Goal: Task Accomplishment & Management: Complete application form

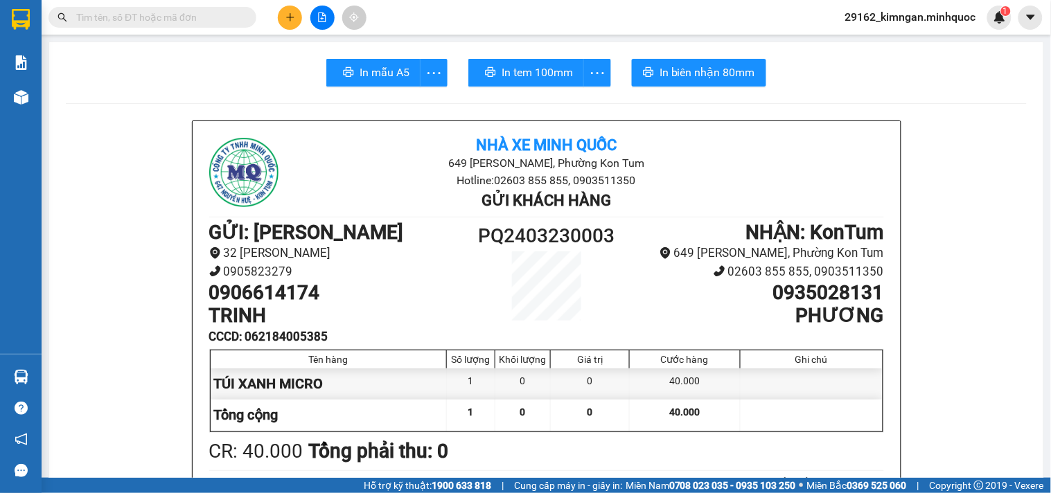
click at [278, 17] on button at bounding box center [290, 18] width 24 height 24
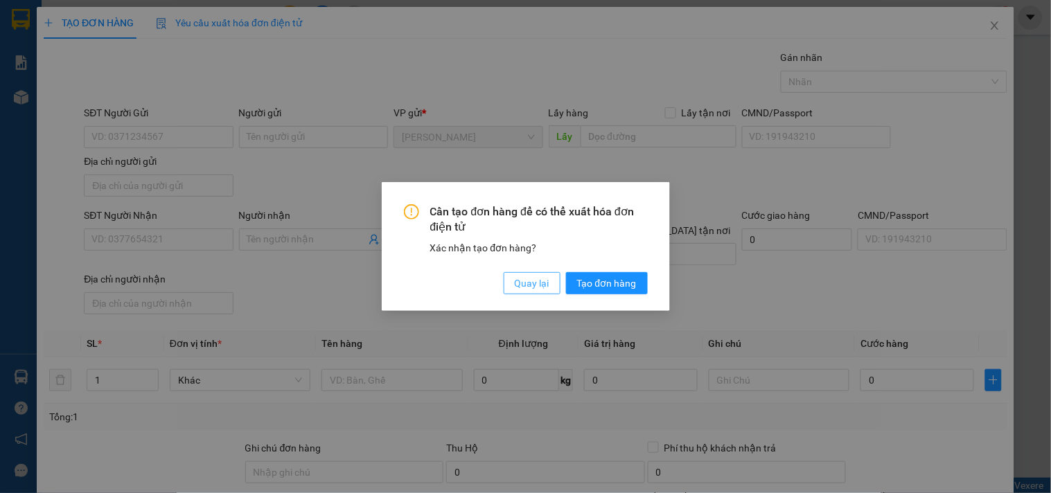
click at [517, 283] on span "Quay lại" at bounding box center [532, 283] width 35 height 15
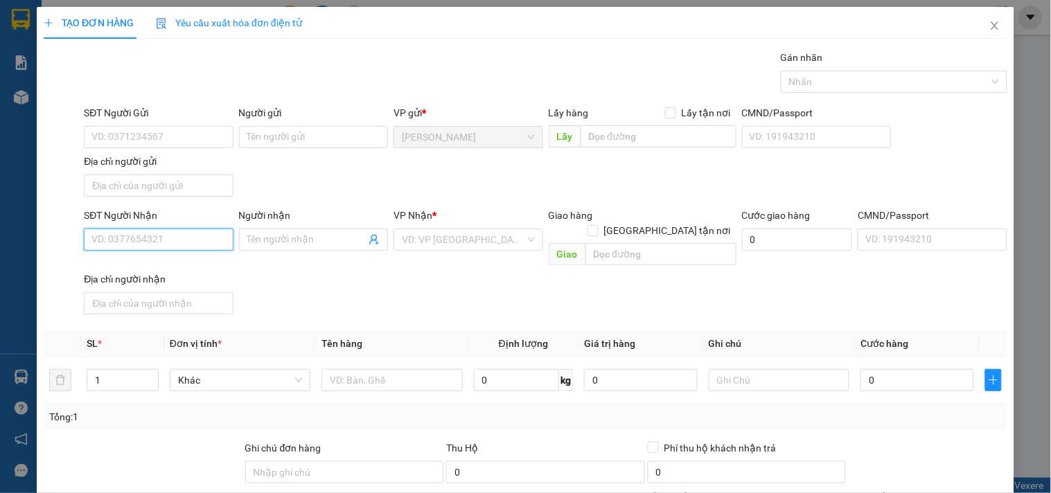
click at [157, 246] on input "SĐT Người Nhận" at bounding box center [158, 240] width 149 height 22
type input "0385525039"
click at [321, 238] on input "Người nhận" at bounding box center [306, 239] width 118 height 15
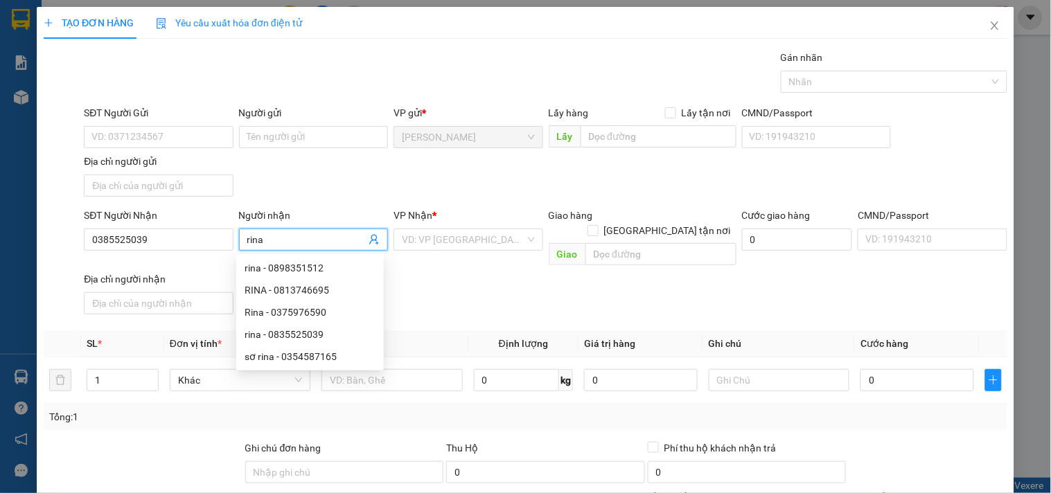
type input "rina"
click at [509, 225] on div "VP Nhận *" at bounding box center [467, 218] width 149 height 21
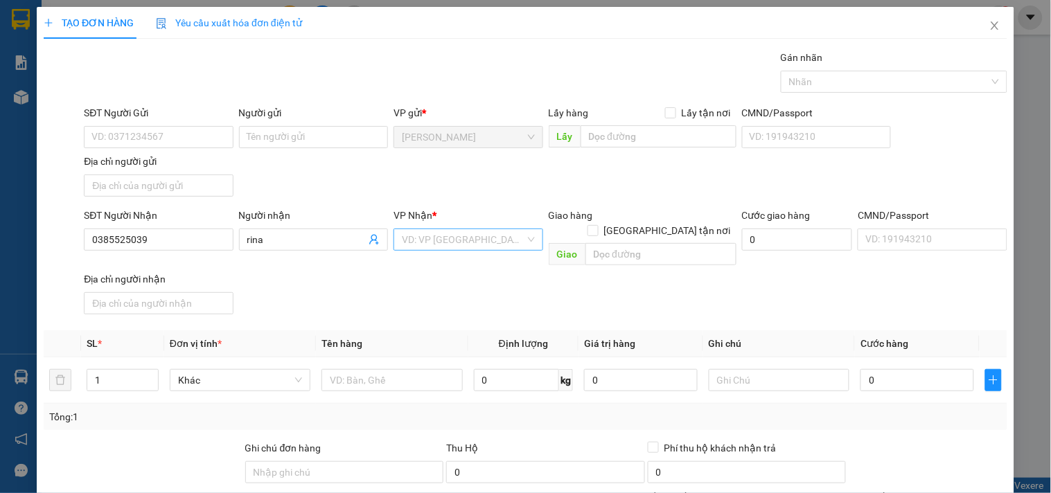
click at [501, 234] on input "search" at bounding box center [463, 239] width 123 height 21
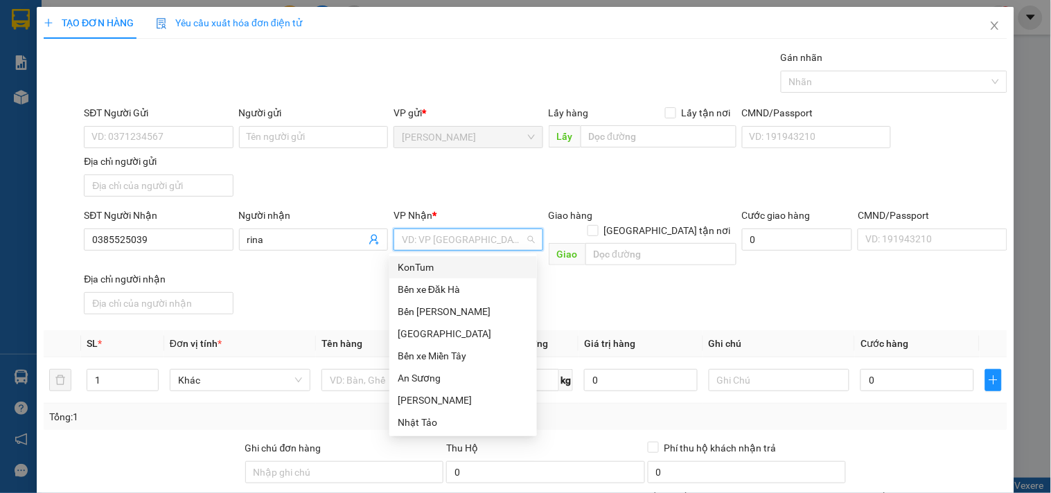
type input "k"
click at [470, 265] on div "KonTum" at bounding box center [463, 267] width 131 height 15
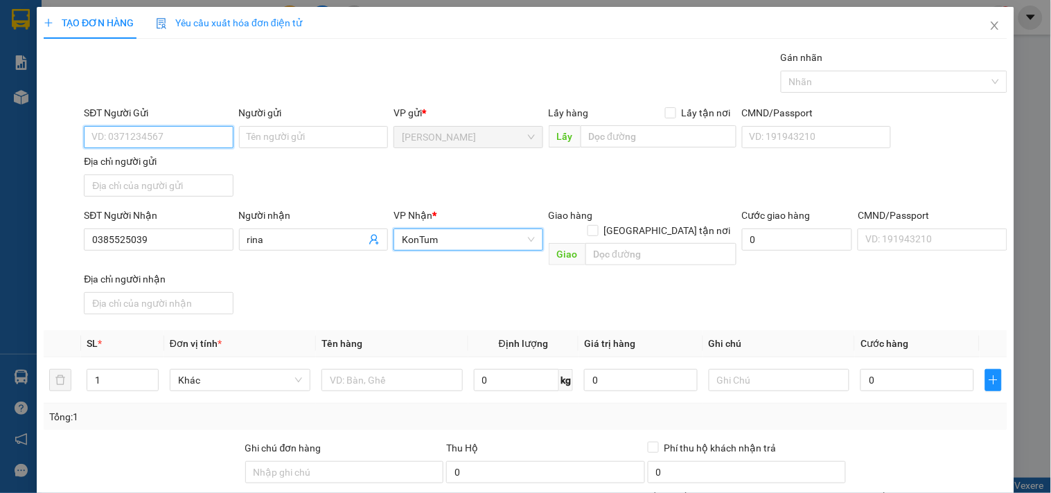
click at [224, 141] on input "SĐT Người Gửi" at bounding box center [158, 137] width 149 height 22
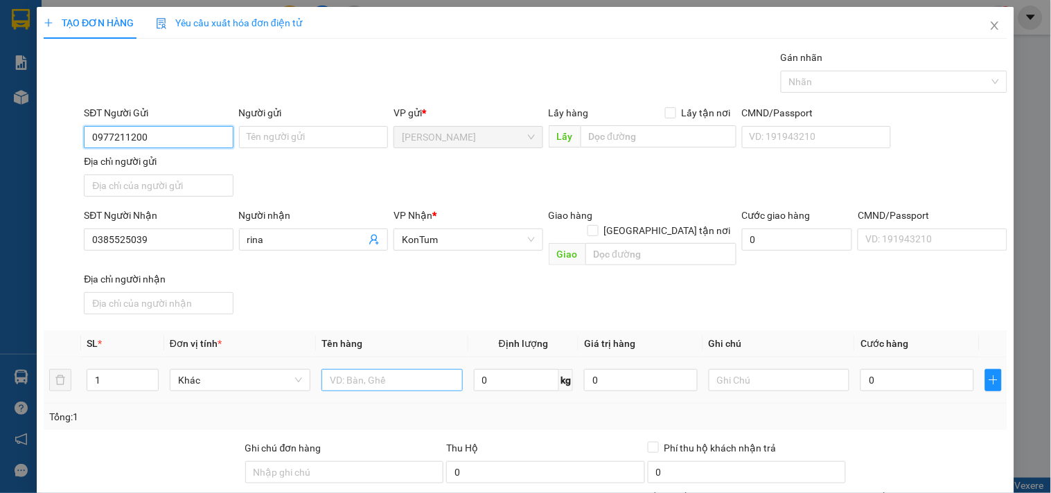
type input "0977211200"
click at [377, 370] on input "text" at bounding box center [391, 380] width 141 height 22
type input "hộp"
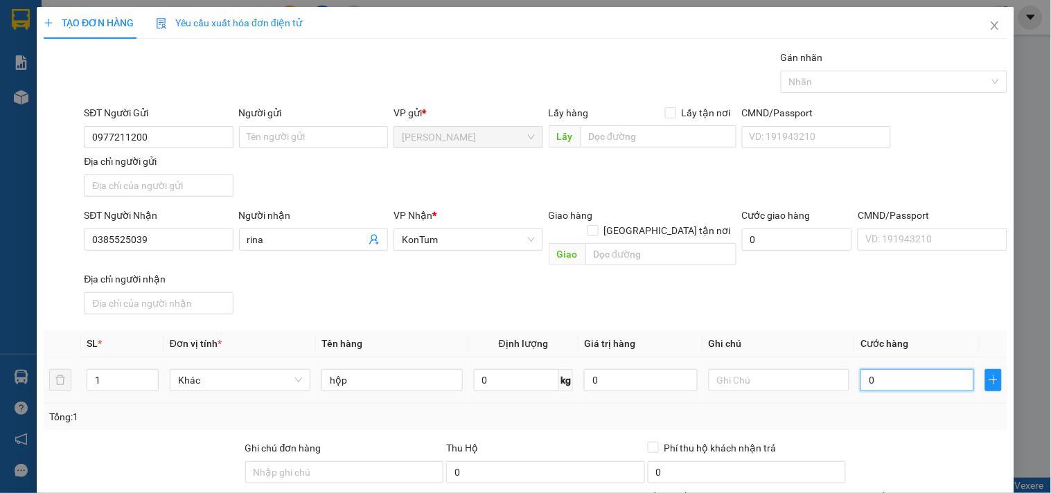
click at [922, 369] on input "0" at bounding box center [917, 380] width 114 height 22
type input "4"
type input "40"
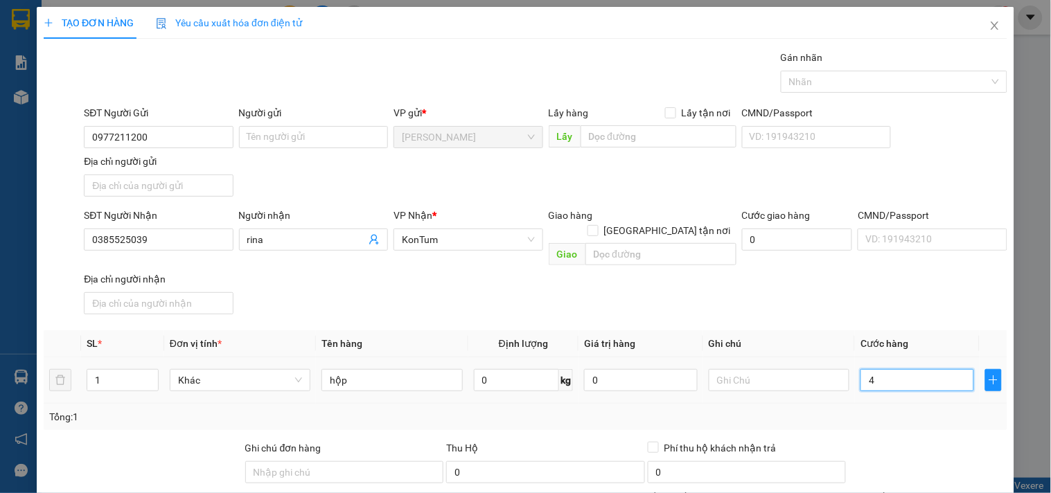
type input "40"
type input "40.000"
click at [918, 420] on div "Transit Pickup Surcharge Ids Transit Deliver Surcharge Ids Transit Deliver Surc…" at bounding box center [525, 324] width 963 height 548
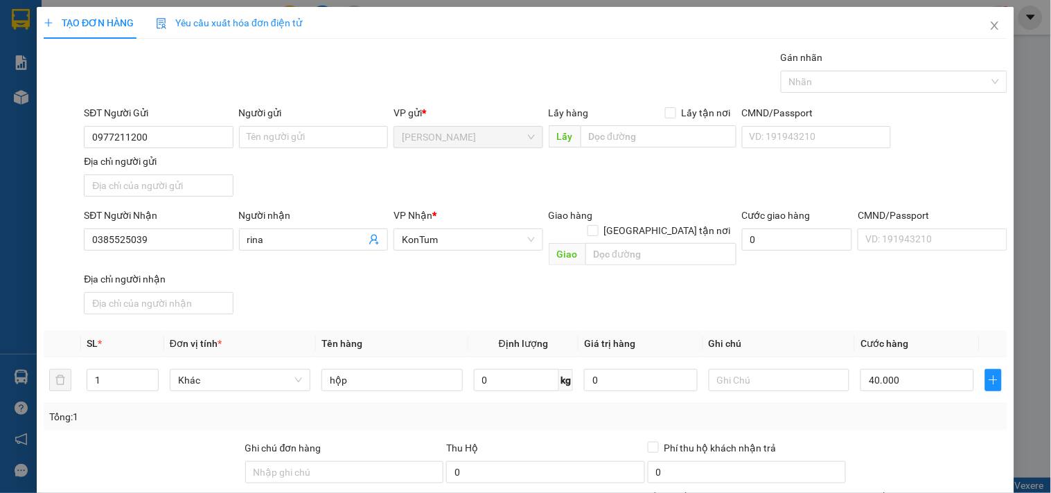
scroll to position [116, 0]
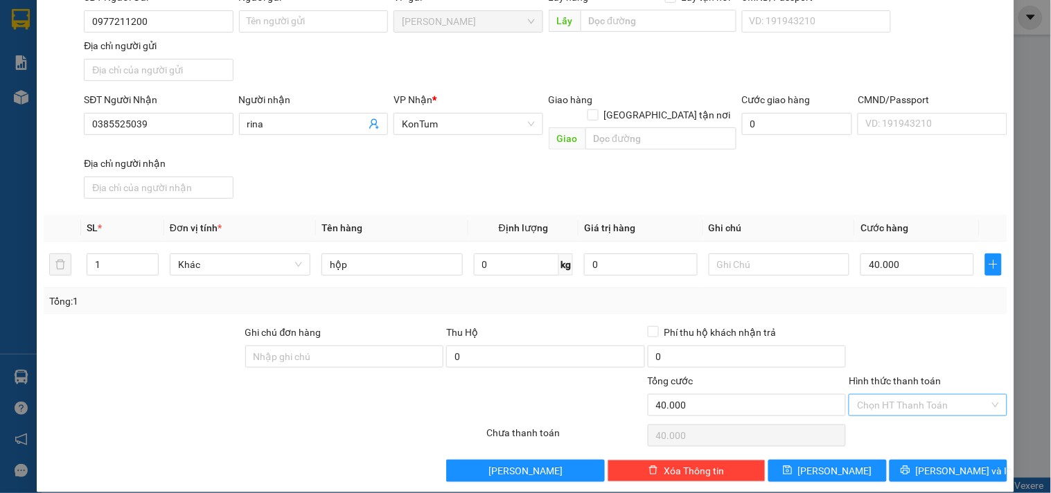
click at [947, 395] on input "Hình thức thanh toán" at bounding box center [923, 405] width 132 height 21
click at [934, 412] on div "Tại văn phòng" at bounding box center [919, 418] width 140 height 15
type input "0"
click at [949, 463] on span "[PERSON_NAME] và In" at bounding box center [964, 470] width 97 height 15
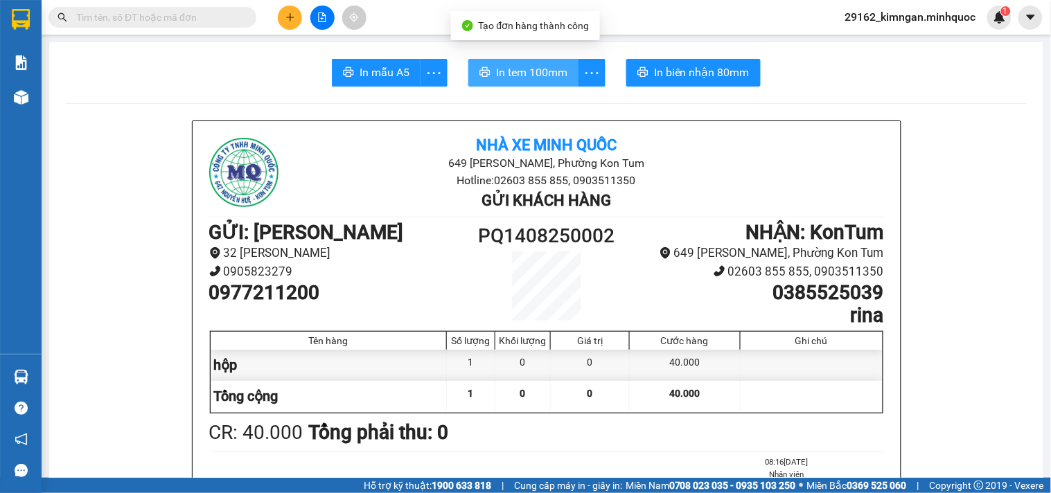
click at [496, 77] on span "In tem 100mm" at bounding box center [531, 72] width 71 height 17
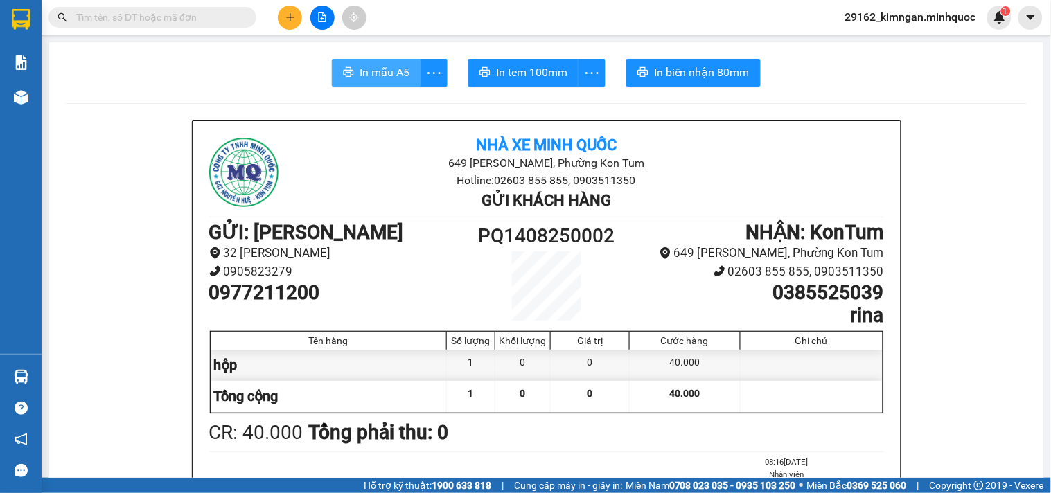
click at [332, 69] on button "In mẫu A5" at bounding box center [376, 73] width 89 height 28
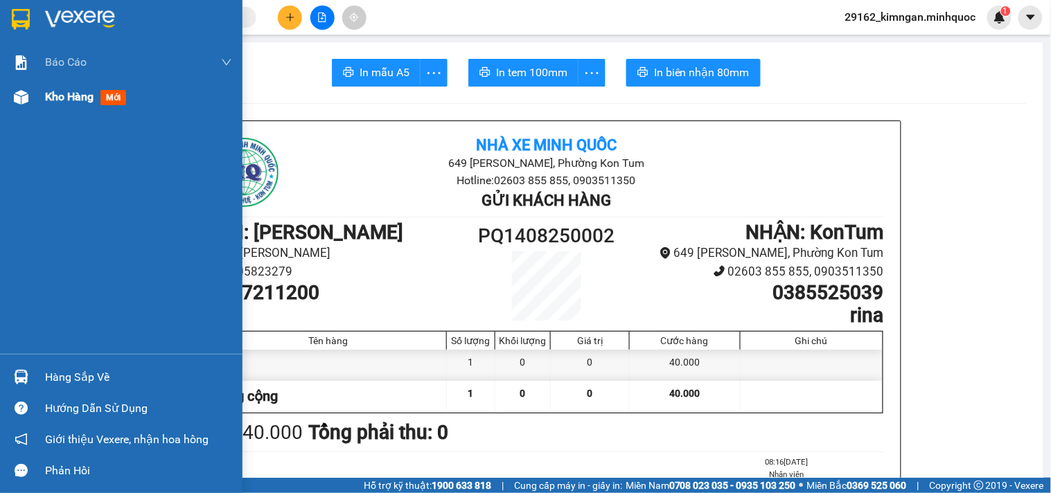
click at [85, 92] on span "Kho hàng" at bounding box center [69, 96] width 48 height 13
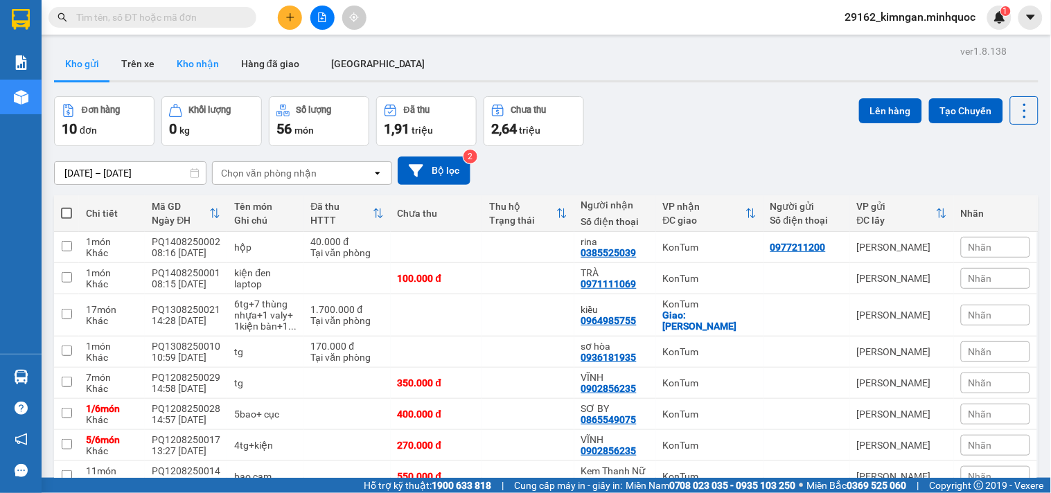
click at [197, 54] on button "Kho nhận" at bounding box center [198, 63] width 64 height 33
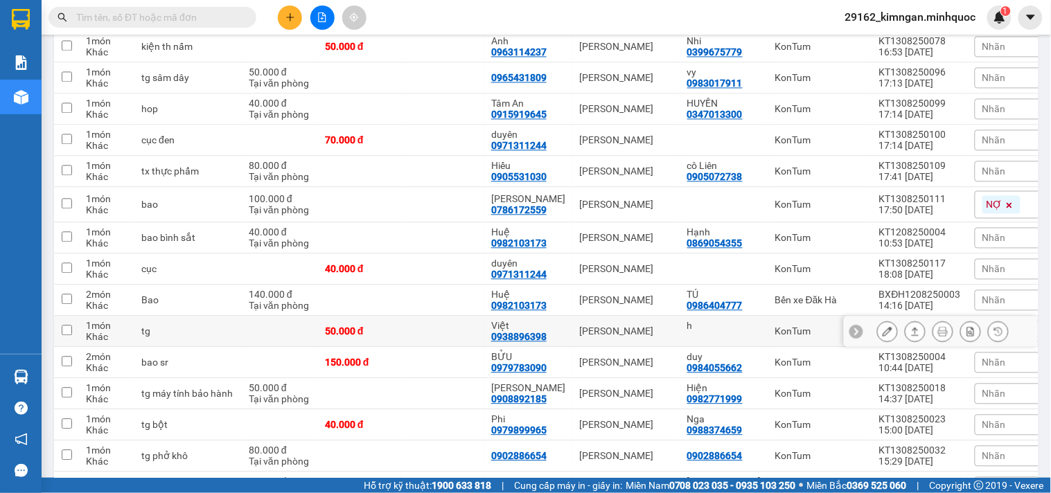
scroll to position [812, 0]
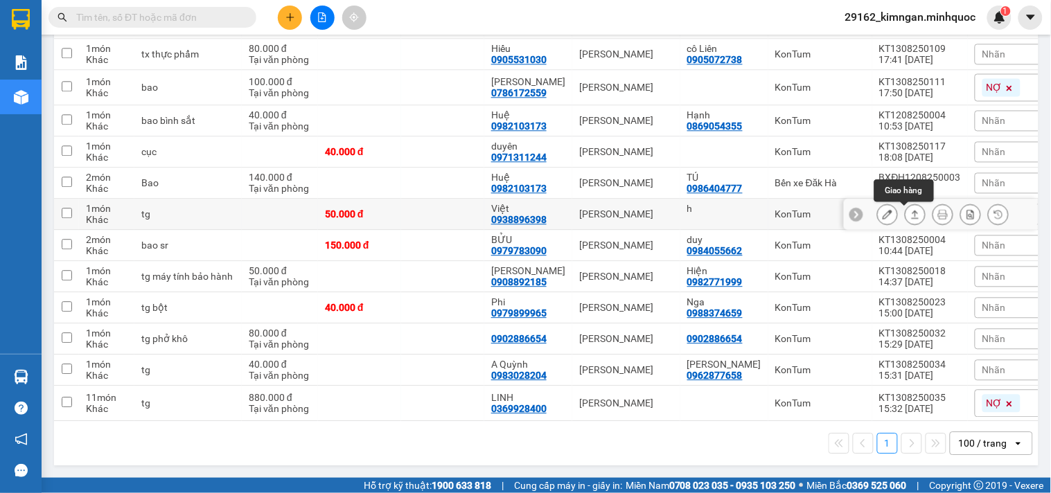
click at [910, 216] on icon at bounding box center [915, 214] width 10 height 10
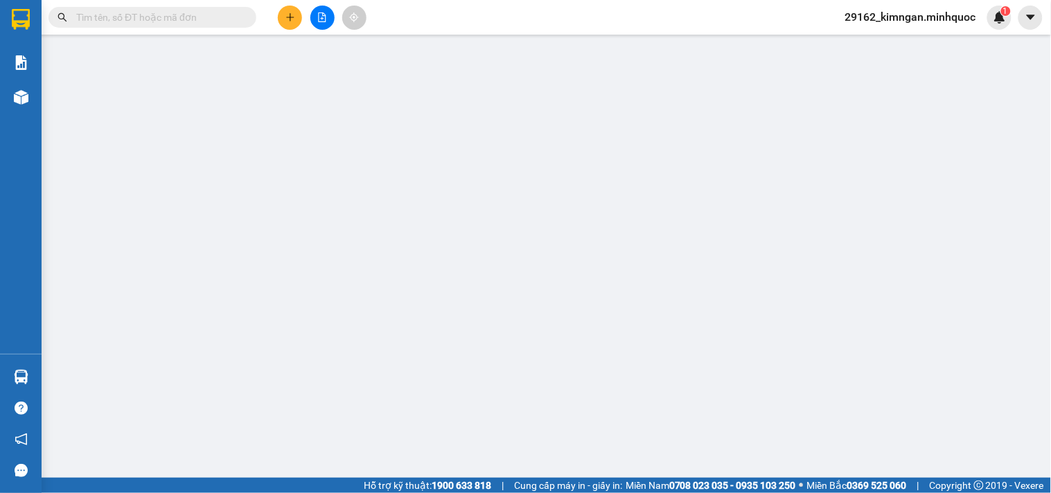
type input "h"
type input "0938896398"
type input "Việt"
type input "50.000"
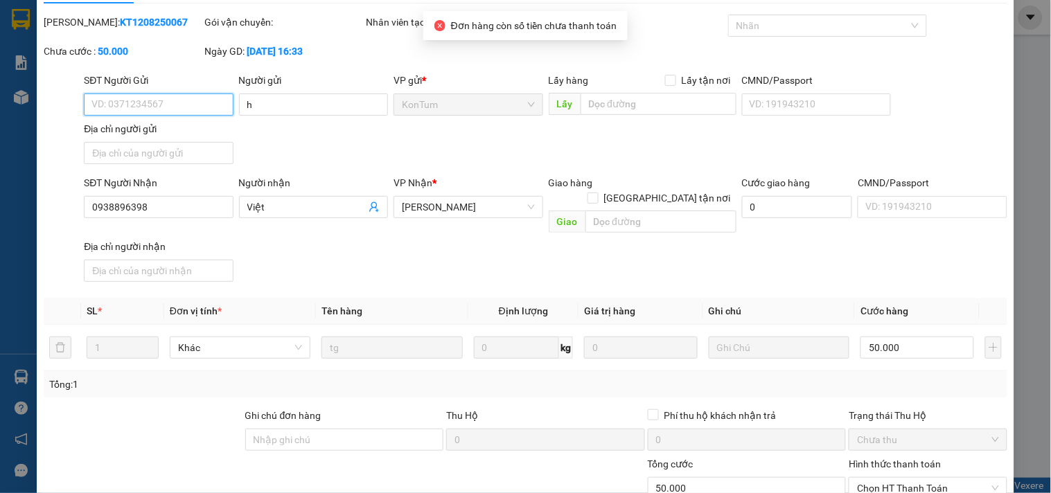
scroll to position [119, 0]
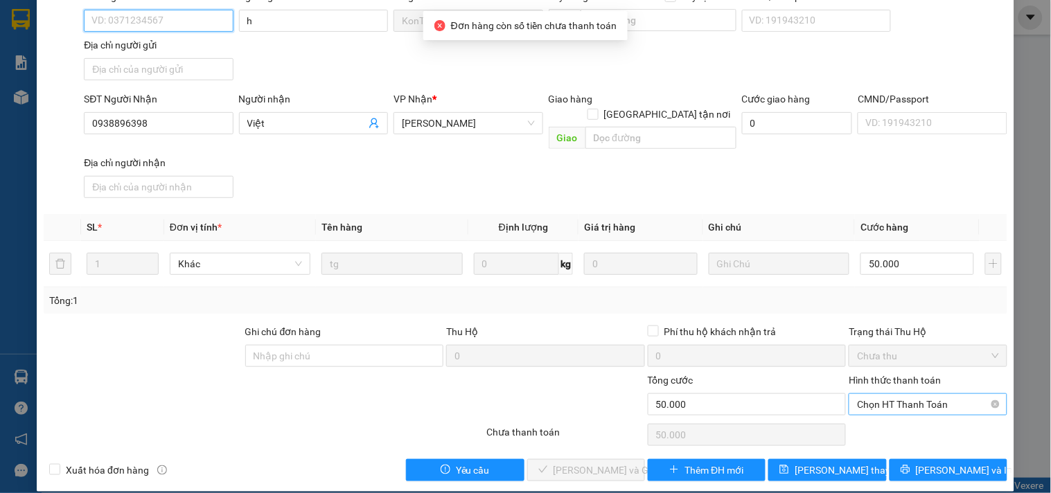
click at [870, 394] on span "Chọn HT Thanh Toán" at bounding box center [927, 404] width 141 height 21
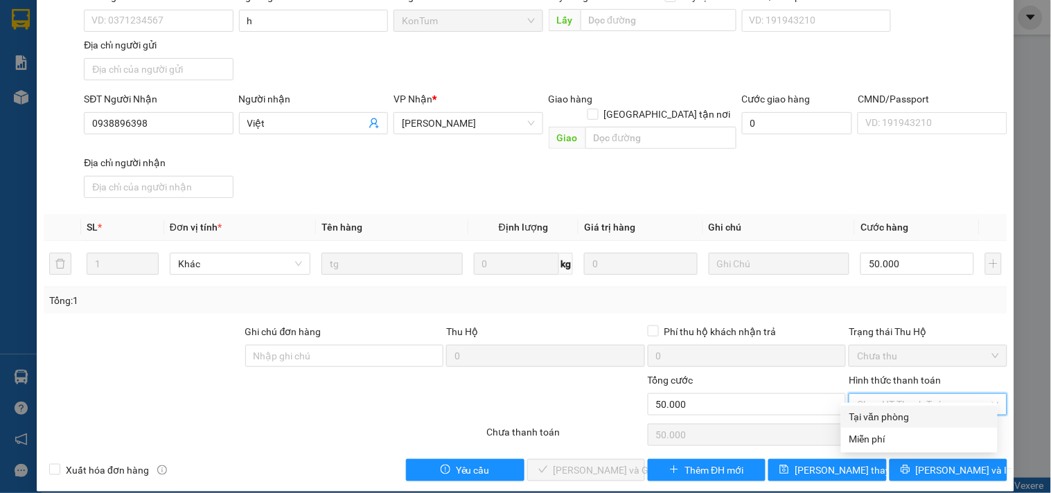
click at [877, 410] on div "Tại văn phòng" at bounding box center [919, 416] width 140 height 15
type input "0"
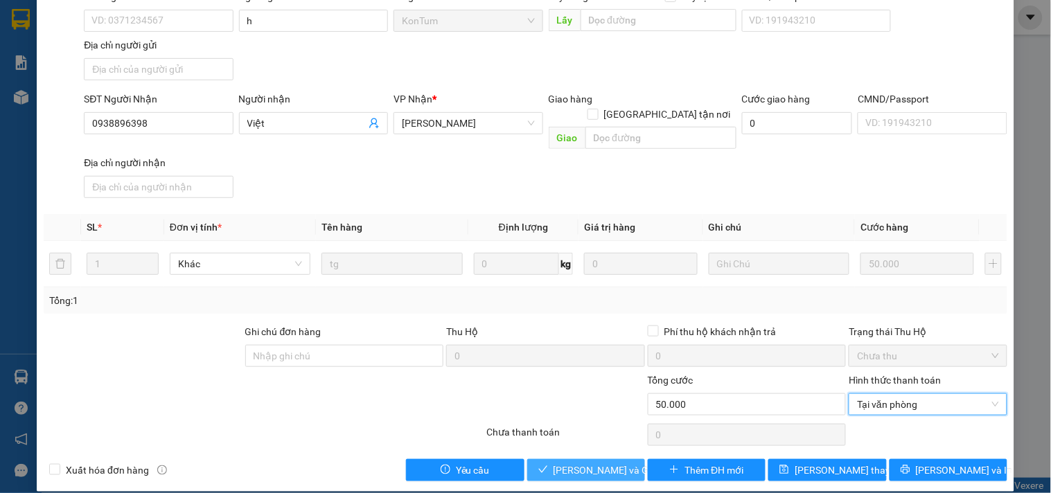
click at [572, 463] on span "[PERSON_NAME] và Giao hàng" at bounding box center [619, 470] width 133 height 15
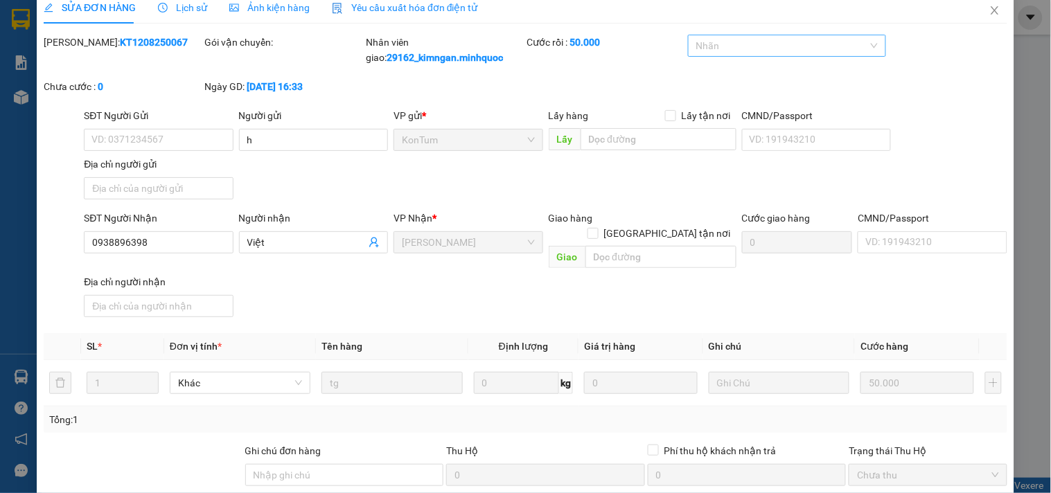
scroll to position [0, 0]
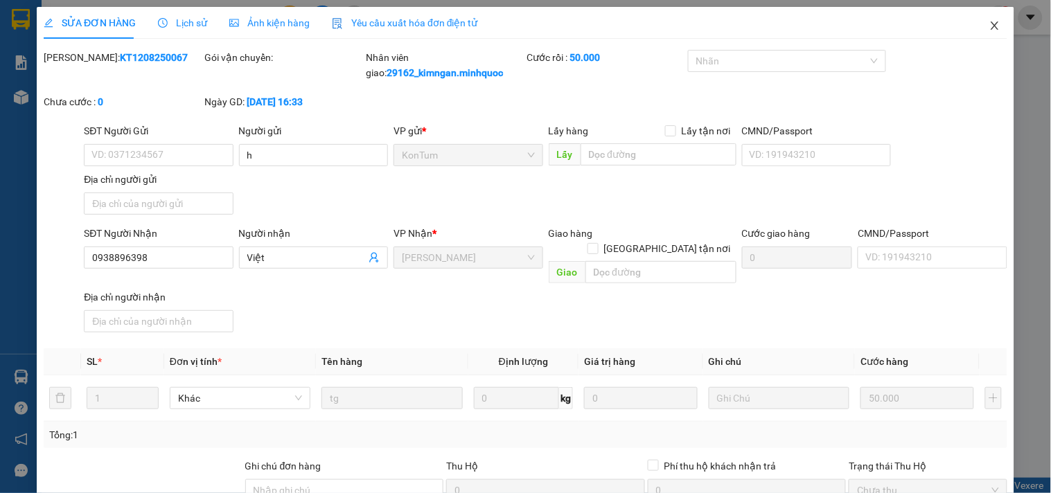
click at [990, 26] on icon "close" at bounding box center [994, 25] width 8 height 8
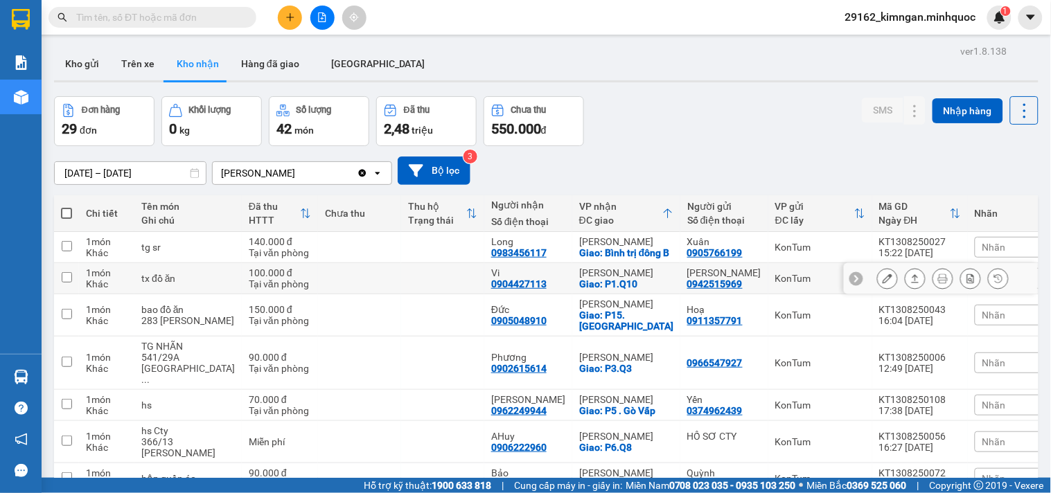
scroll to position [308, 0]
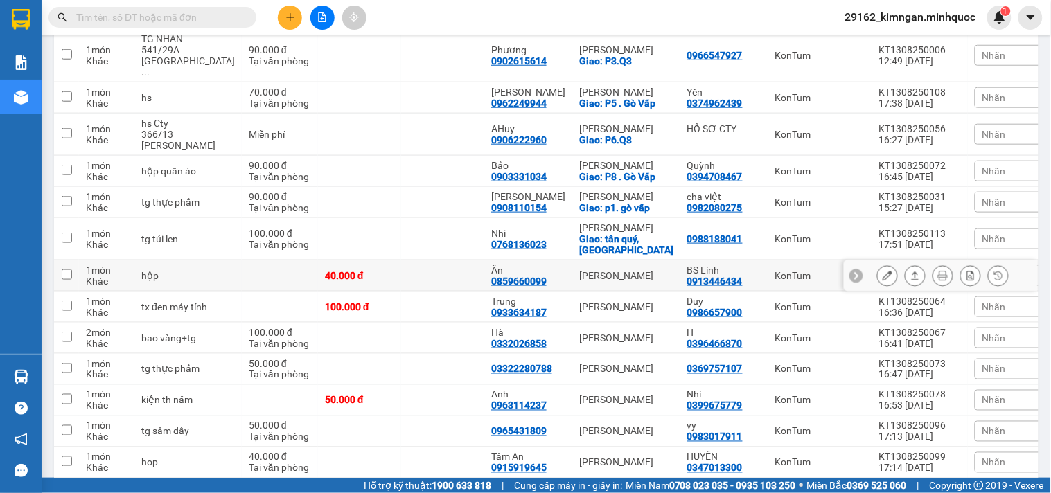
click at [643, 278] on div "[PERSON_NAME]" at bounding box center [626, 275] width 94 height 11
checkbox input "true"
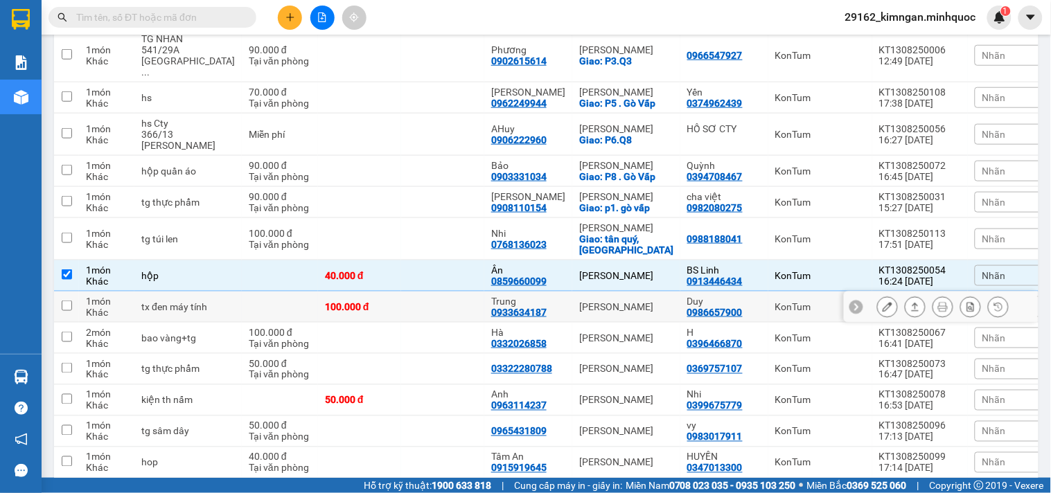
click at [572, 305] on td "[PERSON_NAME]" at bounding box center [626, 307] width 108 height 31
checkbox input "true"
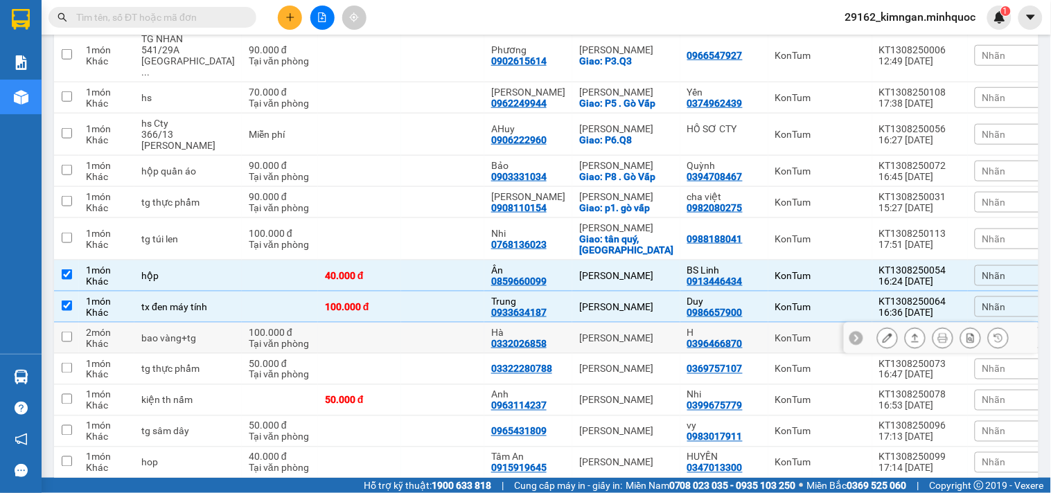
click at [604, 343] on div "[PERSON_NAME]" at bounding box center [626, 337] width 94 height 11
checkbox input "true"
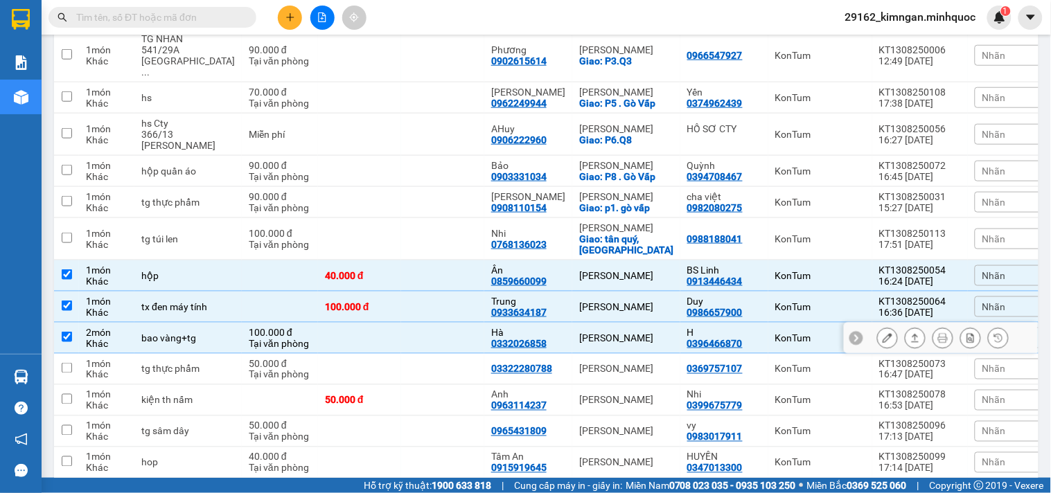
scroll to position [461, 0]
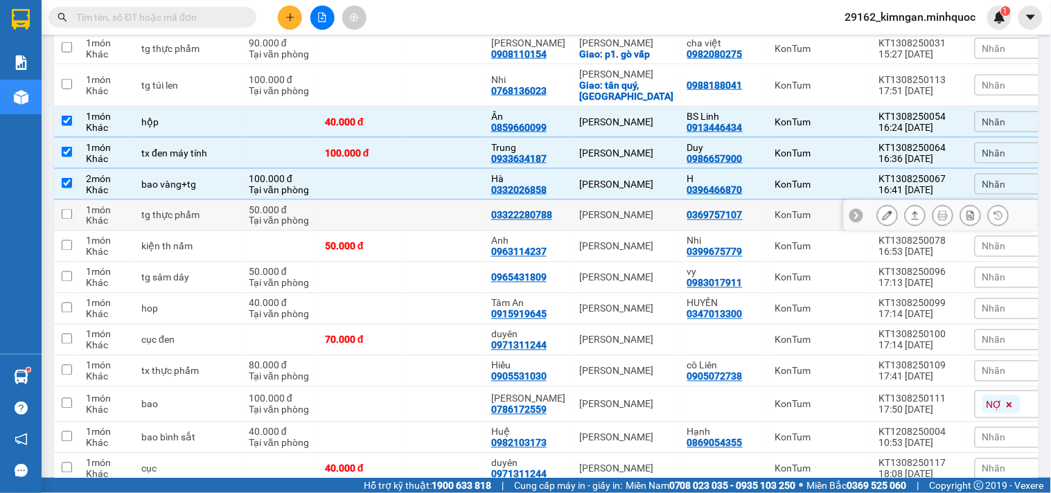
click at [731, 227] on td "0369757107" at bounding box center [724, 215] width 88 height 31
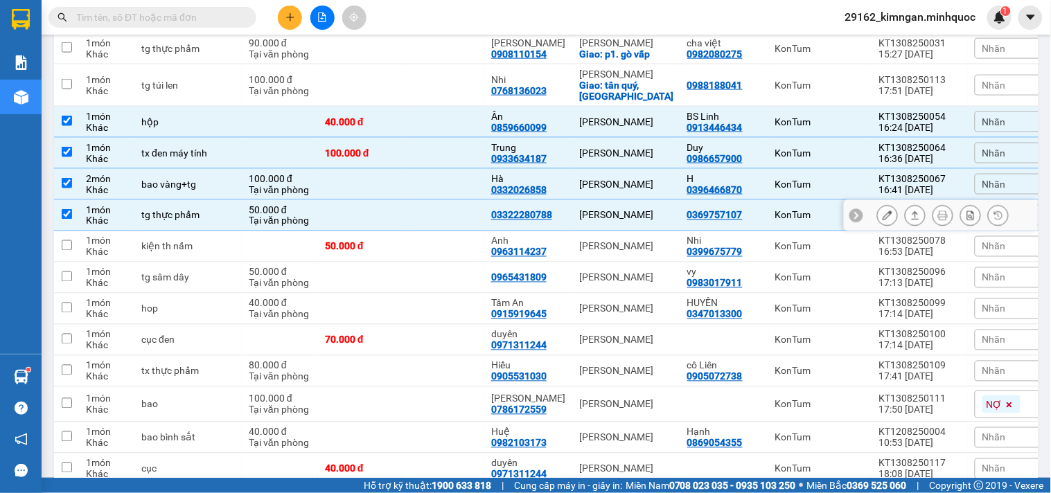
click at [731, 227] on td "0369757107" at bounding box center [724, 215] width 88 height 31
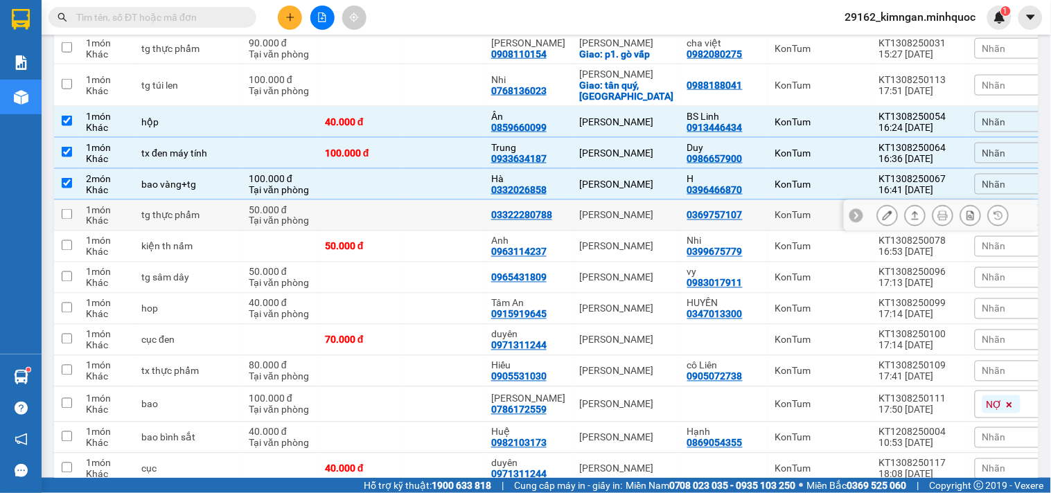
click at [735, 220] on div "0369757107" at bounding box center [724, 215] width 74 height 11
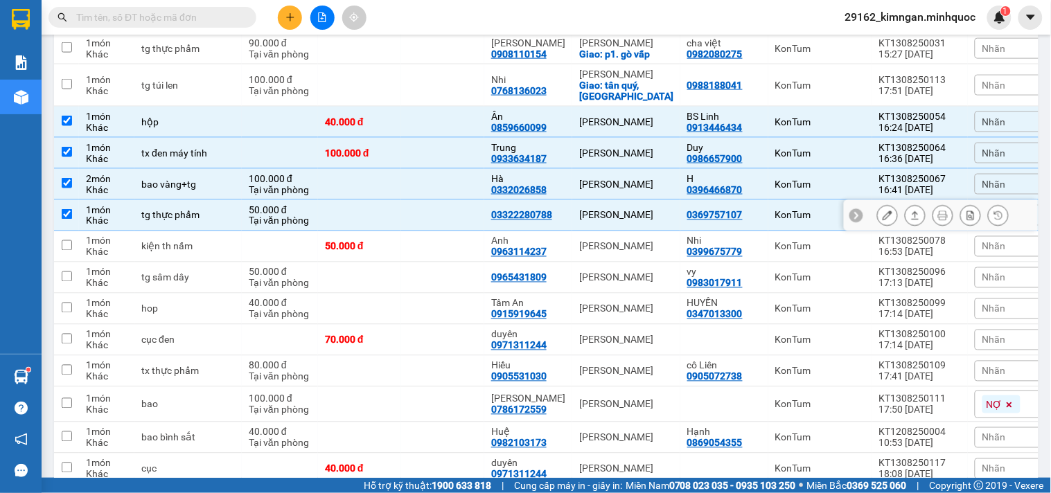
click at [735, 220] on div "0369757107" at bounding box center [724, 215] width 74 height 11
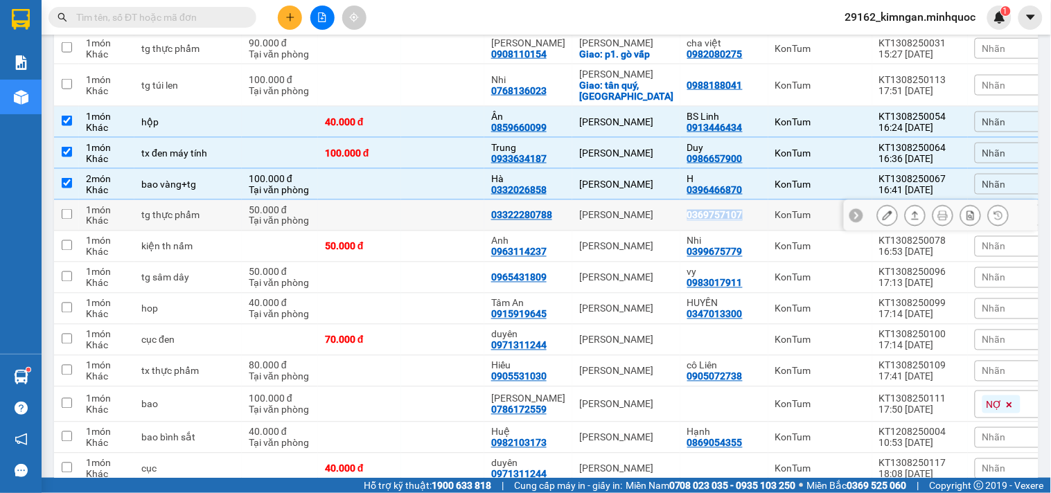
drag, startPoint x: 735, startPoint y: 220, endPoint x: 688, endPoint y: 222, distance: 46.5
click at [688, 221] on div "0369757107" at bounding box center [724, 215] width 74 height 11
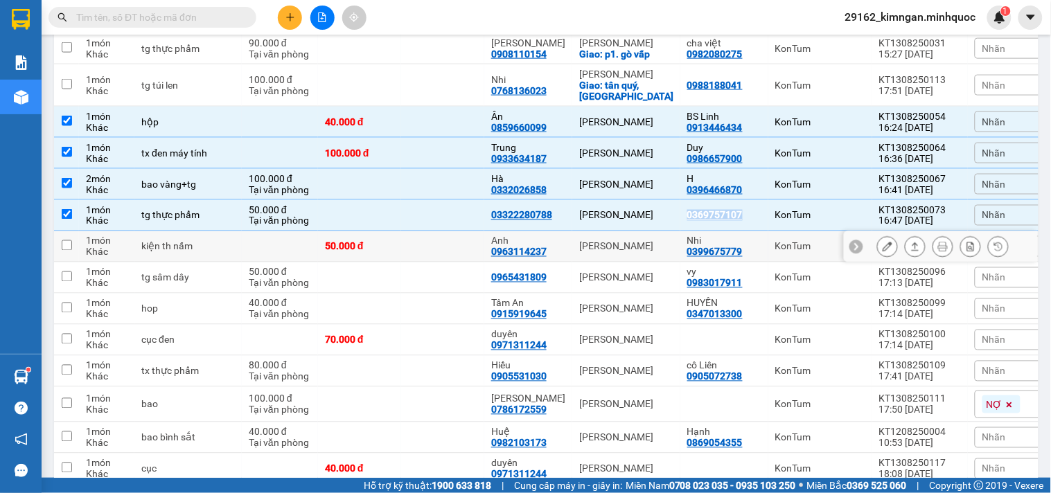
copy div "0369757107"
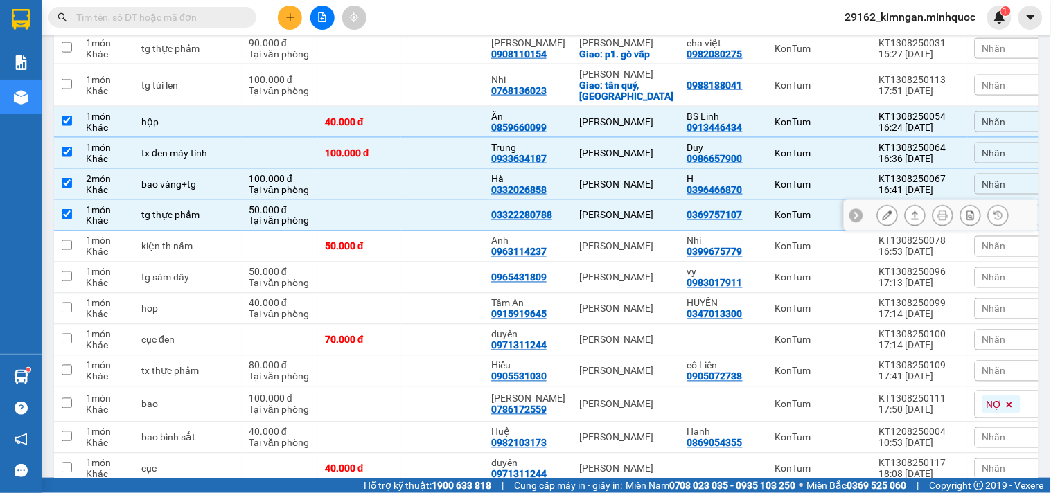
click at [429, 220] on td at bounding box center [442, 215] width 83 height 31
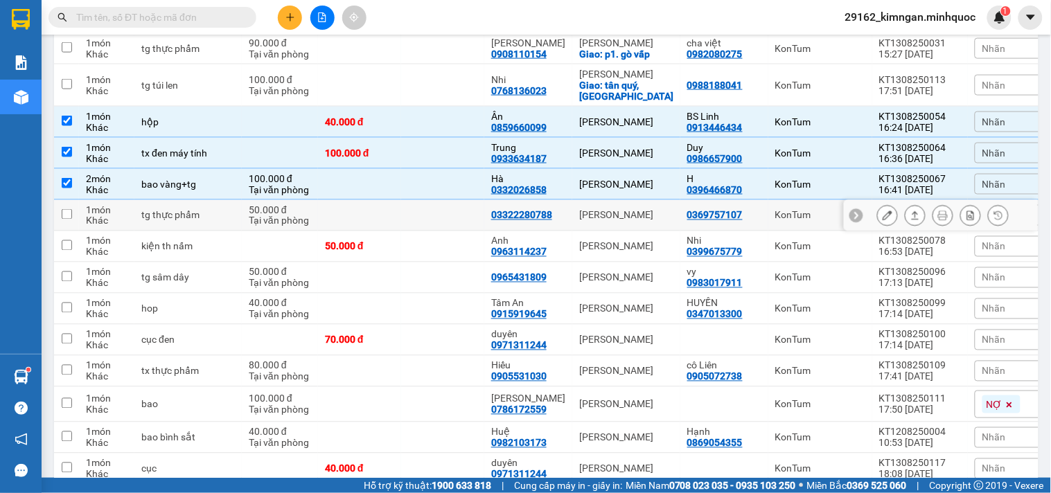
click at [429, 220] on td at bounding box center [442, 215] width 83 height 31
checkbox input "true"
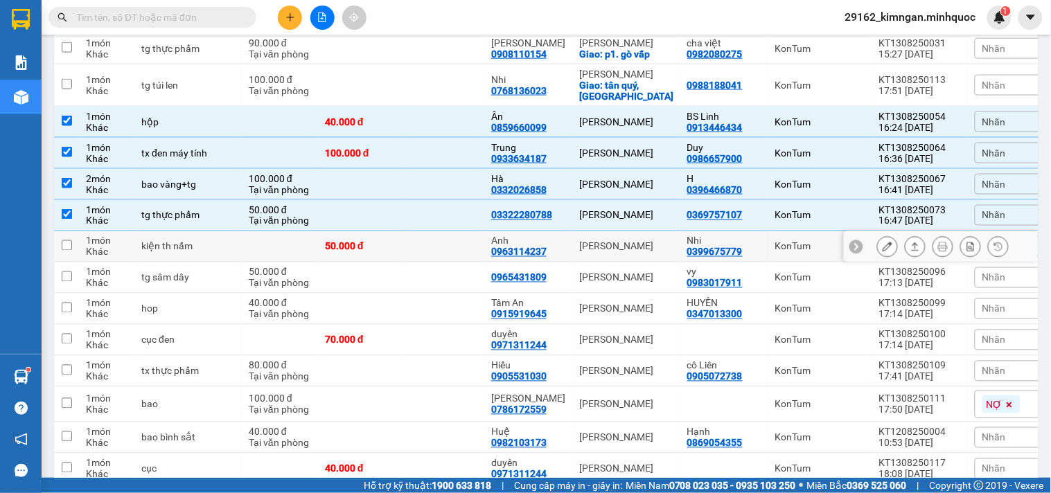
click at [615, 250] on div "[PERSON_NAME]" at bounding box center [626, 246] width 94 height 11
checkbox input "true"
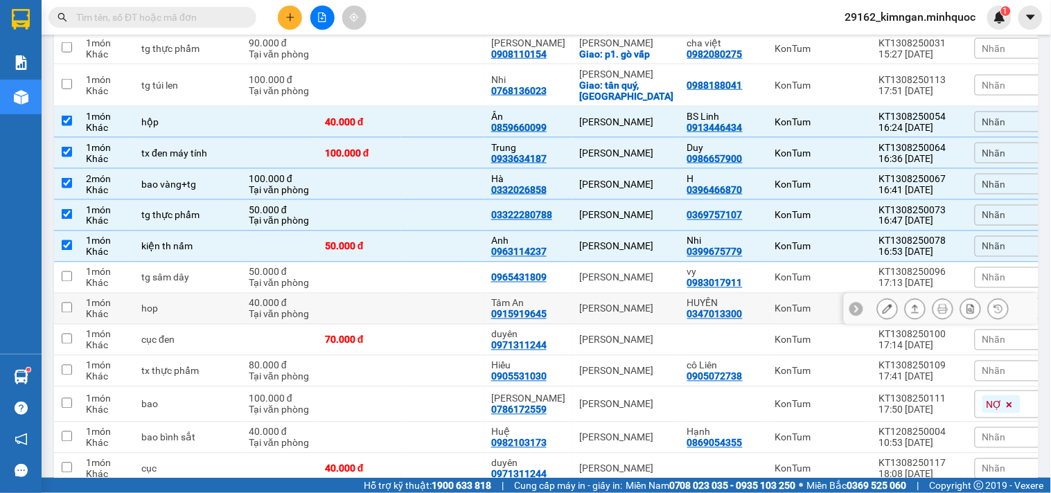
click at [598, 306] on div "[PERSON_NAME]" at bounding box center [626, 308] width 94 height 11
checkbox input "true"
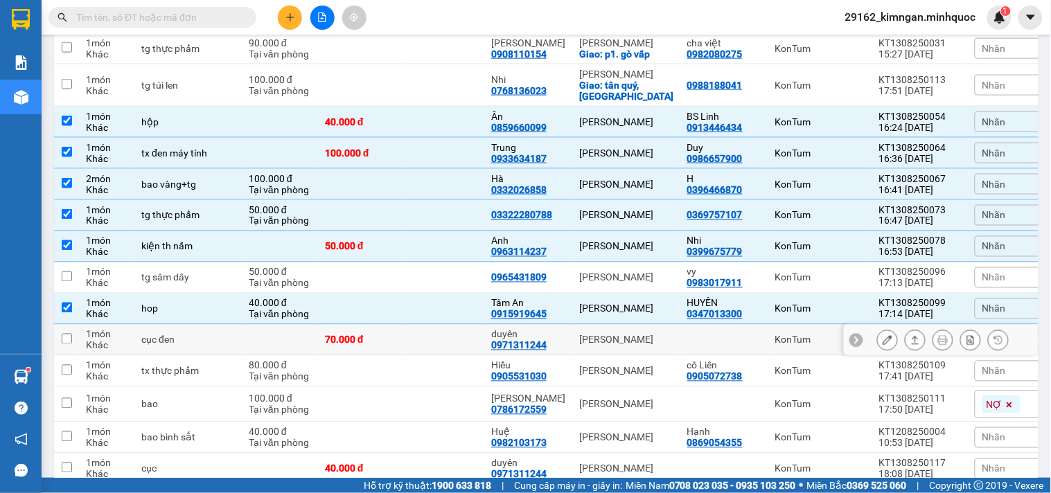
click at [592, 340] on div "[PERSON_NAME]" at bounding box center [626, 340] width 94 height 11
checkbox input "true"
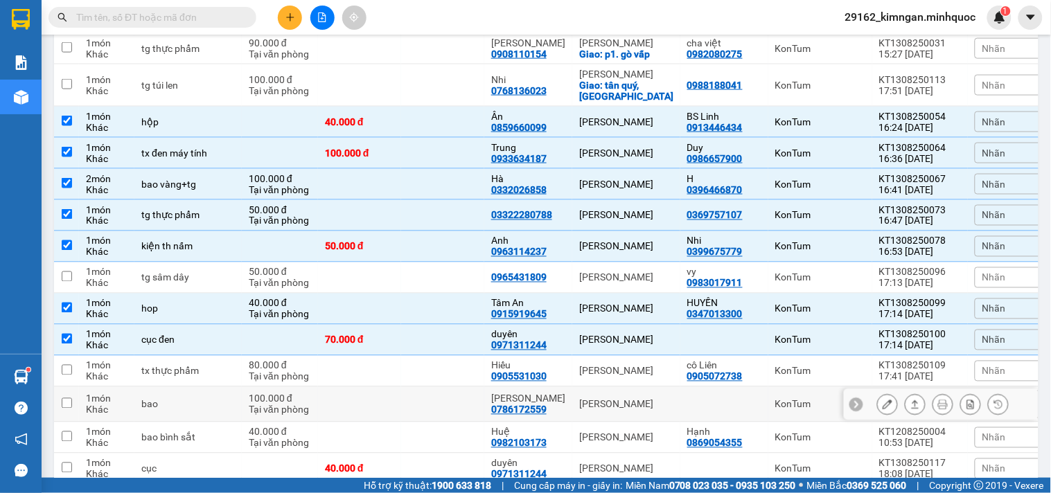
click at [587, 407] on div "[PERSON_NAME]" at bounding box center [626, 404] width 94 height 11
checkbox input "true"
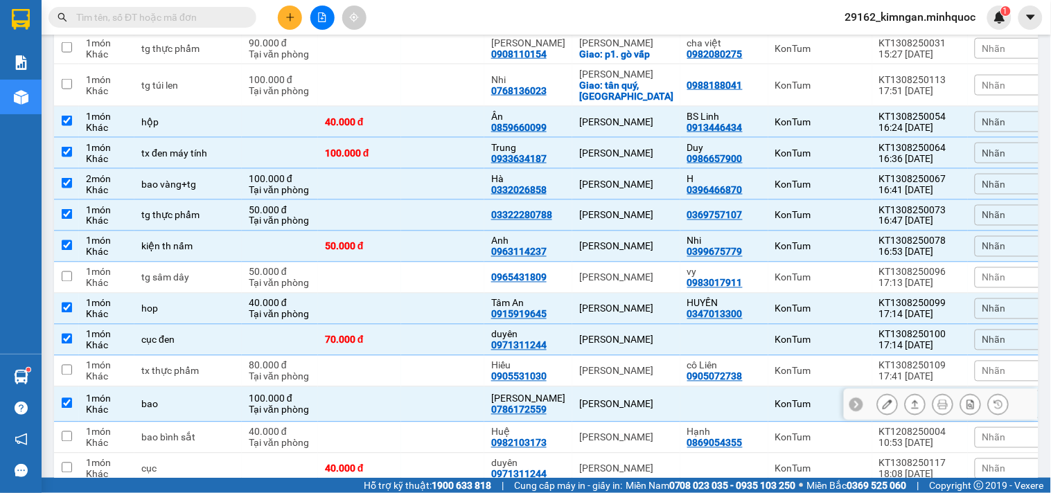
scroll to position [615, 0]
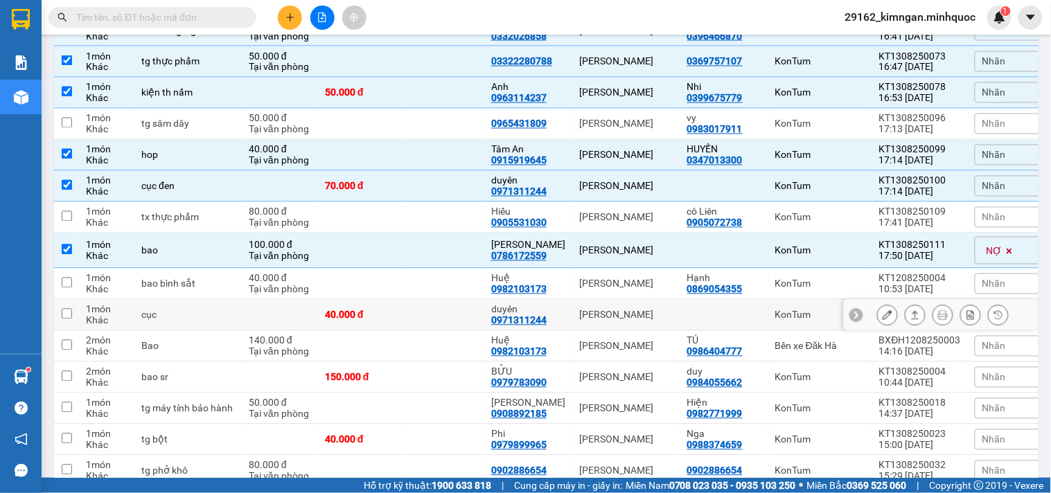
click at [593, 323] on td "[PERSON_NAME]" at bounding box center [626, 315] width 108 height 31
checkbox input "true"
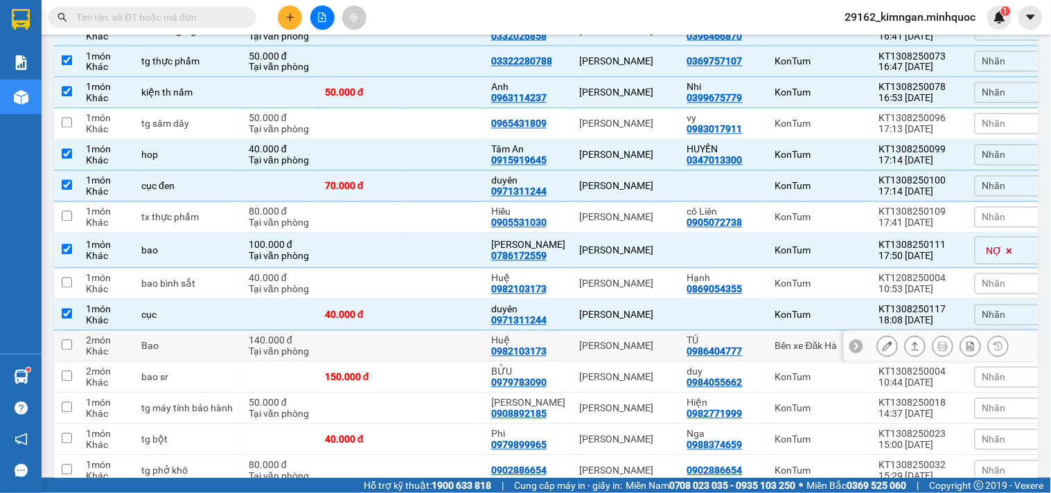
click at [628, 343] on div "[PERSON_NAME]" at bounding box center [626, 346] width 94 height 11
checkbox input "true"
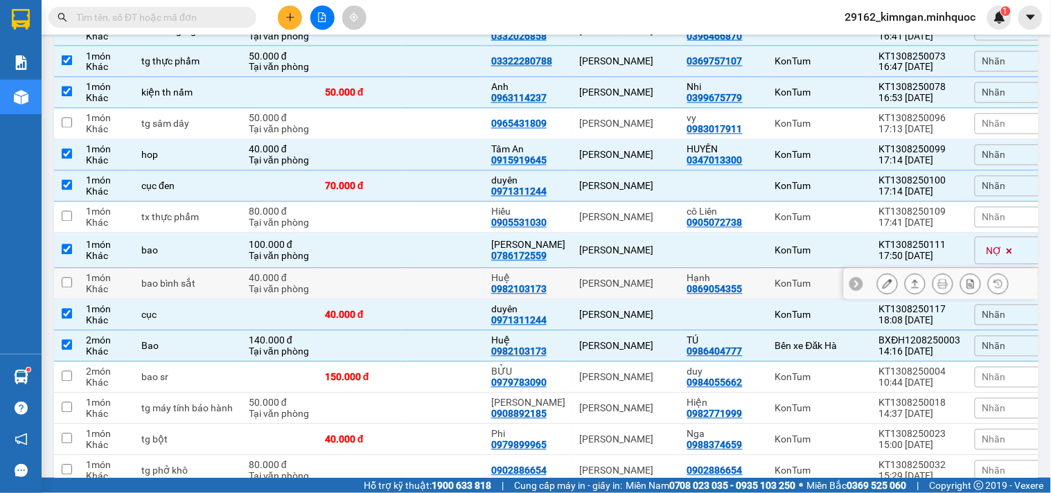
click at [625, 296] on td "[PERSON_NAME]" at bounding box center [626, 284] width 108 height 31
checkbox input "true"
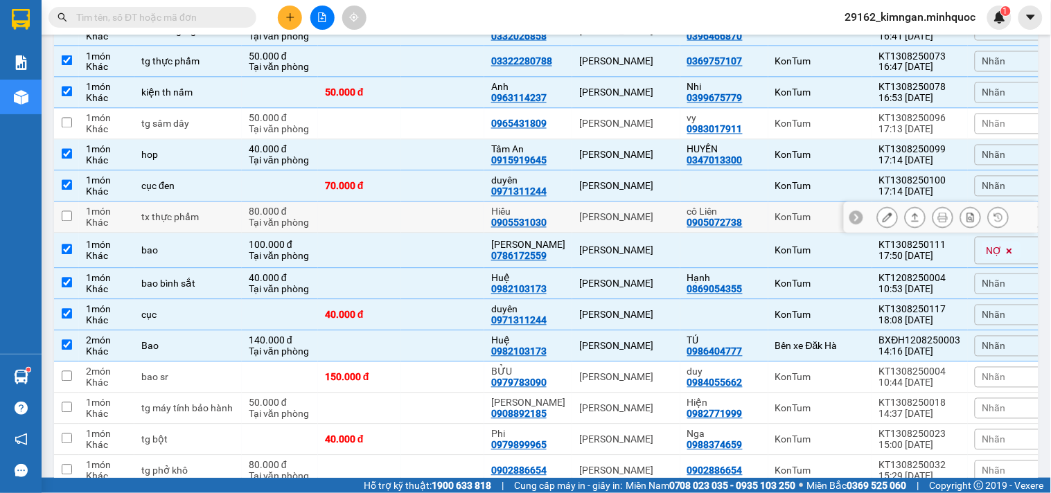
click at [624, 218] on div "[PERSON_NAME]" at bounding box center [626, 217] width 94 height 11
checkbox input "true"
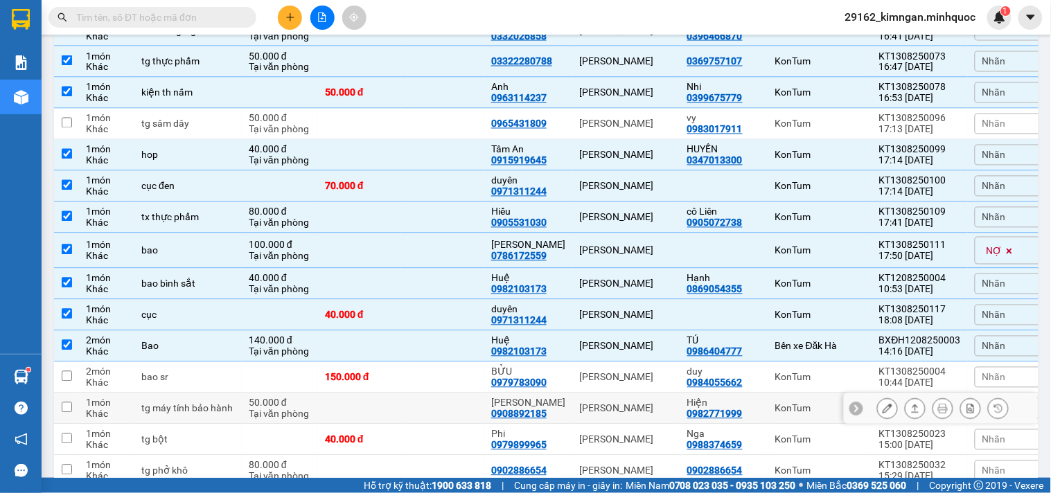
scroll to position [693, 0]
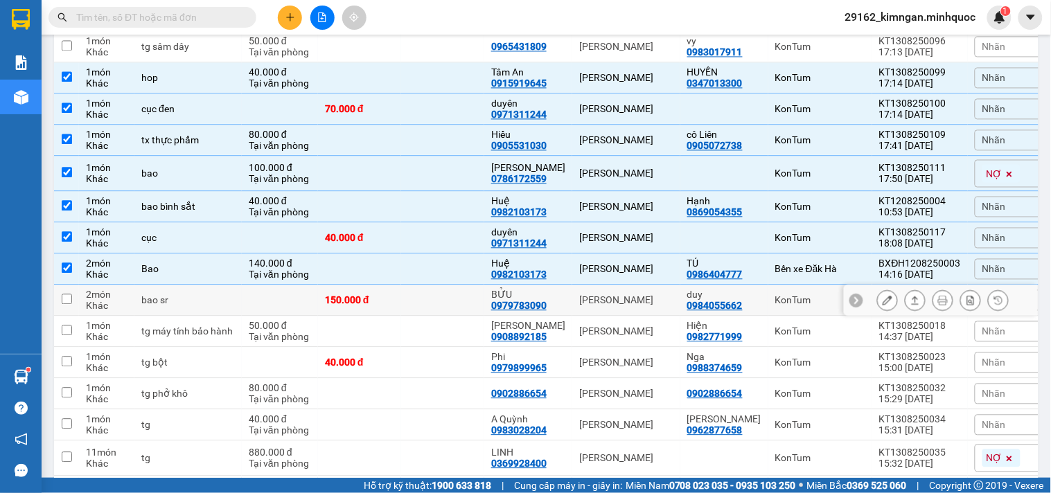
click at [597, 294] on div "[PERSON_NAME]" at bounding box center [626, 299] width 94 height 11
checkbox input "true"
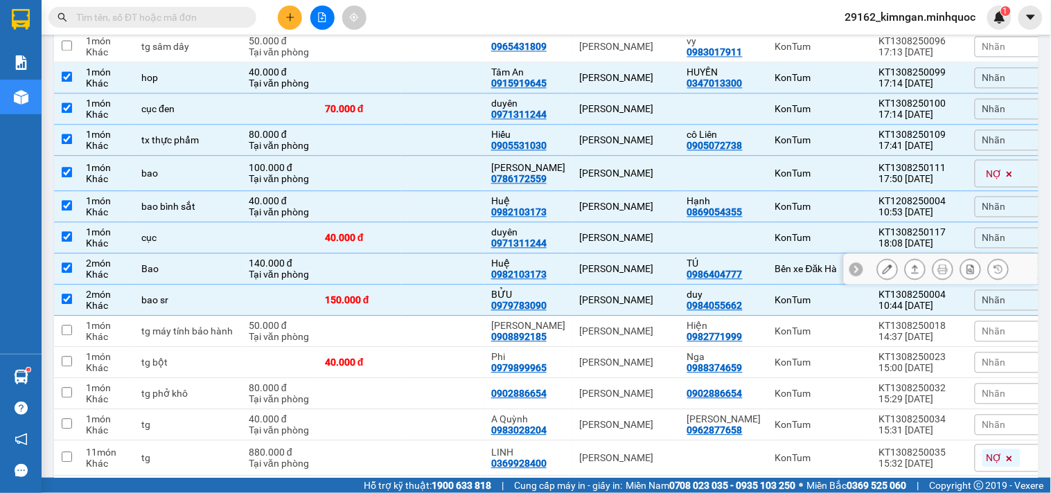
scroll to position [781, 0]
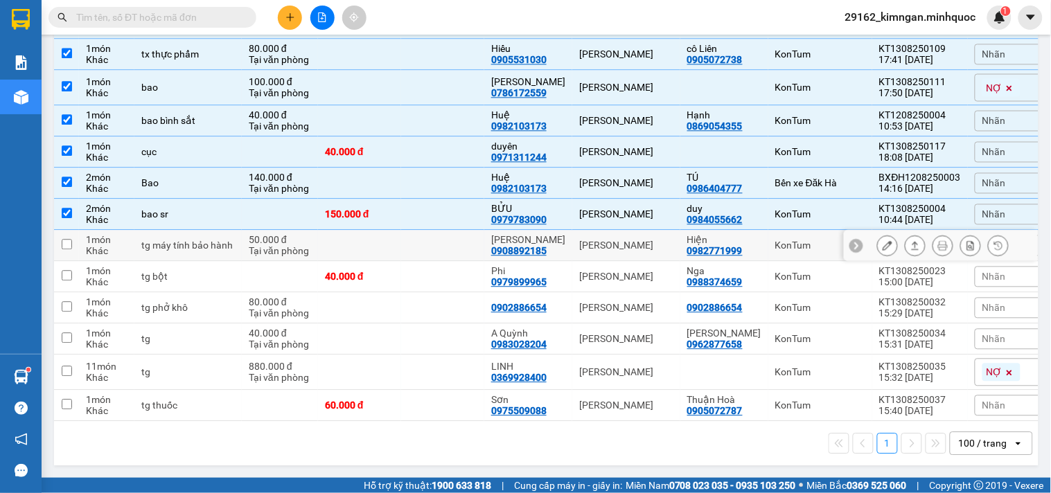
click at [618, 241] on div "[PERSON_NAME]" at bounding box center [626, 245] width 94 height 11
checkbox input "true"
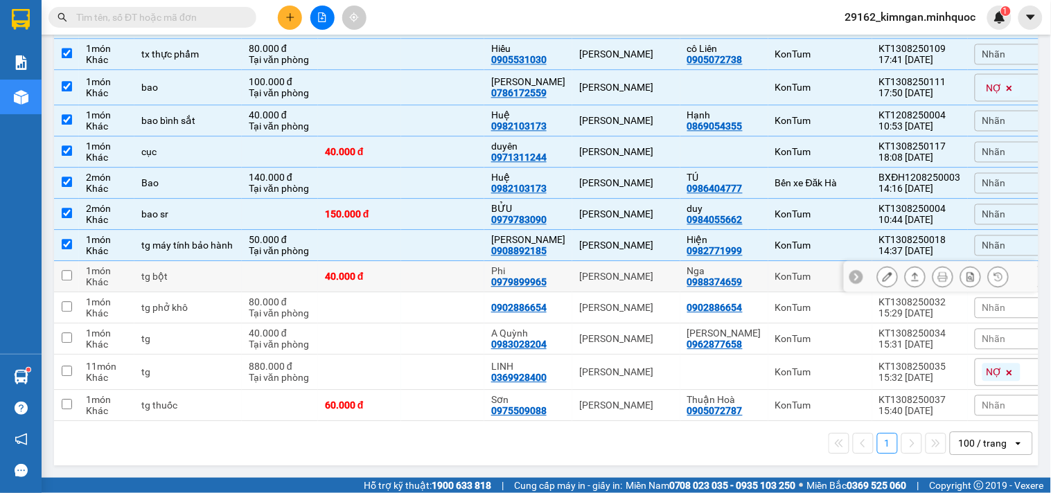
click at [585, 273] on div "[PERSON_NAME]" at bounding box center [626, 276] width 94 height 11
checkbox input "true"
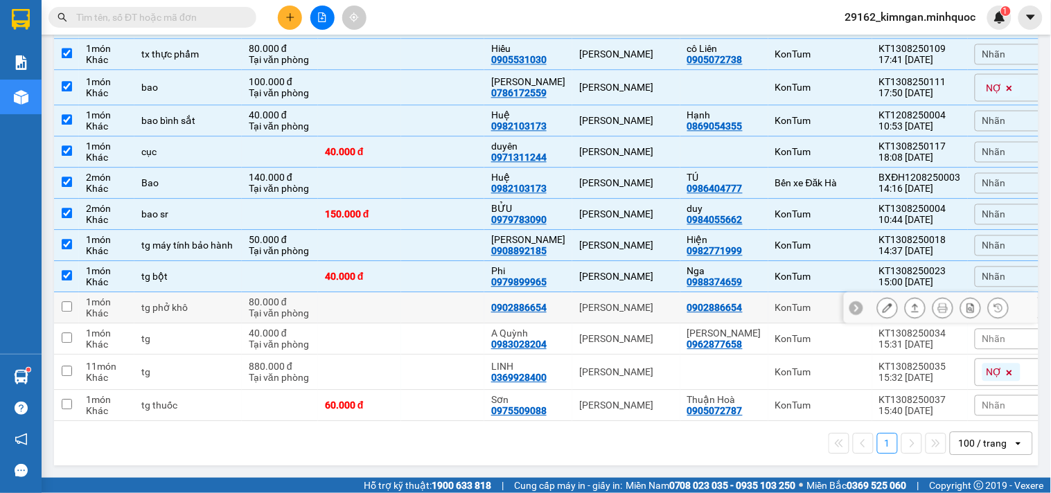
click at [644, 312] on div "[PERSON_NAME]" at bounding box center [626, 307] width 94 height 11
checkbox input "true"
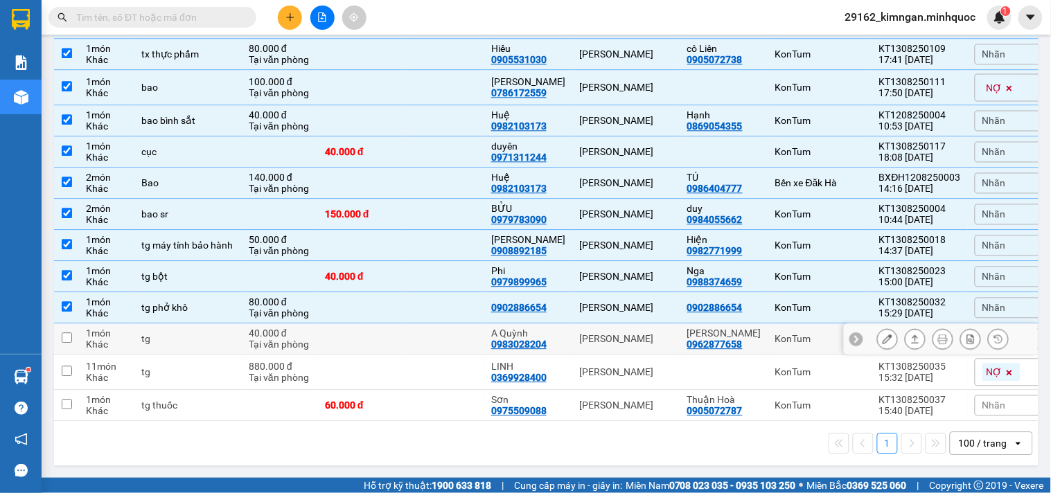
click at [634, 331] on td "[PERSON_NAME]" at bounding box center [626, 338] width 108 height 31
checkbox input "true"
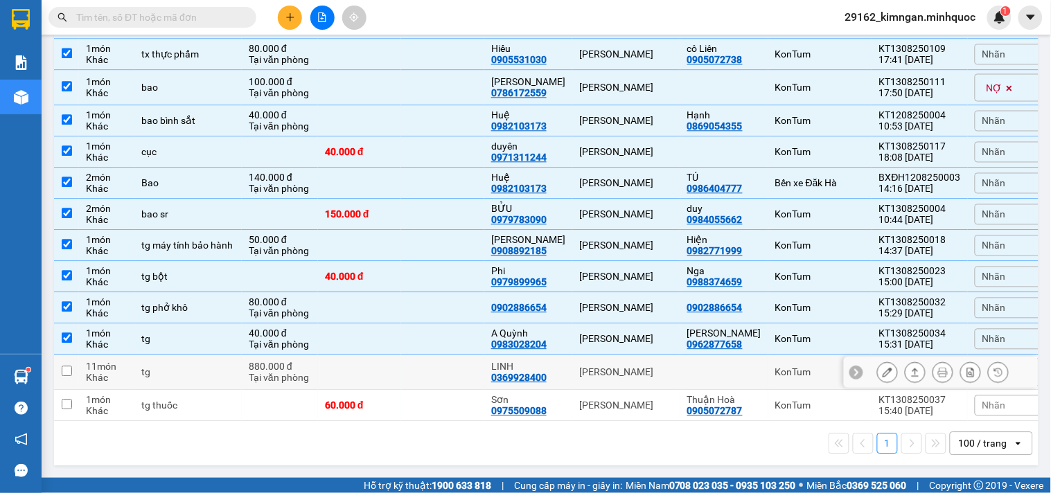
click at [290, 378] on div "Tại văn phòng" at bounding box center [280, 377] width 62 height 11
checkbox input "true"
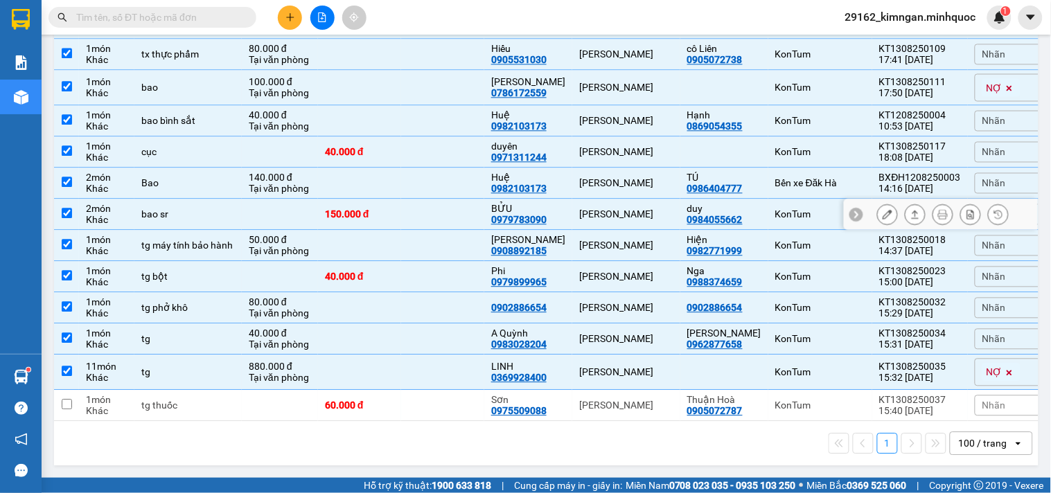
click at [914, 213] on div at bounding box center [915, 214] width 21 height 21
click at [909, 213] on button at bounding box center [914, 214] width 19 height 24
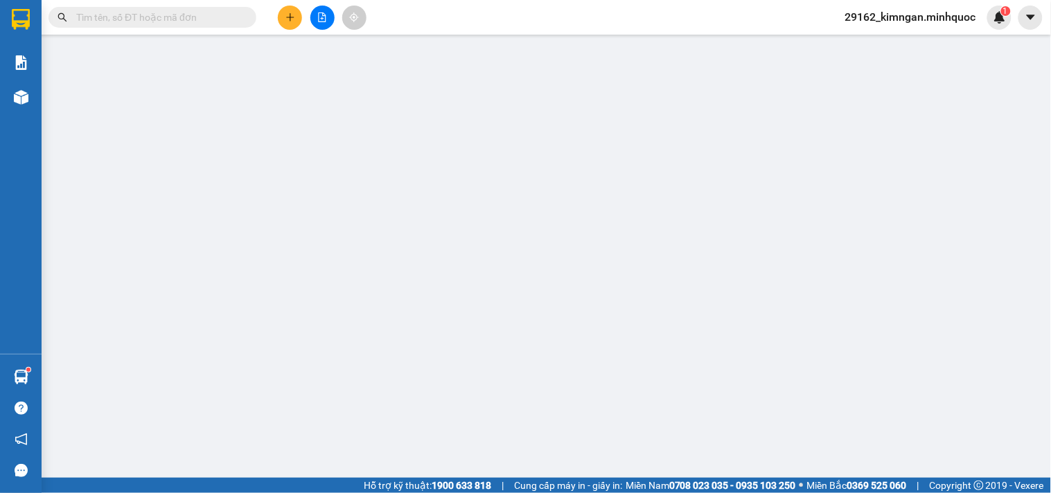
type input "0984055662"
type input "duy"
type input "0979783090"
type input "BỬU"
type input "150.000"
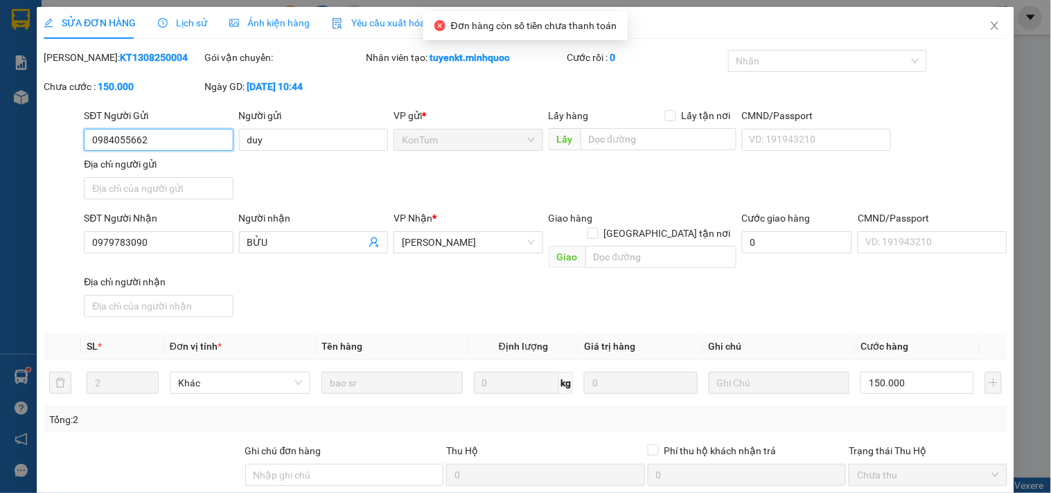
scroll to position [112, 0]
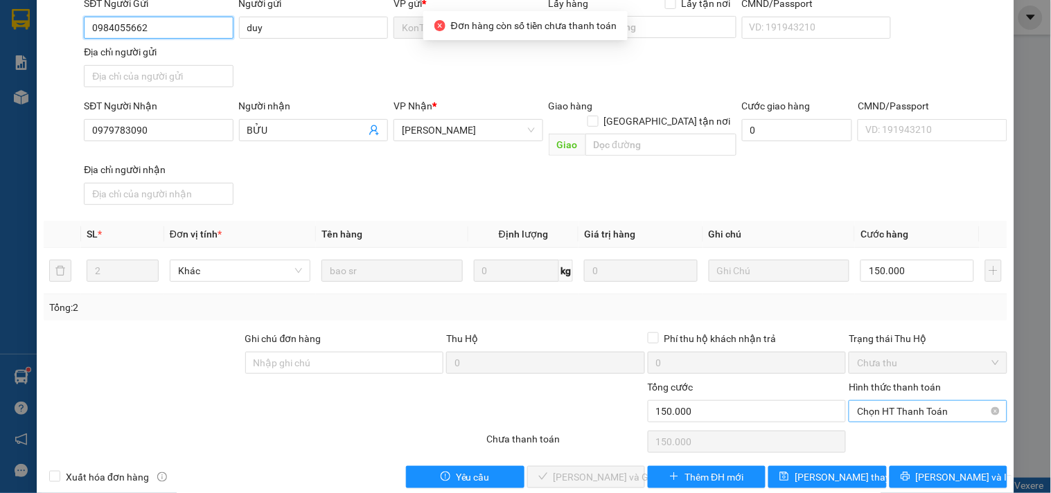
click at [878, 401] on span "Chọn HT Thanh Toán" at bounding box center [927, 411] width 141 height 21
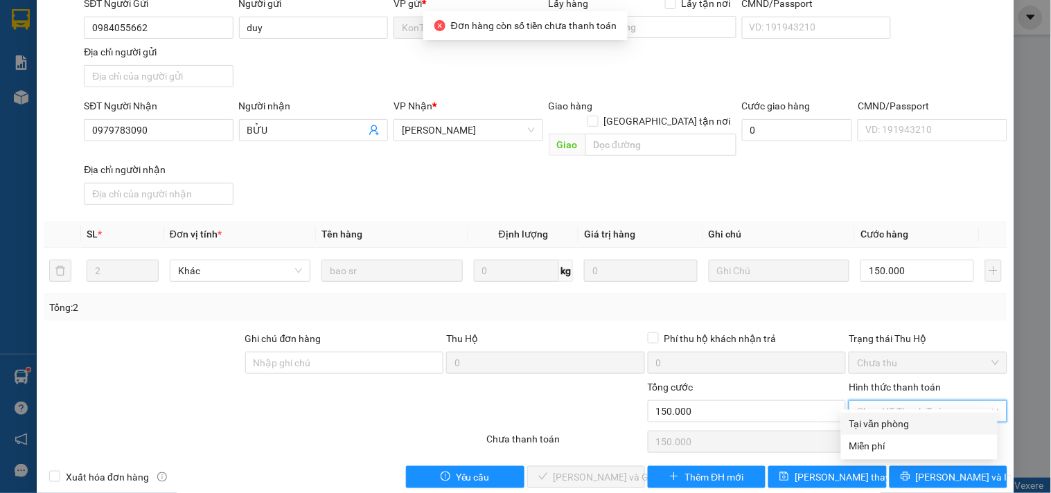
click at [880, 423] on div "Tại văn phòng" at bounding box center [919, 423] width 140 height 15
type input "0"
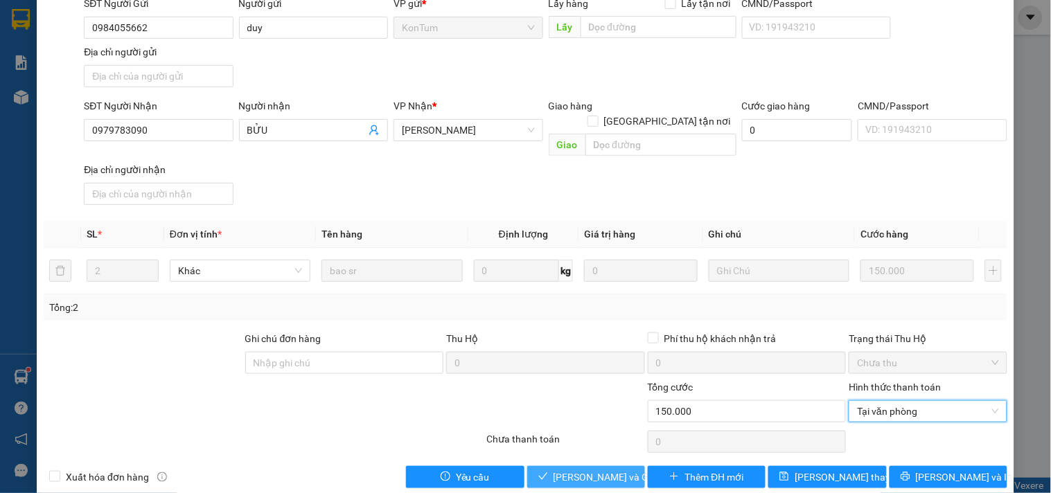
click at [603, 466] on span "[PERSON_NAME] và Giao hàng" at bounding box center [619, 477] width 133 height 15
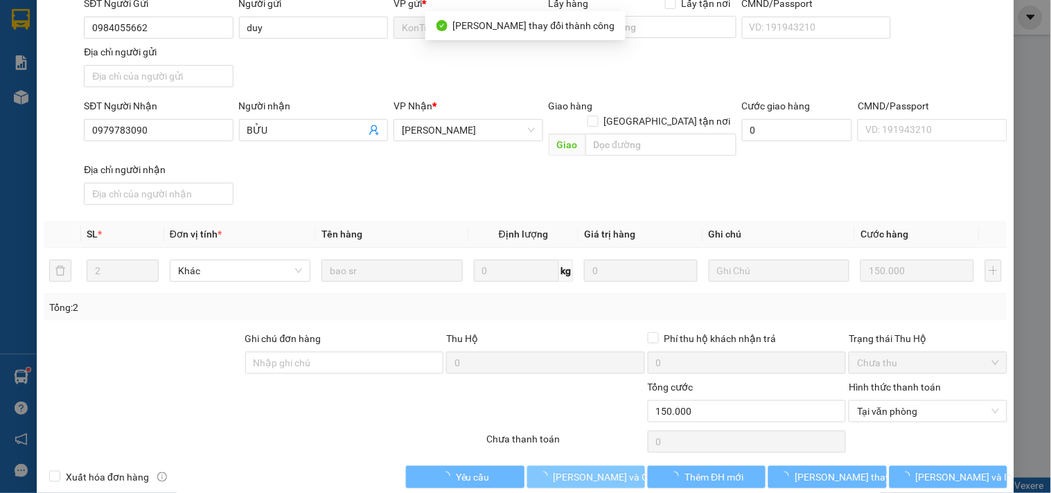
scroll to position [0, 0]
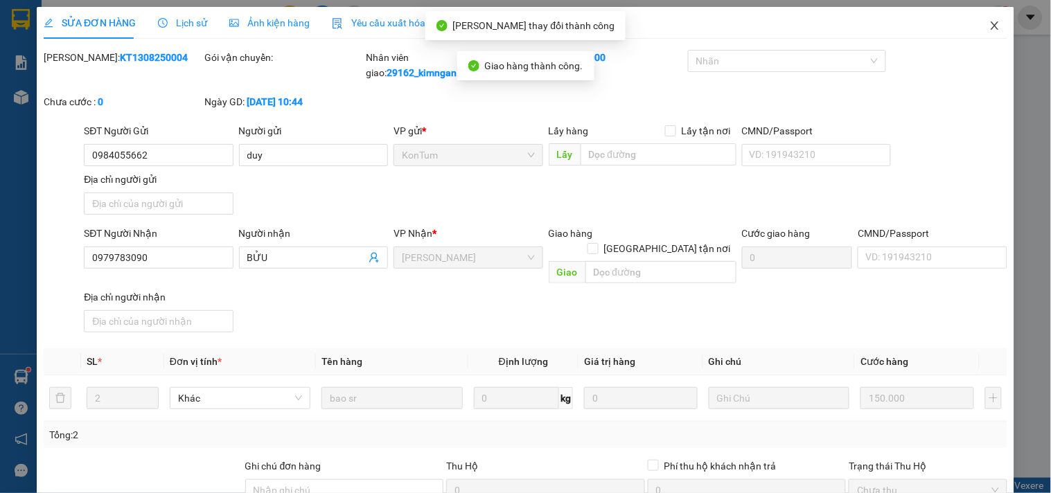
click at [975, 30] on span "Close" at bounding box center [994, 26] width 39 height 39
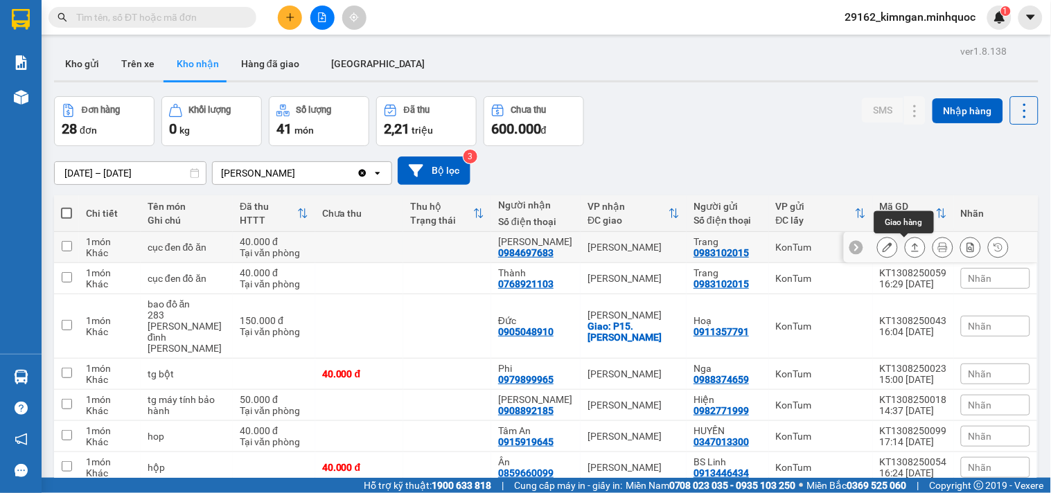
click at [912, 247] on icon at bounding box center [916, 247] width 8 height 8
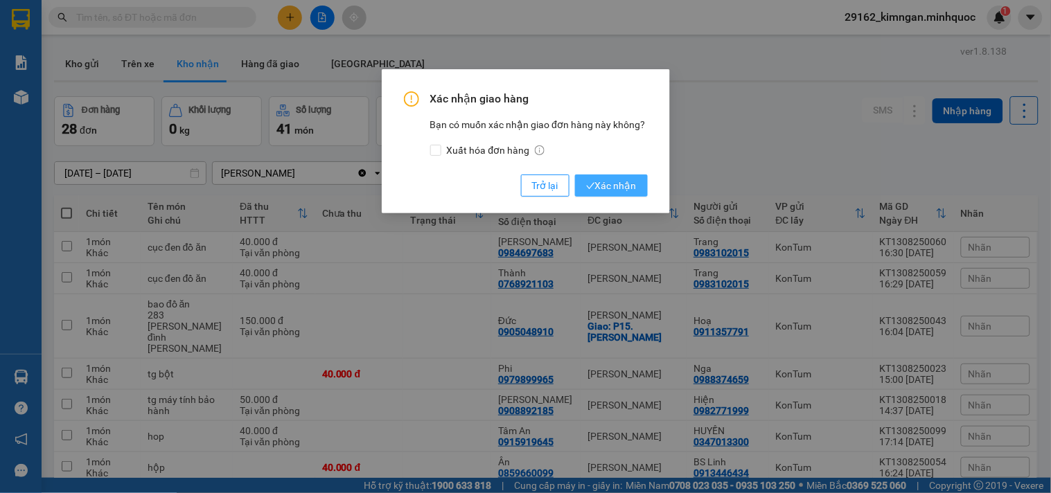
click at [611, 192] on span "Xác nhận" at bounding box center [611, 185] width 51 height 15
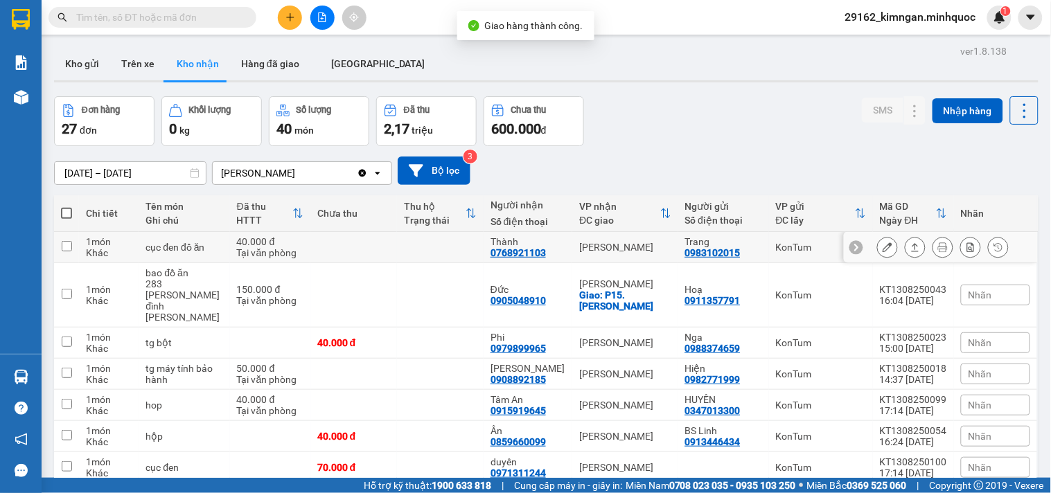
click at [910, 248] on icon at bounding box center [915, 247] width 10 height 10
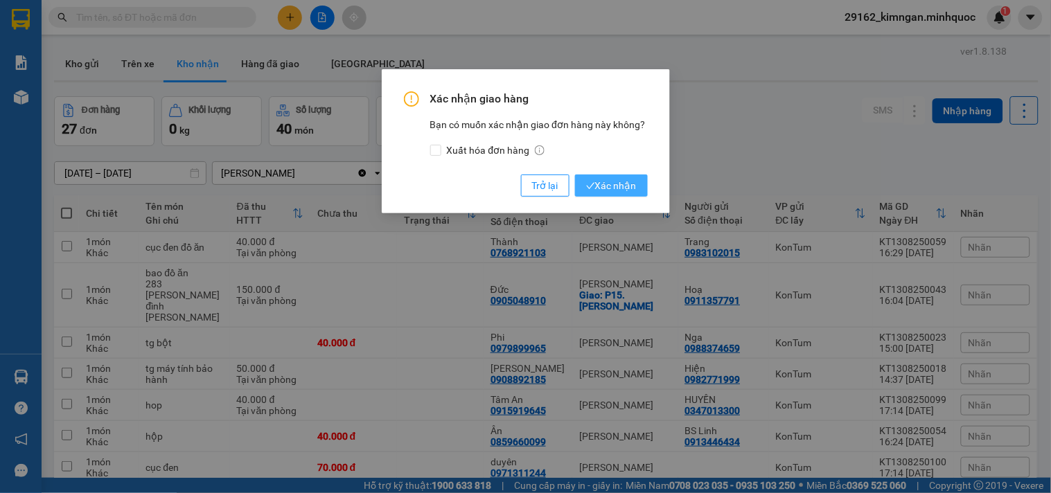
click at [599, 190] on span "Xác nhận" at bounding box center [611, 185] width 51 height 15
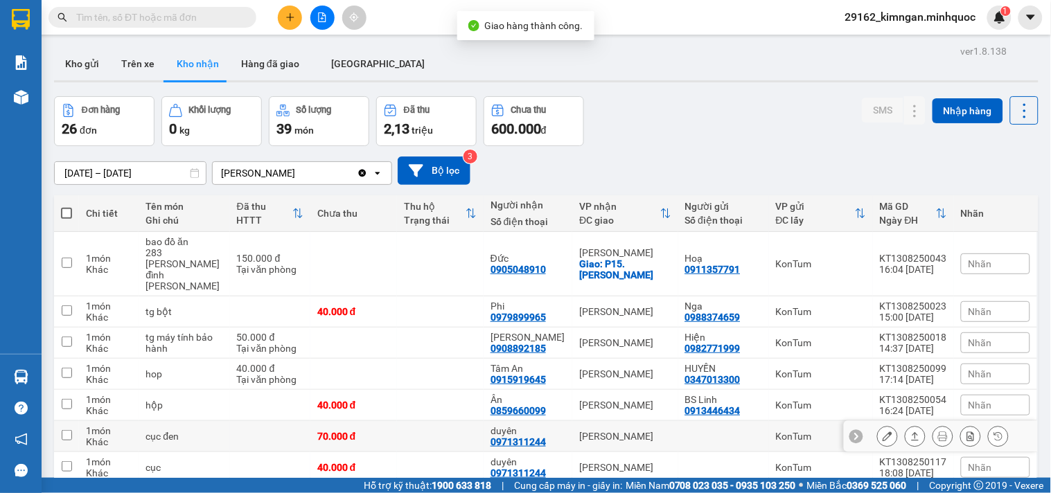
scroll to position [134, 0]
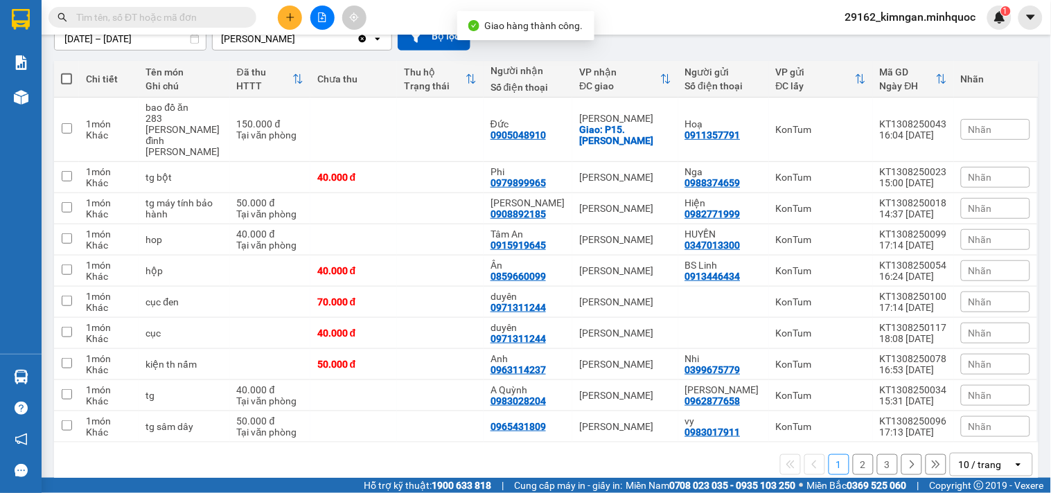
click at [959, 458] on div "10 / trang" at bounding box center [980, 465] width 43 height 14
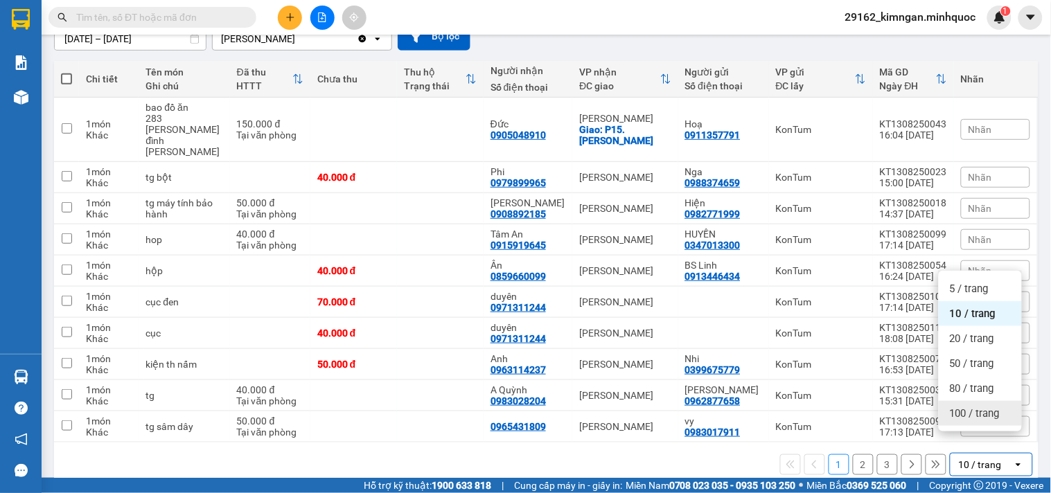
click at [978, 410] on span "100 / trang" at bounding box center [975, 414] width 50 height 14
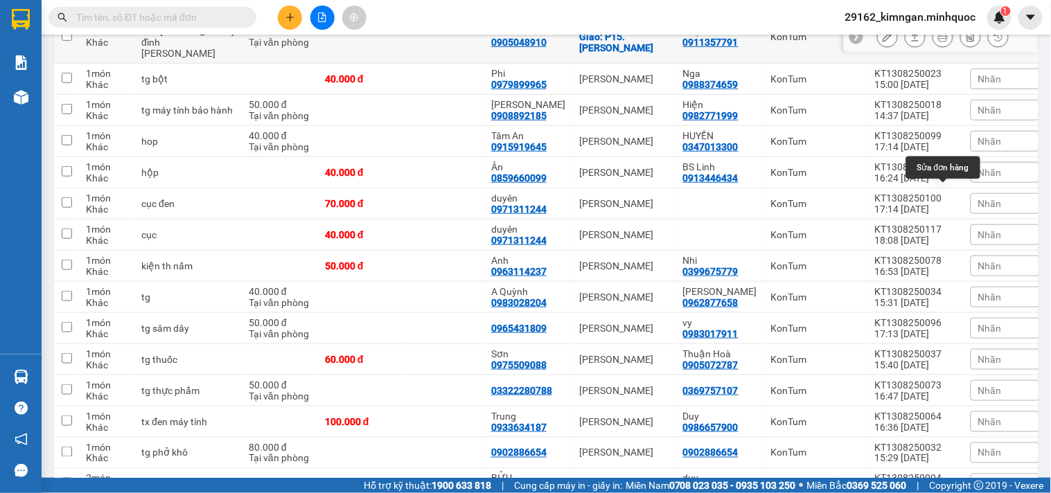
scroll to position [67, 0]
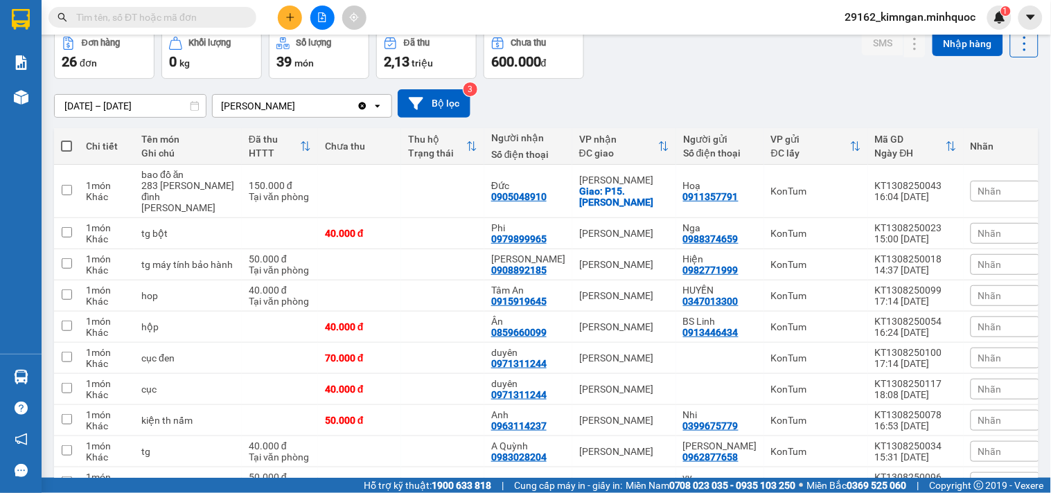
click at [618, 148] on div "ĐC giao" at bounding box center [618, 153] width 79 height 11
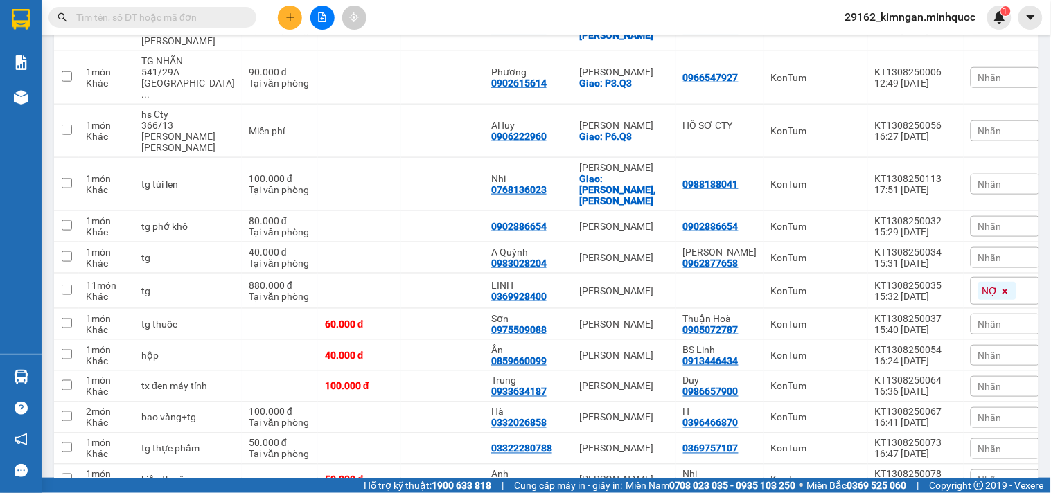
scroll to position [0, 0]
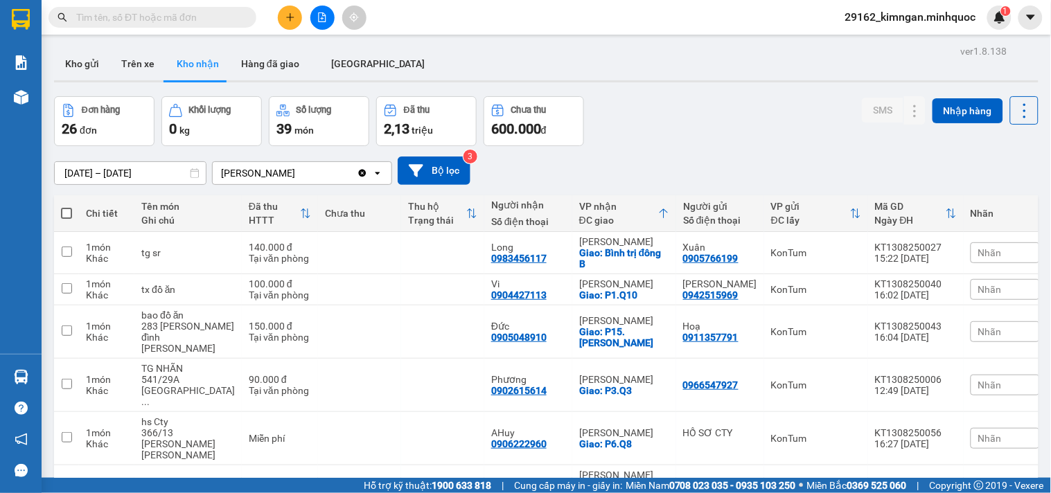
click at [319, 19] on icon "file-add" at bounding box center [322, 17] width 10 height 10
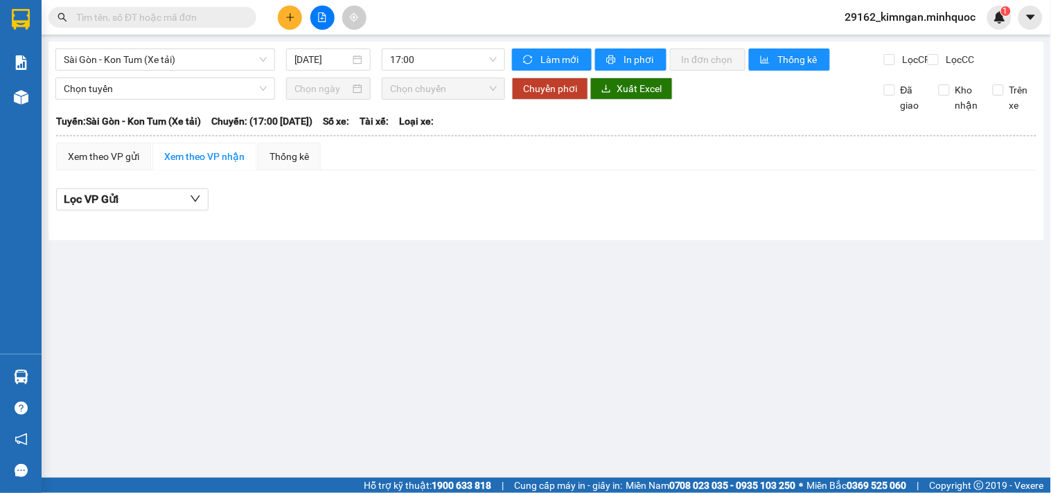
click at [141, 71] on div "Sài Gòn - Kon Tum (Xe tải) 14/08/2025 17:00" at bounding box center [280, 59] width 450 height 22
click at [146, 57] on span "Sài Gòn - Kon Tum (Xe tải)" at bounding box center [165, 59] width 203 height 21
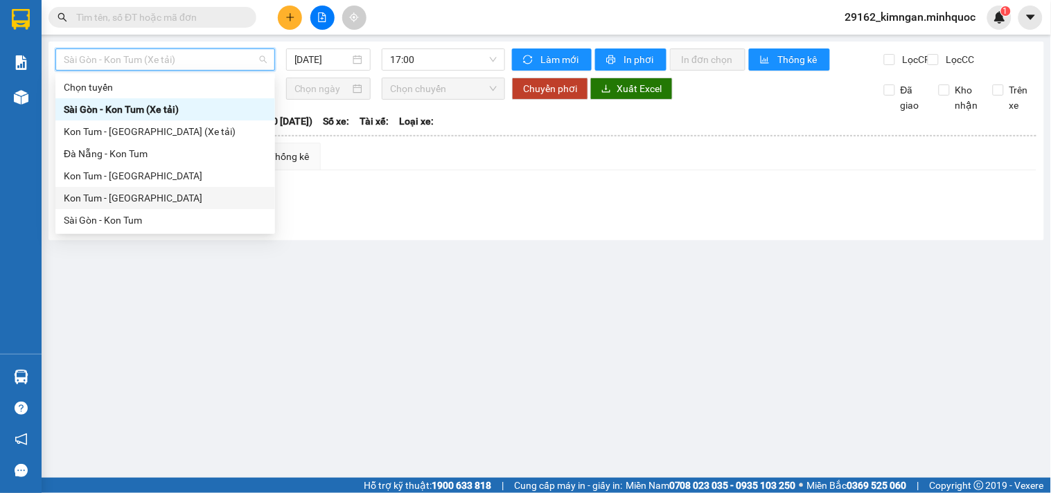
click at [130, 205] on div "Kon Tum - Sài Gòn" at bounding box center [165, 197] width 203 height 15
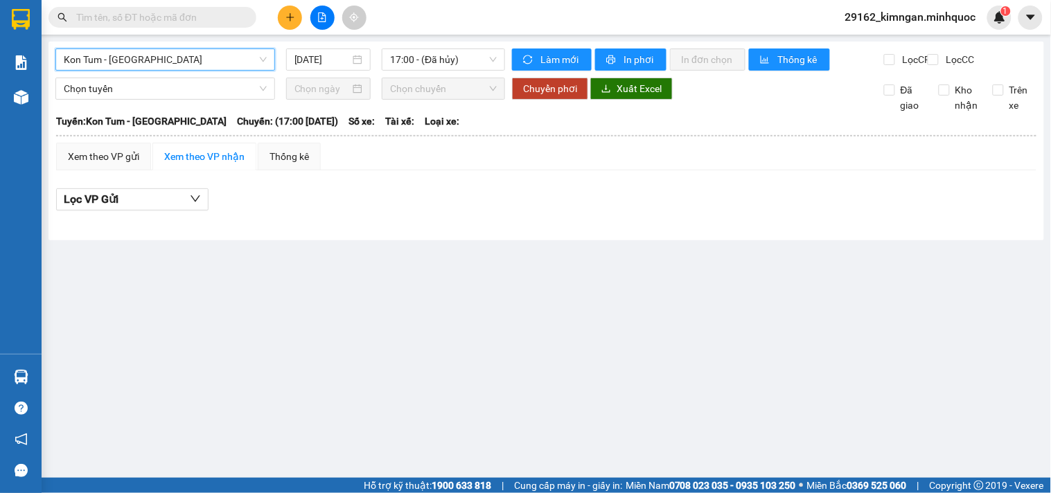
click at [333, 44] on div "Kon Tum - Sài Gòn Kon Tum - Sài Gòn 14/08/2025 17:00 - (Đã hủy) Làm mới In phơi…" at bounding box center [545, 141] width 995 height 199
click at [326, 57] on input "[DATE]" at bounding box center [322, 59] width 56 height 15
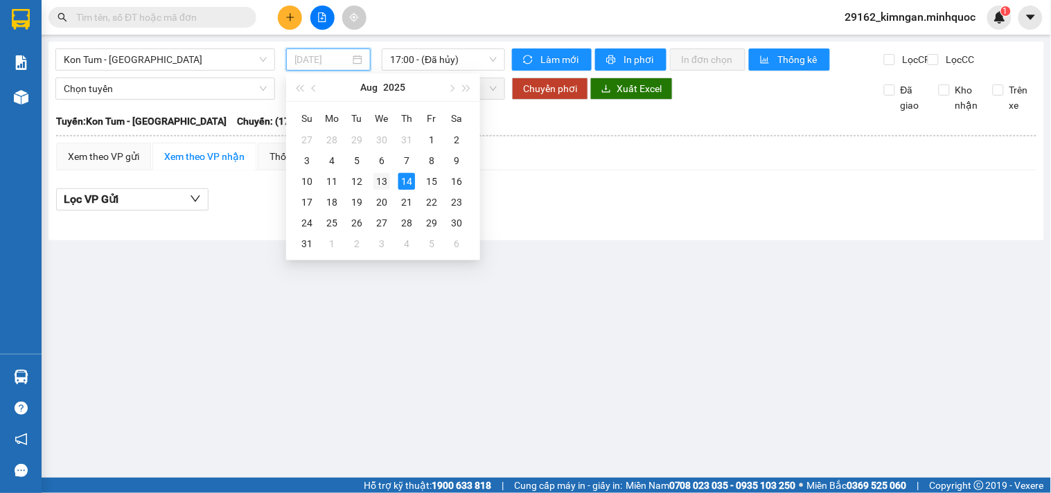
click at [388, 186] on div "13" at bounding box center [381, 181] width 17 height 17
type input "13/08/2025"
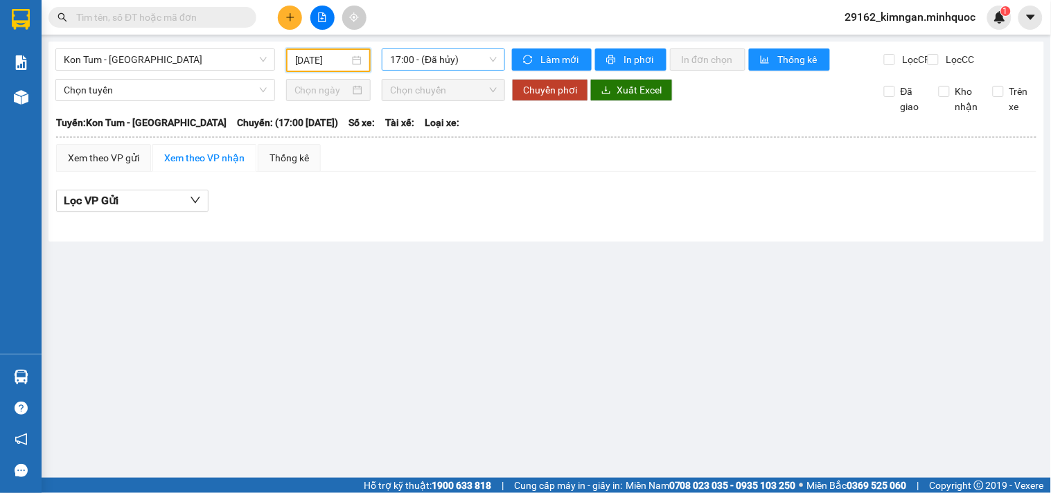
click at [452, 66] on span "17:00 - (Đã hủy)" at bounding box center [443, 59] width 107 height 21
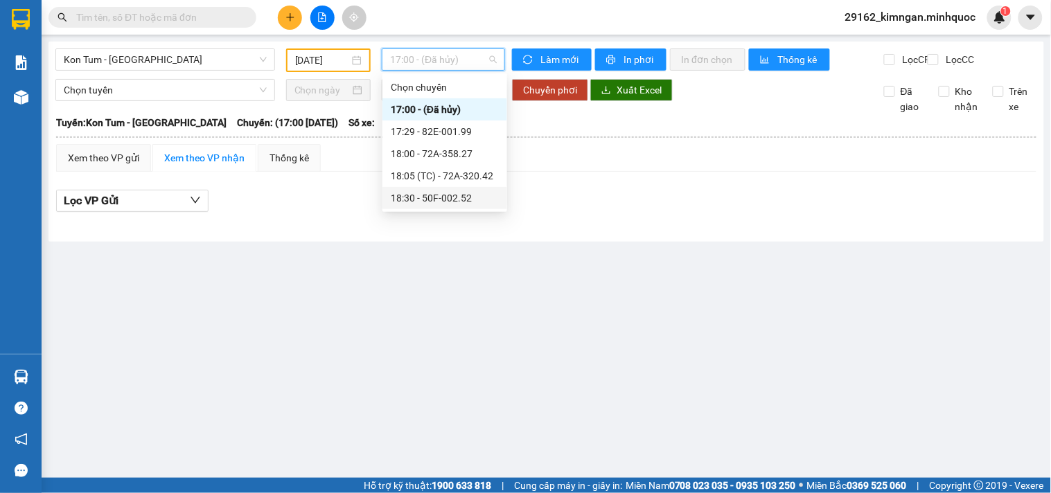
click at [438, 201] on div "18:30 - 50F-002.52" at bounding box center [445, 197] width 108 height 15
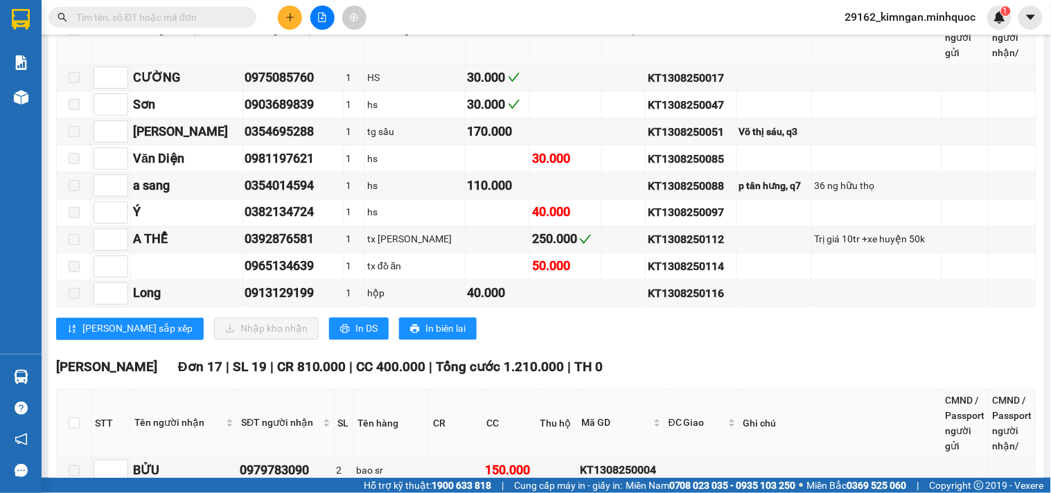
scroll to position [770, 0]
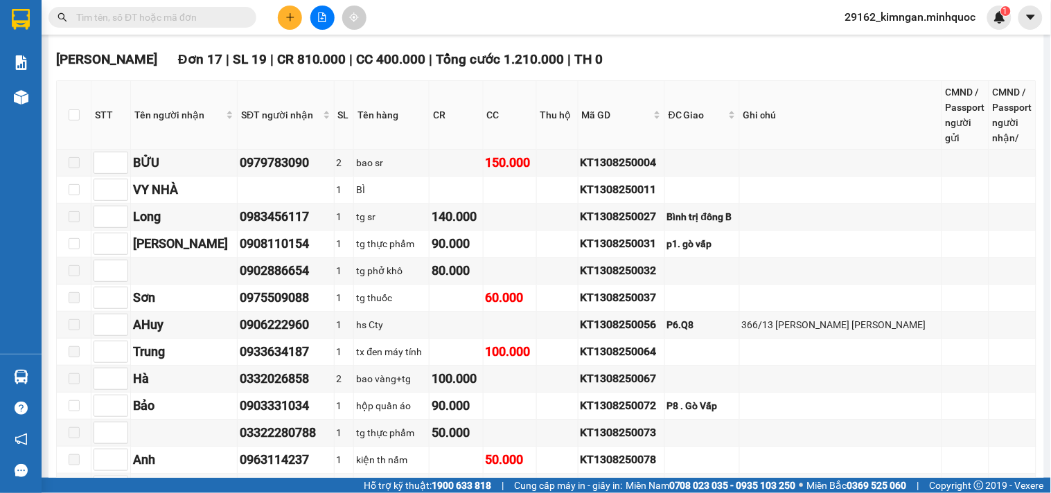
click at [76, 136] on th at bounding box center [74, 115] width 35 height 69
click at [76, 123] on label at bounding box center [74, 114] width 11 height 15
click at [76, 121] on input "checkbox" at bounding box center [74, 114] width 11 height 11
checkbox input "true"
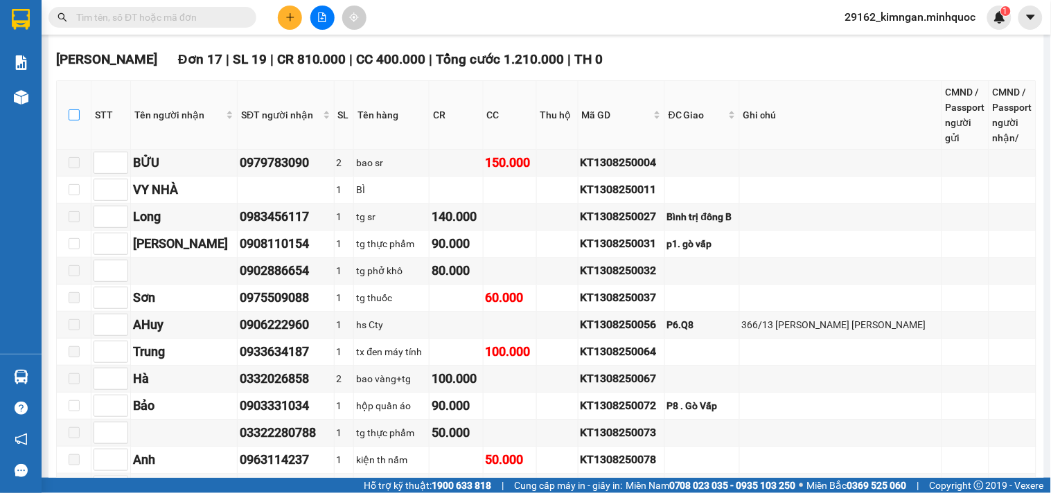
checkbox input "true"
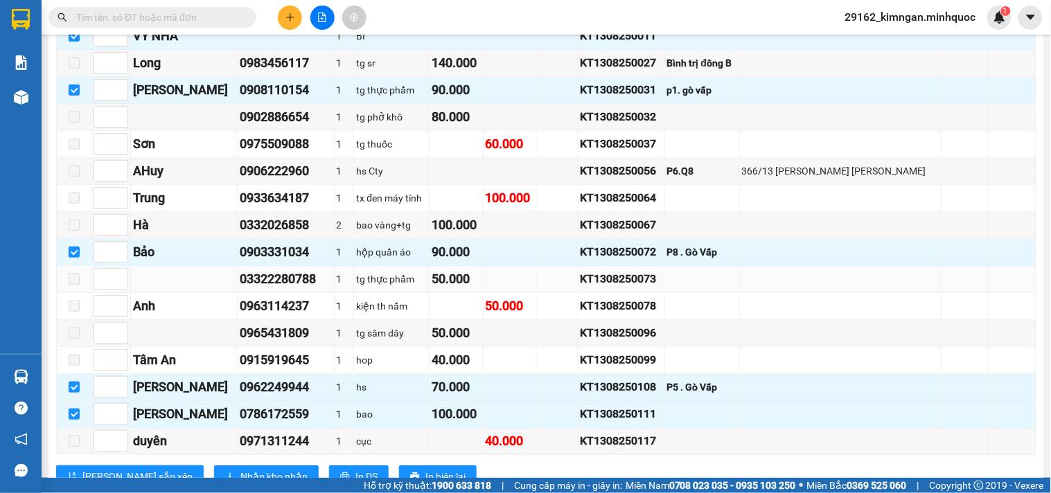
scroll to position [988, 0]
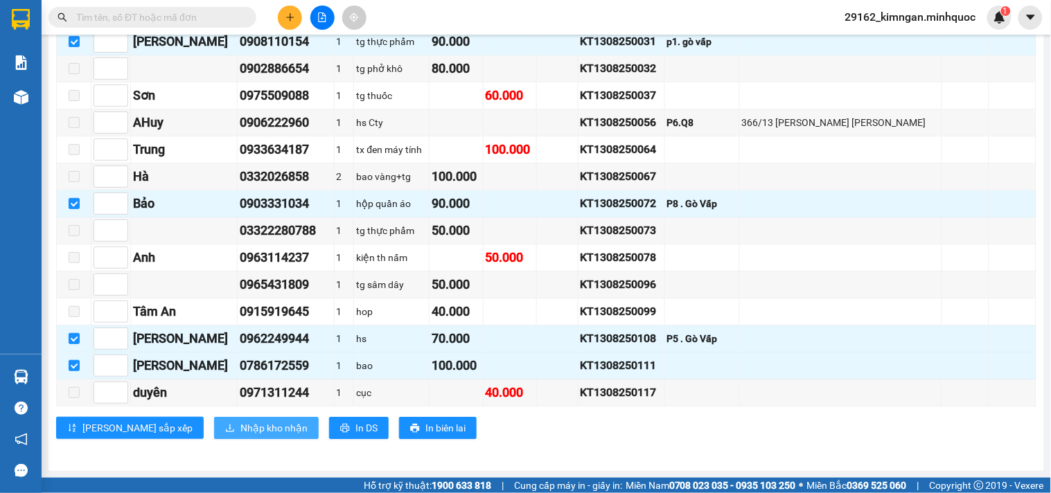
click at [240, 427] on span "Nhập kho nhận" at bounding box center [273, 427] width 67 height 15
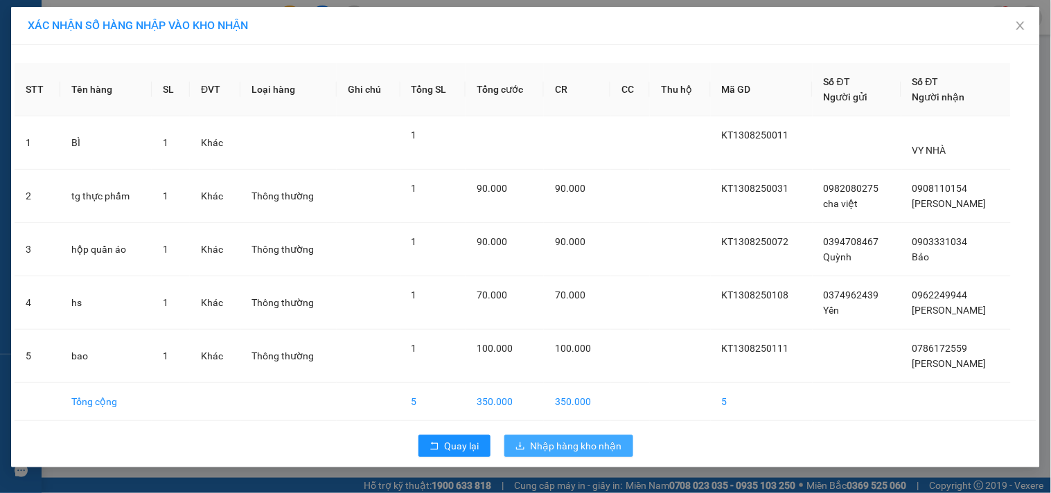
click at [594, 445] on span "Nhập hàng kho nhận" at bounding box center [576, 445] width 91 height 15
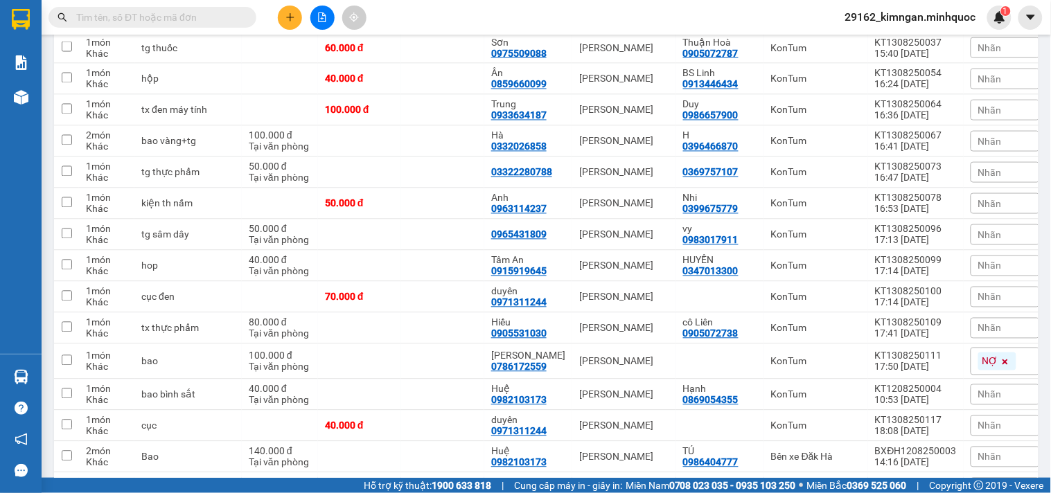
scroll to position [844, 0]
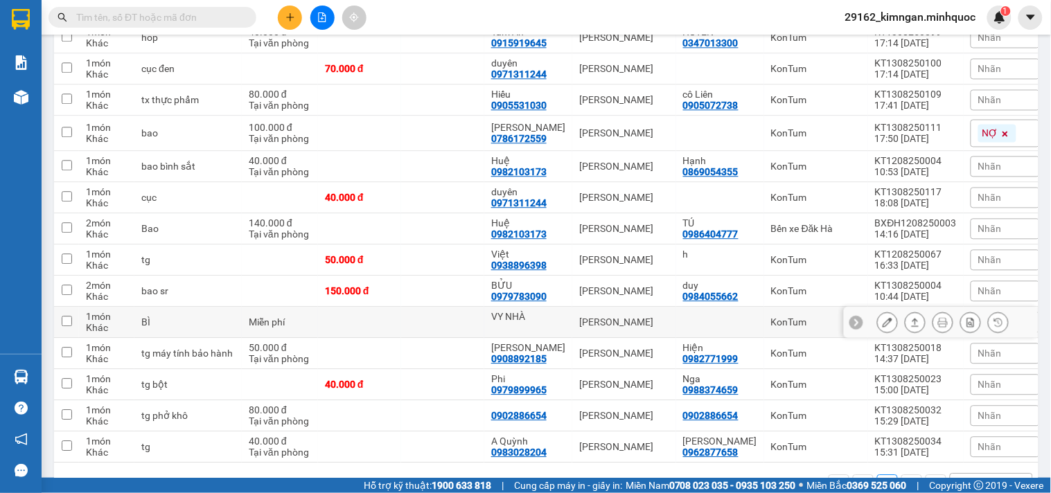
click at [910, 317] on icon at bounding box center [915, 322] width 10 height 10
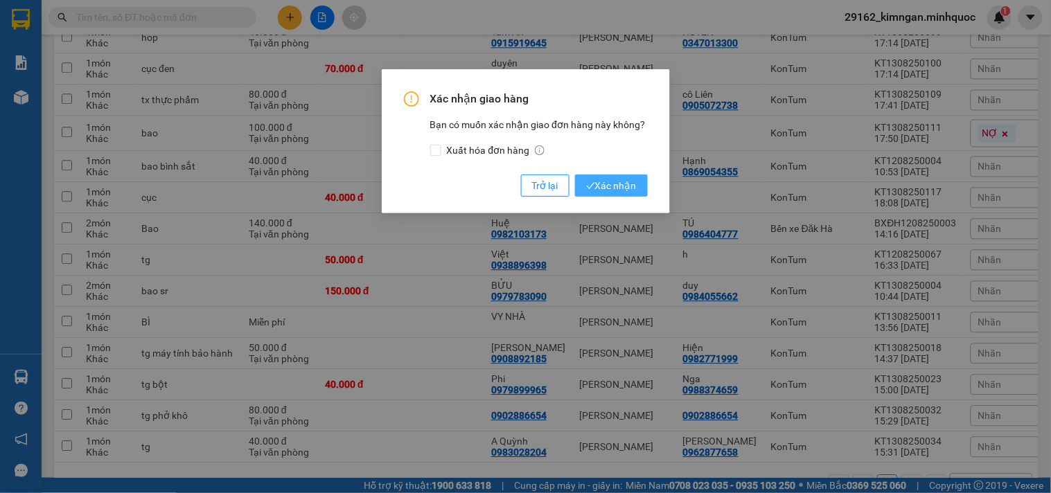
click at [625, 193] on span "Xác nhận" at bounding box center [611, 185] width 51 height 15
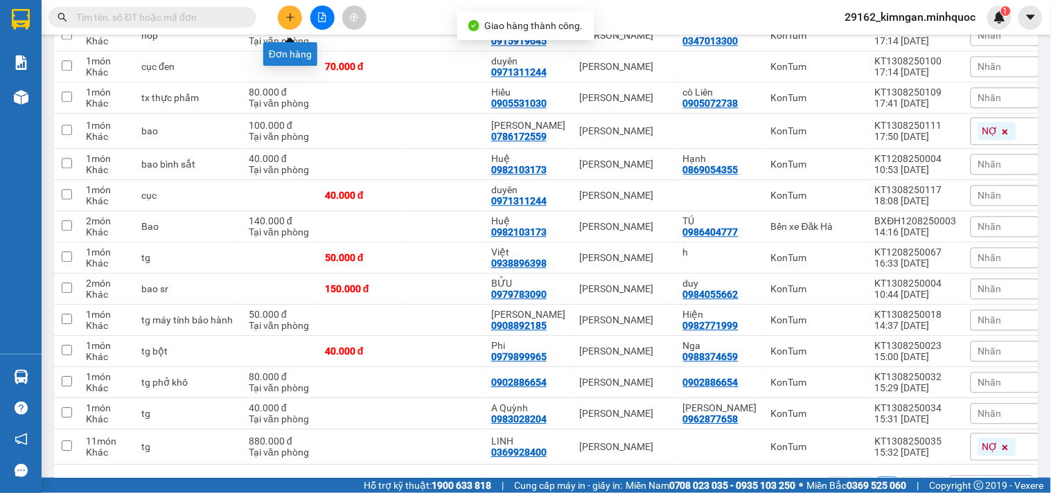
scroll to position [812, 0]
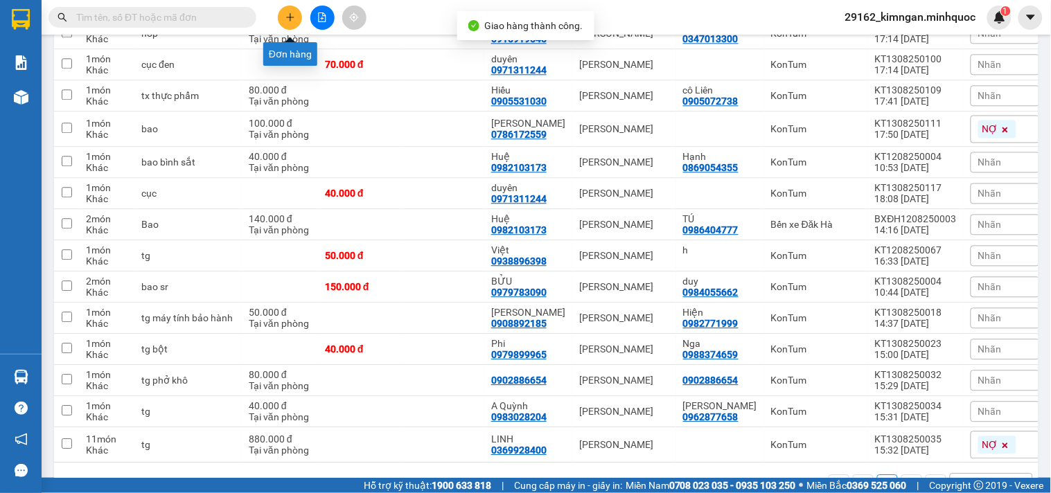
click at [293, 19] on icon "plus" at bounding box center [290, 17] width 10 height 10
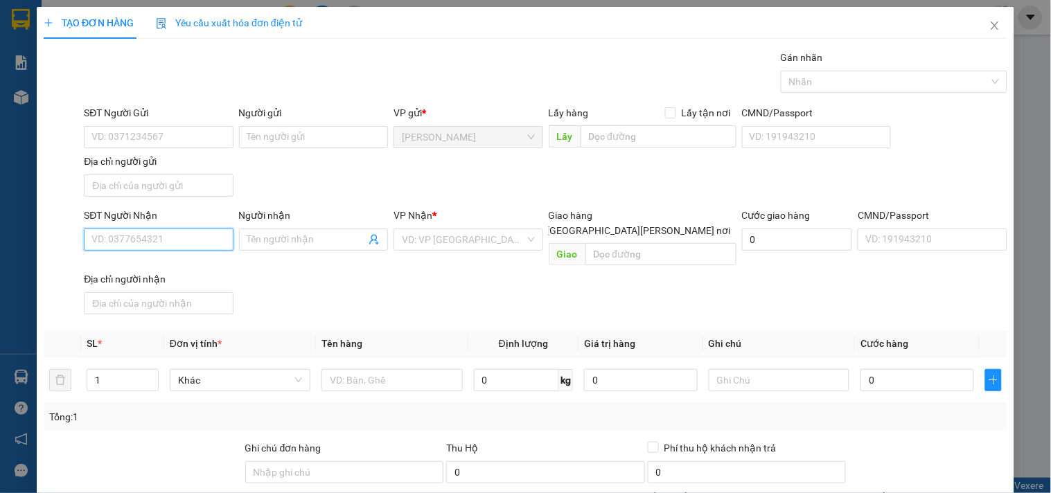
click at [184, 232] on input "SĐT Người Nhận" at bounding box center [158, 240] width 149 height 22
click at [439, 369] on input "text" at bounding box center [391, 380] width 141 height 22
type input "kiện đen laptop"
click at [194, 233] on input "SĐT Người Nhận" at bounding box center [158, 240] width 149 height 22
type input "0971111069"
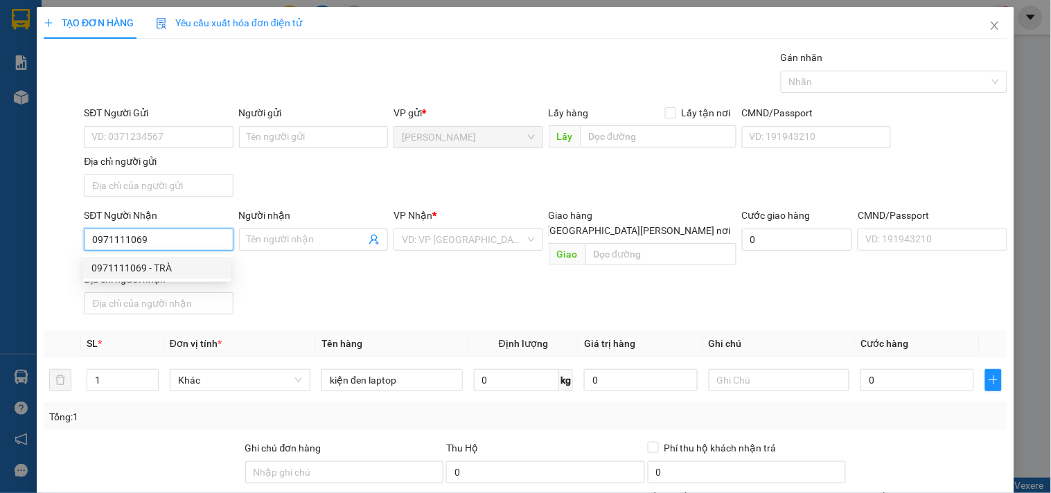
click at [186, 277] on div "0971111069 - TRÀ" at bounding box center [157, 268] width 148 height 22
type input "TRÀ"
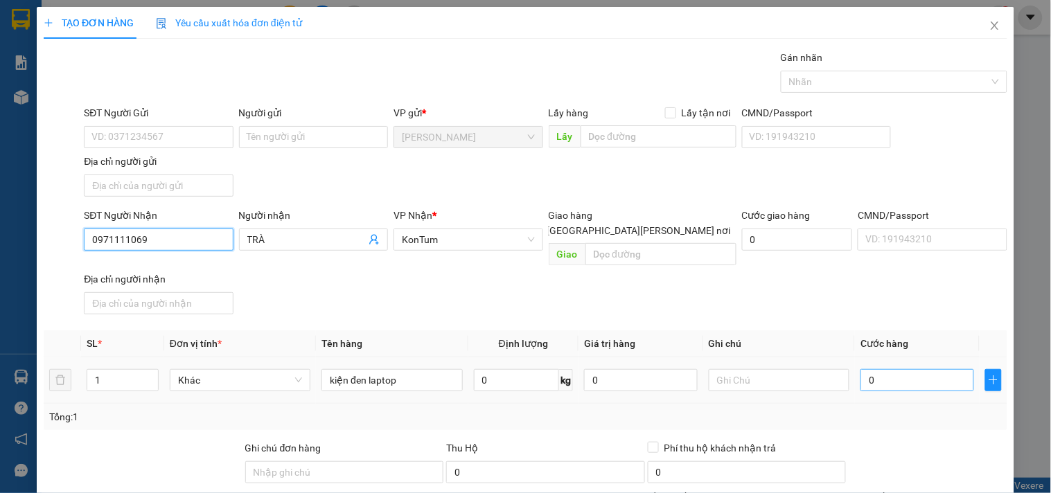
type input "0971111069"
click at [885, 369] on input "0" at bounding box center [917, 380] width 114 height 22
type input "1"
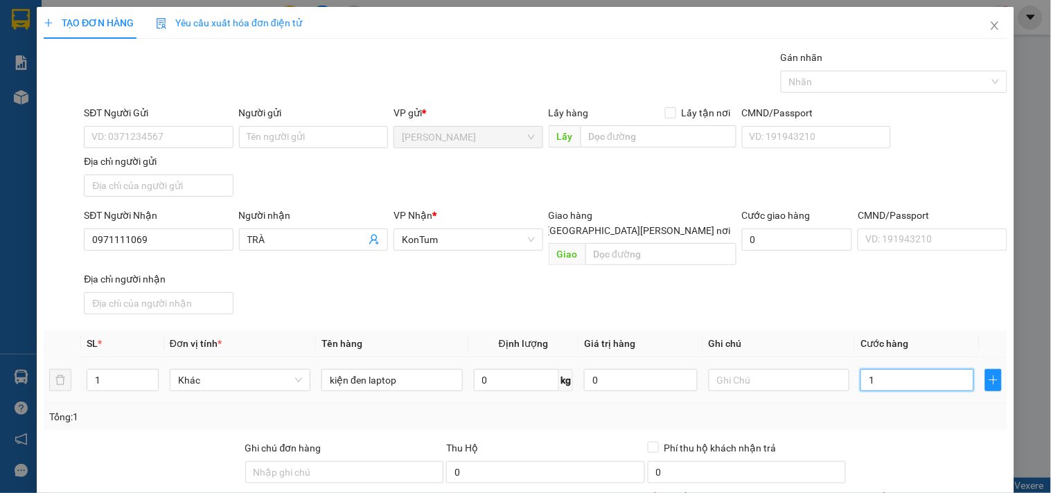
type input "10"
type input "100"
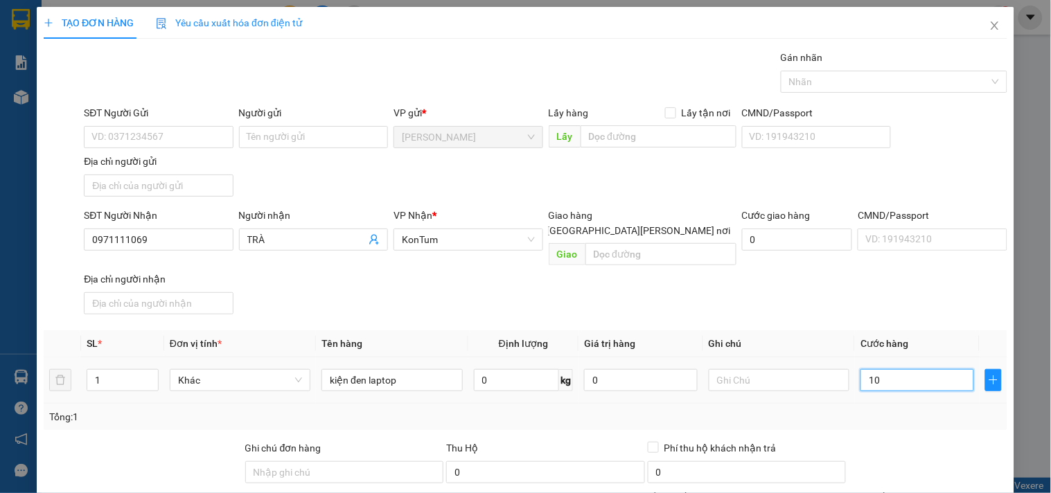
type input "100"
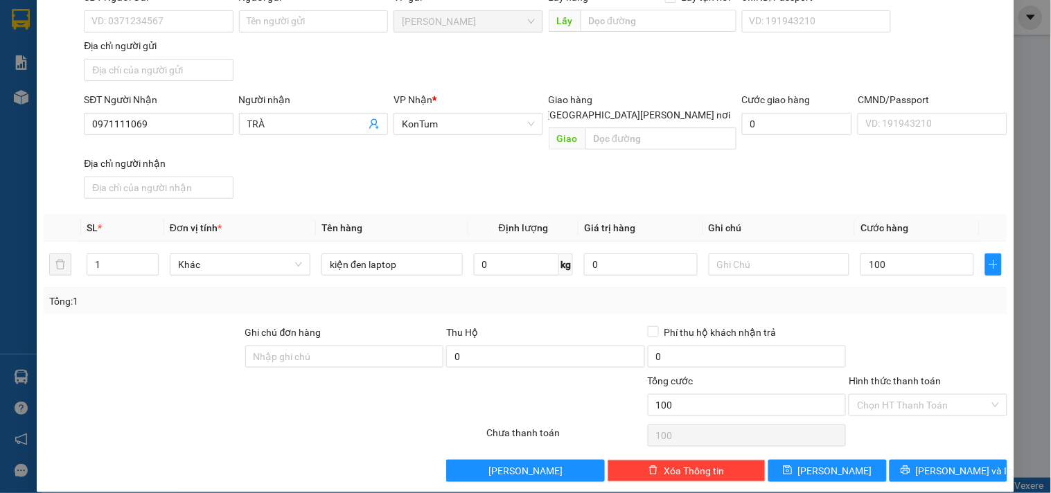
type input "100.000"
click at [899, 441] on div "Transit Pickup Surcharge Ids Transit Deliver Surcharge Ids Transit Deliver Surc…" at bounding box center [525, 208] width 963 height 548
click at [903, 460] on button "[PERSON_NAME] và In" at bounding box center [948, 471] width 118 height 22
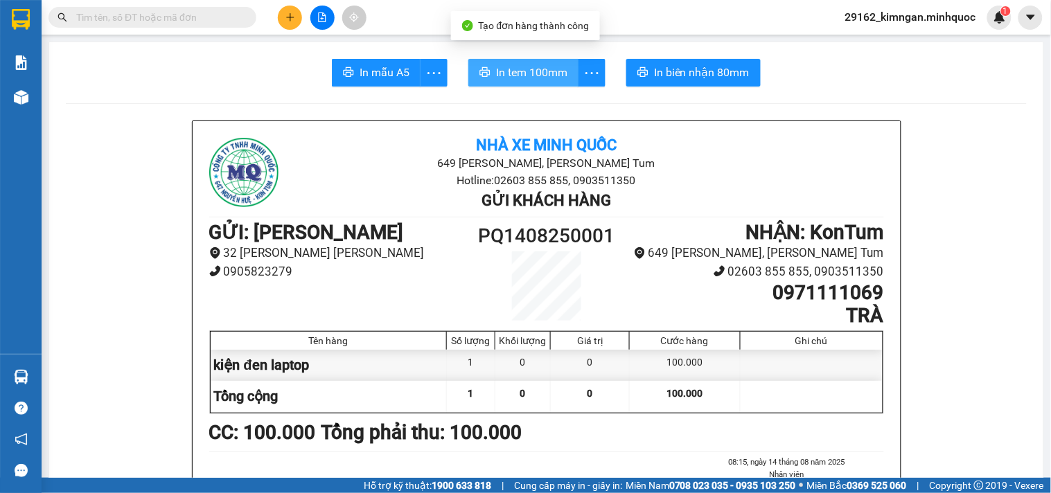
click at [528, 81] on button "In tem 100mm" at bounding box center [523, 73] width 110 height 28
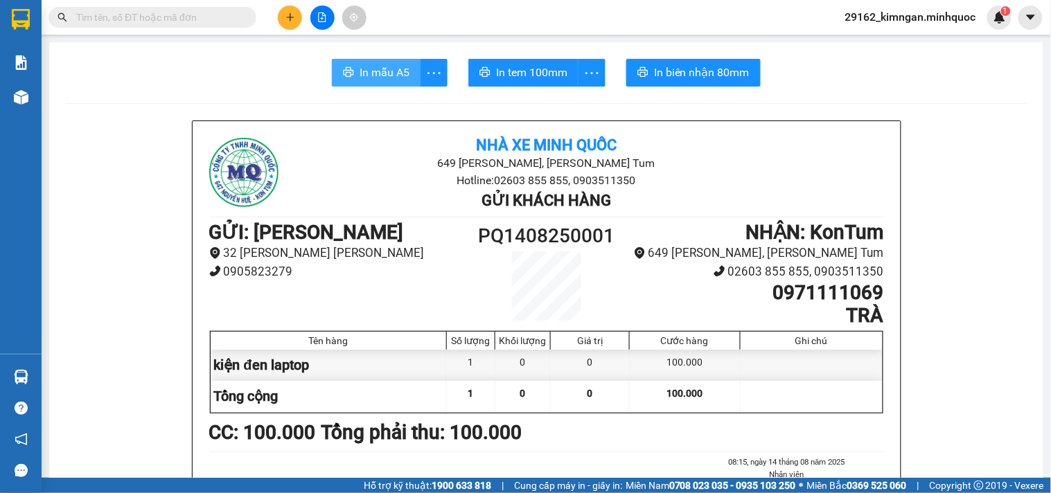
click at [362, 68] on span "In mẫu A5" at bounding box center [384, 72] width 50 height 17
click at [294, 14] on icon "plus" at bounding box center [290, 17] width 10 height 10
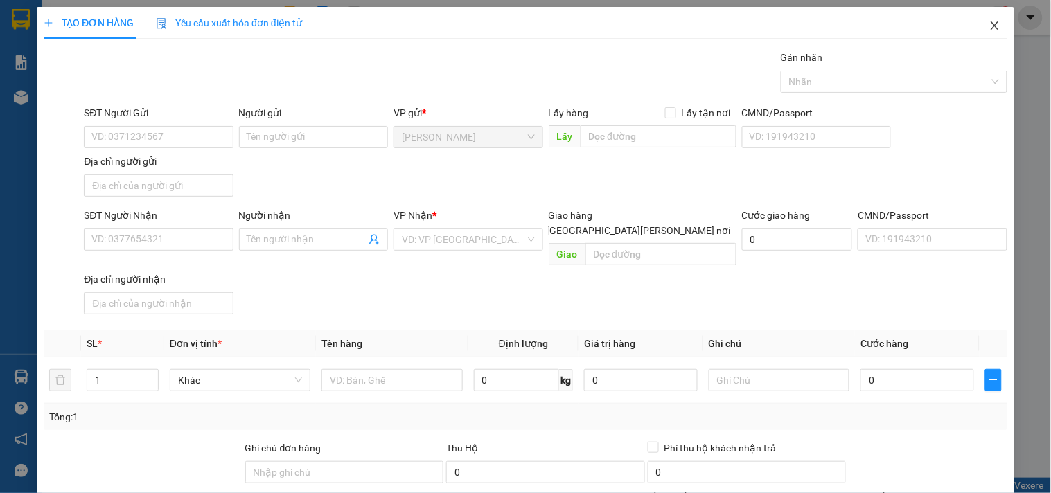
click at [990, 28] on icon "close" at bounding box center [994, 25] width 8 height 8
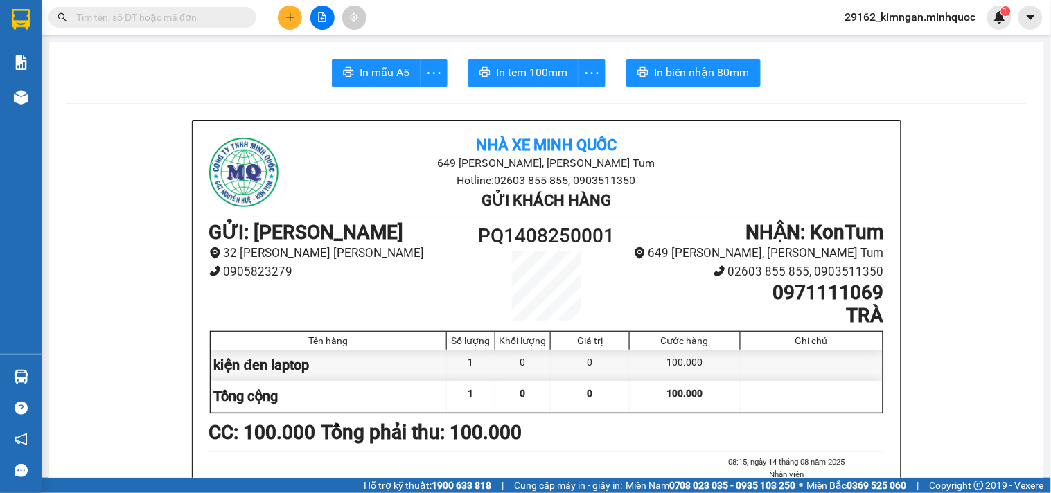
click at [233, 12] on input "text" at bounding box center [157, 17] width 163 height 15
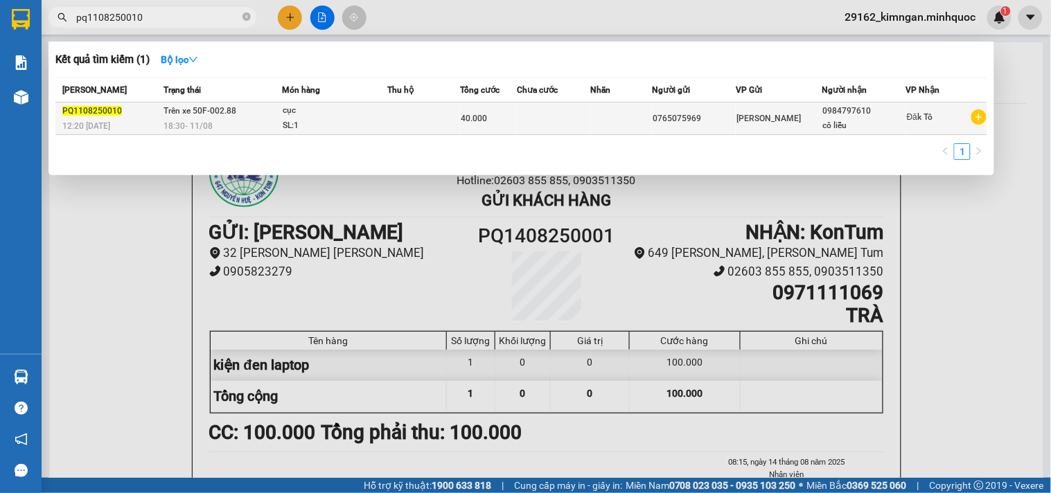
type input "pq1108250010"
click at [272, 121] on div "18:30 - 11/08" at bounding box center [222, 125] width 118 height 15
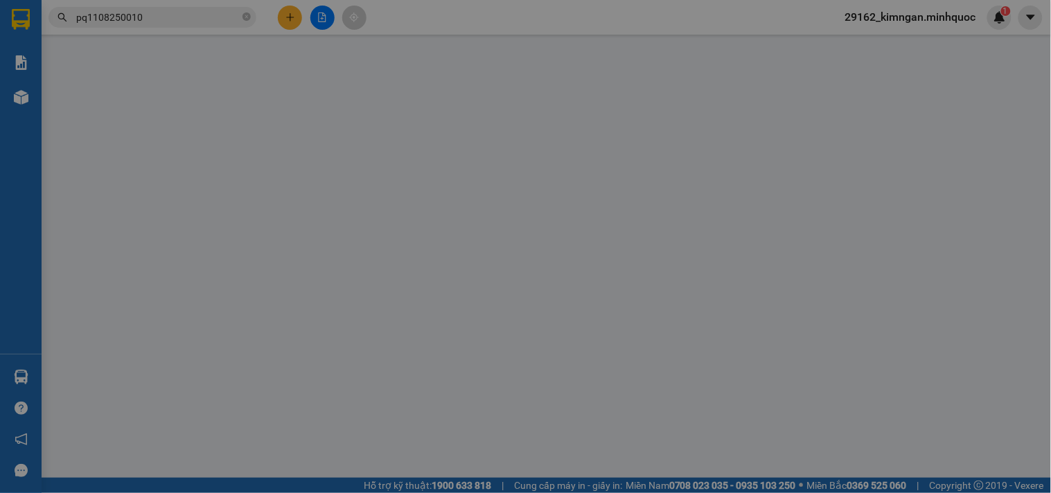
type input "0765075969"
type input "0984797610"
type input "cô liễu"
type input "nh 12/8"
type input "40.000"
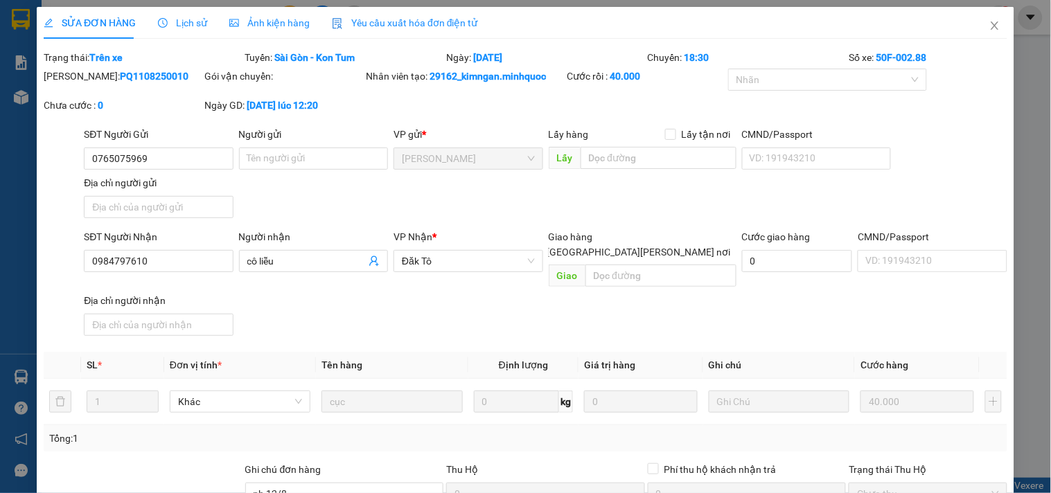
click at [181, 32] on div "Lịch sử" at bounding box center [182, 23] width 49 height 32
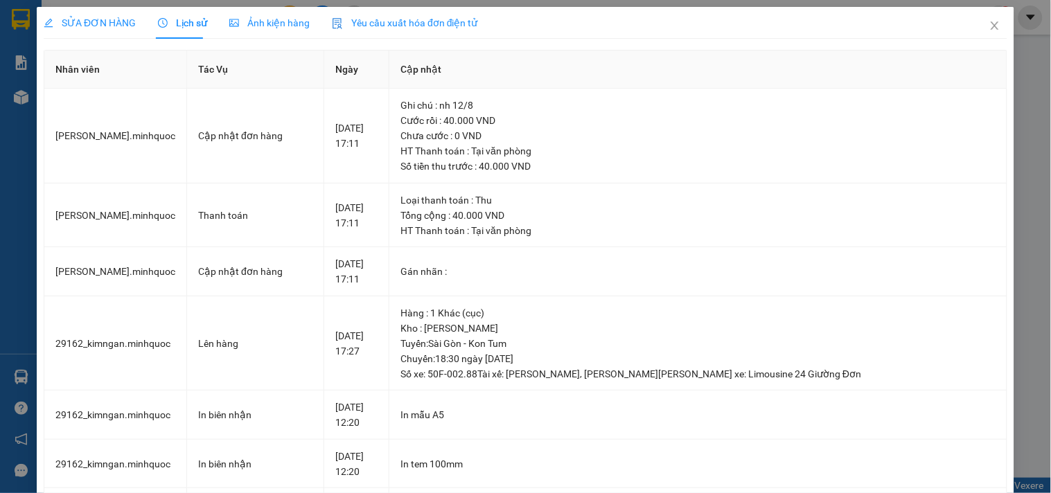
click at [114, 30] on div "SỬA ĐƠN HÀNG" at bounding box center [90, 22] width 92 height 15
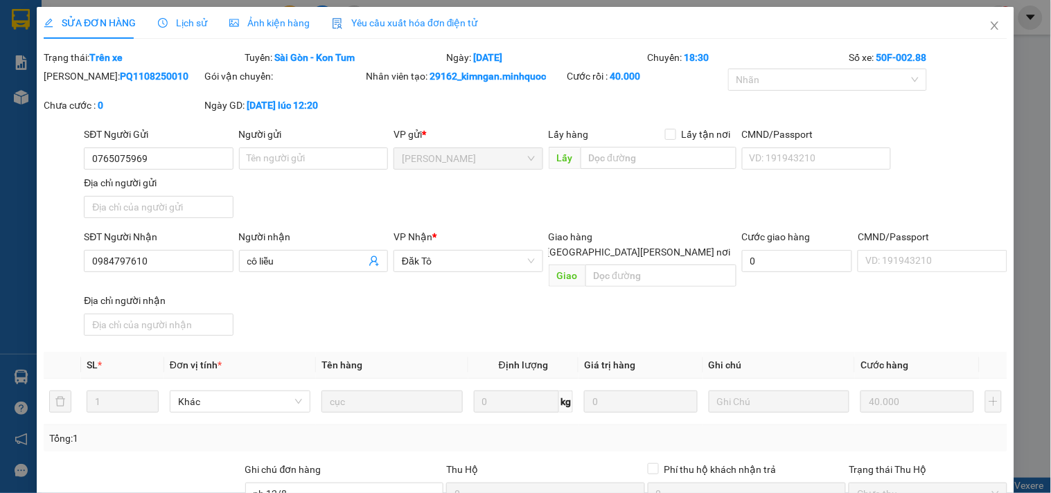
click at [195, 35] on div "Lịch sử" at bounding box center [182, 23] width 49 height 32
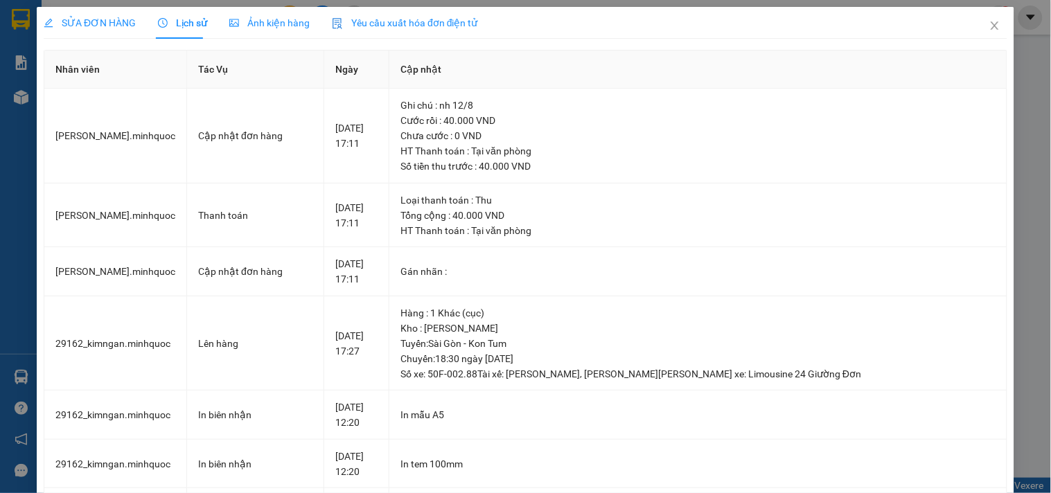
click at [86, 12] on div "SỬA ĐƠN HÀNG" at bounding box center [90, 23] width 92 height 32
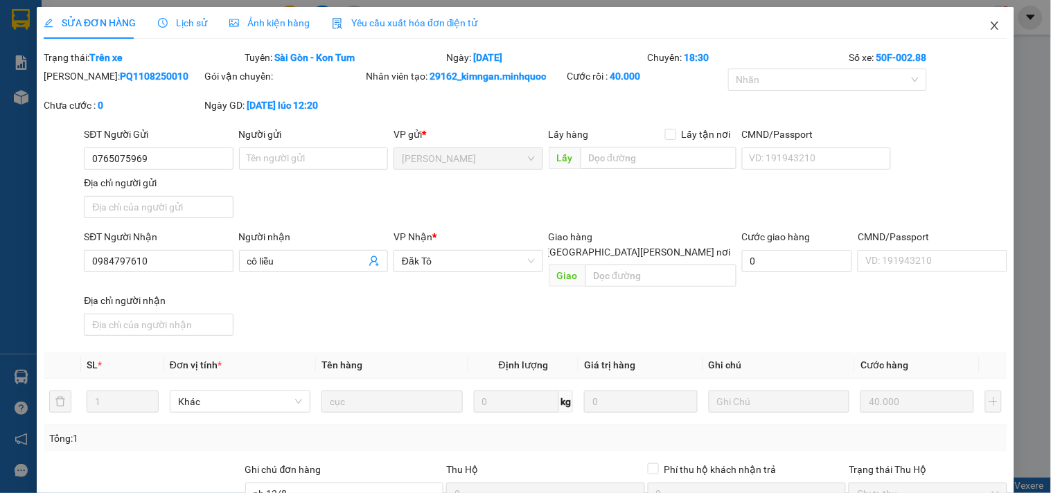
click at [989, 28] on icon "close" at bounding box center [994, 25] width 11 height 11
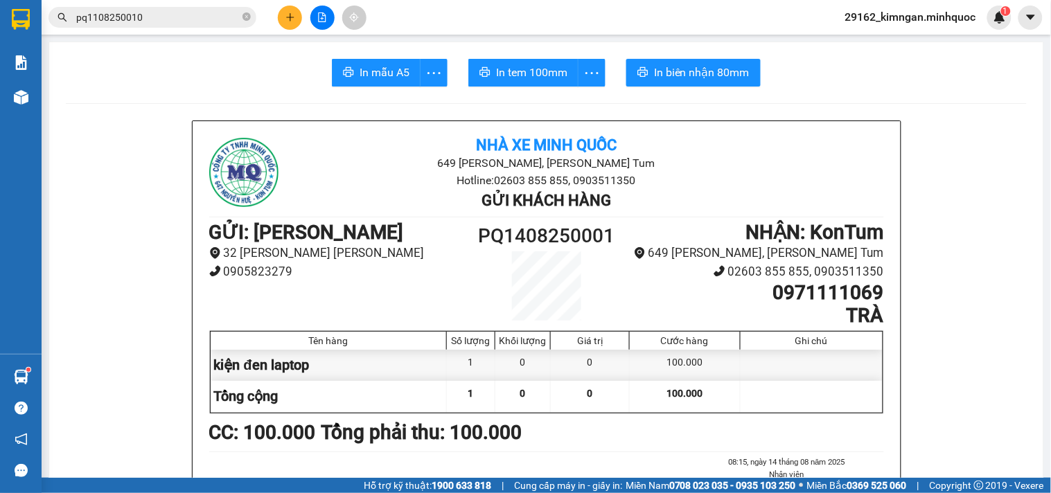
click at [160, 14] on input "pq1108250010" at bounding box center [157, 17] width 163 height 15
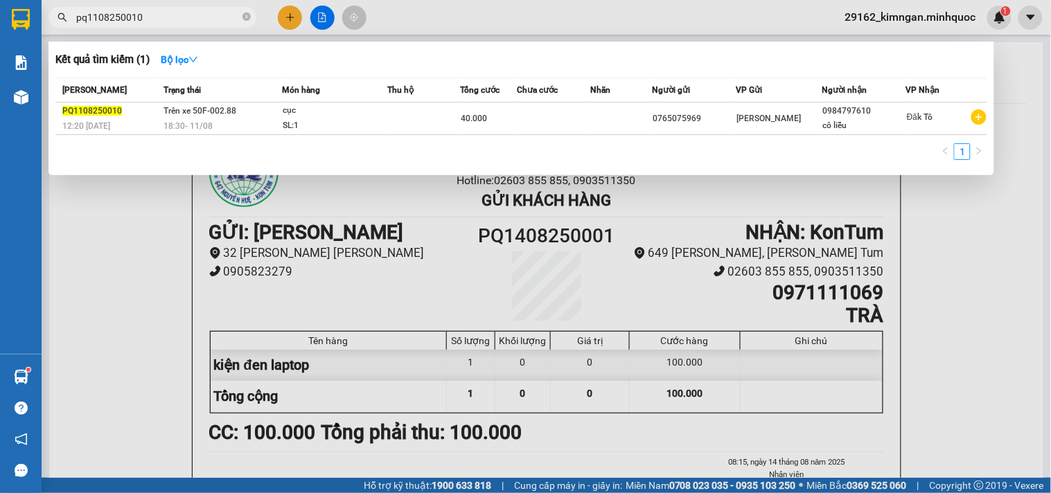
click at [160, 14] on input "pq1108250010" at bounding box center [157, 17] width 163 height 15
paste input "0369757107"
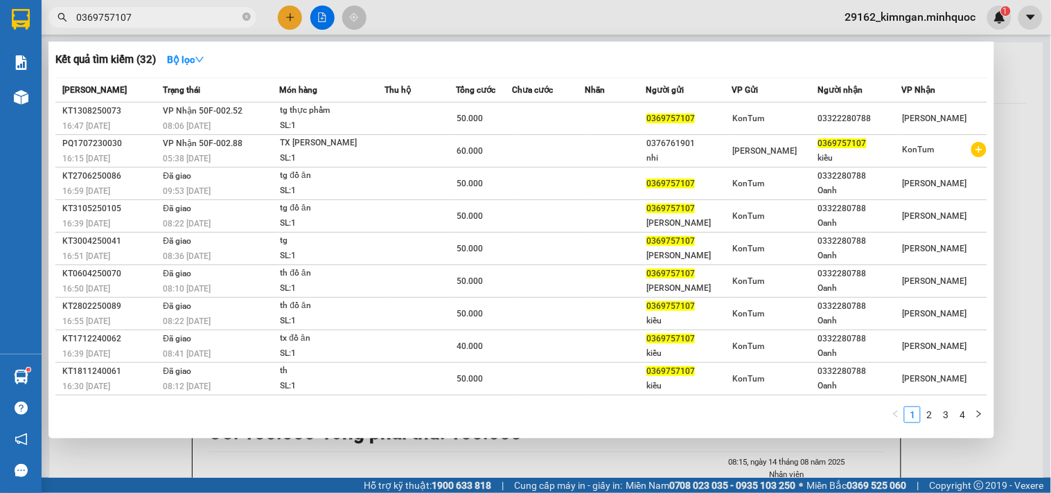
drag, startPoint x: 212, startPoint y: 16, endPoint x: 0, endPoint y: -12, distance: 213.8
click at [0, 0] on html "Kết quả tìm kiếm ( 32 ) Bộ lọc Mã ĐH Trạng thái Món hàng Thu hộ Tổng cước Chưa …" at bounding box center [525, 246] width 1051 height 493
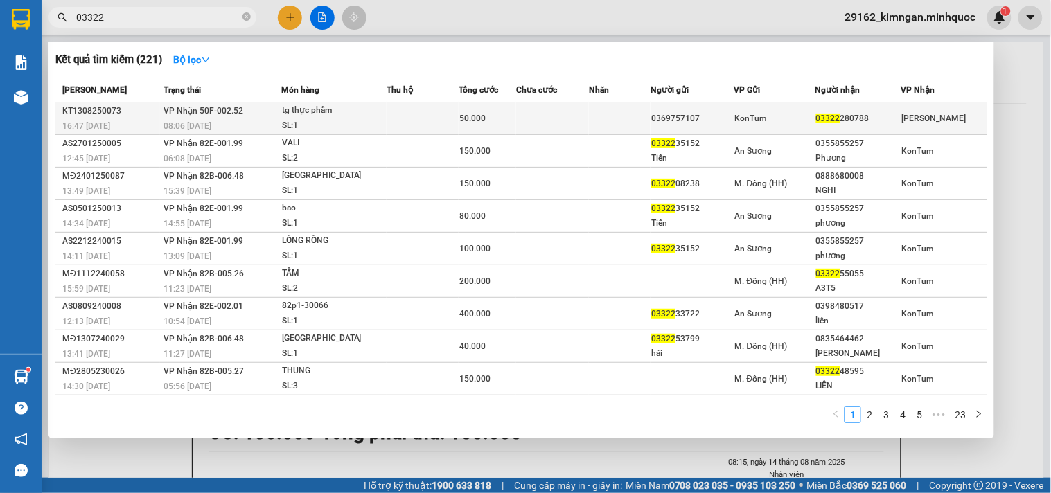
type input "03322"
click at [892, 118] on div "03322 280788" at bounding box center [858, 119] width 85 height 15
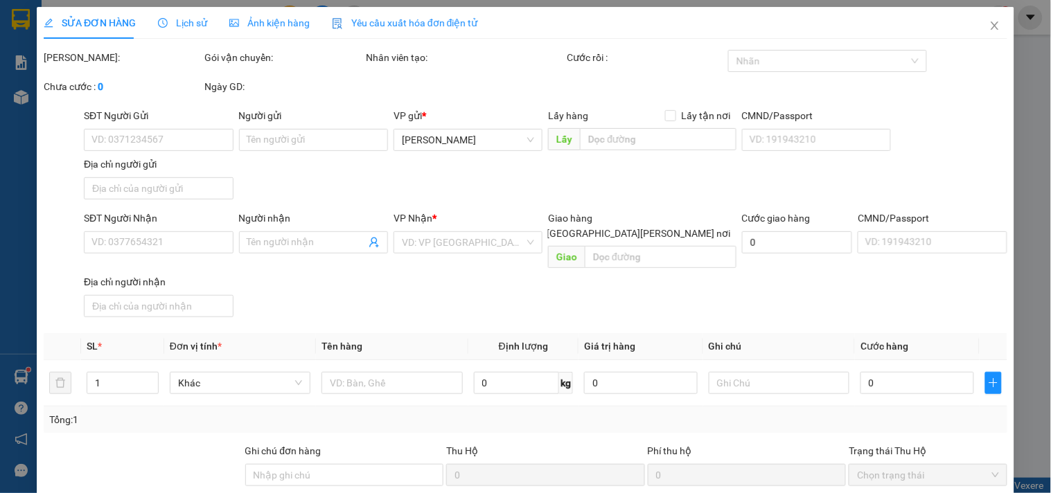
type input "0369757107"
type input "03322280788"
type input "50.000"
type input "0"
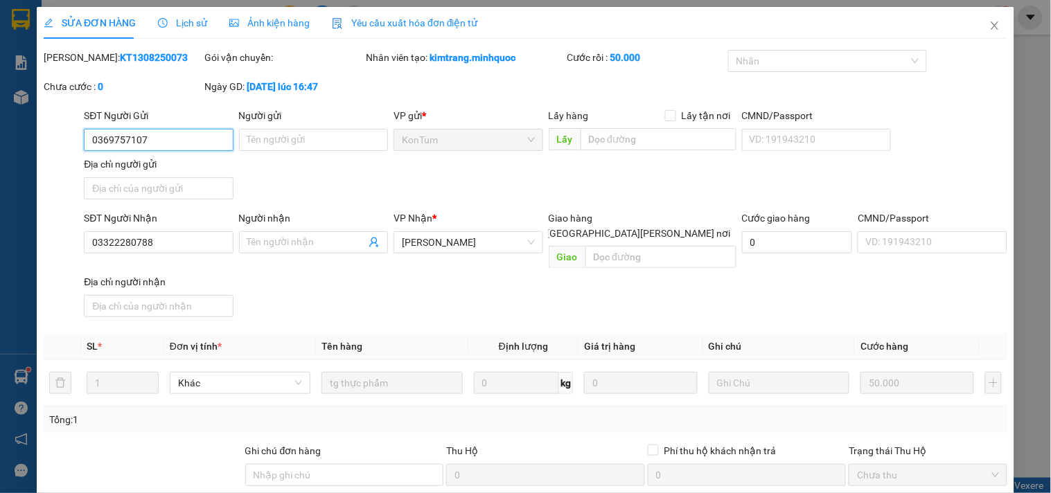
scroll to position [119, 0]
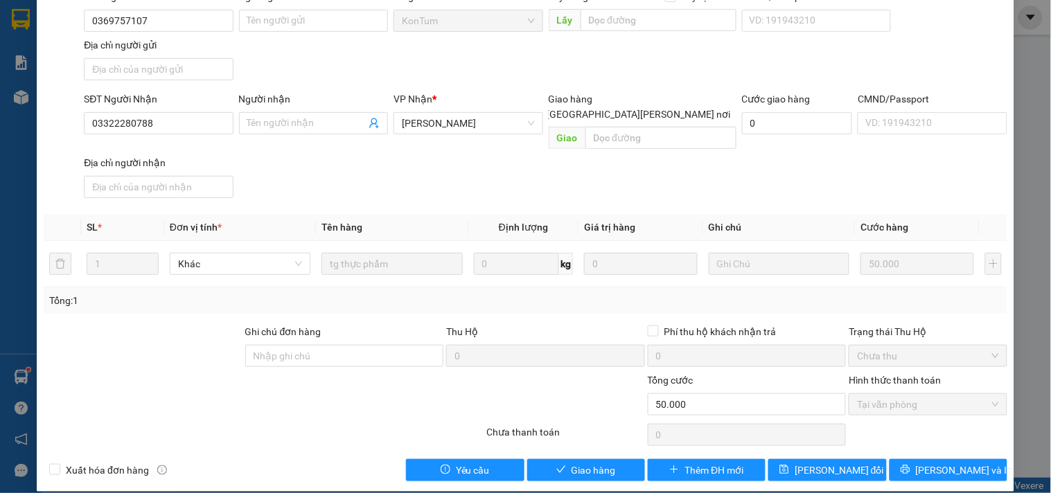
click at [607, 469] on div "SỬA ĐƠN HÀNG Lịch sử Ảnh kiện hàng Yêu cầu xuất hóa đơn điện tử Total Paid Fee …" at bounding box center [525, 190] width 977 height 604
click at [610, 464] on button "Giao hàng" at bounding box center [586, 470] width 118 height 22
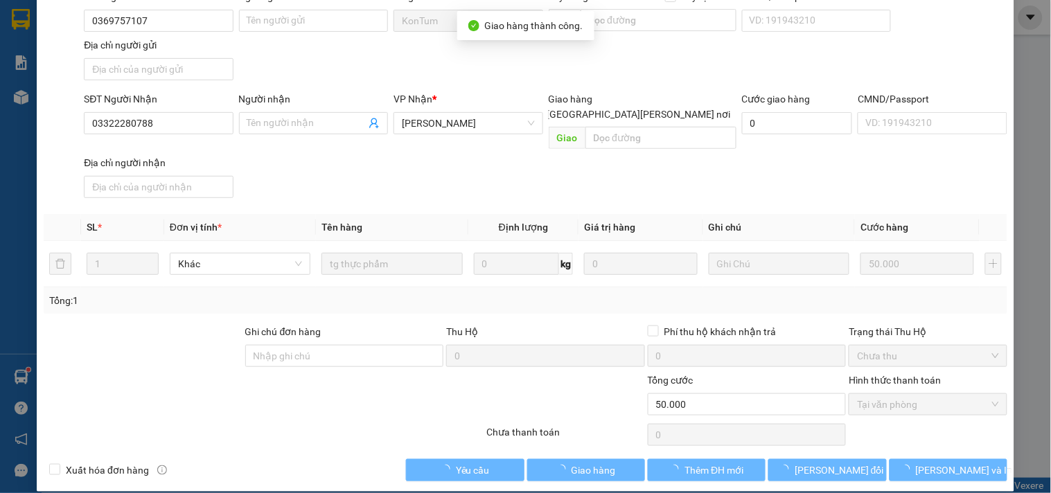
scroll to position [0, 0]
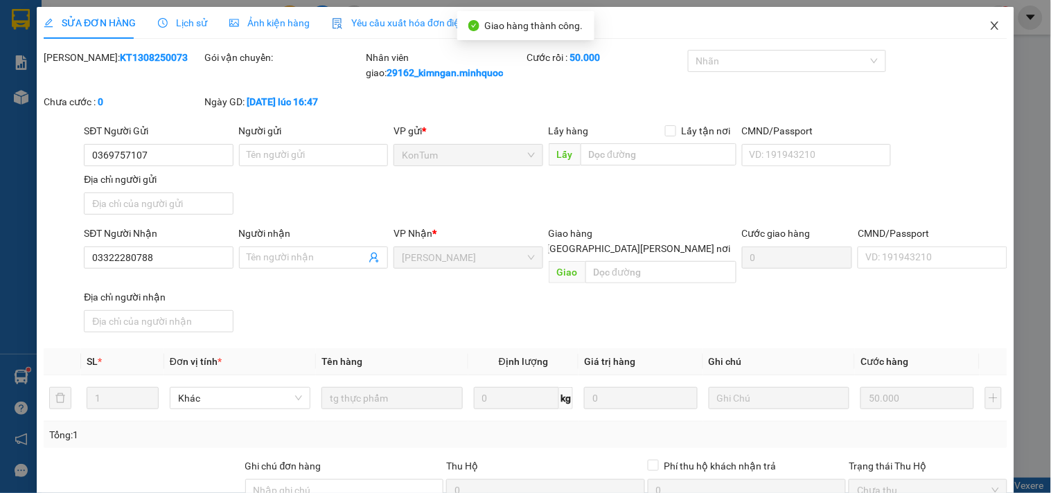
click at [989, 26] on icon "close" at bounding box center [994, 25] width 11 height 11
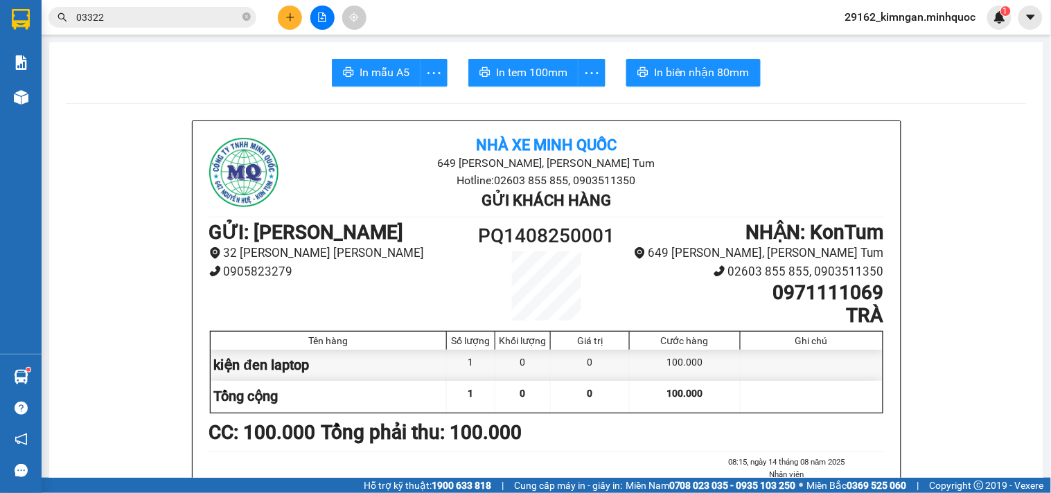
click at [159, 15] on input "03322" at bounding box center [157, 17] width 163 height 15
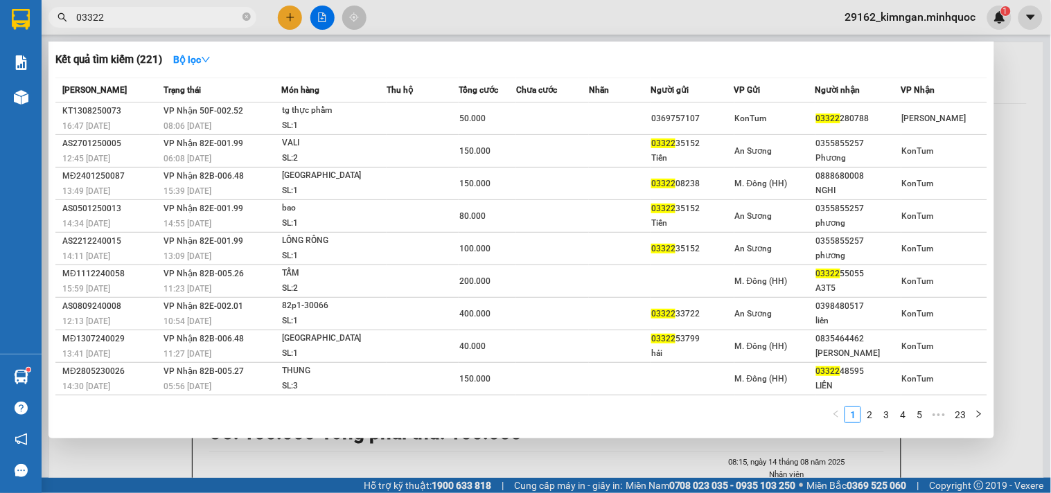
click at [159, 15] on input "03322" at bounding box center [157, 17] width 163 height 15
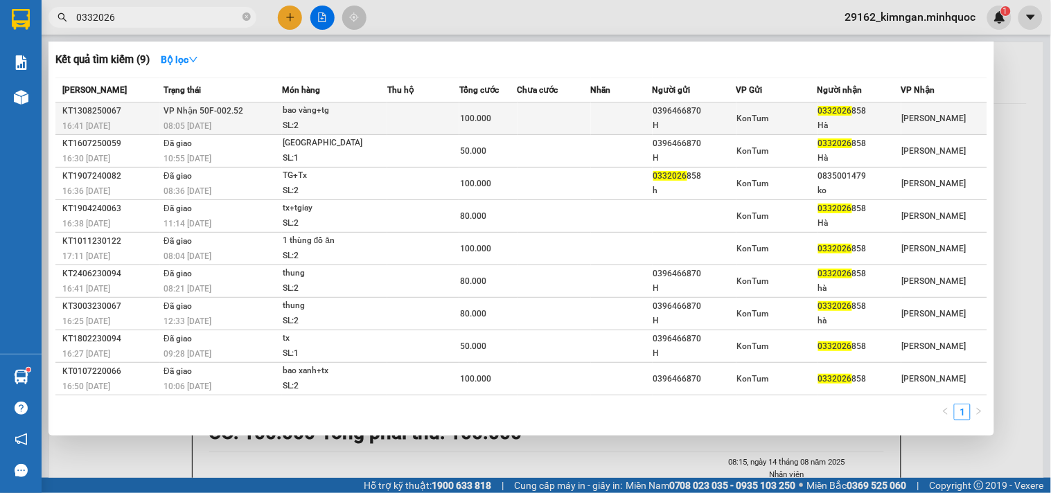
type input "0332026"
click at [389, 114] on td at bounding box center [423, 119] width 73 height 33
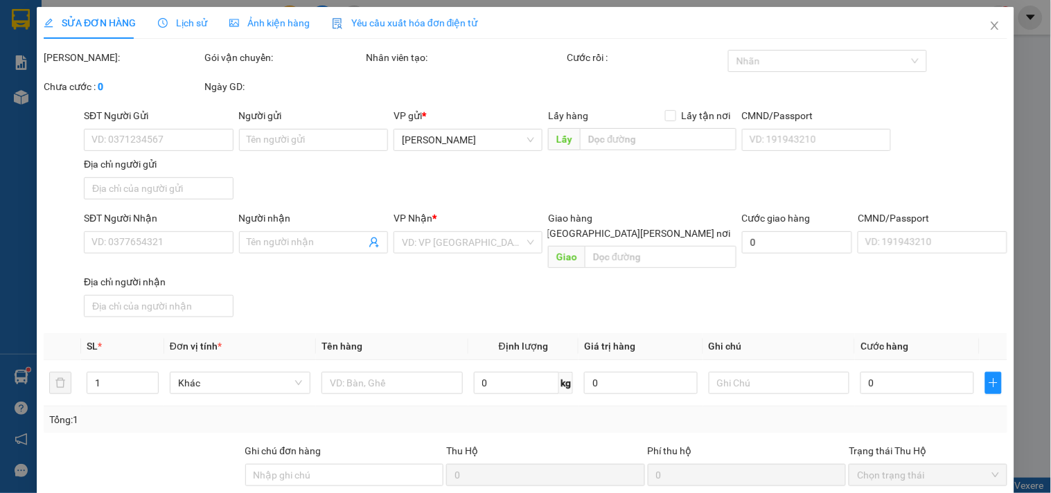
type input "0396466870"
type input "H"
type input "0332026858"
type input "Hà"
type input "100.000"
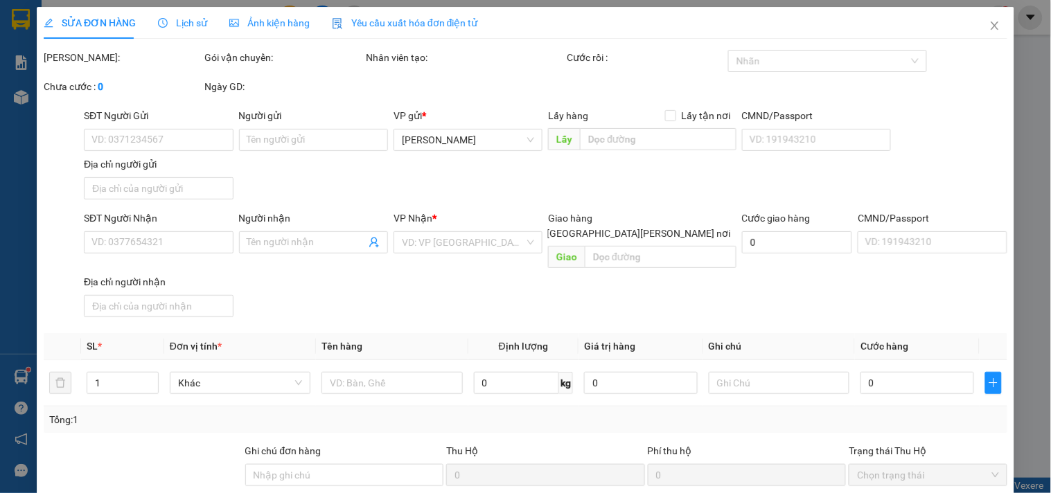
type input "0"
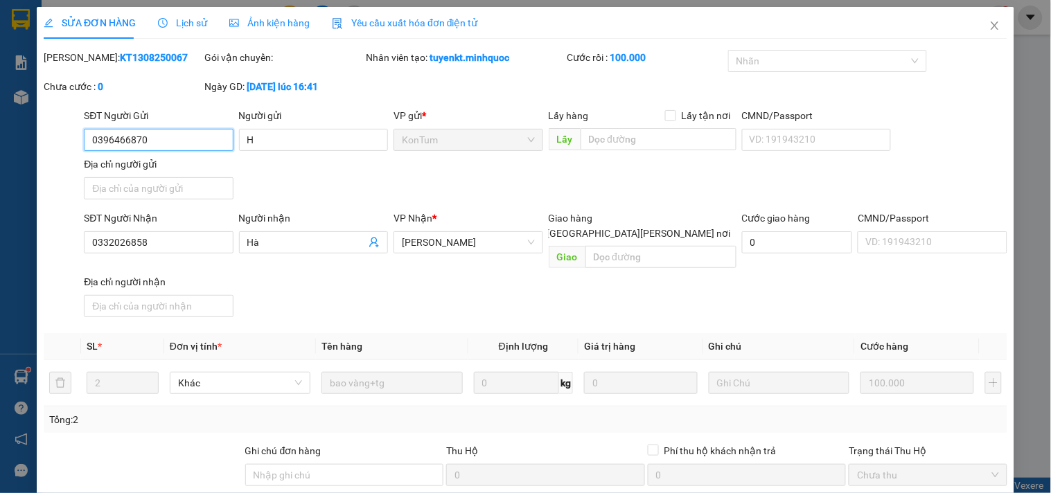
scroll to position [119, 0]
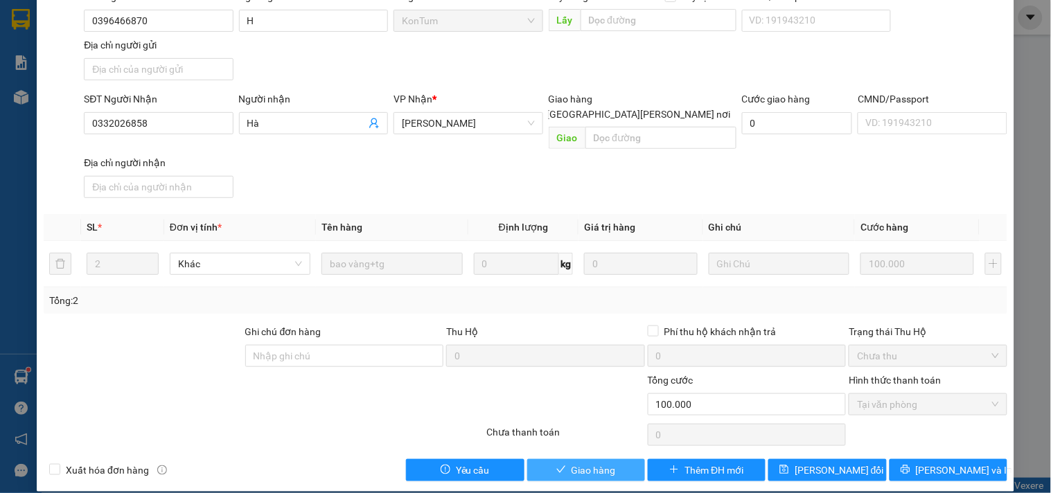
click at [574, 463] on span "Giao hàng" at bounding box center [593, 470] width 44 height 15
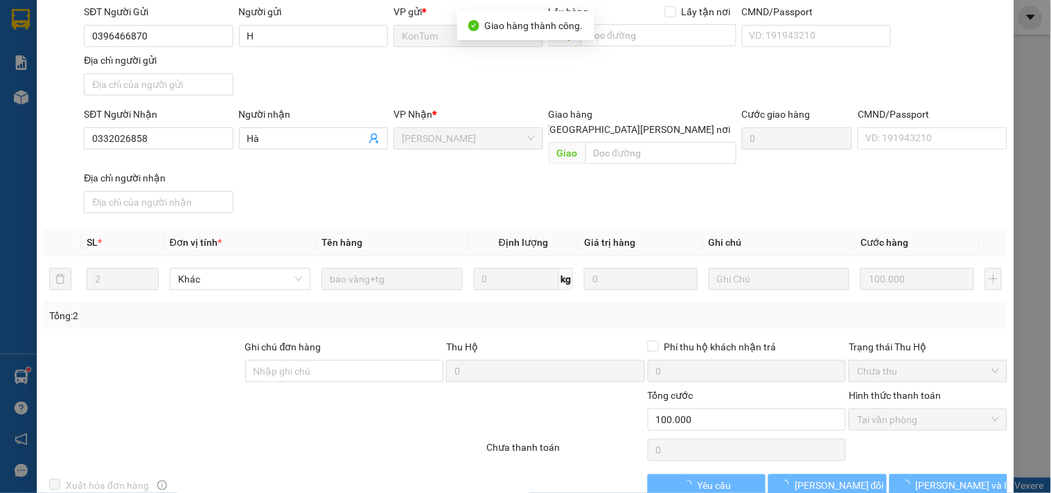
scroll to position [15, 0]
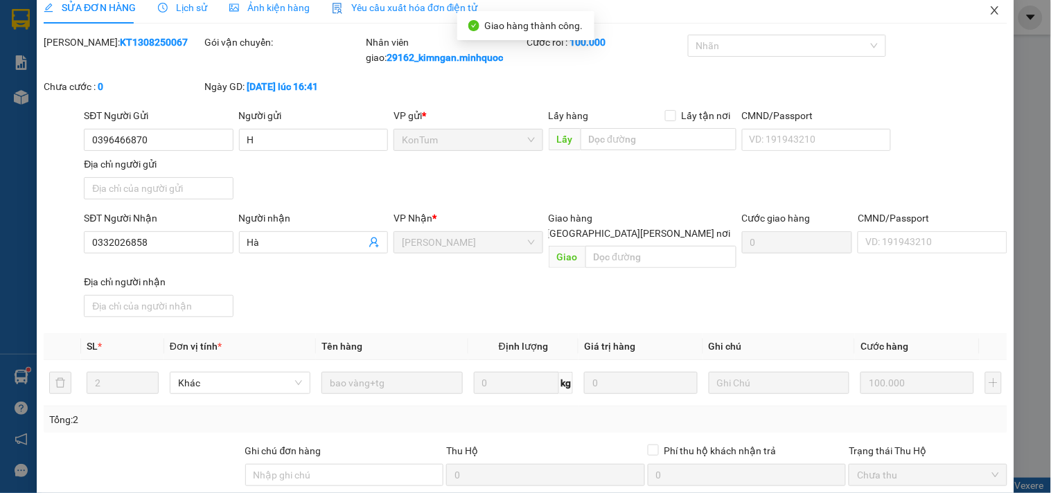
click at [981, 23] on span "Close" at bounding box center [994, 11] width 39 height 39
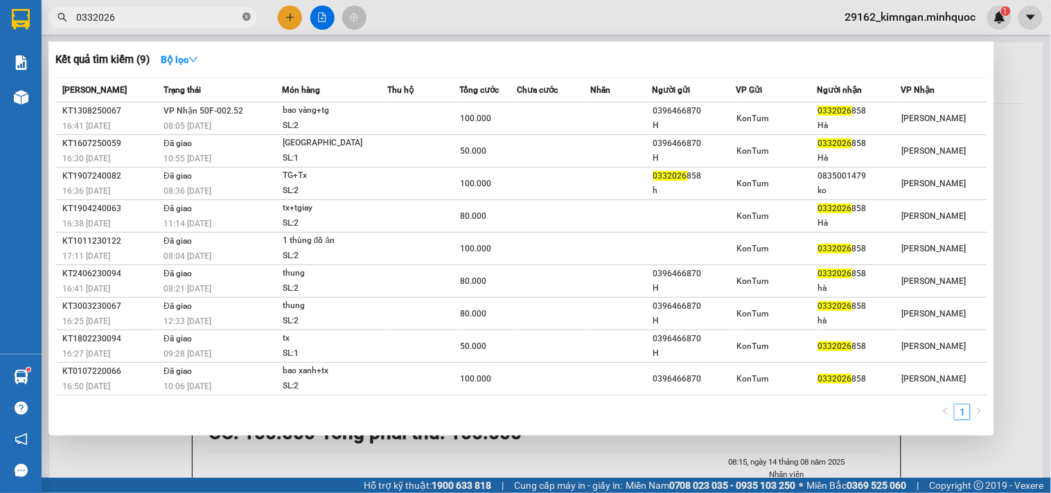
click at [244, 16] on icon "close-circle" at bounding box center [246, 16] width 8 height 8
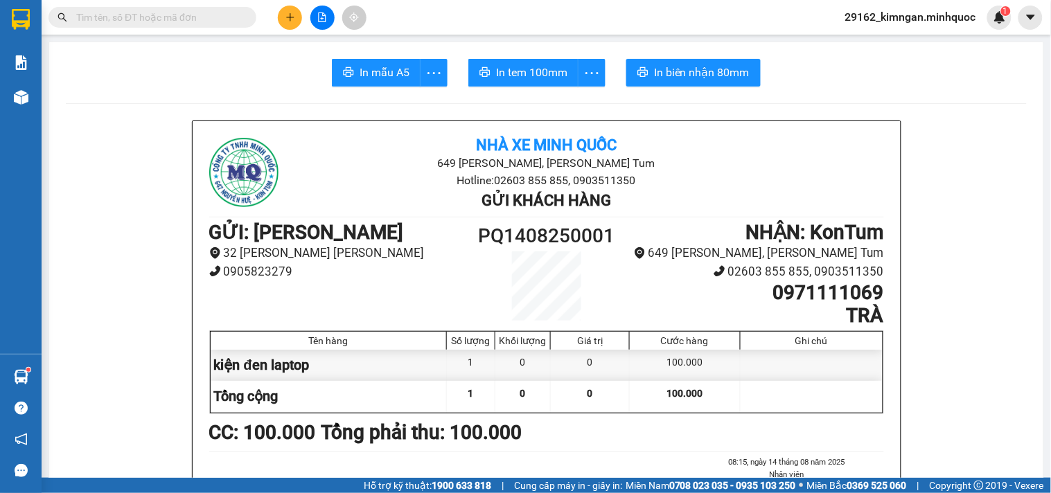
click at [236, 17] on input "text" at bounding box center [157, 17] width 163 height 15
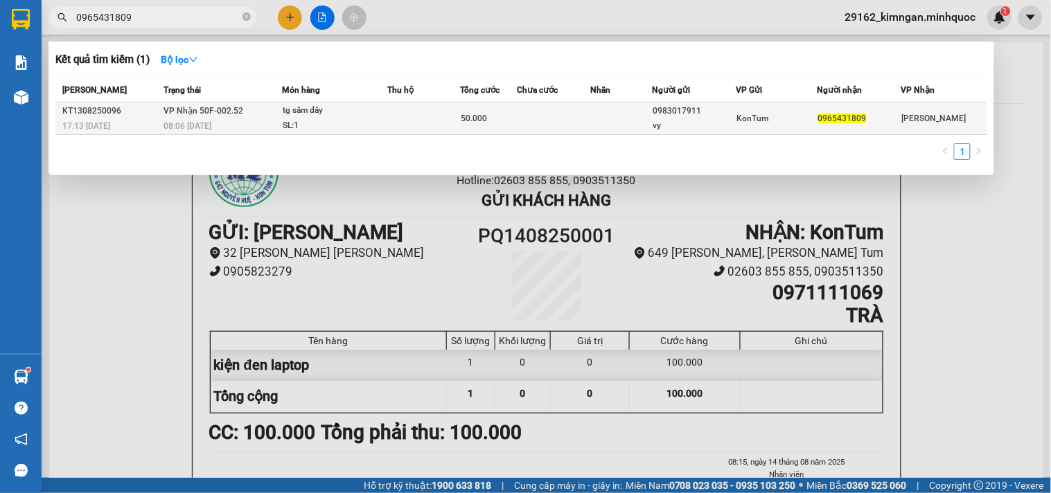
type input "0965431809"
click at [389, 107] on td at bounding box center [423, 119] width 73 height 33
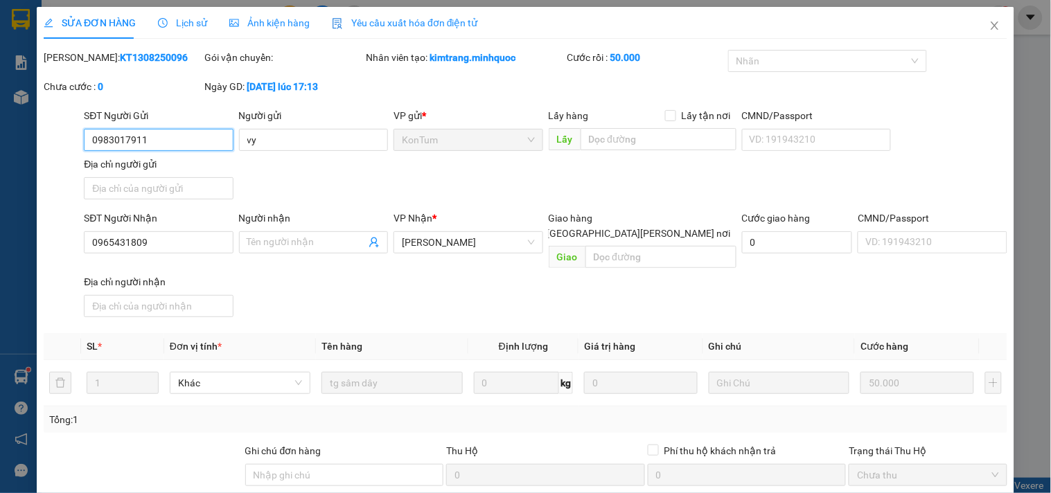
type input "0983017911"
type input "vy"
type input "0965431809"
type input "50.000"
type input "0"
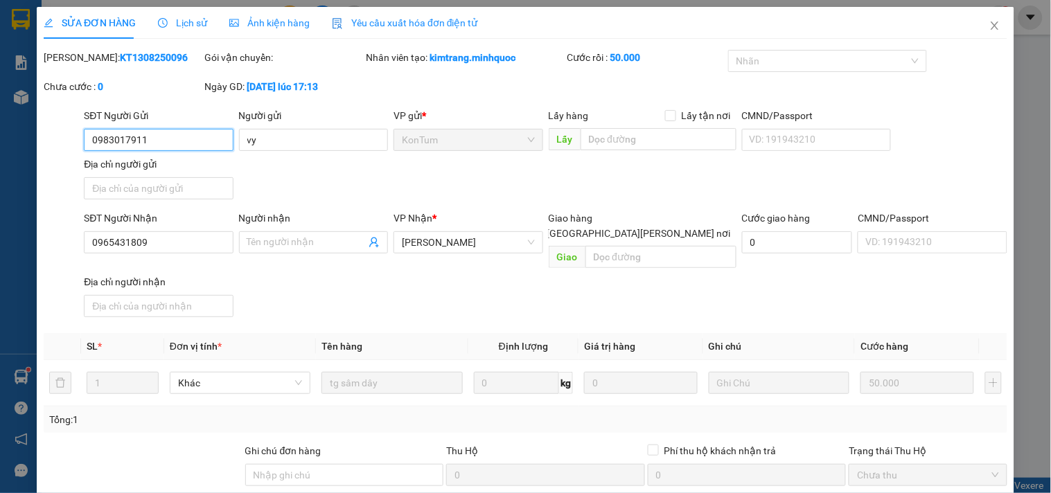
scroll to position [119, 0]
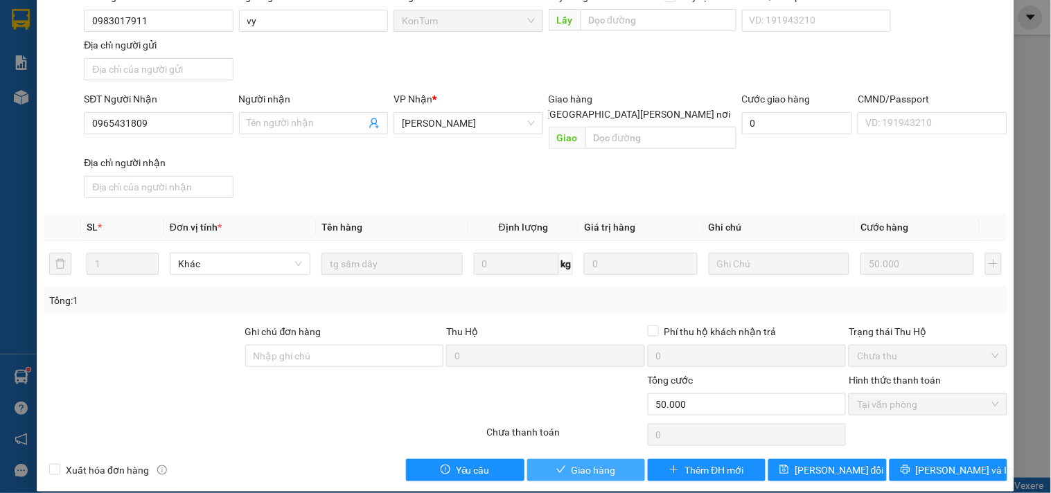
click at [543, 459] on button "Giao hàng" at bounding box center [586, 470] width 118 height 22
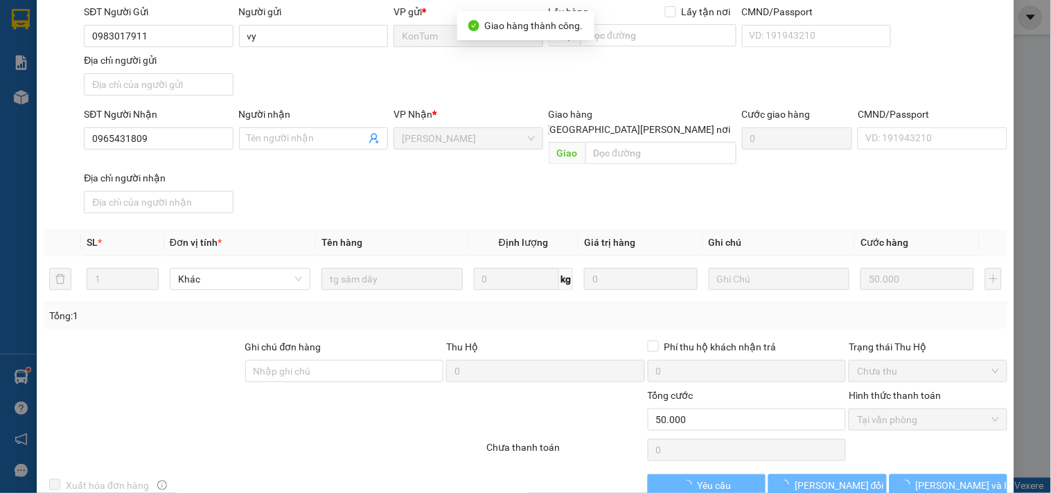
scroll to position [0, 0]
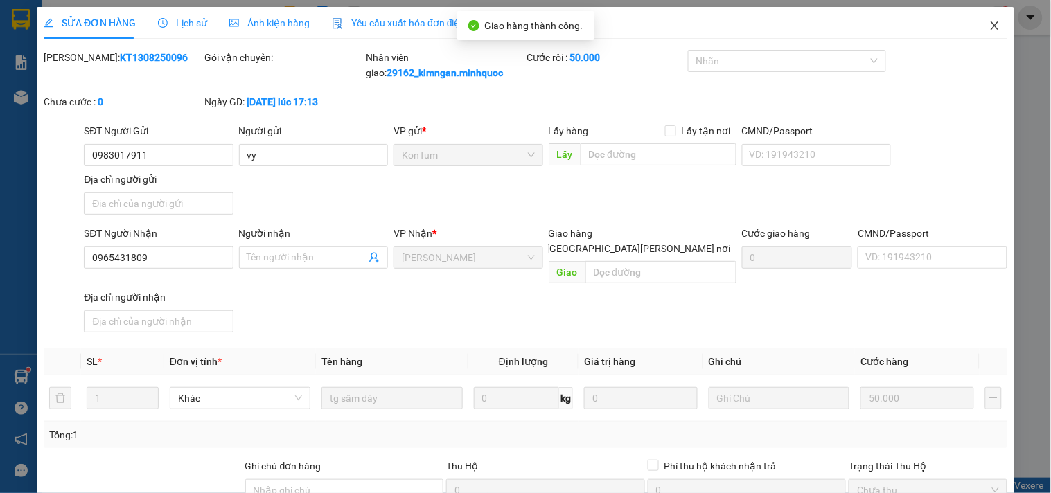
click at [975, 30] on span "Close" at bounding box center [994, 26] width 39 height 39
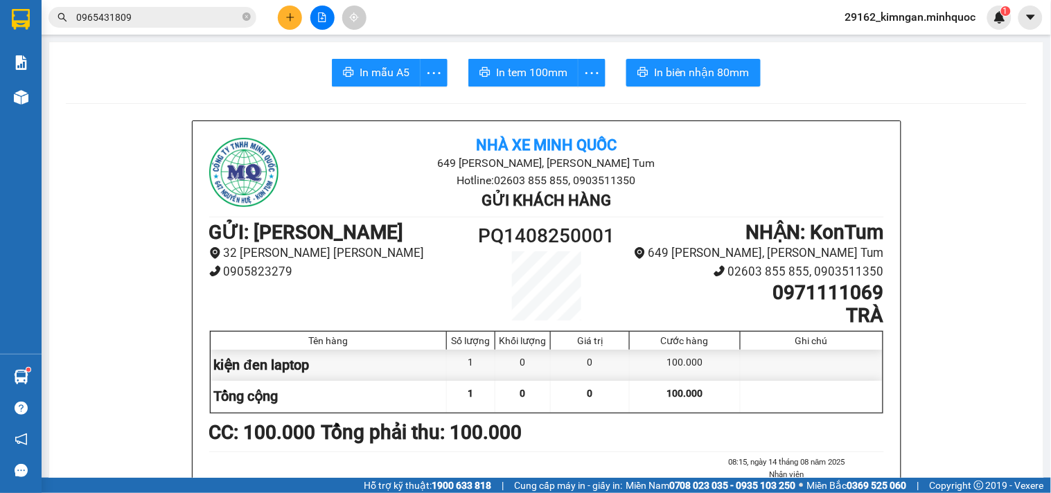
click at [140, 8] on span "0965431809" at bounding box center [152, 17] width 208 height 21
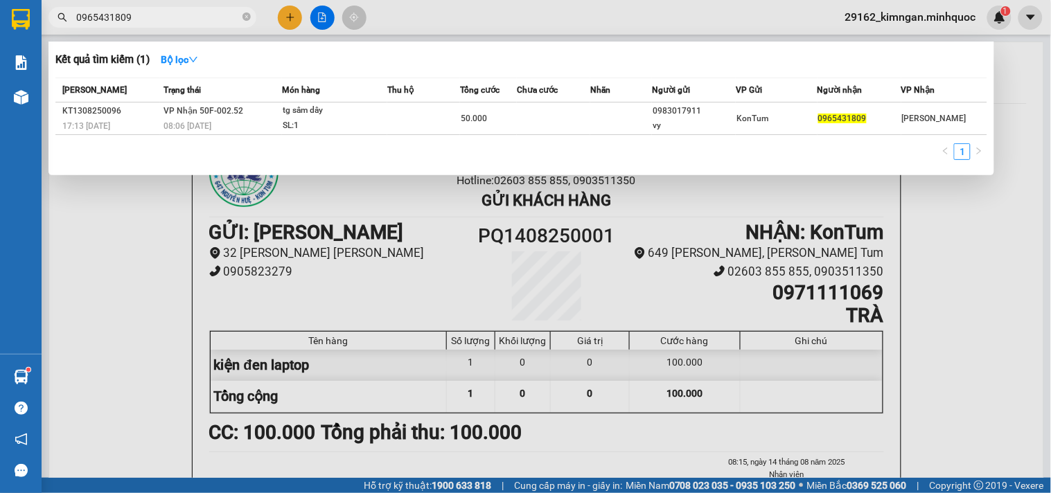
click at [146, 12] on input "0965431809" at bounding box center [157, 17] width 163 height 15
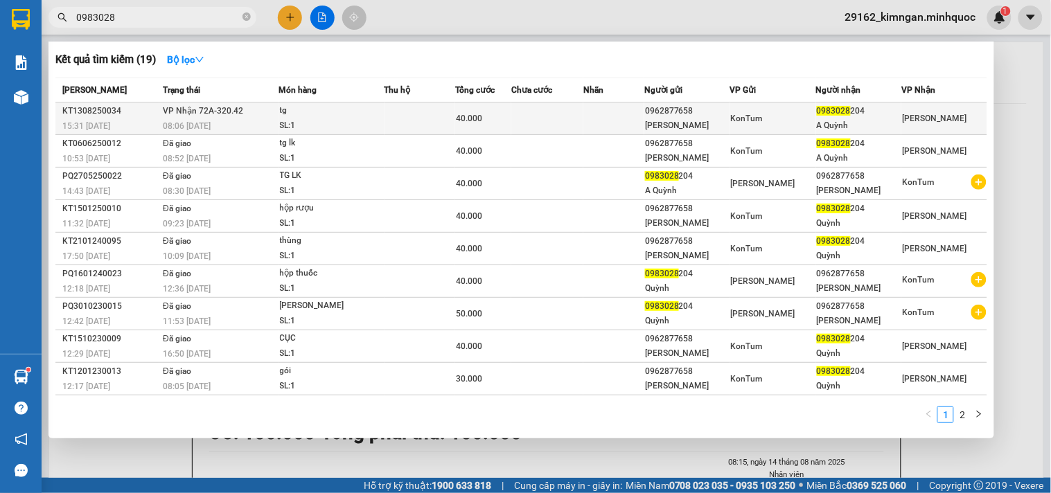
type input "0983028"
click at [277, 125] on div "08:06 - 14/08" at bounding box center [220, 125] width 115 height 15
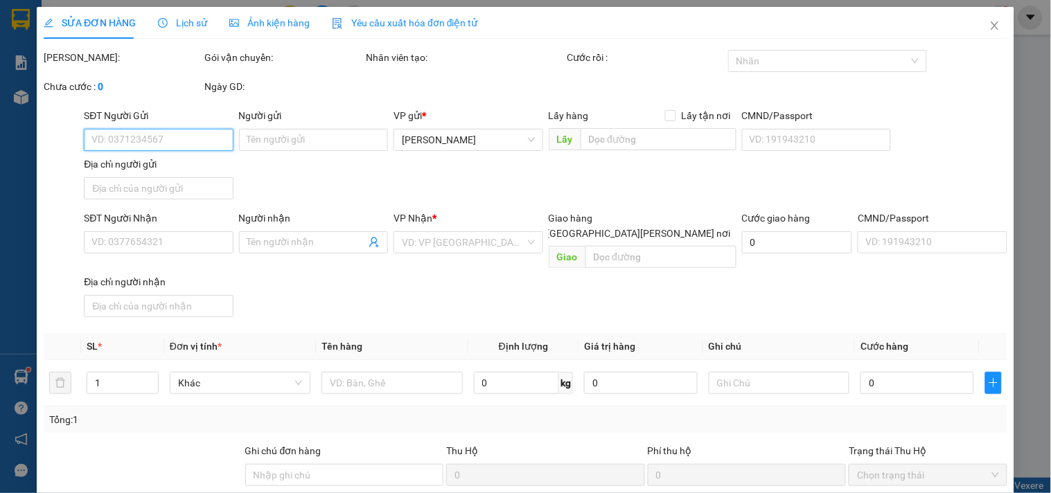
type input "0962877658"
type input "[PERSON_NAME]"
type input "0983028204"
type input "A Quỳnh"
type input "40.000"
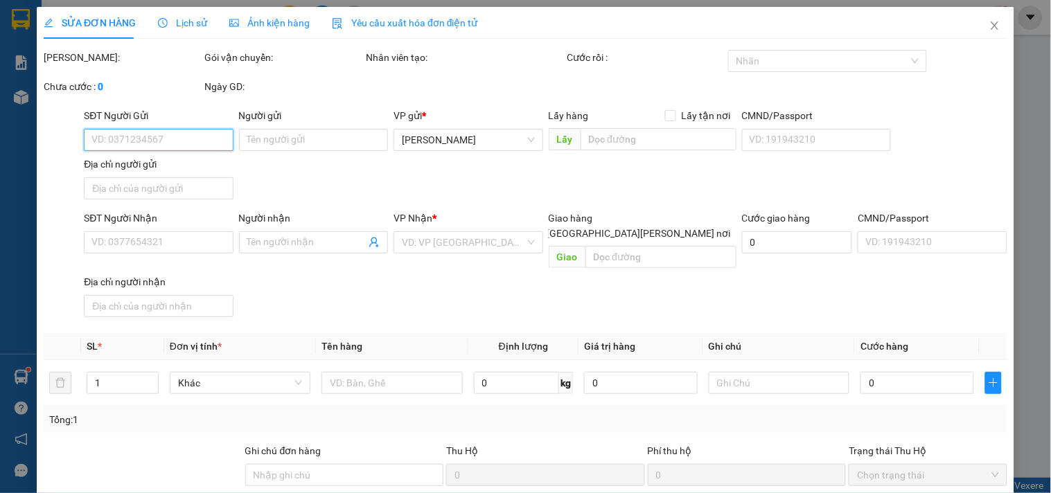
type input "0"
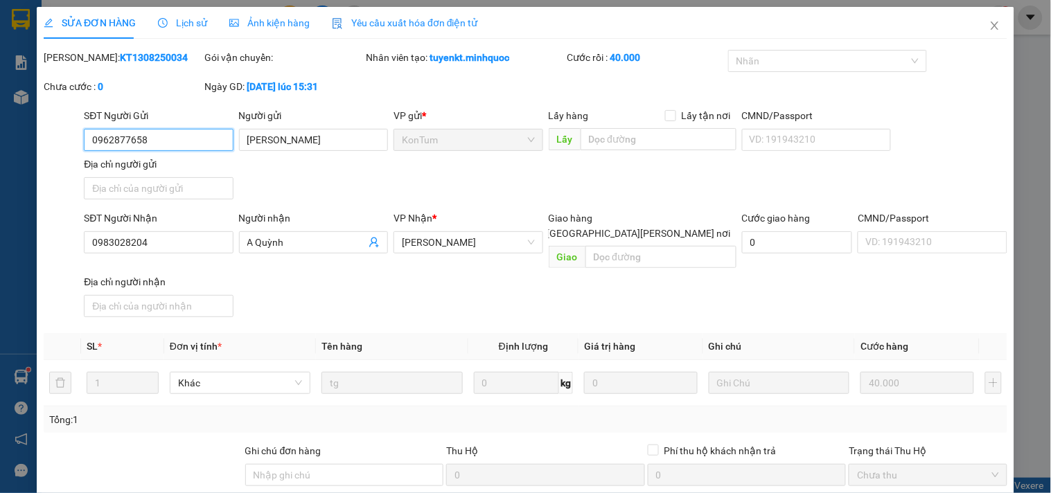
scroll to position [119, 0]
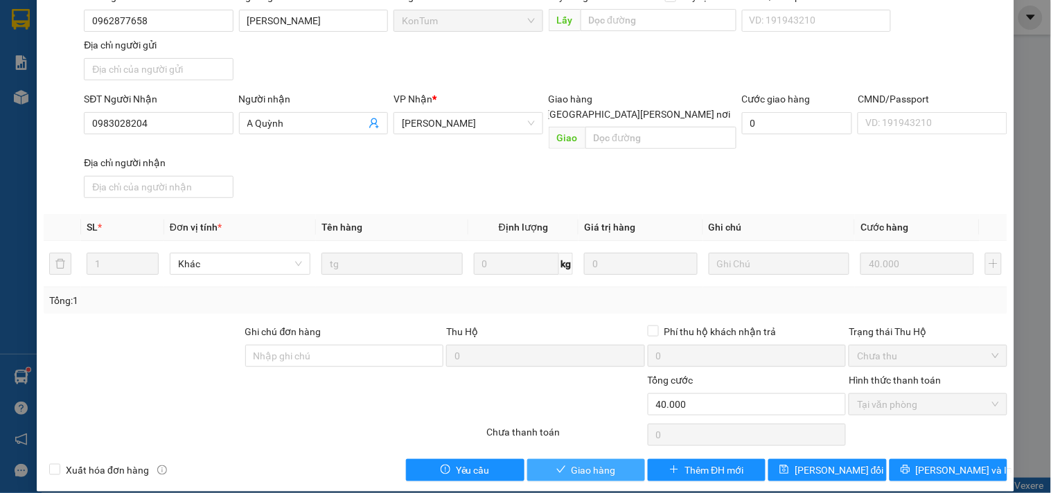
click at [596, 463] on span "Giao hàng" at bounding box center [593, 470] width 44 height 15
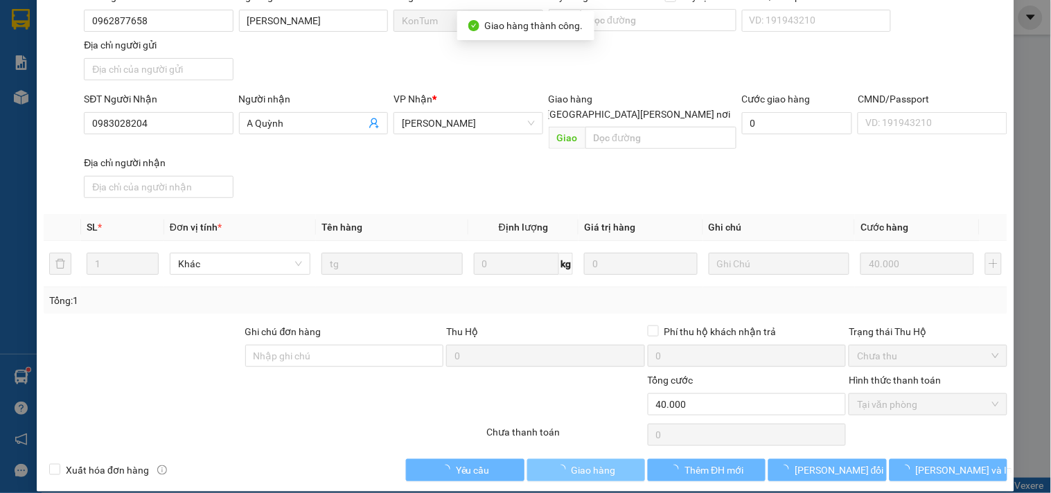
scroll to position [0, 0]
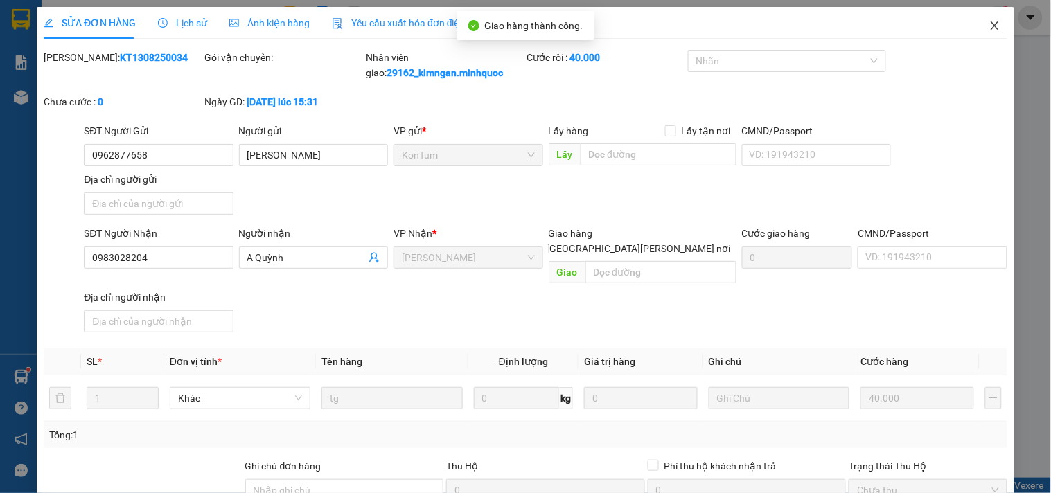
click at [986, 17] on span "Close" at bounding box center [994, 26] width 39 height 39
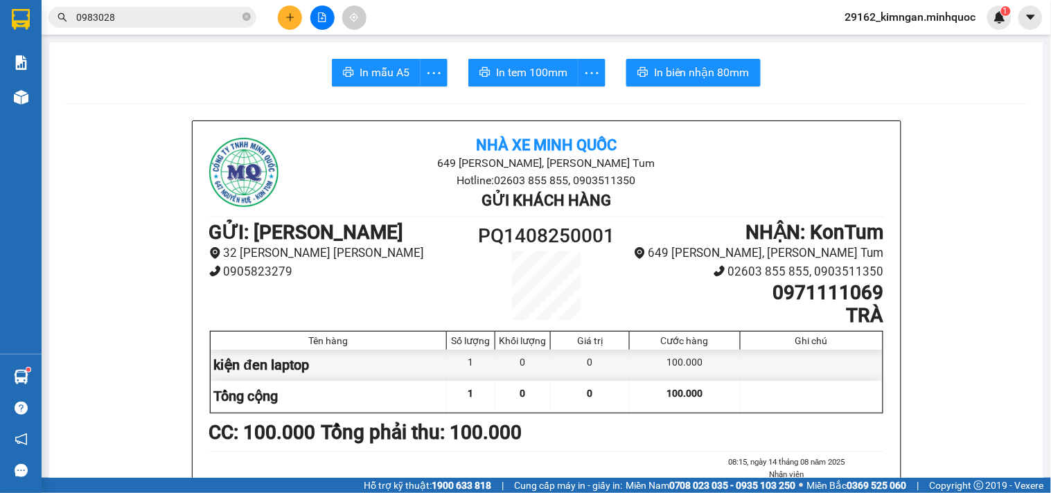
click at [162, 7] on span "0983028" at bounding box center [152, 17] width 208 height 21
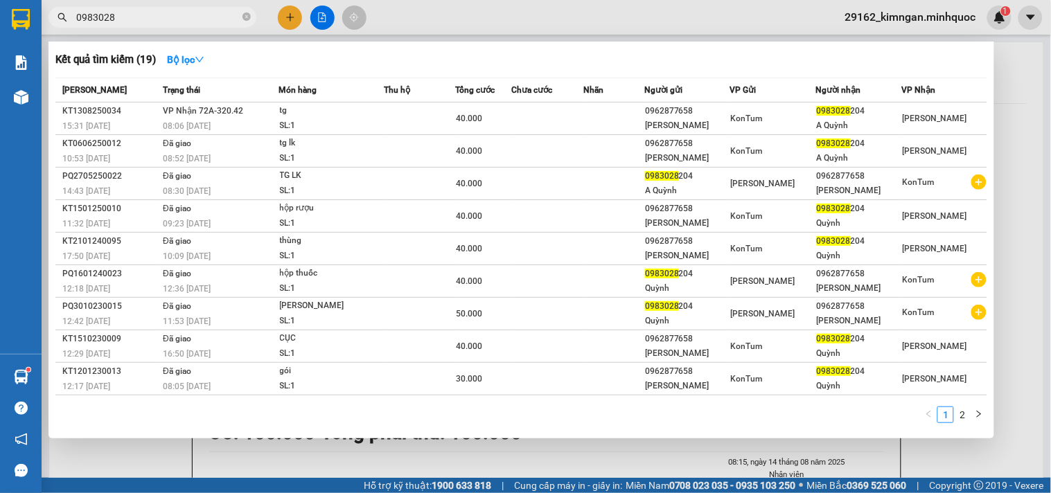
click at [168, 12] on input "0983028" at bounding box center [157, 17] width 163 height 15
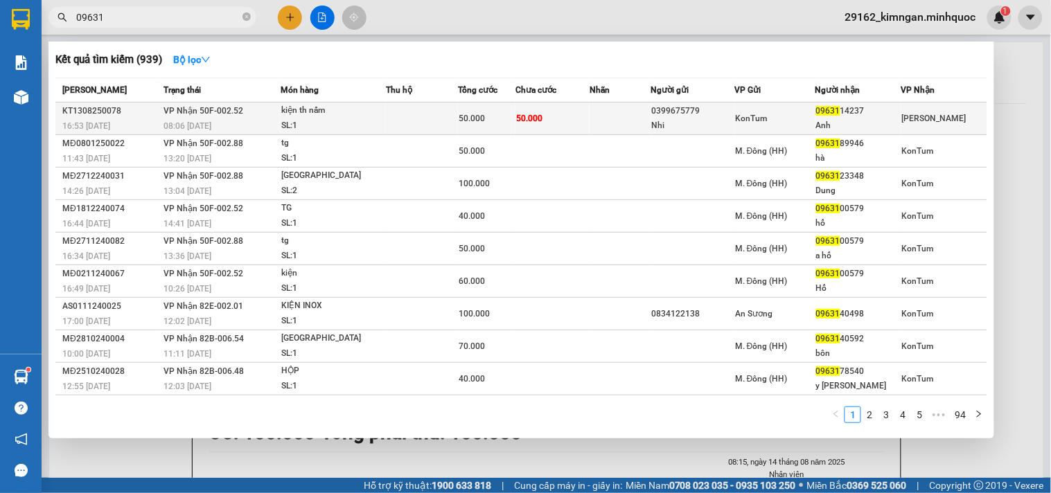
type input "09631"
click at [596, 132] on td at bounding box center [620, 119] width 62 height 33
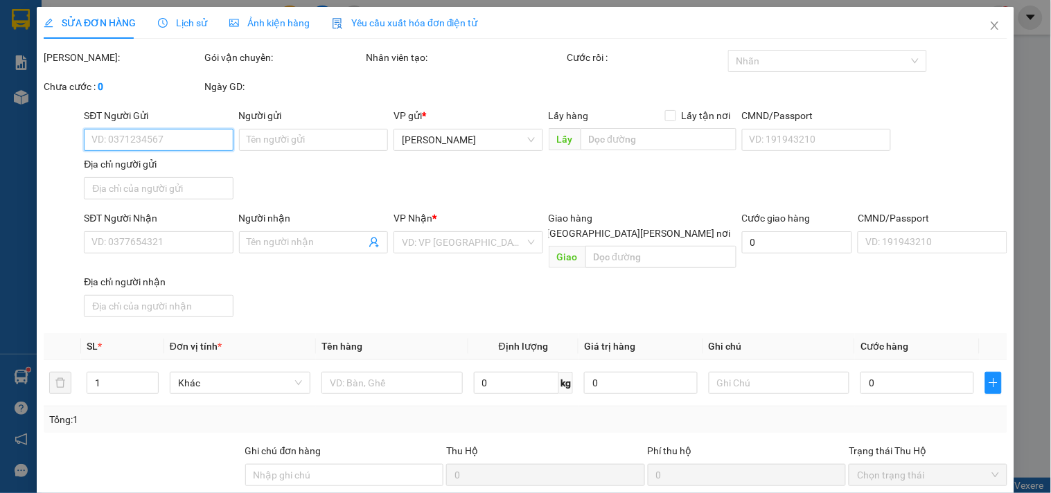
type input "0399675779"
type input "Nhi"
type input "0963114237"
type input "Anh"
type input "50.000"
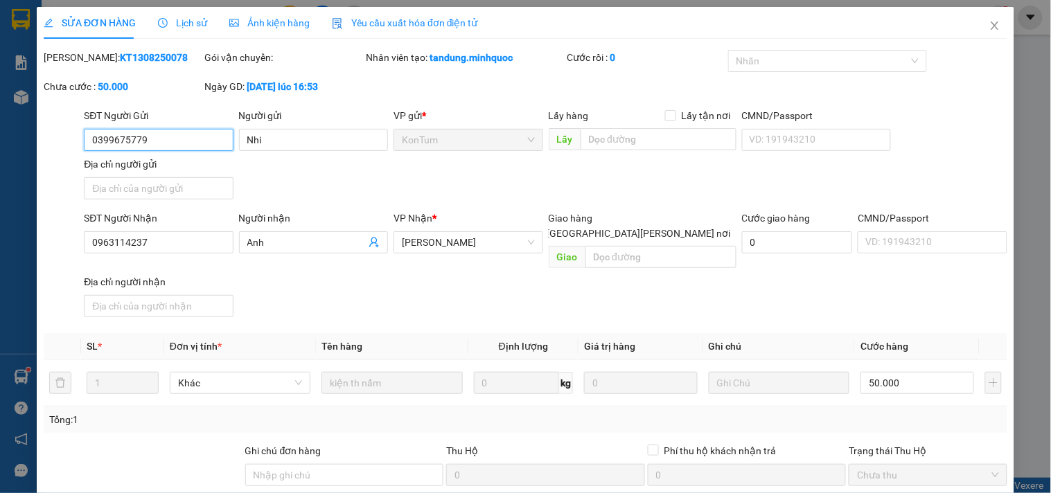
scroll to position [119, 0]
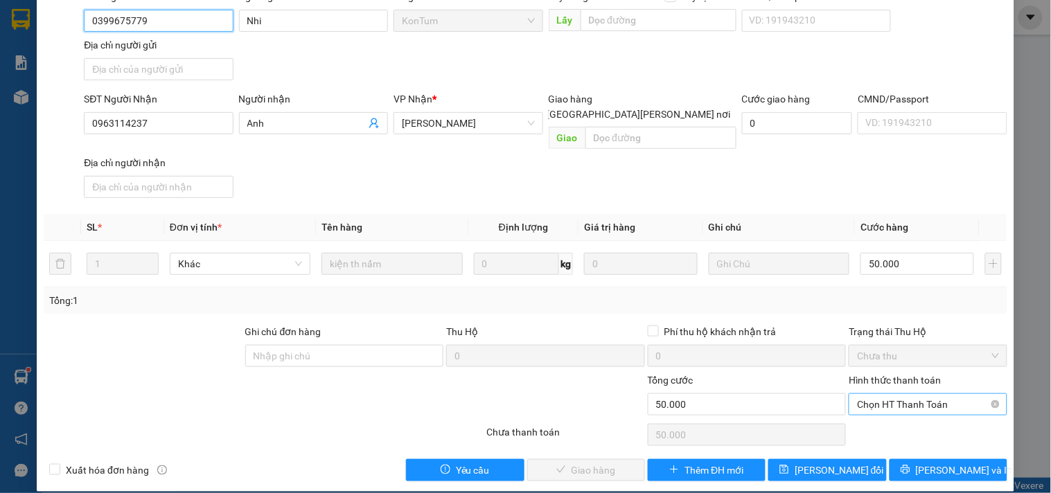
click at [904, 394] on span "Chọn HT Thanh Toán" at bounding box center [927, 404] width 141 height 21
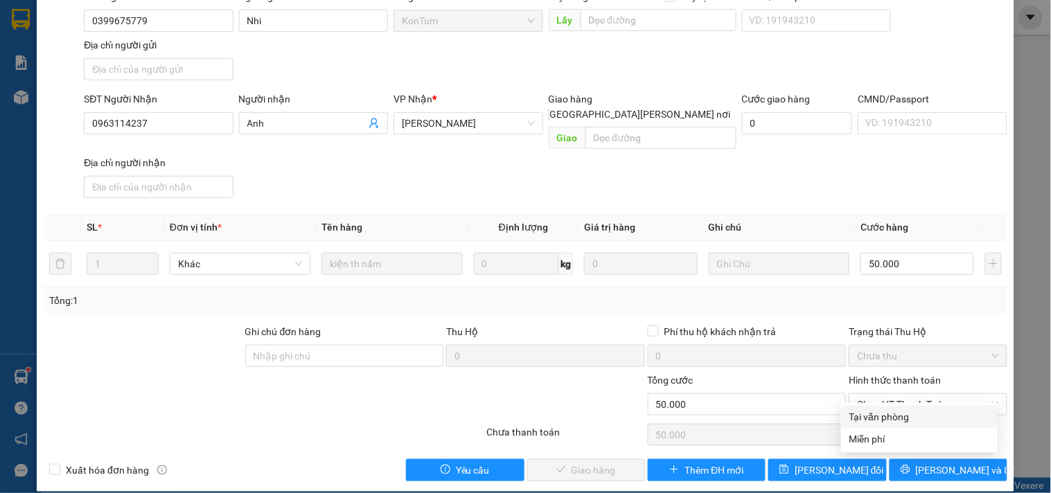
click at [908, 404] on div "Total Paid Fee 0 Total UnPaid Fee 50.000 Cash Collection Total Fee Mã ĐH: KT130…" at bounding box center [525, 206] width 963 height 551
click at [910, 394] on span "Chọn HT Thanh Toán" at bounding box center [927, 404] width 141 height 21
click at [909, 414] on div "Tại văn phòng" at bounding box center [919, 416] width 140 height 15
type input "0"
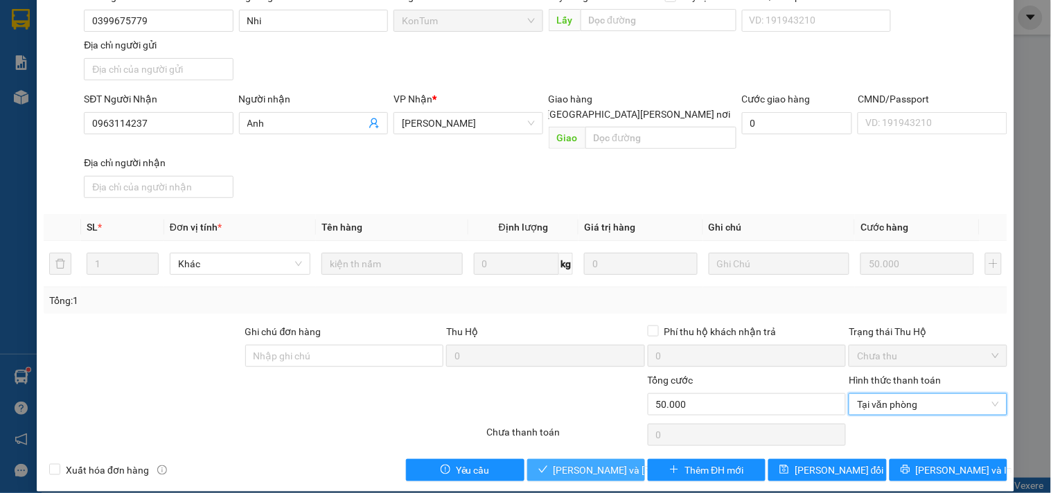
click at [598, 463] on span "[PERSON_NAME] và Giao hàng" at bounding box center [646, 470] width 187 height 15
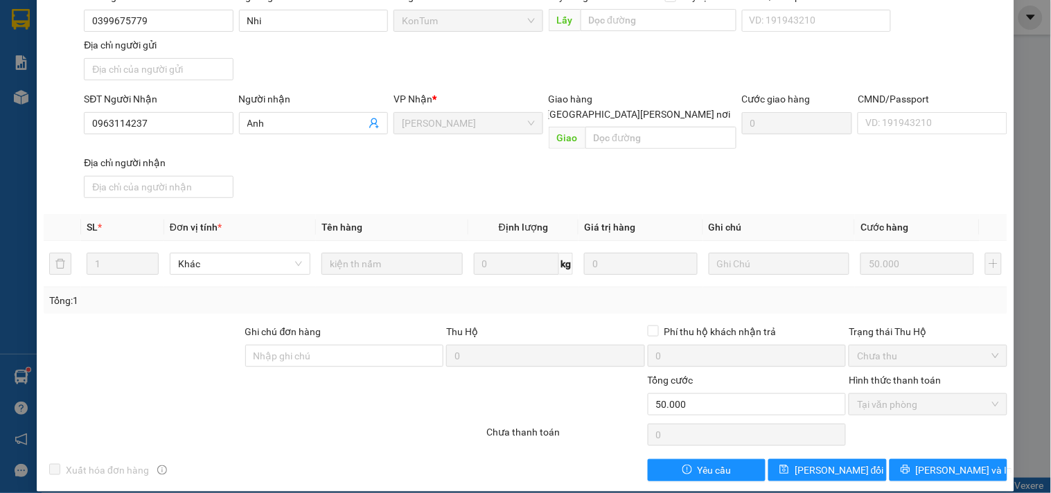
scroll to position [0, 0]
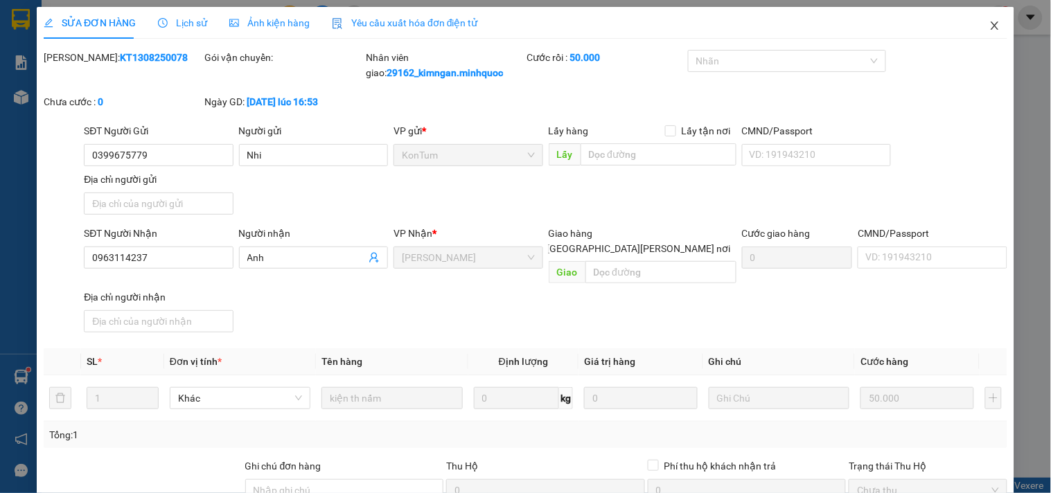
click at [990, 21] on span "Close" at bounding box center [994, 26] width 39 height 39
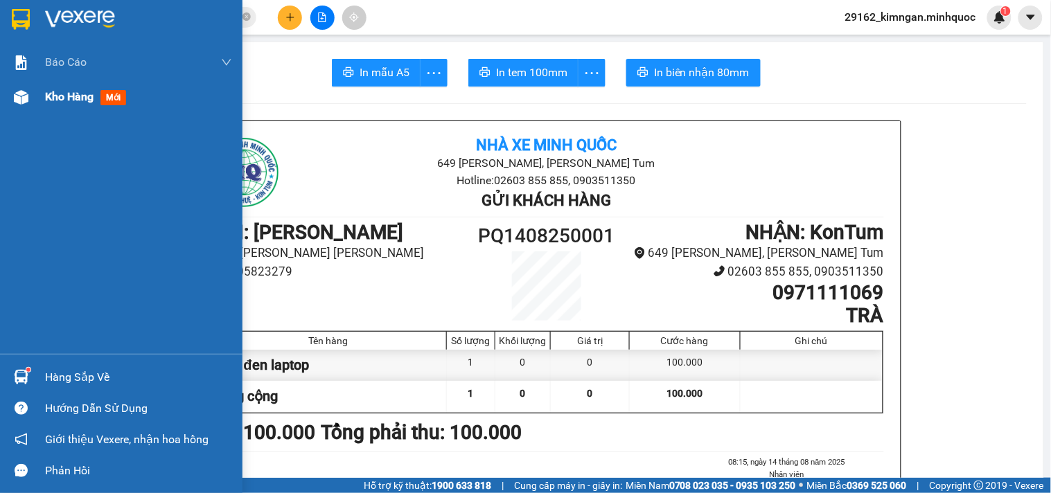
click at [73, 85] on div "Kho hàng mới" at bounding box center [138, 97] width 187 height 35
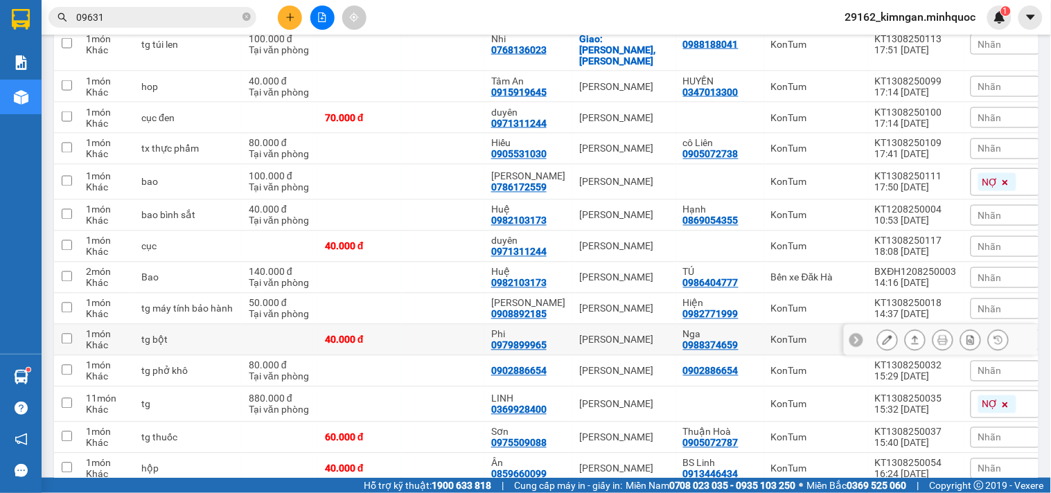
scroll to position [594, 0]
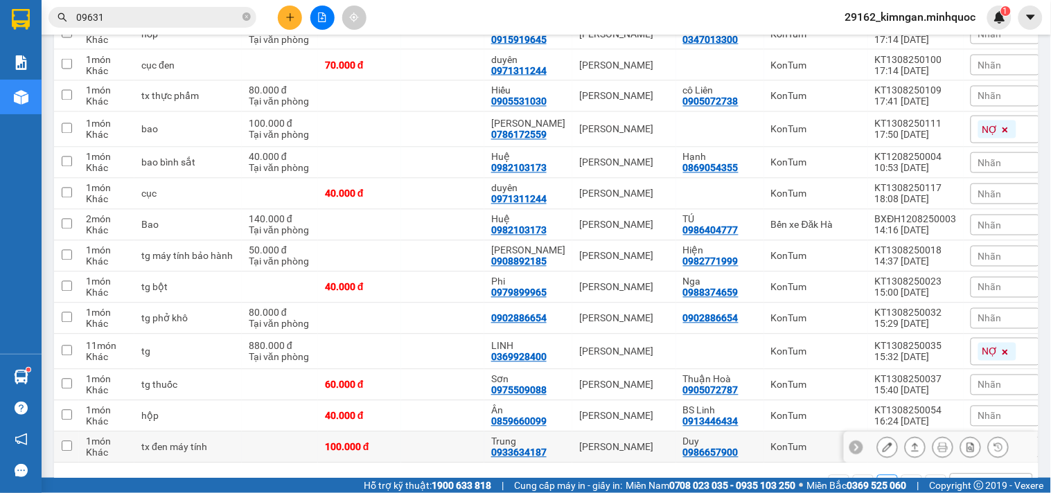
click at [912, 443] on icon at bounding box center [916, 447] width 8 height 8
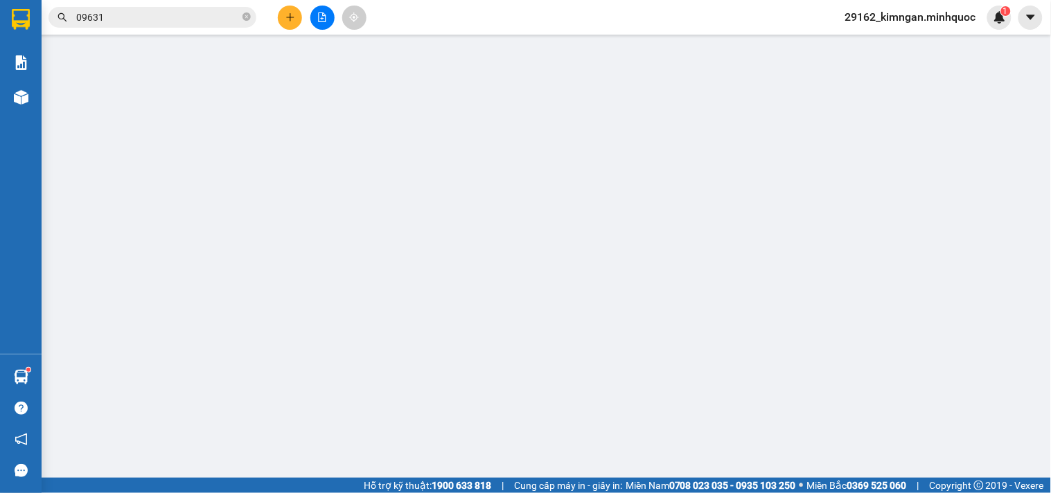
type input "0986657900"
type input "Duy"
type input "0933634187"
type input "Trung"
type input "100.000"
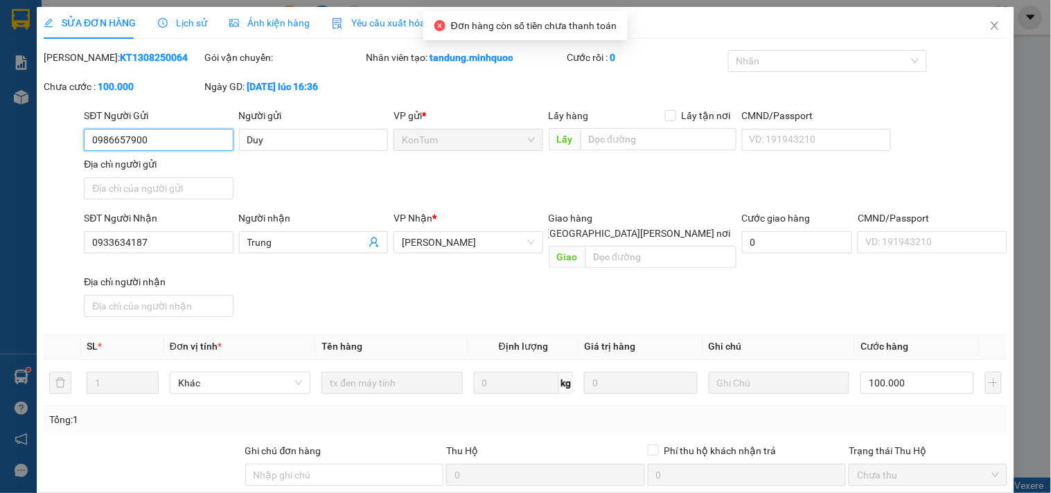
scroll to position [119, 0]
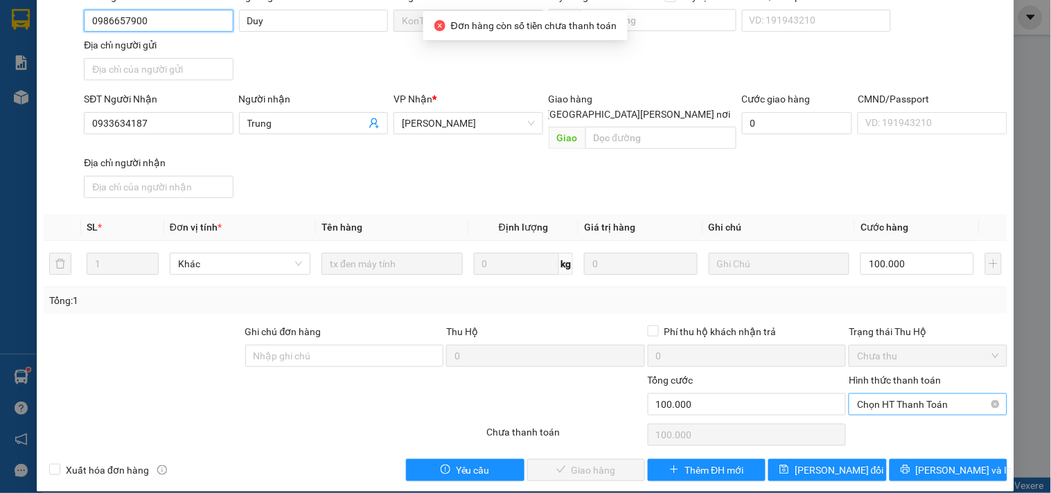
click at [928, 395] on span "Chọn HT Thanh Toán" at bounding box center [927, 404] width 141 height 21
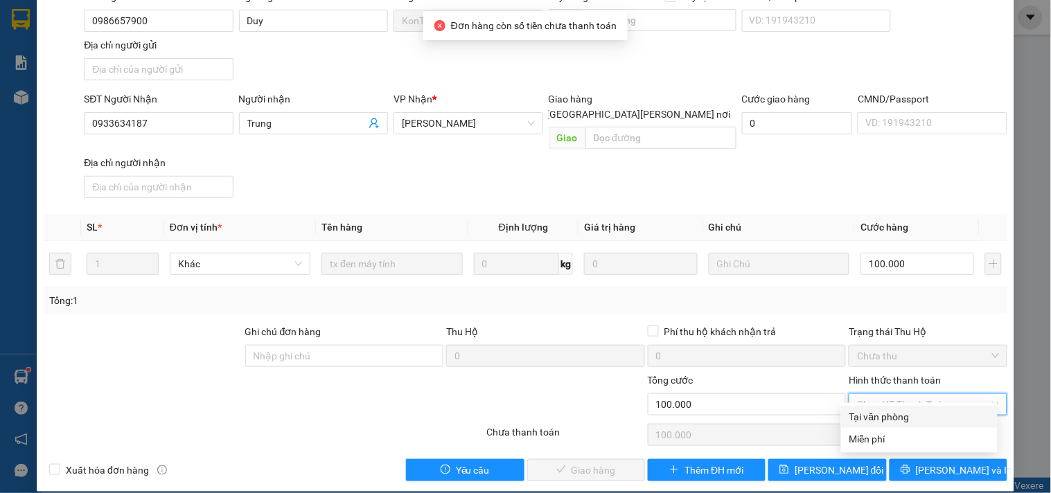
click at [923, 414] on div "Tại văn phòng" at bounding box center [919, 416] width 140 height 15
type input "0"
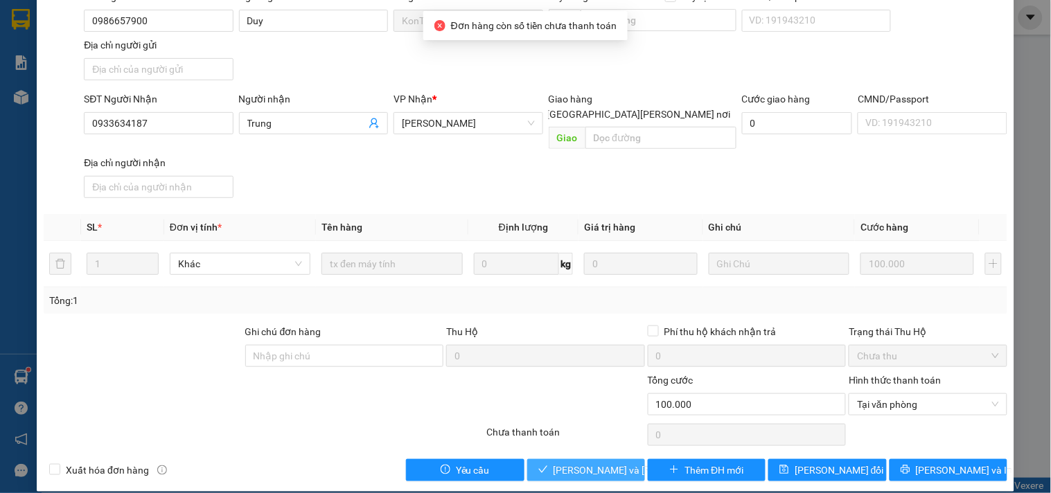
click at [613, 463] on span "[PERSON_NAME] và Giao hàng" at bounding box center [646, 470] width 187 height 15
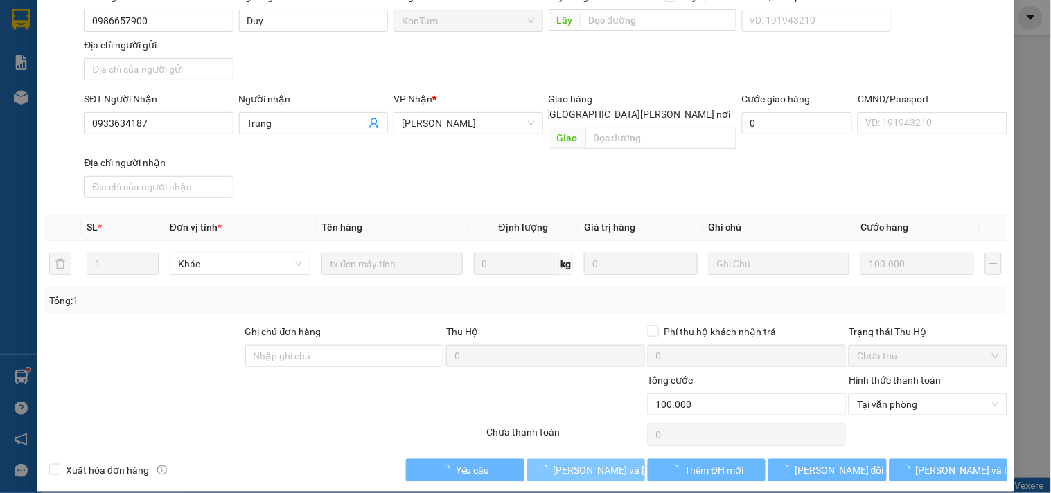
scroll to position [0, 0]
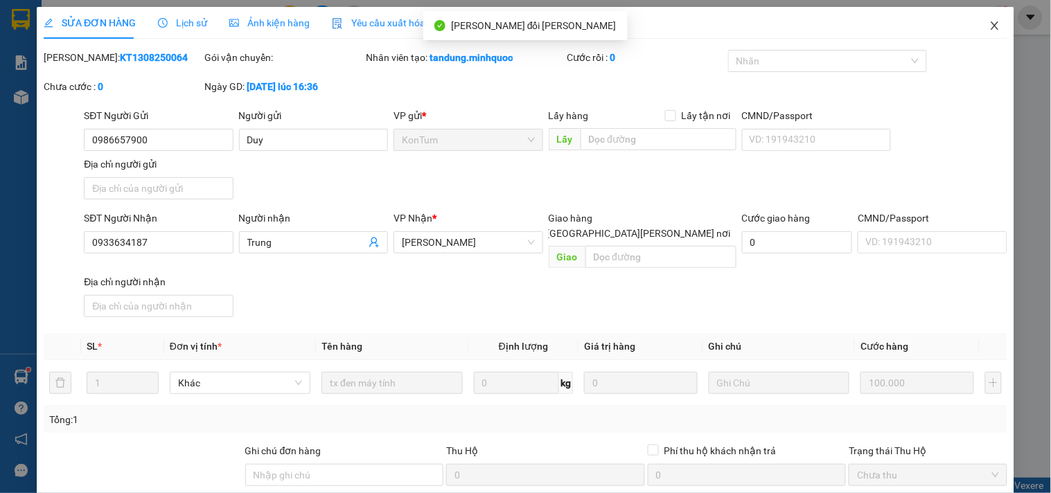
click at [975, 22] on span "Close" at bounding box center [994, 26] width 39 height 39
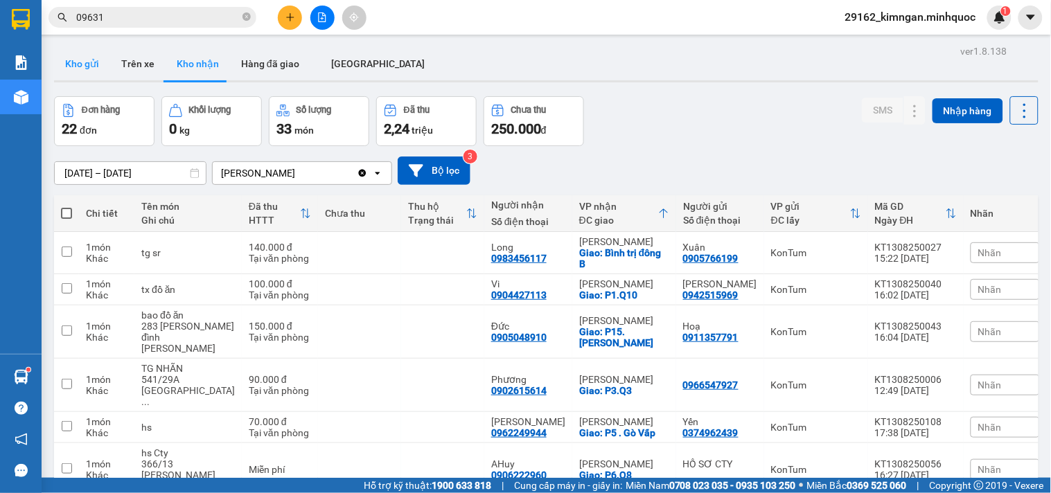
click at [90, 76] on button "Kho gửi" at bounding box center [82, 63] width 56 height 33
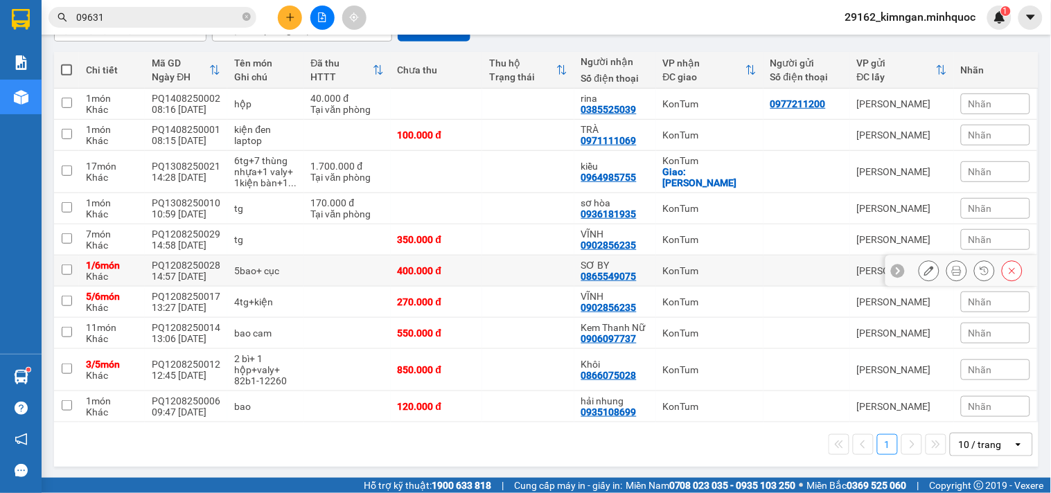
scroll to position [146, 0]
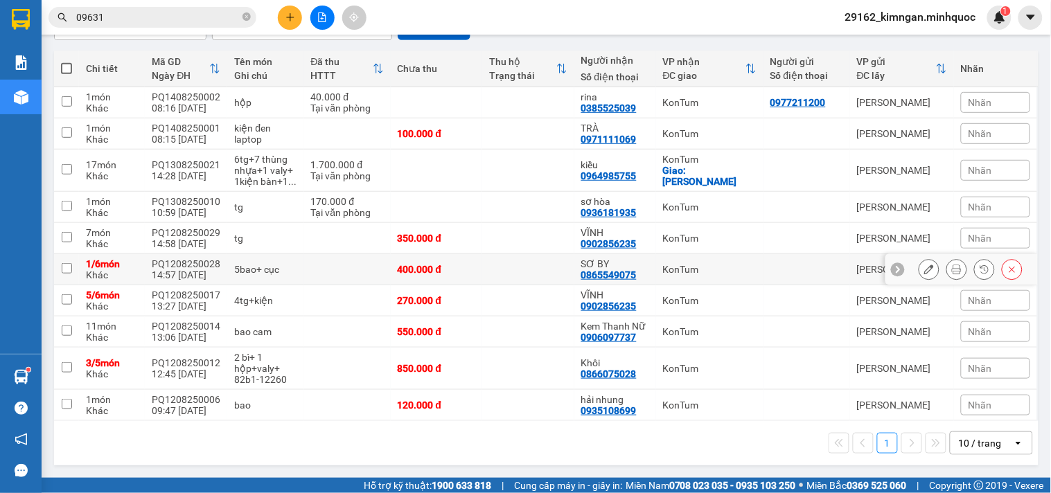
click at [319, 274] on td at bounding box center [347, 269] width 87 height 31
checkbox input "true"
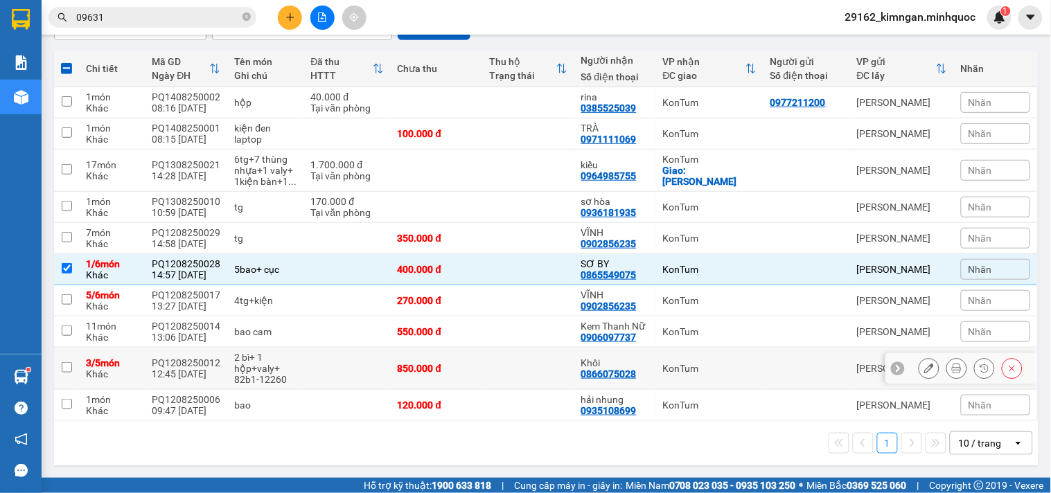
scroll to position [0, 0]
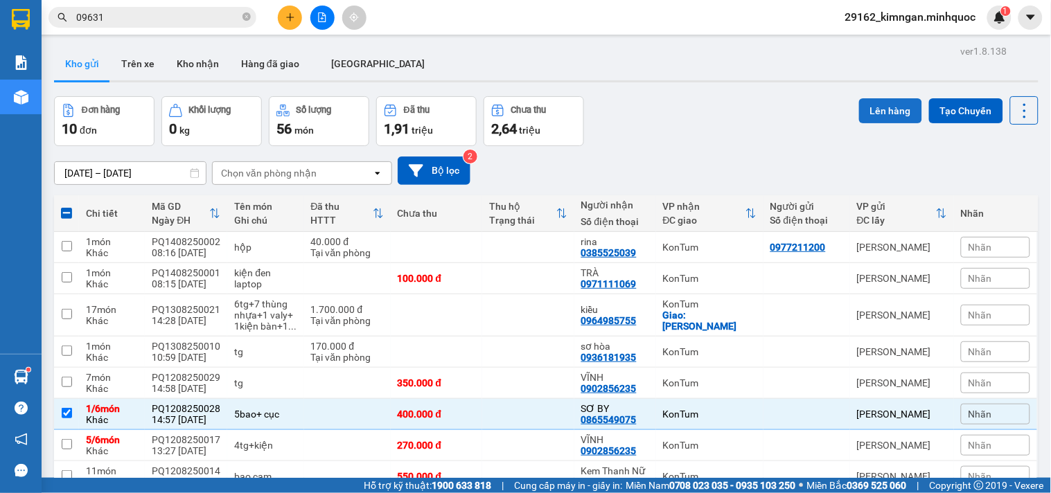
click at [894, 114] on button "Lên hàng" at bounding box center [890, 110] width 63 height 25
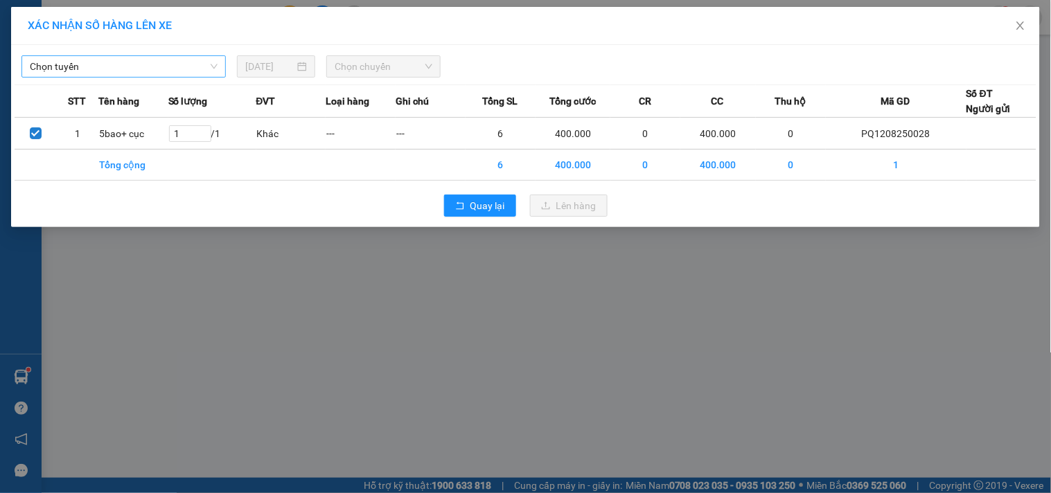
click at [45, 57] on span "Chọn tuyến" at bounding box center [124, 66] width 188 height 21
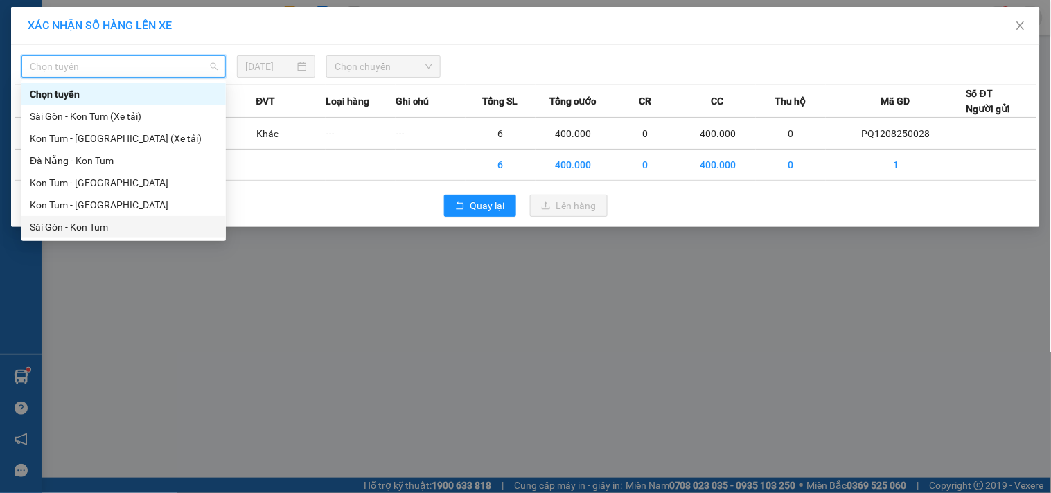
click at [88, 226] on div "Sài Gòn - Kon Tum" at bounding box center [124, 227] width 188 height 15
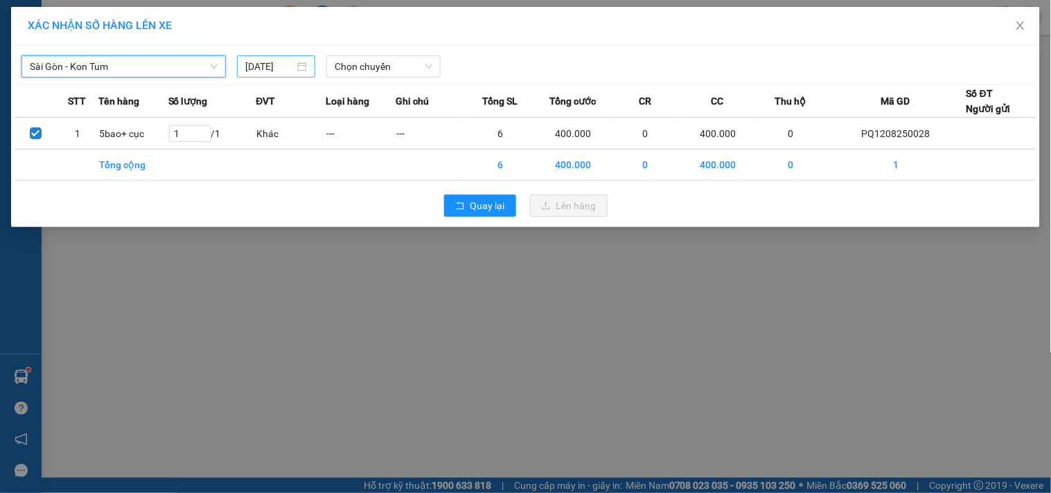
click at [293, 62] on input "[DATE]" at bounding box center [269, 66] width 49 height 15
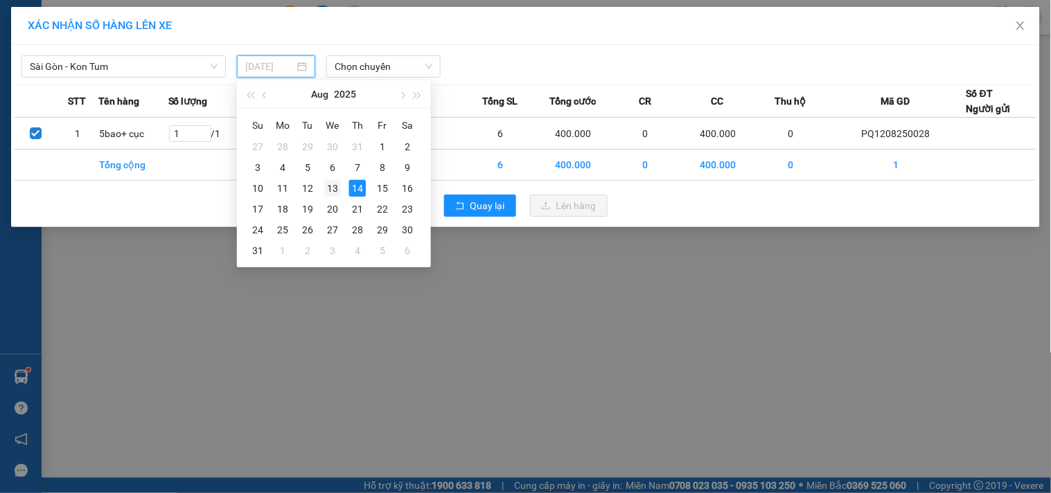
click at [333, 195] on div "13" at bounding box center [332, 188] width 17 height 17
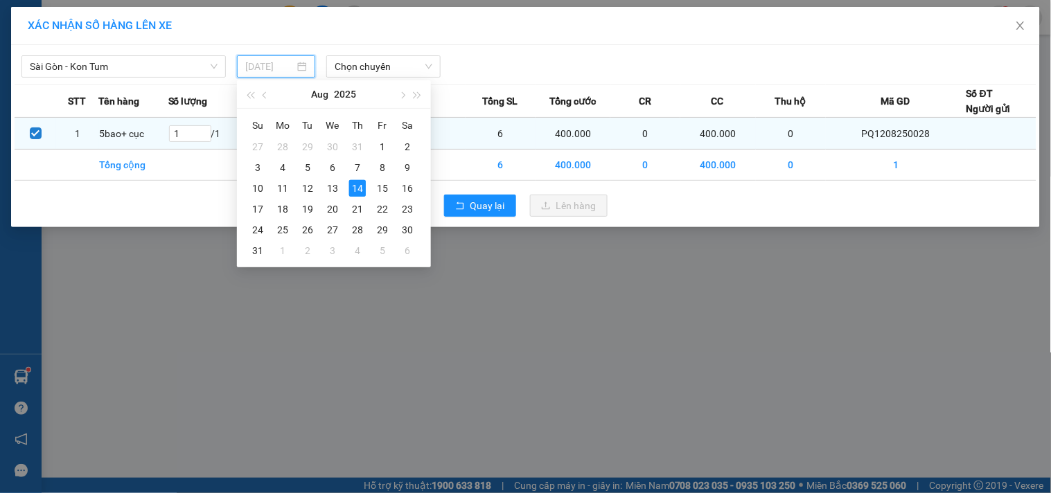
type input "13/08/2025"
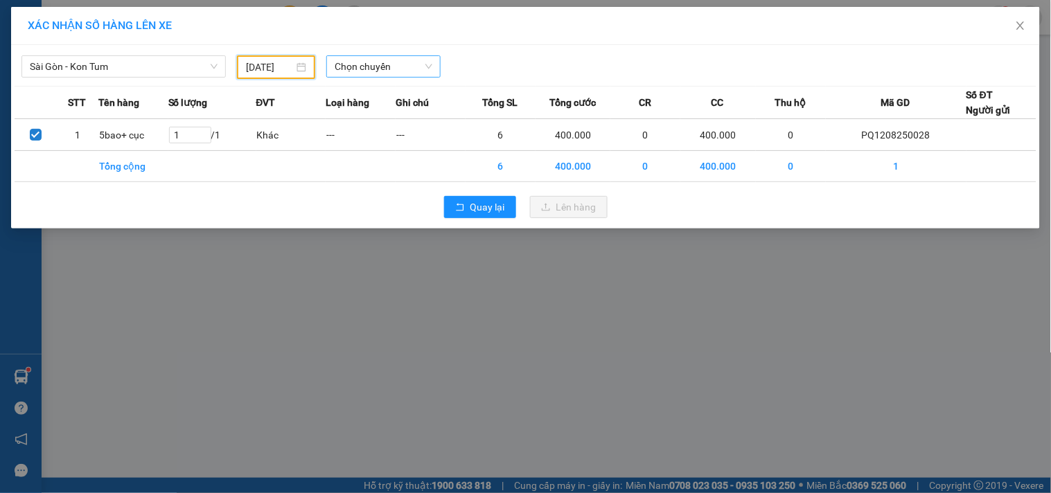
click at [411, 68] on span "Chọn chuyến" at bounding box center [384, 66] width 98 height 21
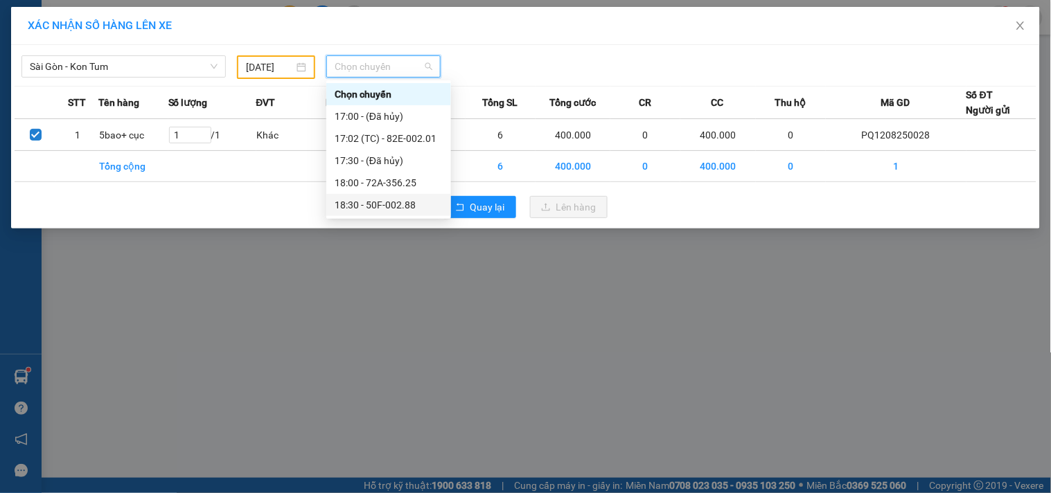
click at [416, 205] on div "18:30 - 50F-002.88" at bounding box center [389, 204] width 108 height 15
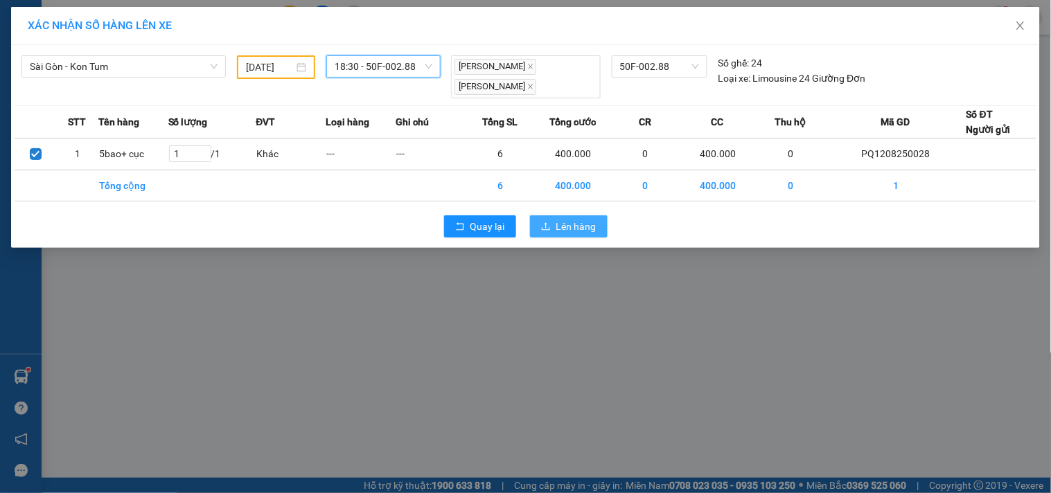
click at [583, 227] on span "Lên hàng" at bounding box center [576, 226] width 40 height 15
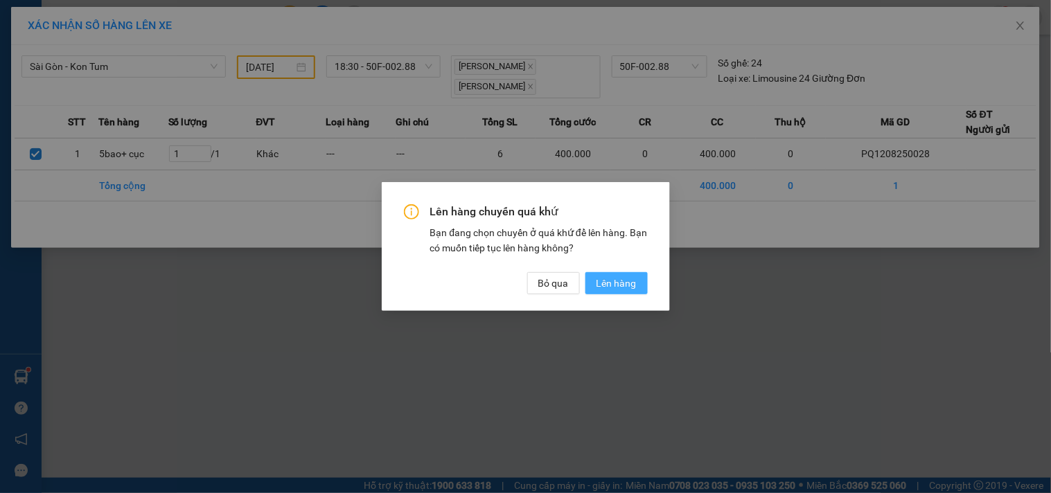
click at [621, 283] on span "Lên hàng" at bounding box center [616, 283] width 40 height 15
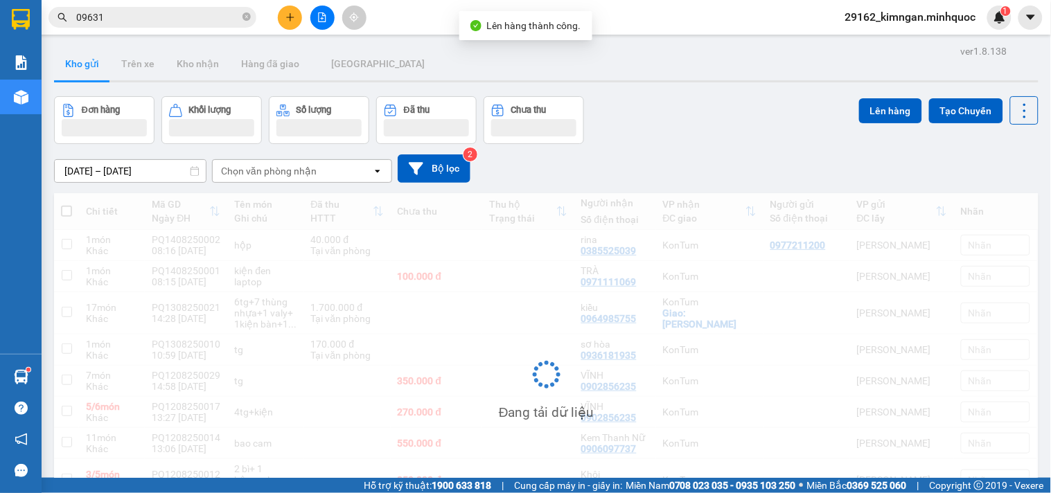
click at [322, 17] on icon "file-add" at bounding box center [322, 17] width 10 height 10
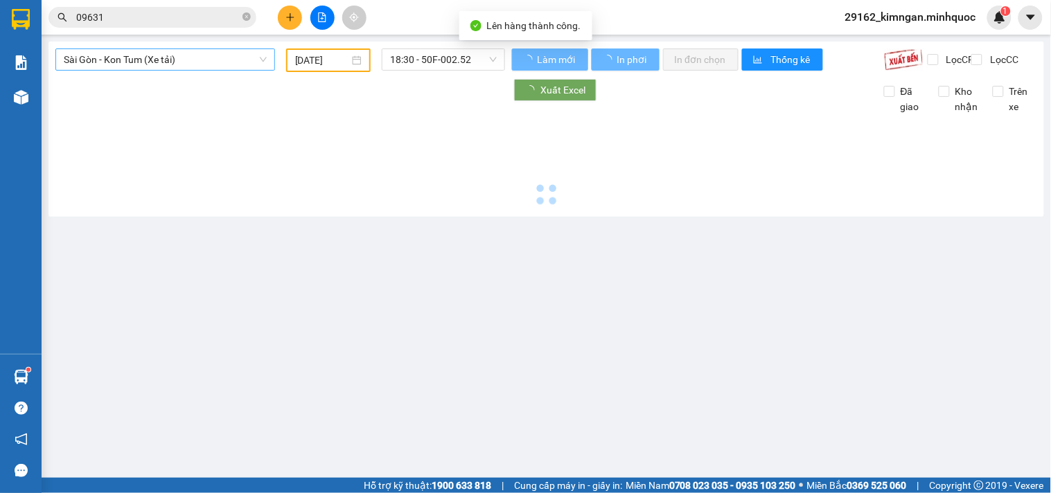
type input "[DATE]"
click at [135, 57] on span "Sài Gòn - Kon Tum (Xe tải)" at bounding box center [165, 59] width 203 height 21
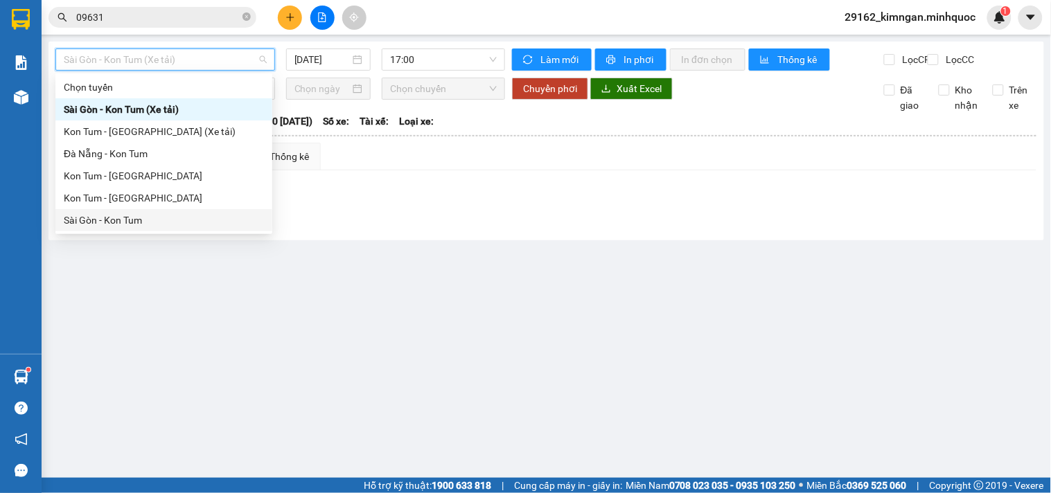
click at [103, 213] on div "Sài Gòn - Kon Tum" at bounding box center [164, 220] width 200 height 15
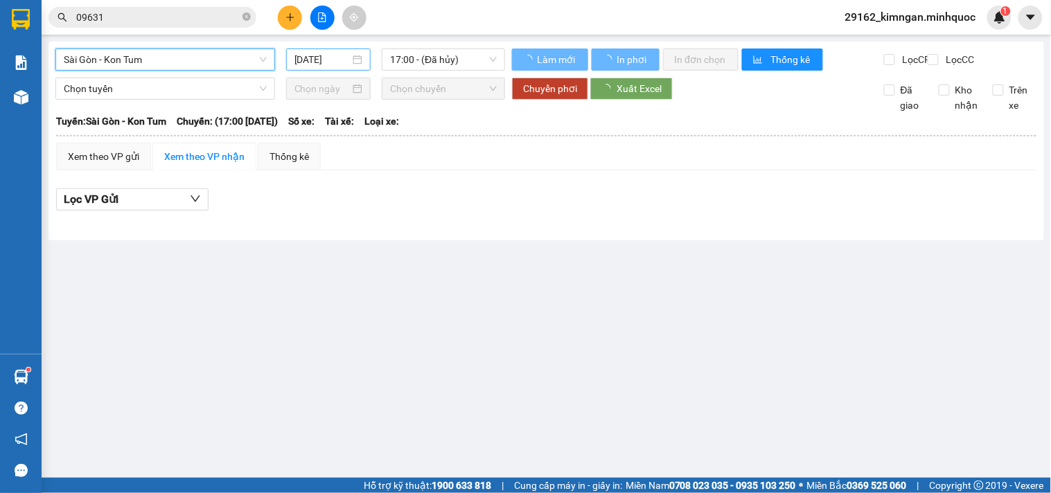
click at [308, 59] on input "[DATE]" at bounding box center [322, 59] width 56 height 15
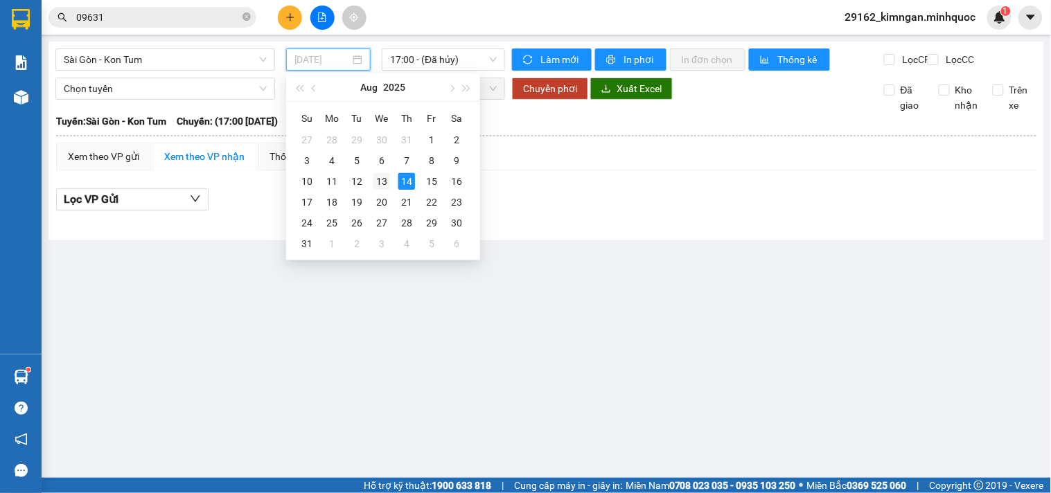
click at [382, 180] on div "13" at bounding box center [381, 181] width 17 height 17
type input "13/08/2025"
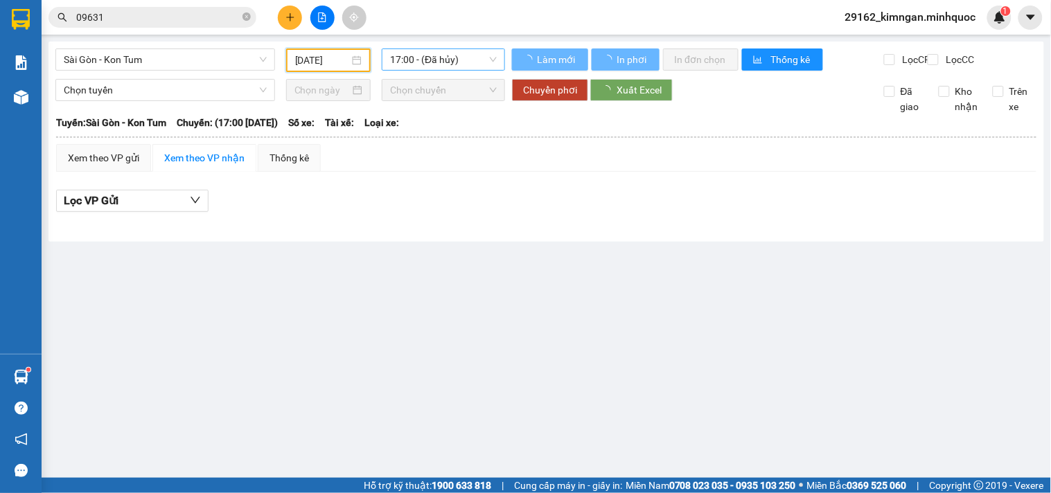
click at [454, 51] on span "17:00 - (Đã hủy)" at bounding box center [443, 59] width 107 height 21
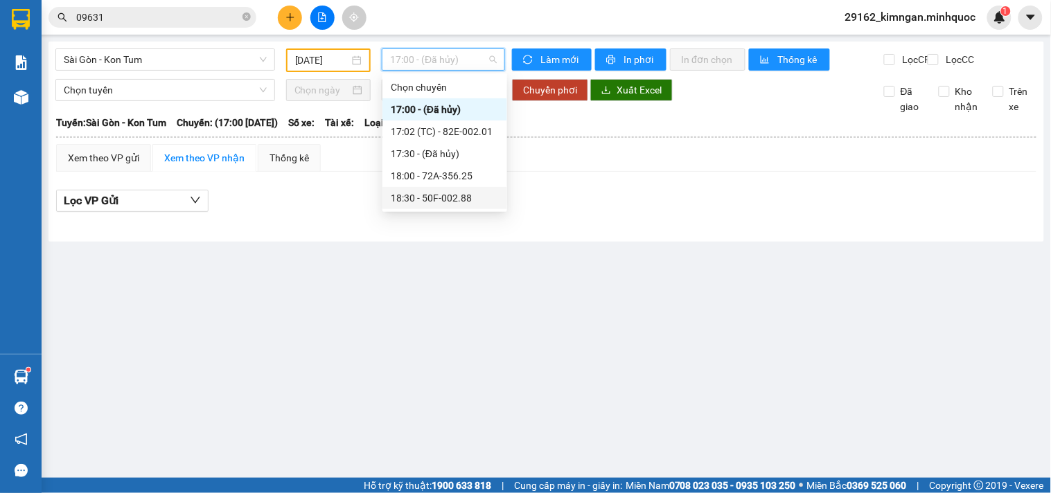
click at [446, 198] on div "18:30 - 50F-002.88" at bounding box center [445, 197] width 108 height 15
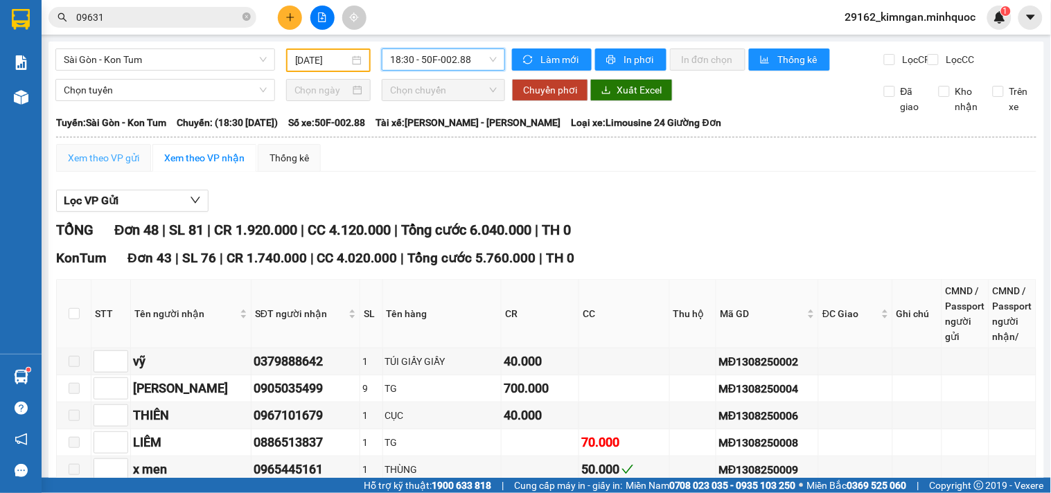
click at [120, 157] on div "Xem theo VP gửi" at bounding box center [103, 158] width 95 height 28
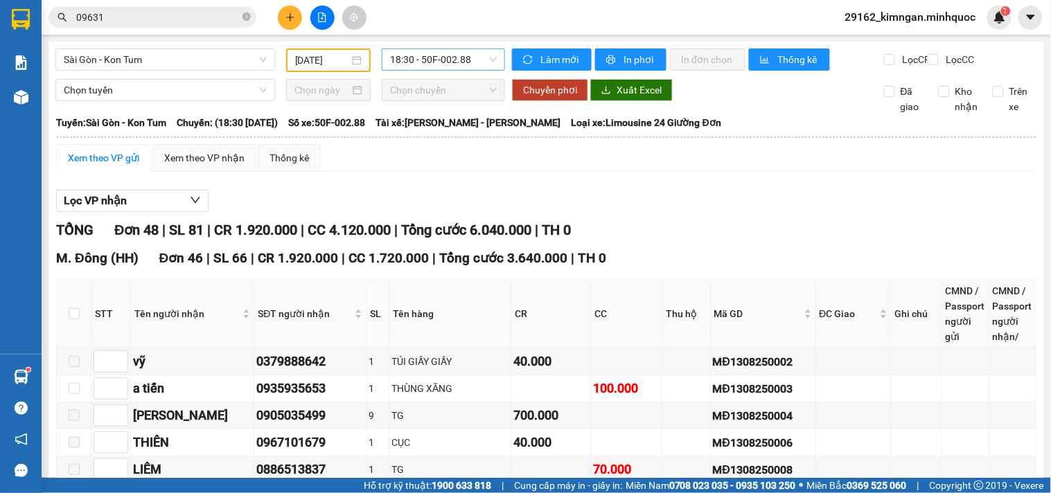
click at [423, 53] on span "18:30 - 50F-002.88" at bounding box center [443, 59] width 107 height 21
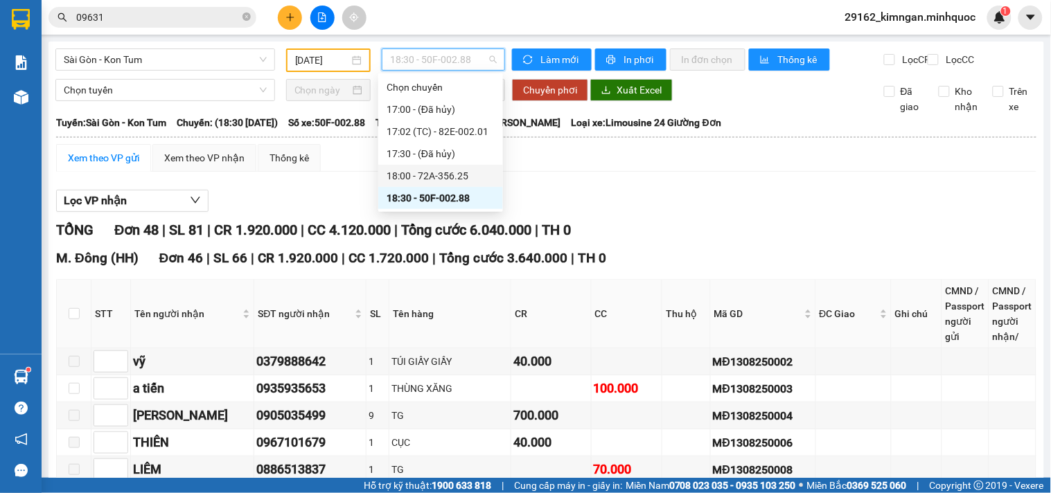
click at [453, 177] on div "18:00 - 72A-356.25" at bounding box center [440, 175] width 108 height 15
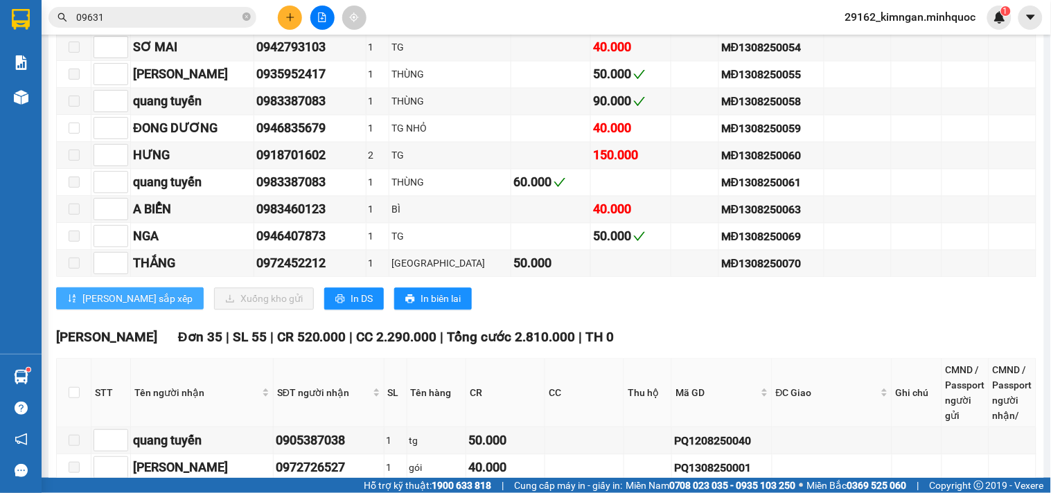
scroll to position [923, 0]
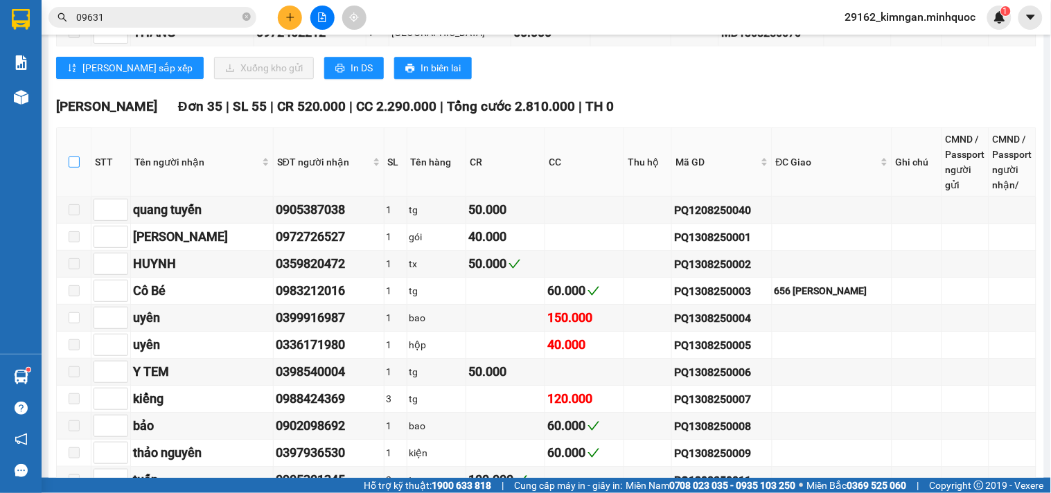
click at [78, 168] on input "checkbox" at bounding box center [74, 162] width 11 height 11
checkbox input "true"
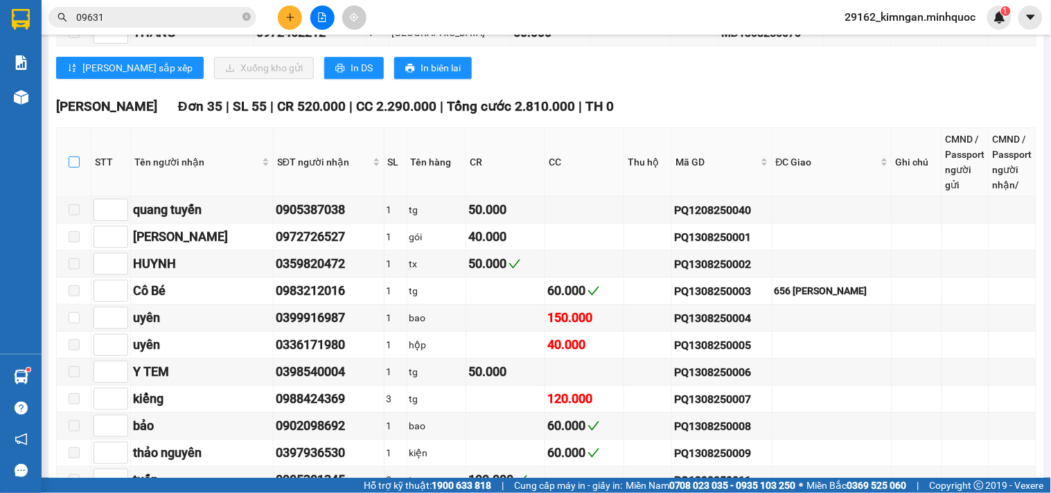
checkbox input "true"
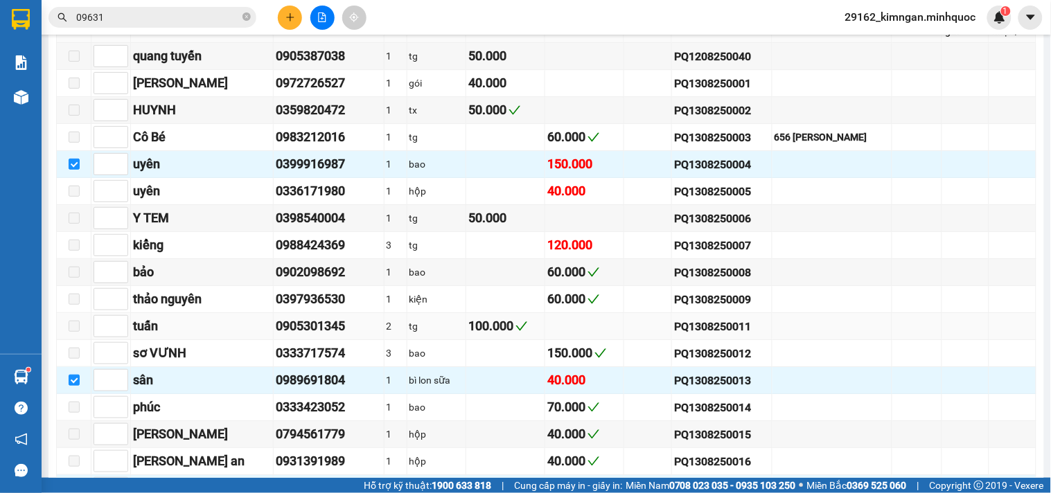
scroll to position [1154, 0]
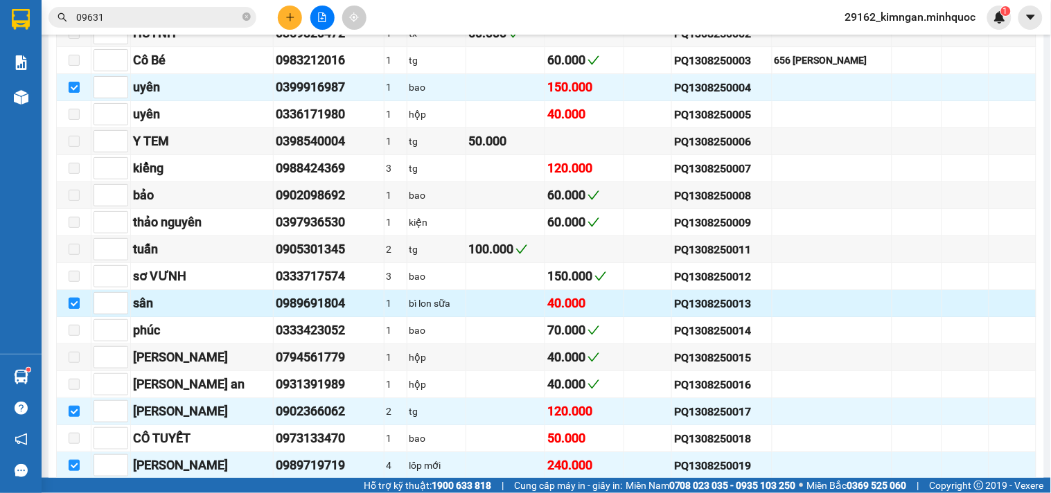
click at [75, 309] on input "checkbox" at bounding box center [74, 303] width 11 height 11
checkbox input "false"
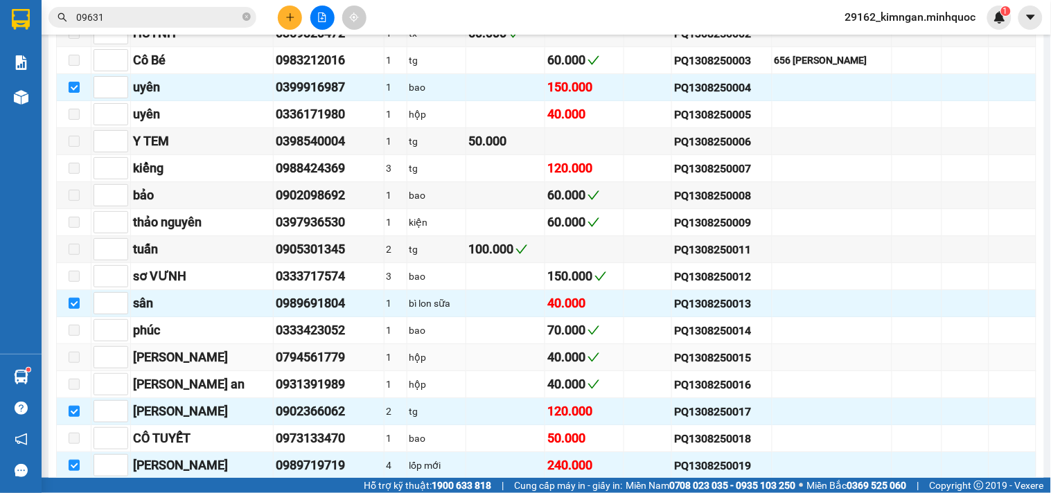
checkbox input "false"
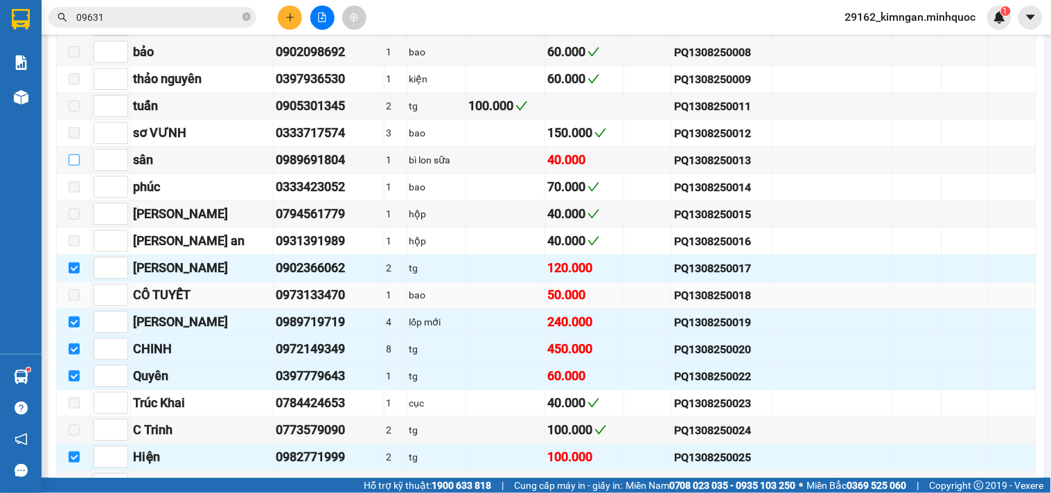
scroll to position [1220, 0]
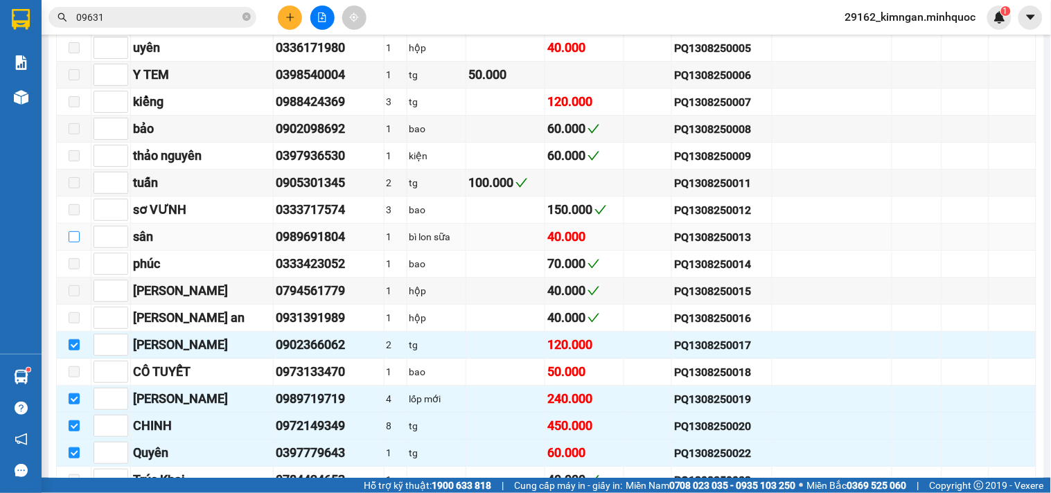
click at [71, 242] on input "checkbox" at bounding box center [74, 236] width 11 height 11
checkbox input "true"
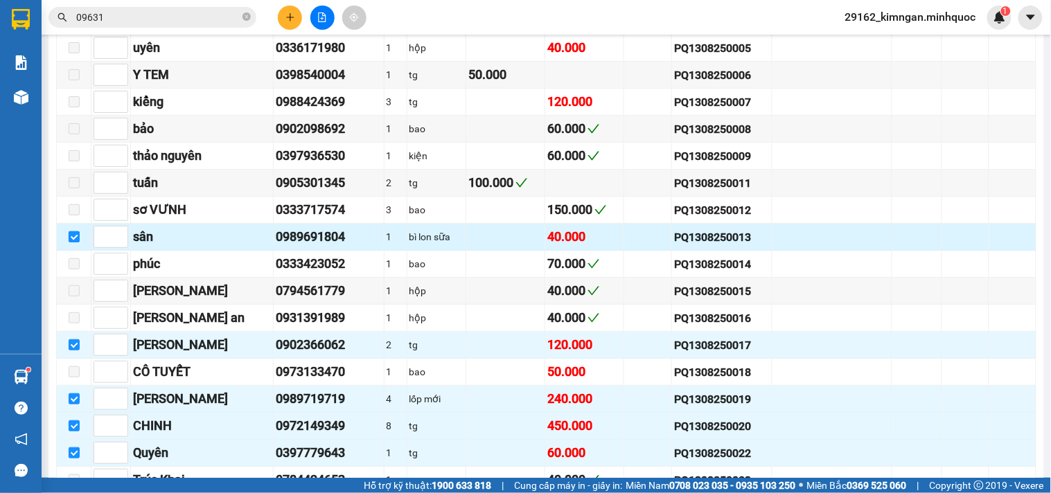
click at [74, 242] on input "checkbox" at bounding box center [74, 236] width 11 height 11
checkbox input "false"
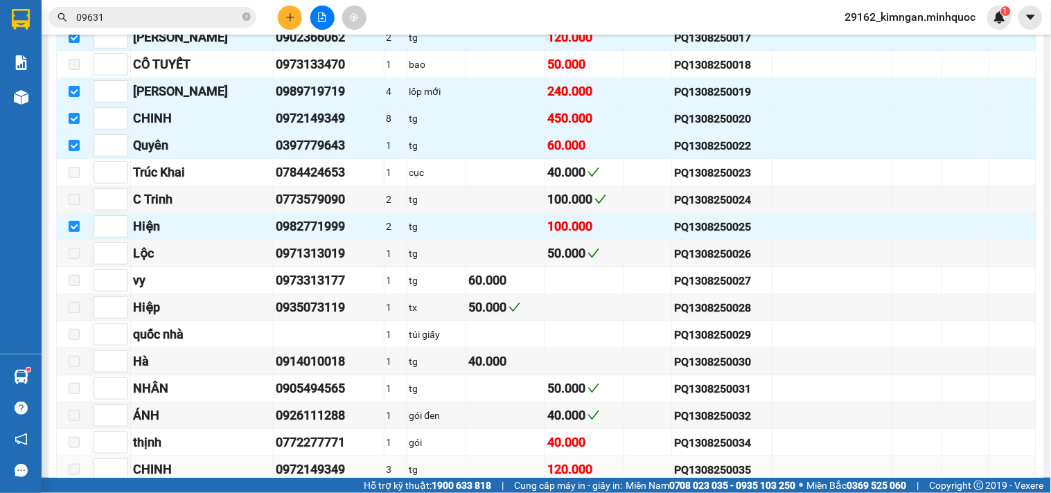
scroll to position [1682, 0]
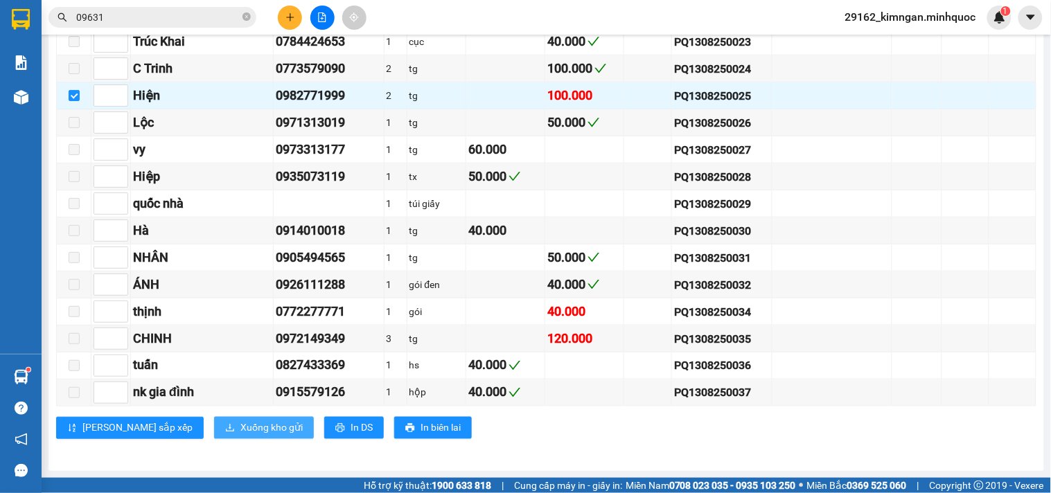
click at [240, 426] on span "Xuống kho gửi" at bounding box center [271, 427] width 62 height 15
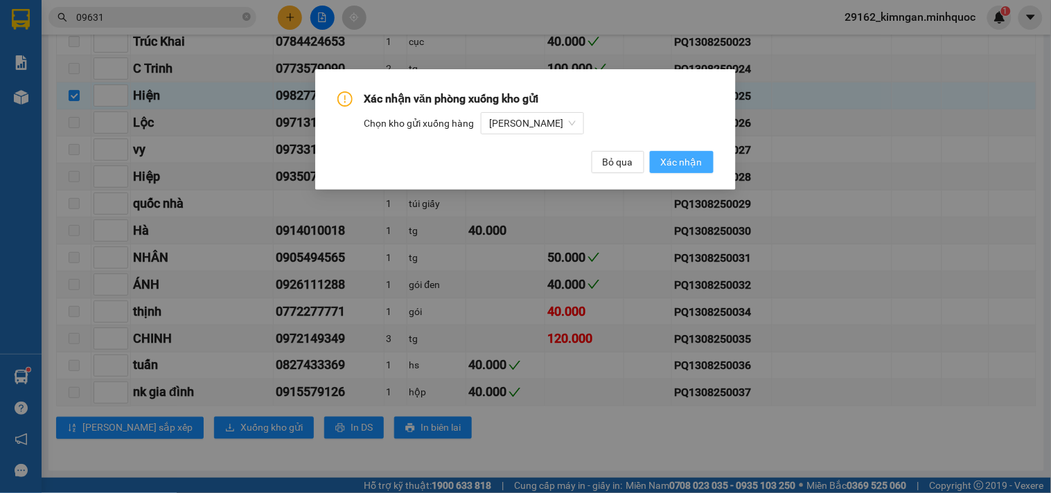
click at [677, 168] on span "Xác nhận" at bounding box center [682, 161] width 42 height 15
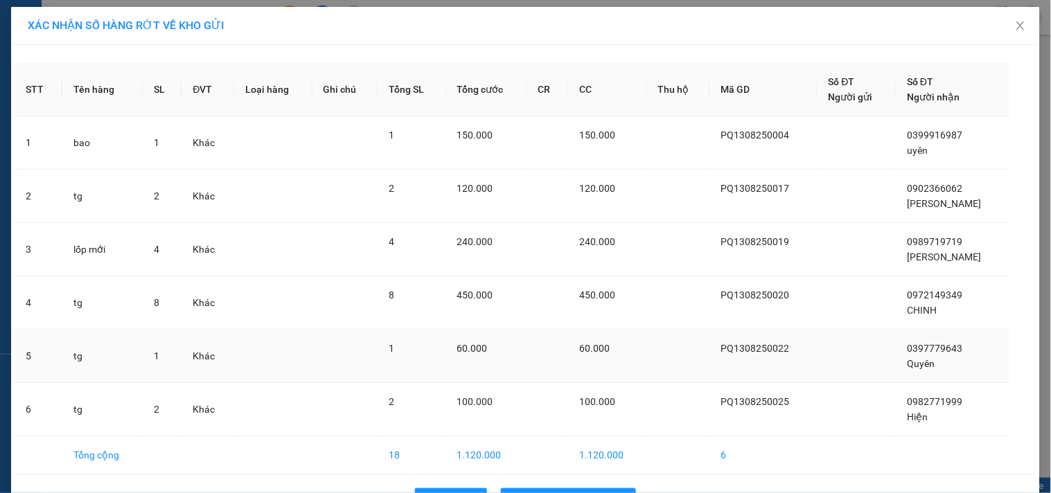
scroll to position [44, 0]
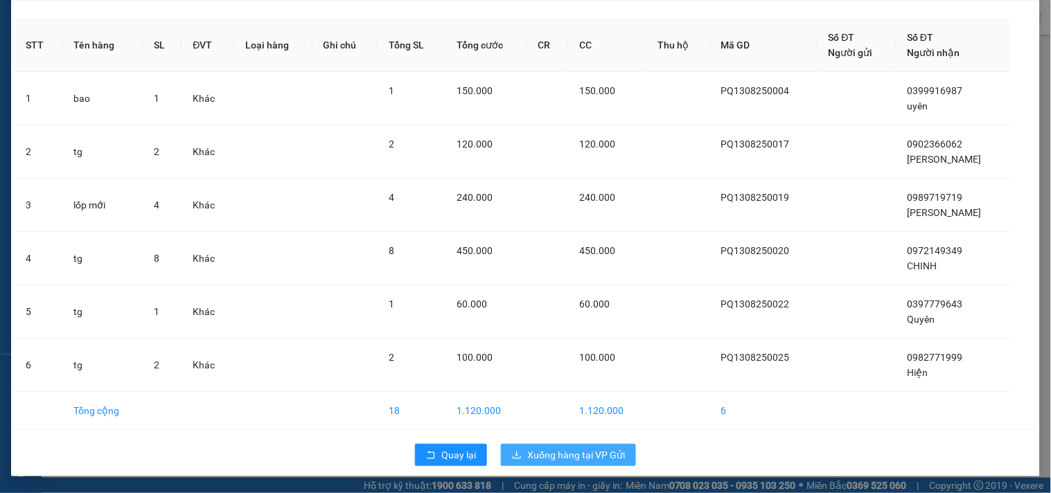
click at [555, 460] on span "Xuống hàng tại VP Gửi" at bounding box center [576, 454] width 98 height 15
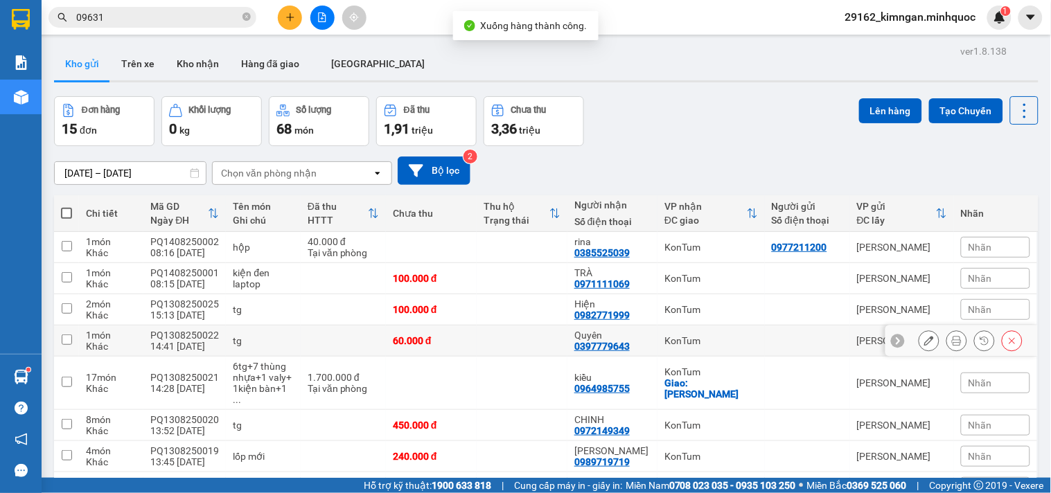
scroll to position [134, 0]
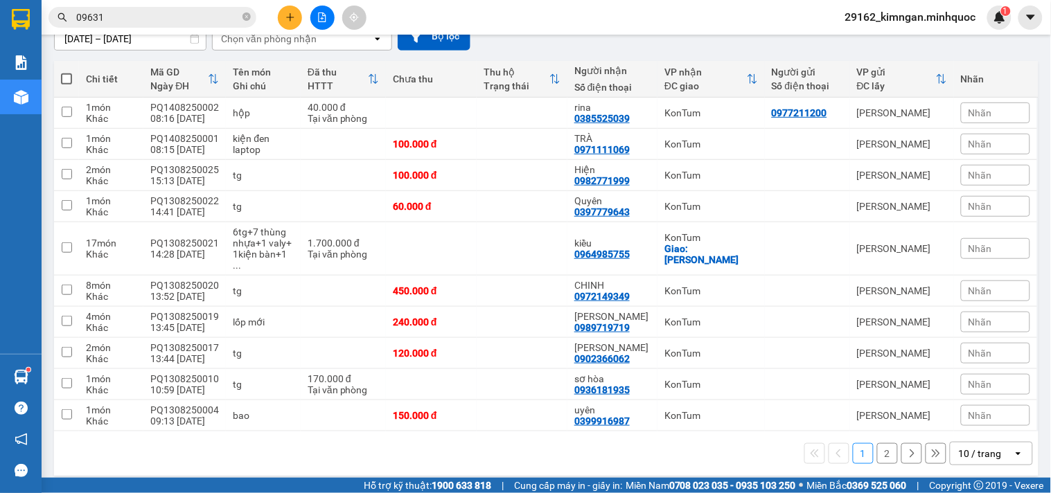
click at [959, 447] on div "10 / trang" at bounding box center [980, 454] width 43 height 14
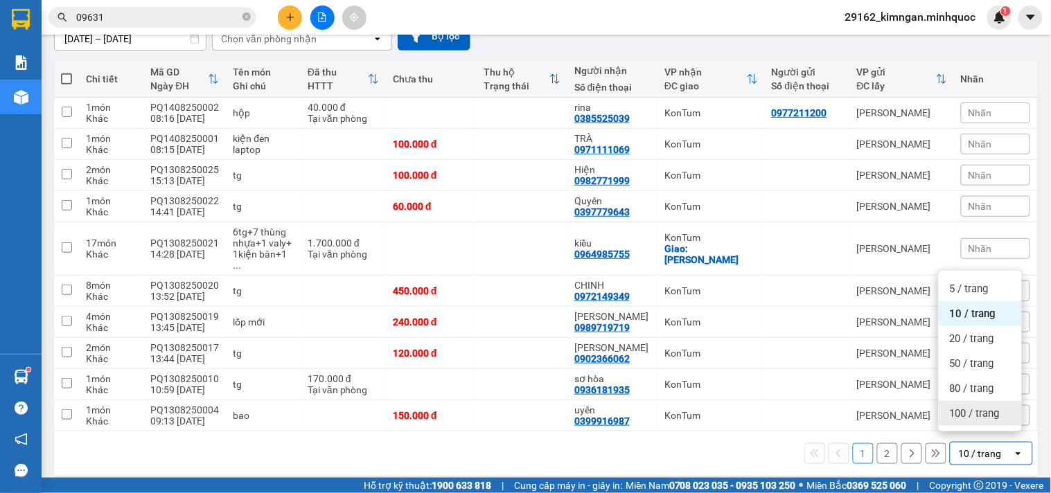
click at [963, 414] on span "100 / trang" at bounding box center [975, 414] width 50 height 14
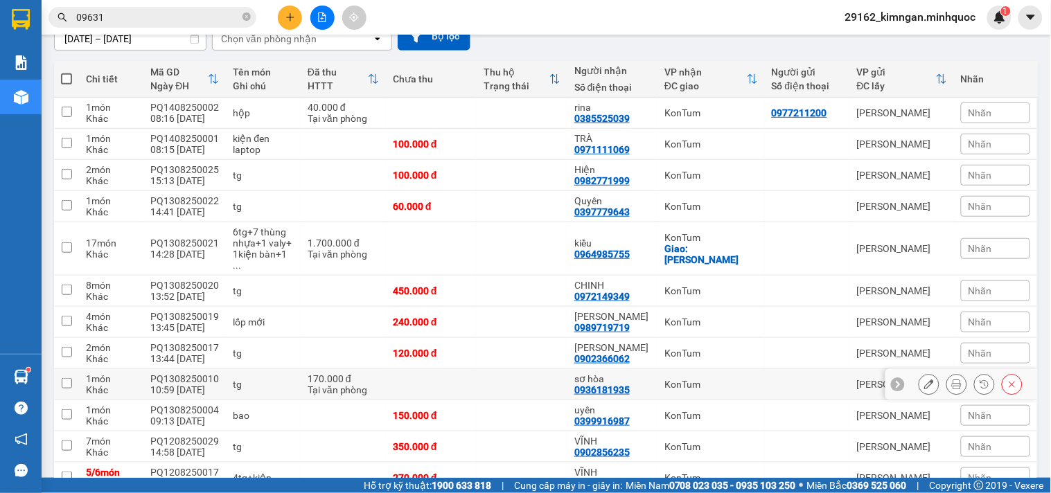
scroll to position [302, 0]
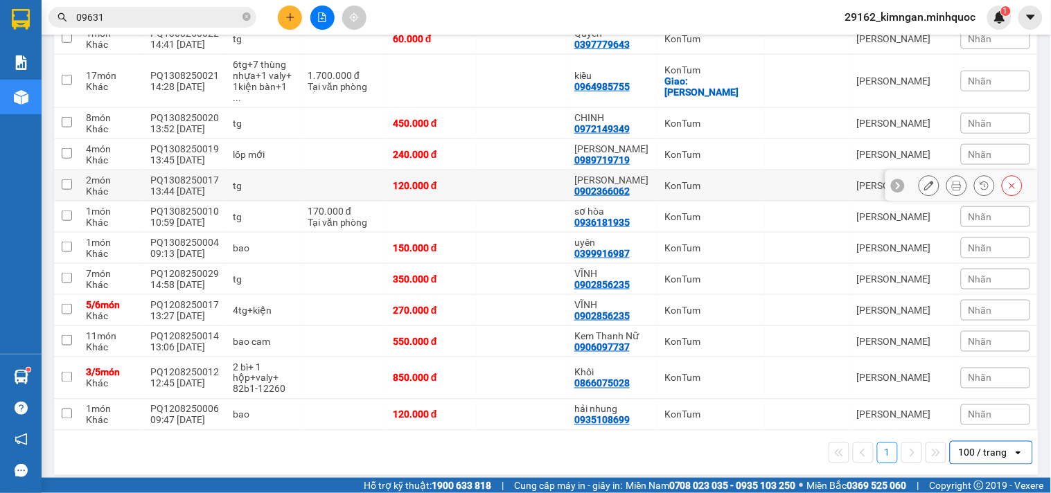
click at [288, 180] on div "tg" at bounding box center [263, 185] width 60 height 11
checkbox input "true"
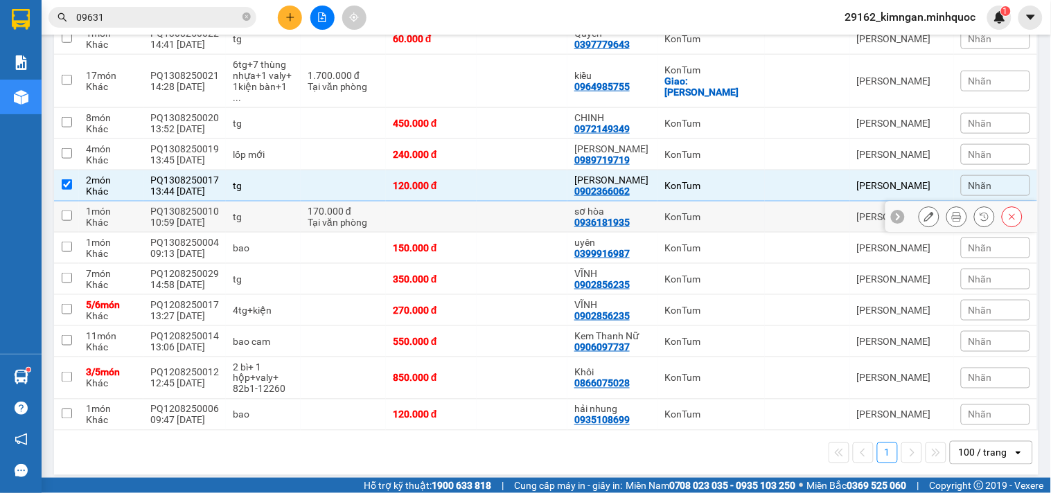
scroll to position [225, 0]
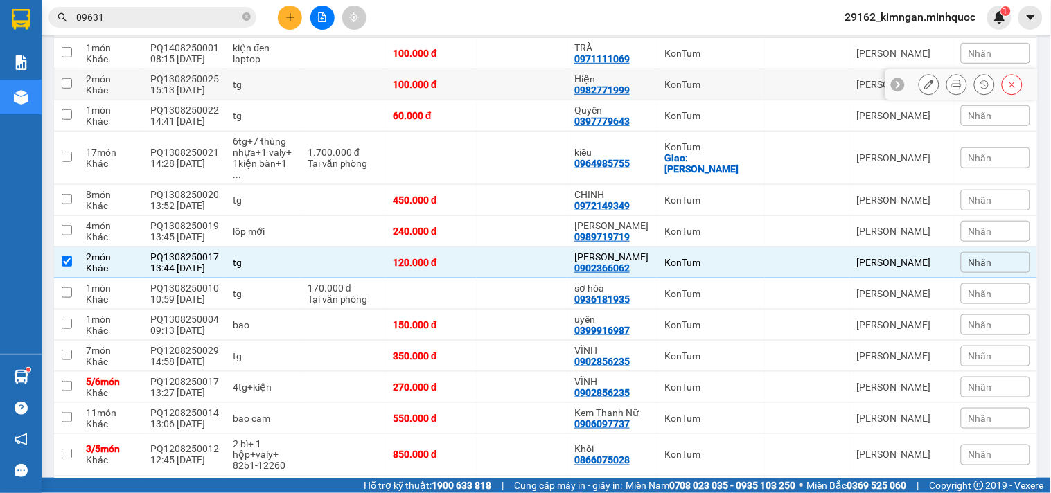
click at [330, 96] on td at bounding box center [343, 84] width 85 height 31
checkbox input "true"
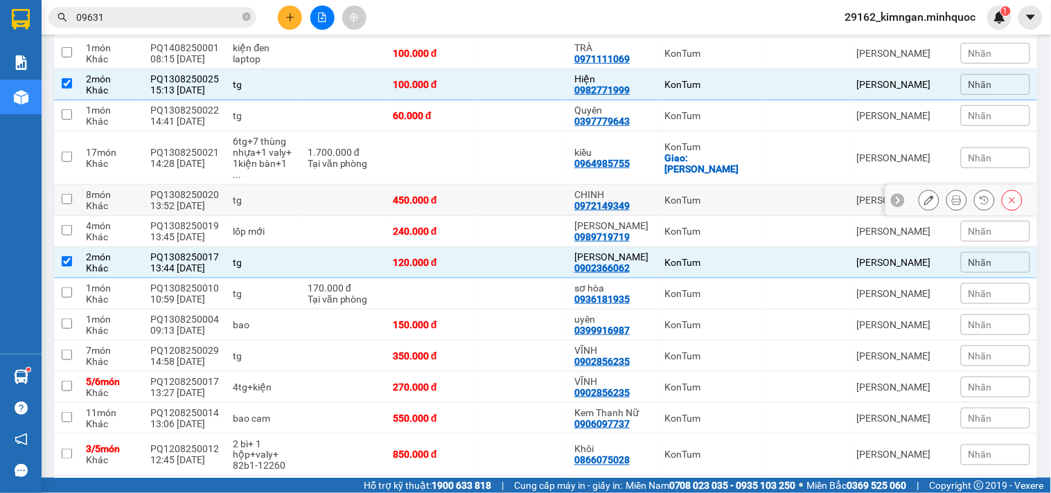
scroll to position [0, 0]
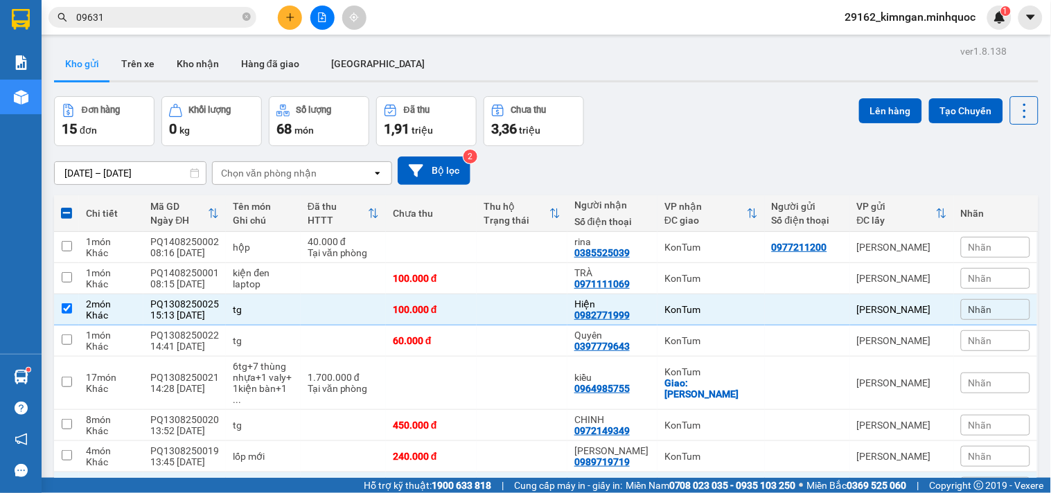
click at [871, 88] on div "ver 1.8.138 Kho gửi Trên xe Kho nhận Hàng đã giao ĐÀ NẴNG Đơn hàng 15 đơn Khối …" at bounding box center [545, 412] width 995 height 741
click at [871, 109] on button "Lên hàng" at bounding box center [890, 110] width 63 height 25
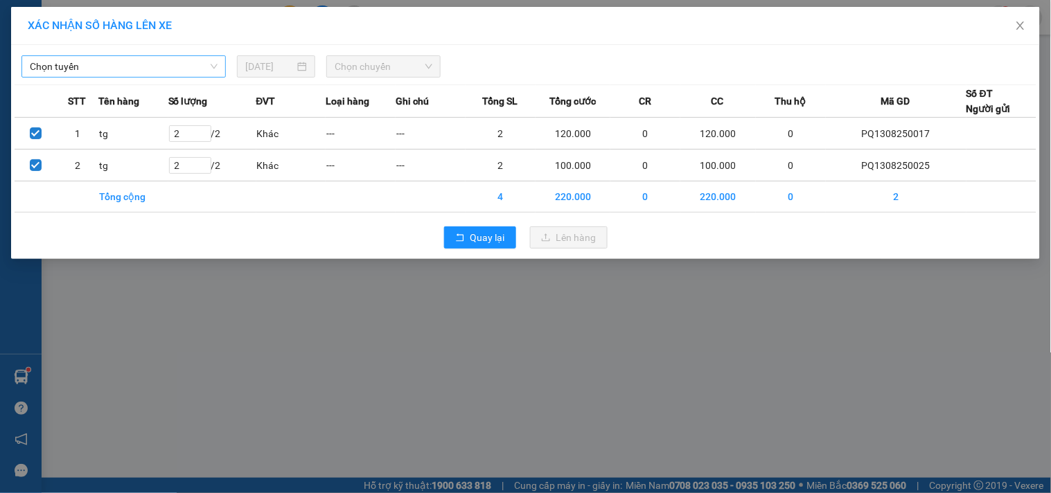
click at [88, 60] on span "Chọn tuyến" at bounding box center [124, 66] width 188 height 21
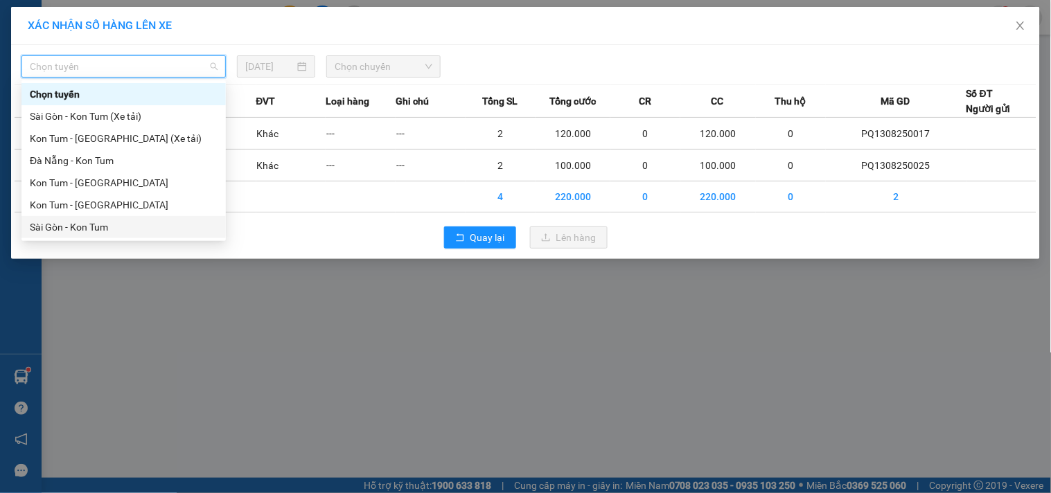
click at [65, 232] on div "Sài Gòn - Kon Tum" at bounding box center [124, 227] width 188 height 15
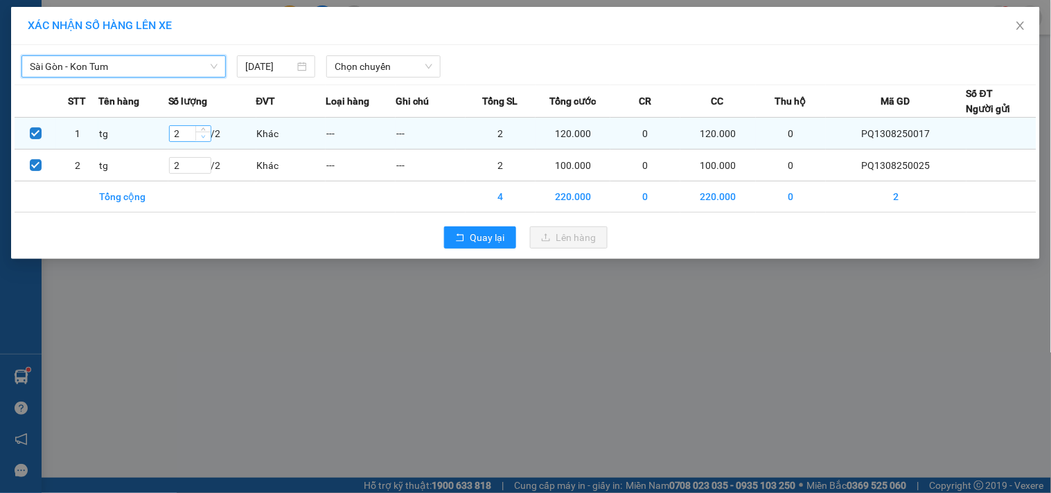
type input "1"
click at [206, 139] on icon "down" at bounding box center [203, 136] width 5 height 5
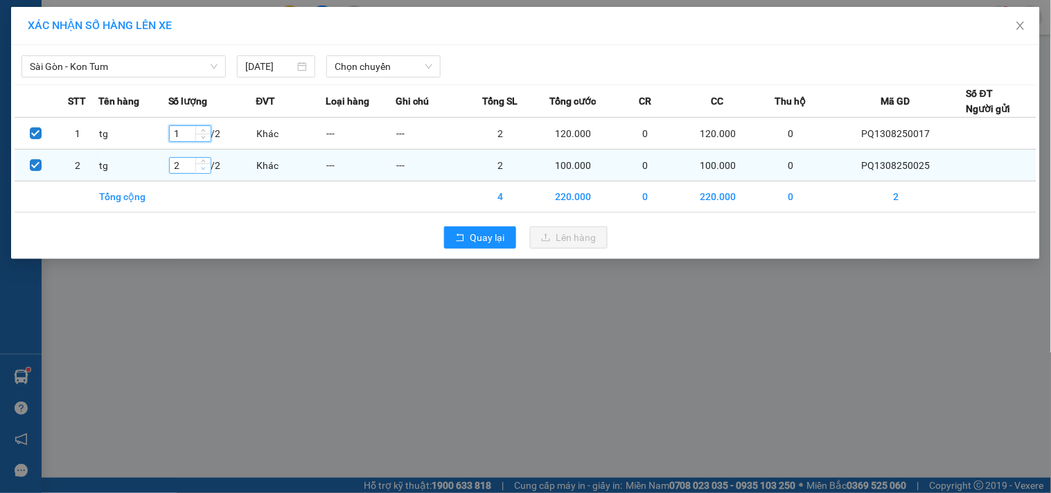
type input "1"
click at [206, 170] on icon "down" at bounding box center [203, 168] width 5 height 5
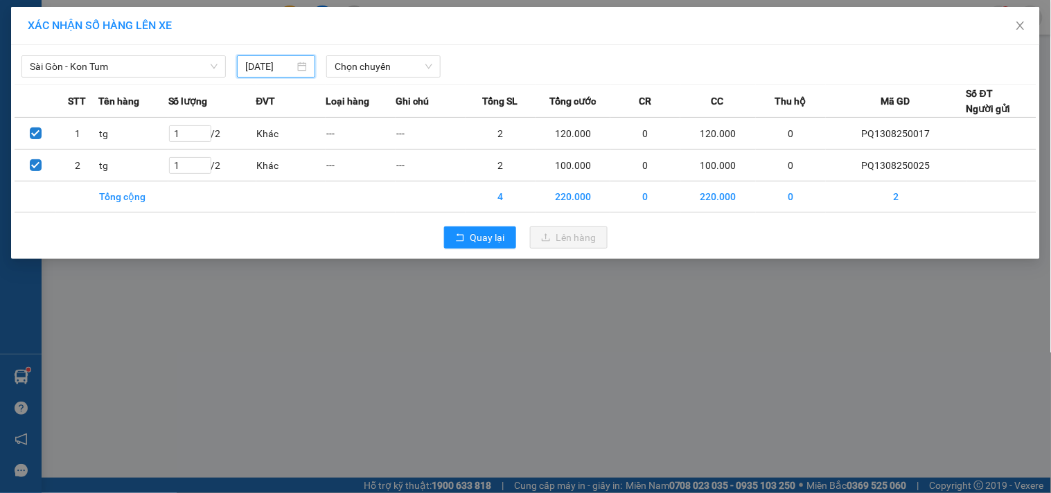
click at [278, 59] on input "[DATE]" at bounding box center [269, 66] width 49 height 15
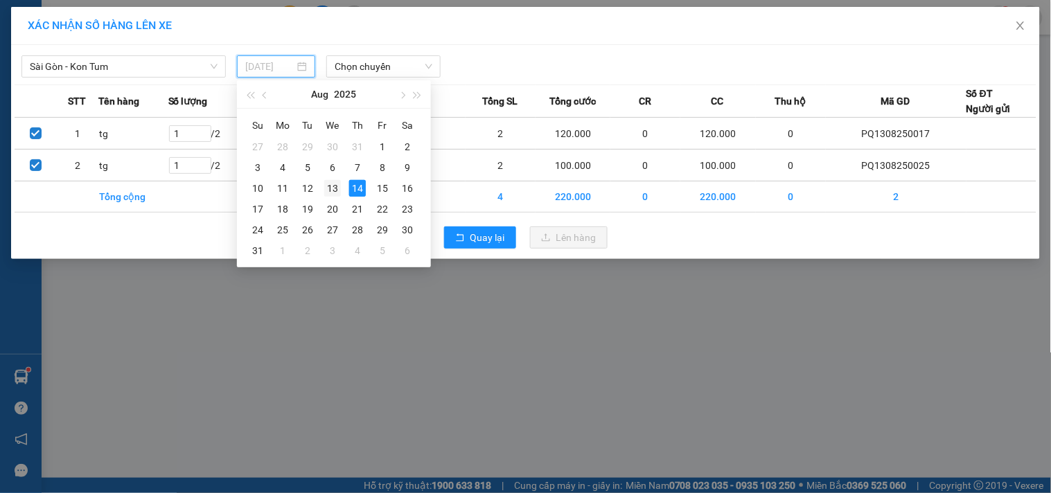
click at [329, 192] on div "13" at bounding box center [332, 188] width 17 height 17
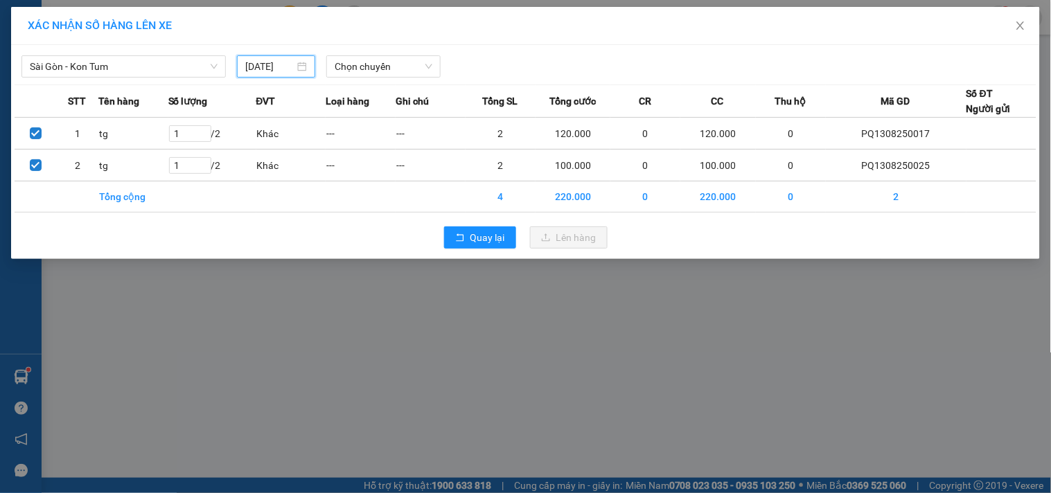
type input "13/08/2025"
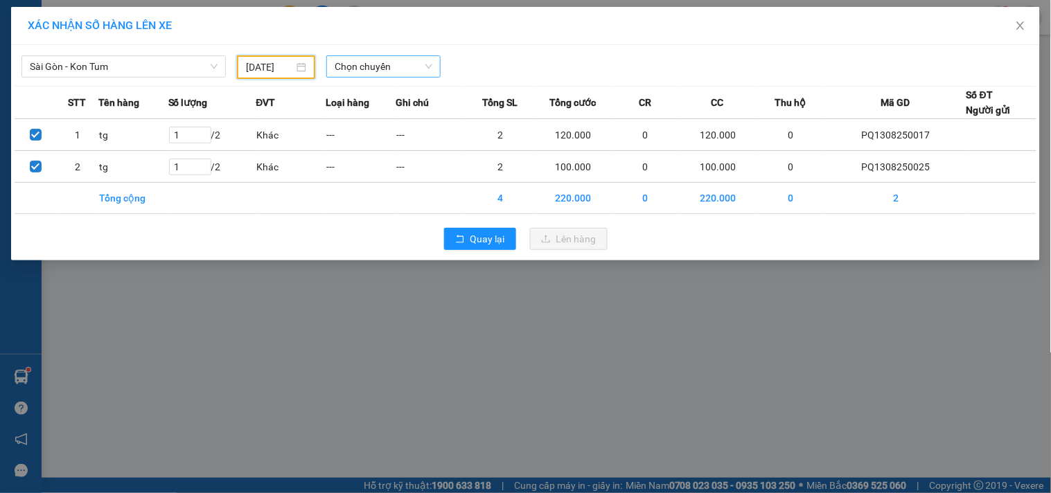
click at [399, 77] on input "search" at bounding box center [379, 66] width 88 height 21
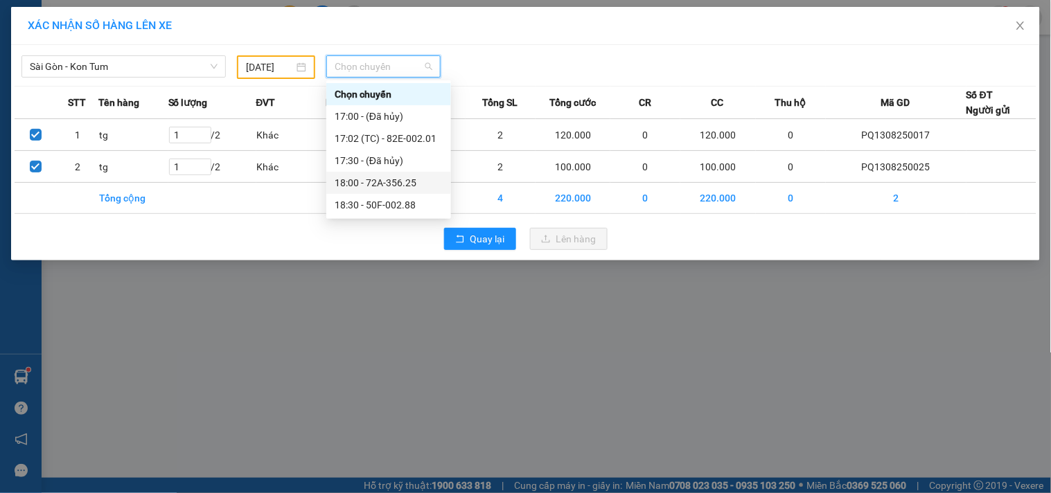
click at [407, 185] on div "18:00 - 72A-356.25" at bounding box center [389, 182] width 108 height 15
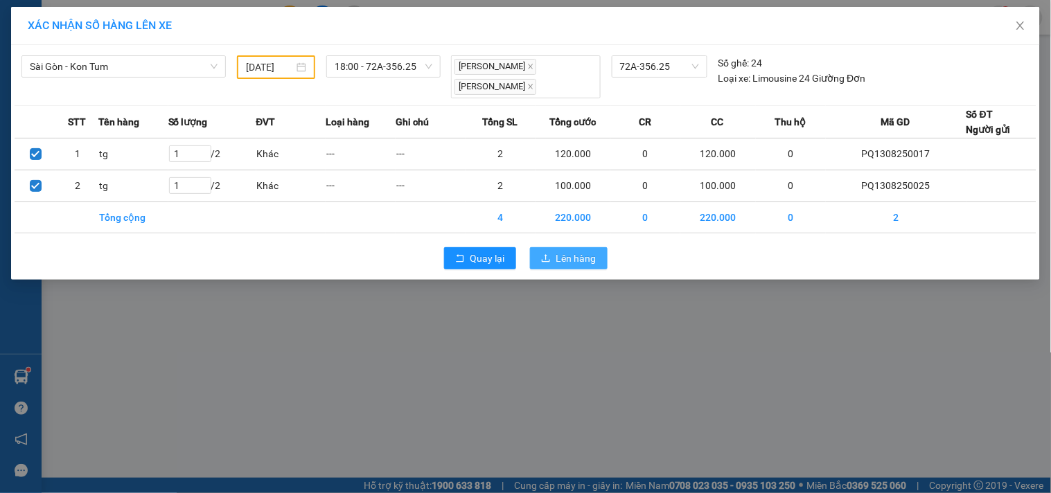
click at [583, 250] on button "Lên hàng" at bounding box center [569, 258] width 78 height 22
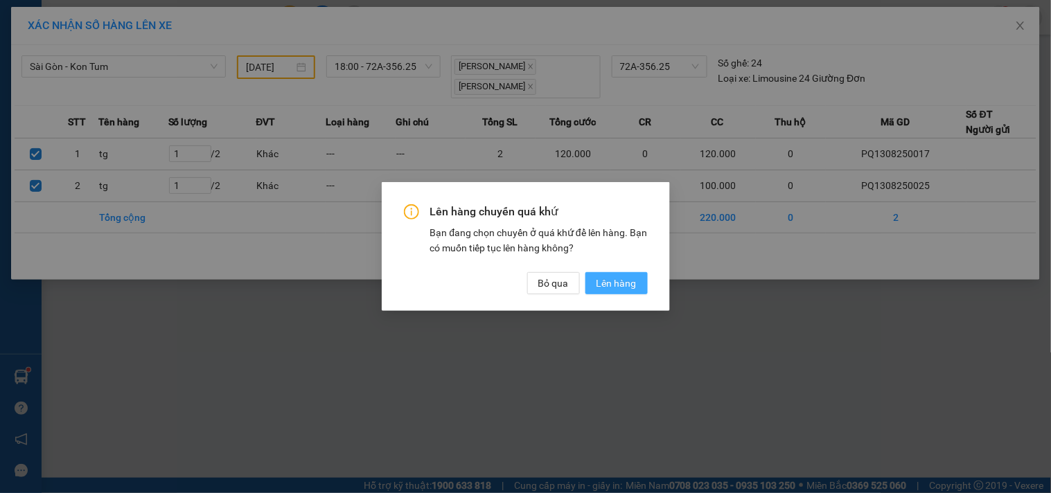
click at [614, 280] on span "Lên hàng" at bounding box center [616, 283] width 40 height 15
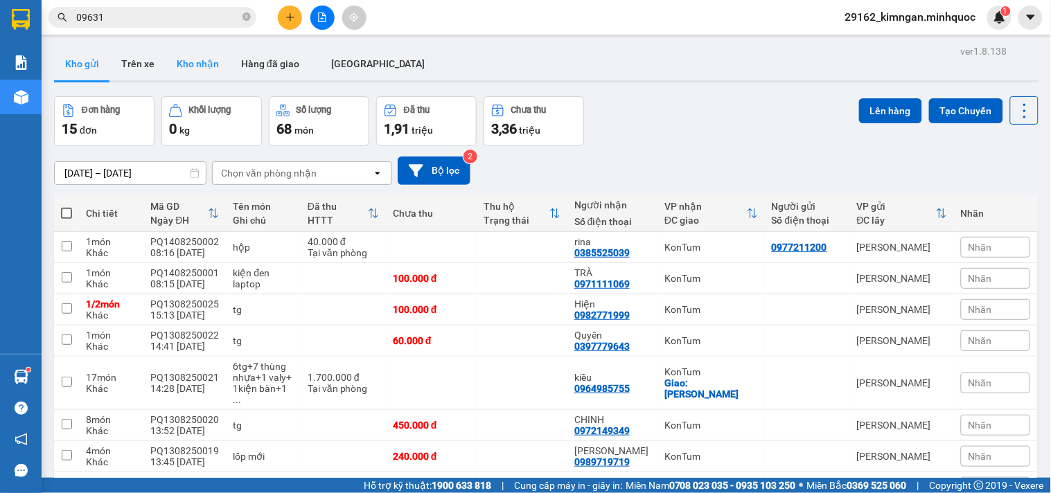
click at [190, 69] on button "Kho nhận" at bounding box center [198, 63] width 64 height 33
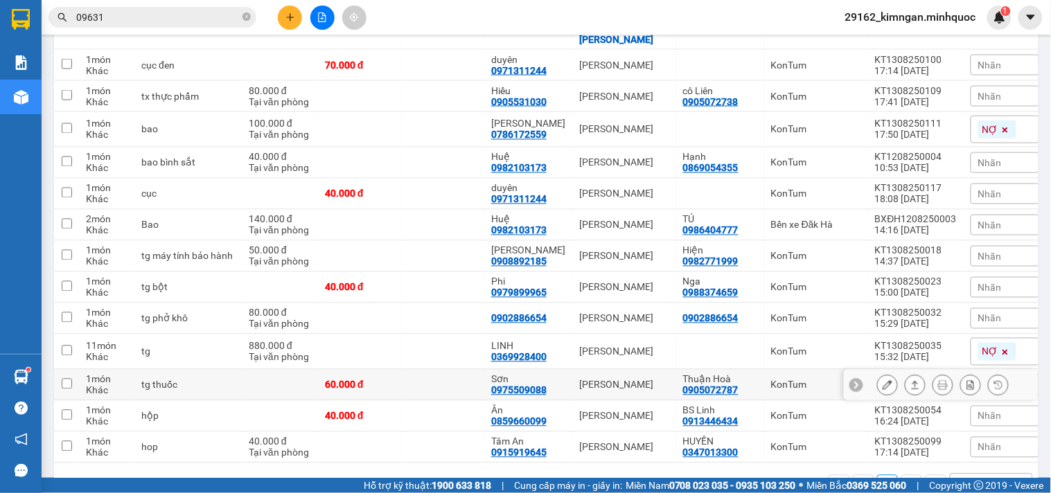
scroll to position [331, 0]
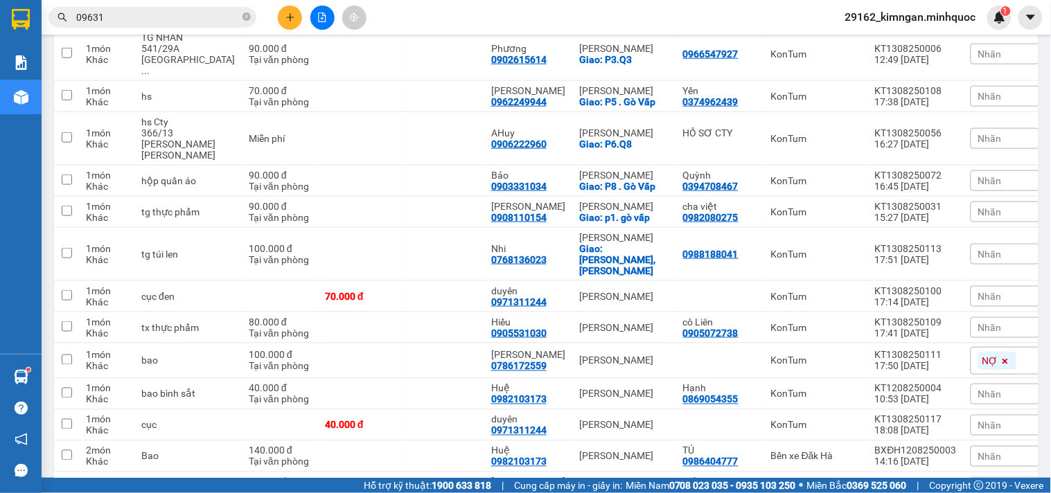
click at [330, 15] on button at bounding box center [322, 18] width 24 height 24
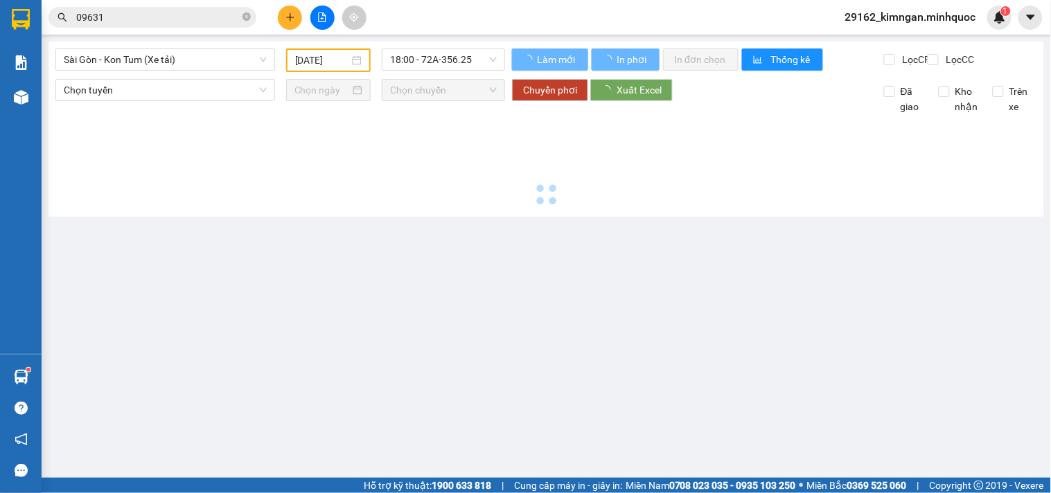
click at [162, 64] on span "Sài Gòn - Kon Tum (Xe tải)" at bounding box center [165, 59] width 203 height 21
type input "[DATE]"
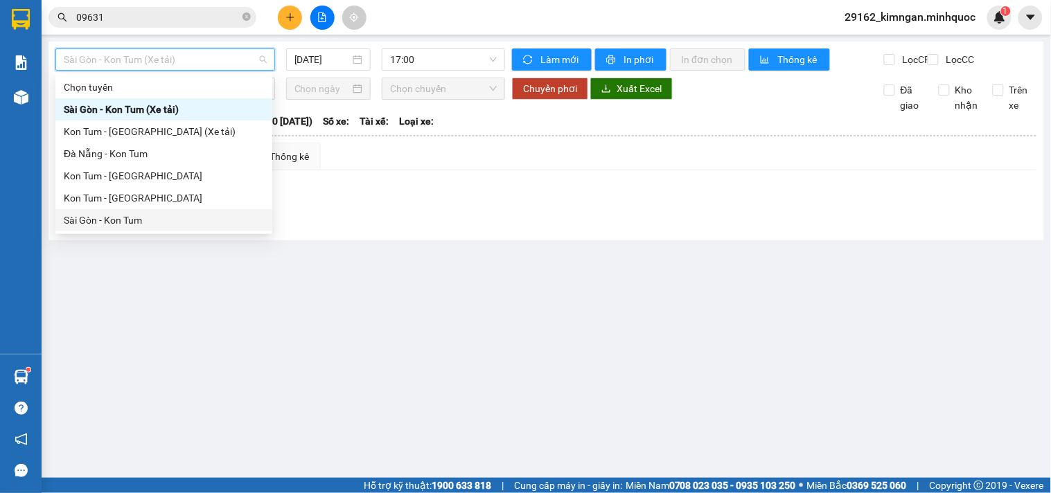
click at [116, 223] on div "Sài Gòn - Kon Tum" at bounding box center [164, 220] width 200 height 15
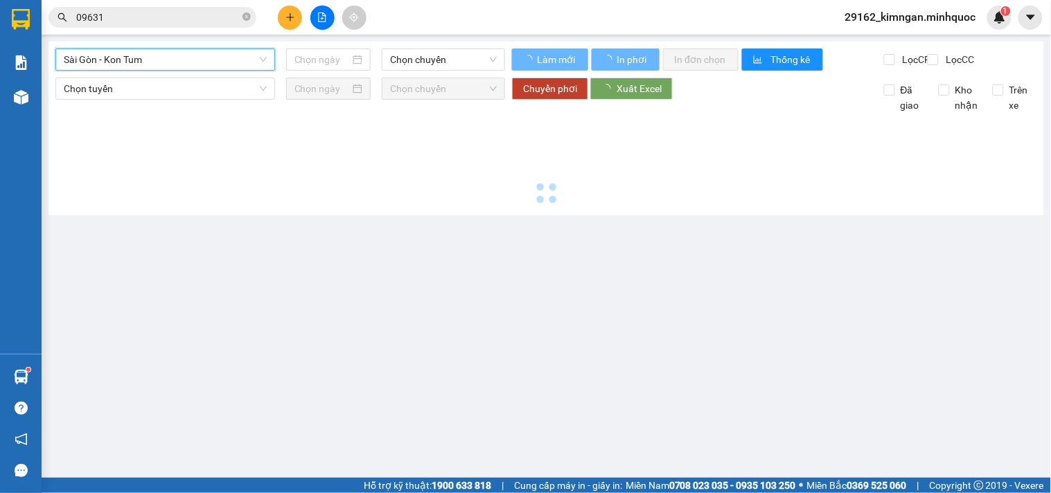
type input "[DATE]"
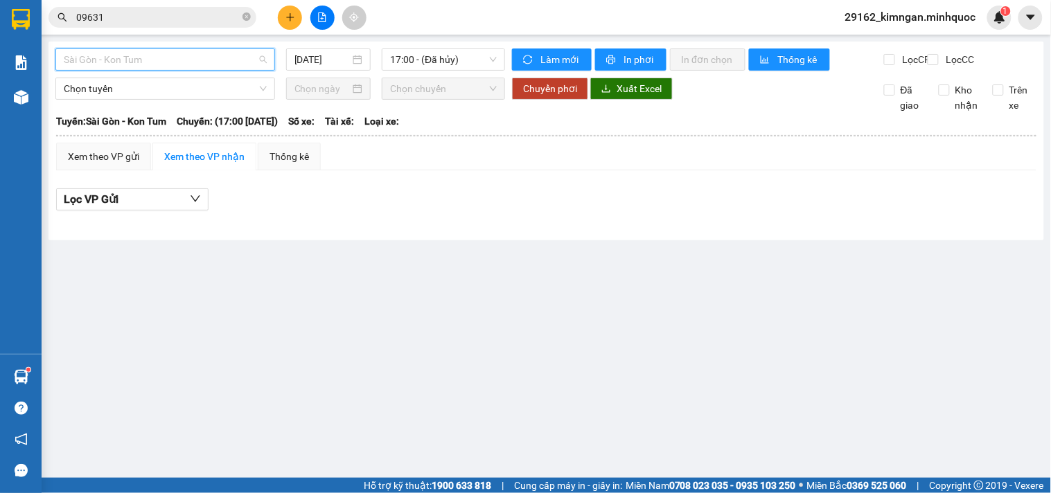
click at [165, 57] on span "Sài Gòn - Kon Tum" at bounding box center [165, 59] width 203 height 21
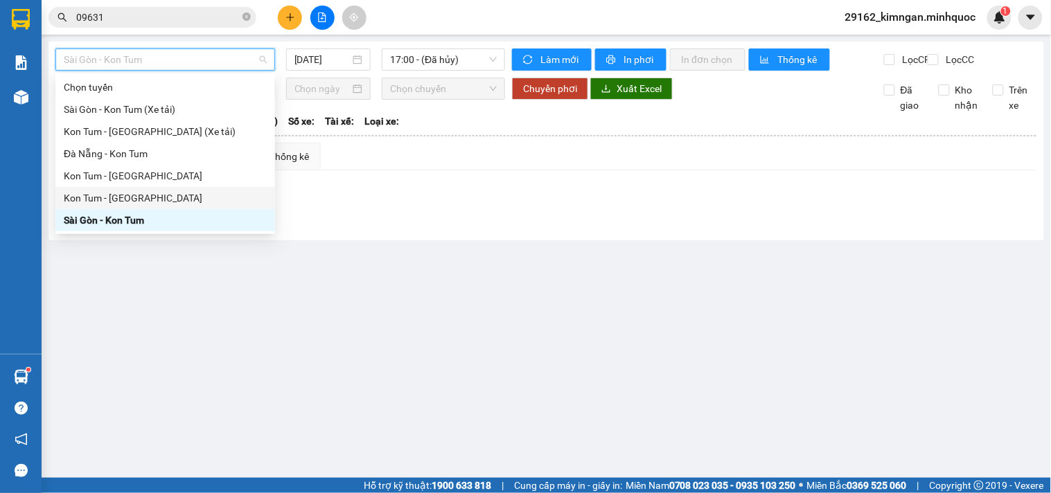
click at [132, 195] on div "Kon Tum - Sài Gòn" at bounding box center [165, 197] width 203 height 15
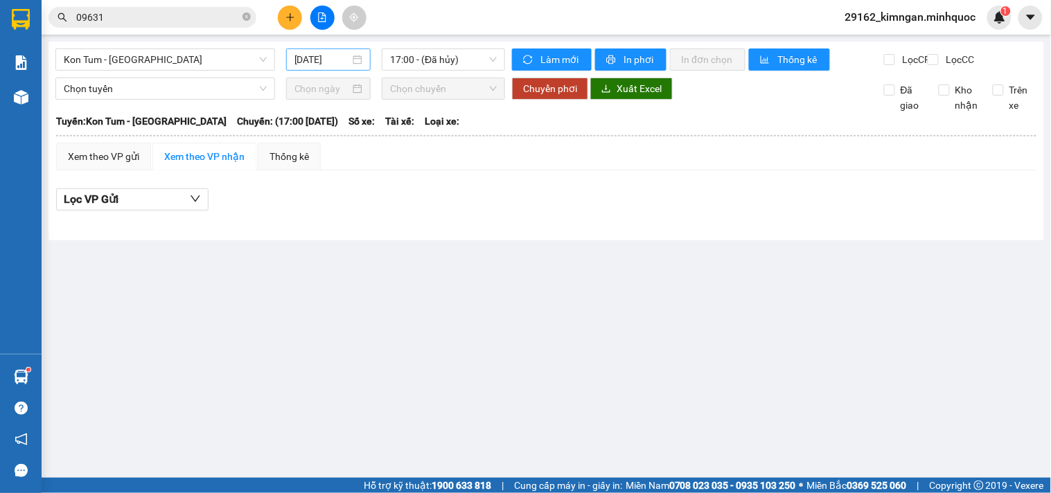
click at [308, 69] on div "[DATE]" at bounding box center [328, 59] width 85 height 22
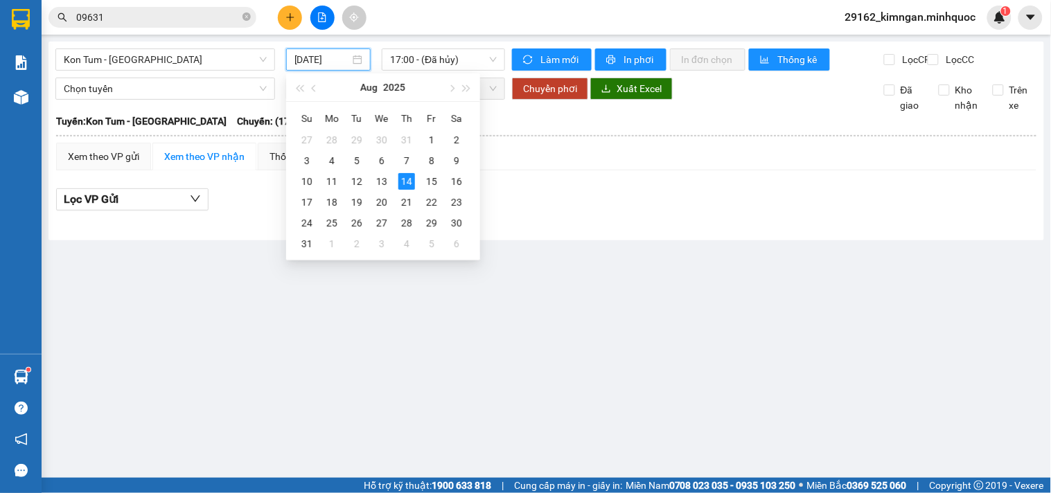
click at [317, 64] on input "[DATE]" at bounding box center [322, 59] width 56 height 15
click at [386, 185] on div "13" at bounding box center [381, 181] width 17 height 17
type input "13/08/2025"
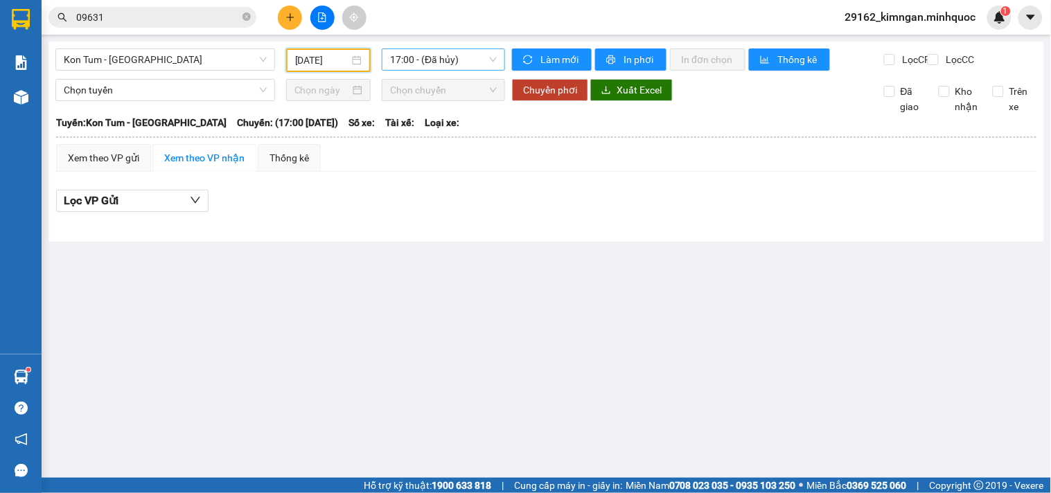
click at [437, 66] on span "17:00 - (Đã hủy)" at bounding box center [443, 59] width 107 height 21
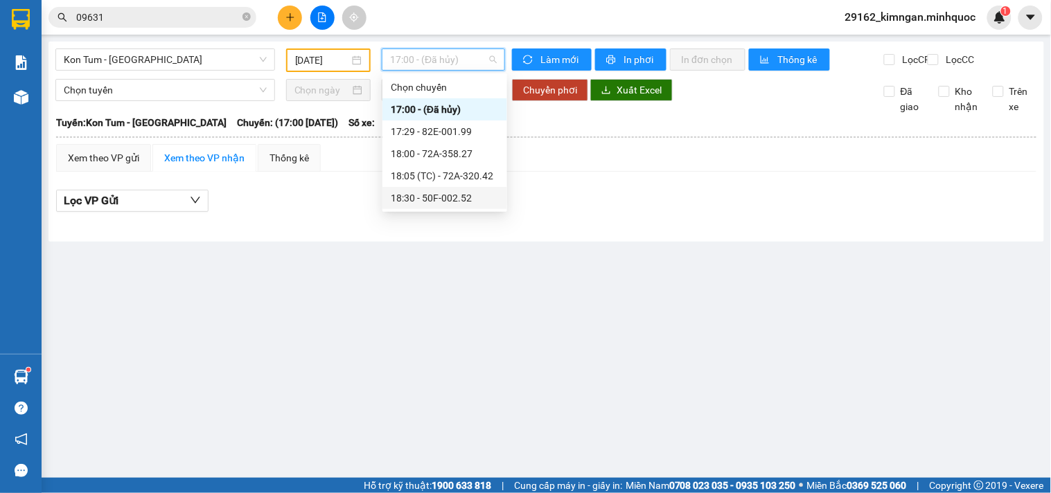
click at [420, 203] on div "18:30 - 50F-002.52" at bounding box center [445, 197] width 108 height 15
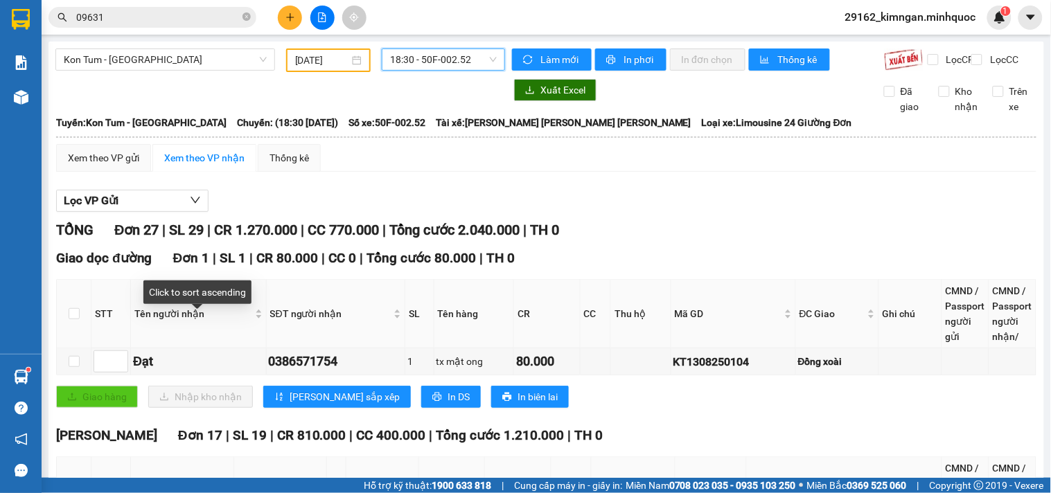
scroll to position [231, 0]
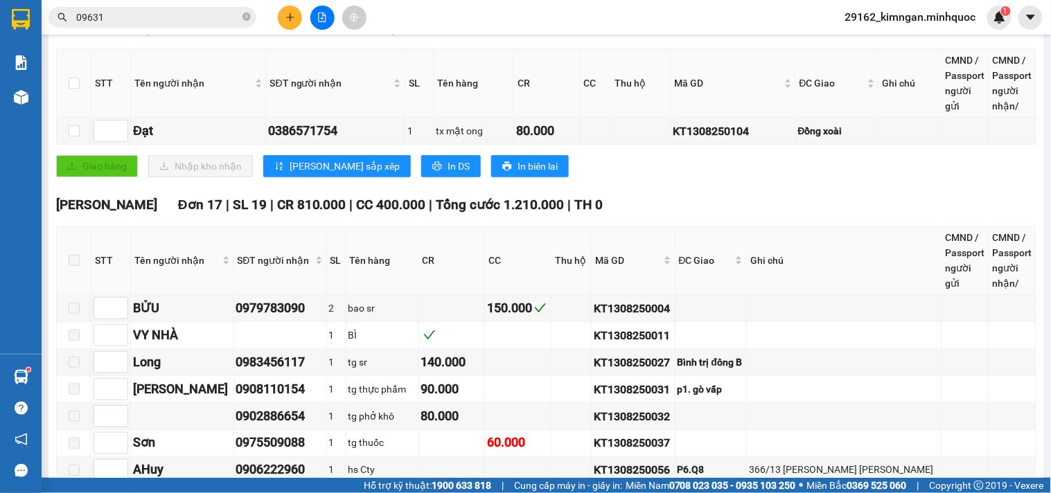
click at [69, 266] on span at bounding box center [74, 260] width 11 height 11
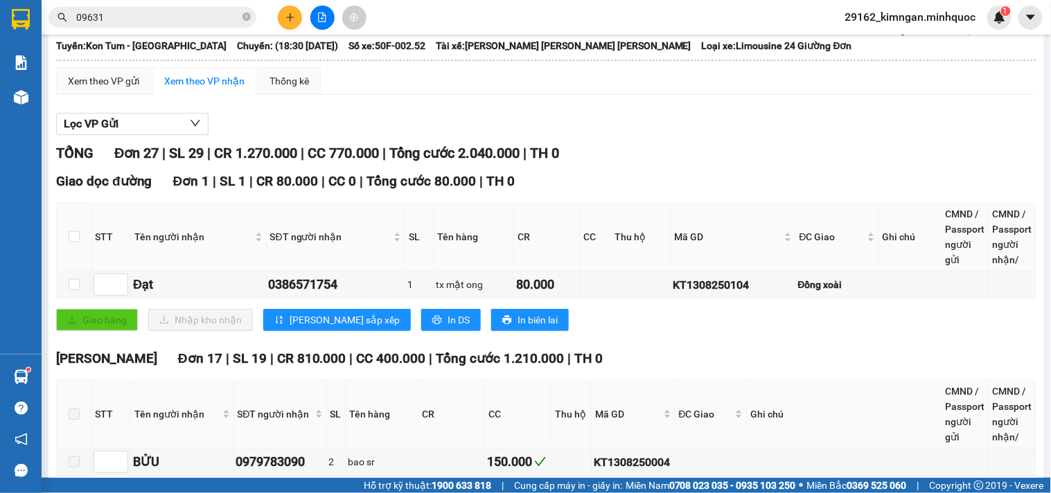
scroll to position [0, 0]
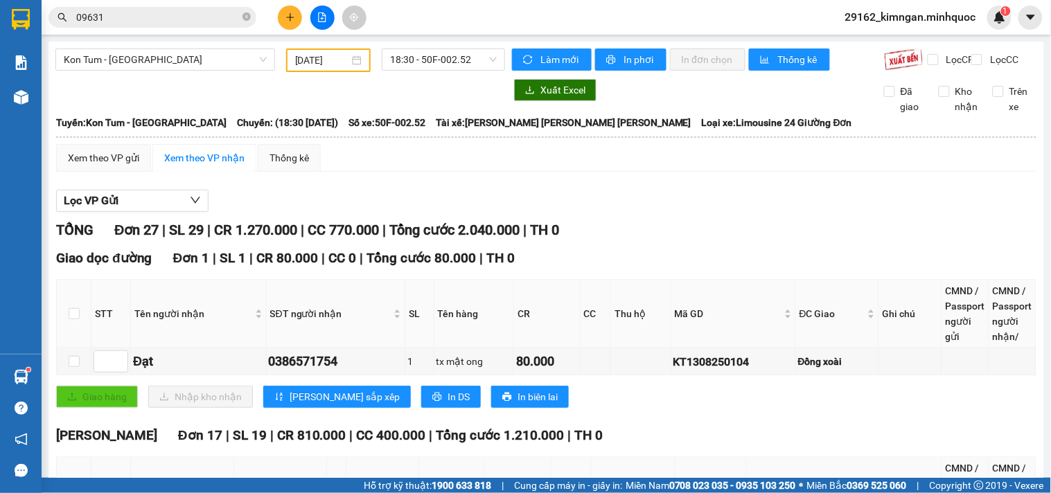
click at [452, 72] on div "Kon Tum - Sài Gòn 13/08/2025 18:30 - 50F-002.52" at bounding box center [280, 60] width 450 height 24
click at [468, 66] on span "18:30 - 50F-002.52" at bounding box center [443, 59] width 107 height 21
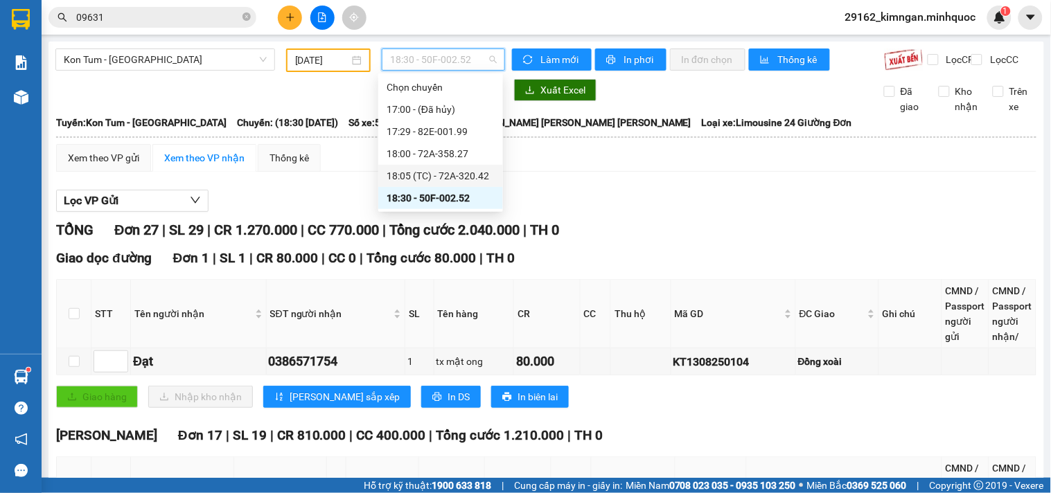
click at [467, 182] on div "18:05 (TC) - 72A-320.42" at bounding box center [440, 175] width 108 height 15
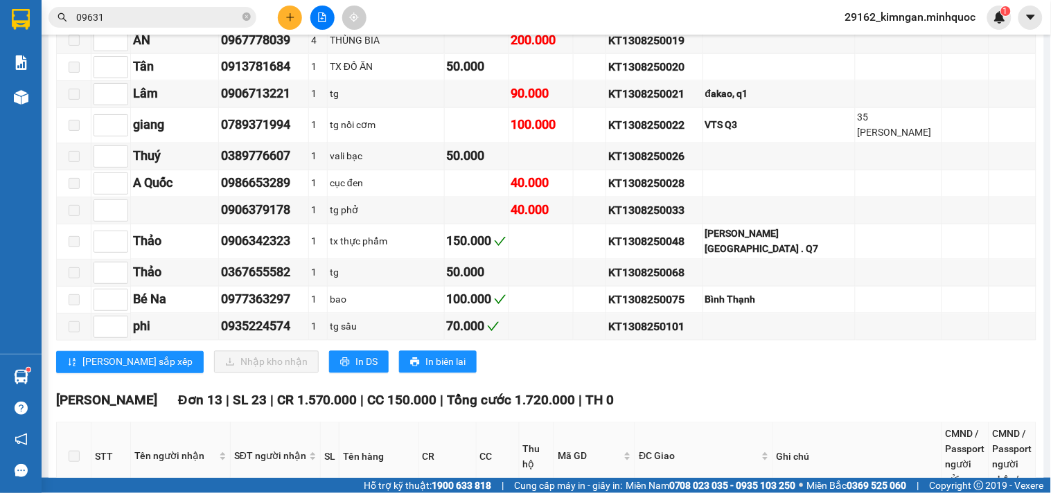
scroll to position [923, 0]
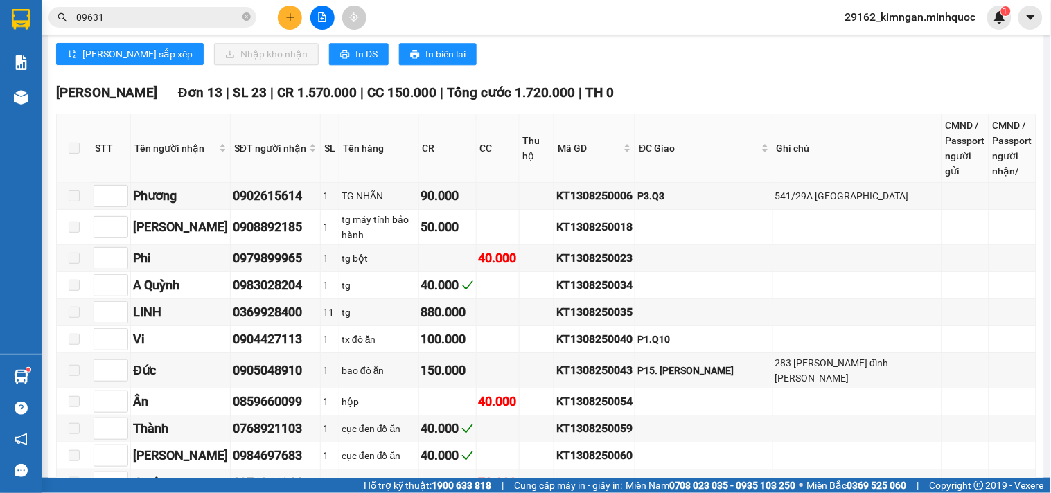
click at [74, 143] on span at bounding box center [74, 148] width 11 height 11
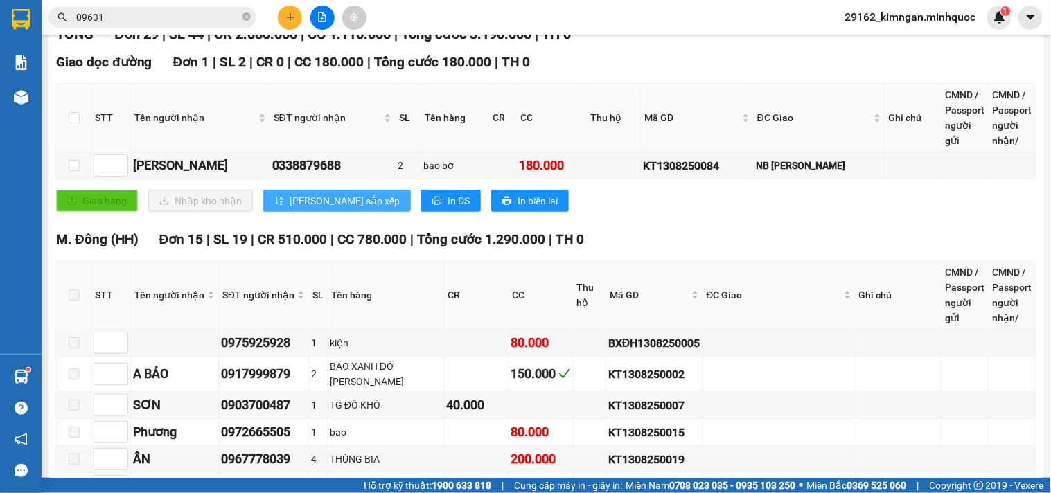
scroll to position [0, 0]
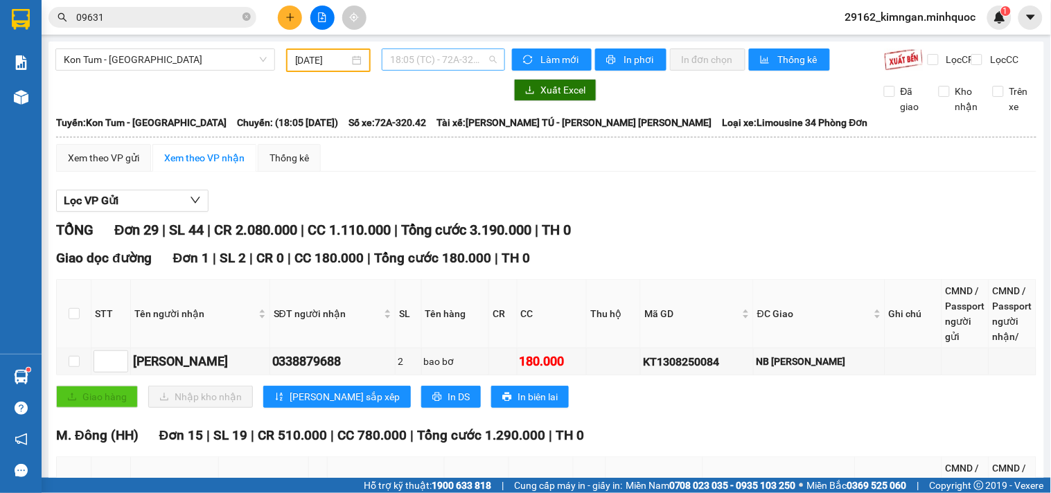
click at [424, 64] on span "18:05 (TC) - 72A-320.42" at bounding box center [443, 59] width 107 height 21
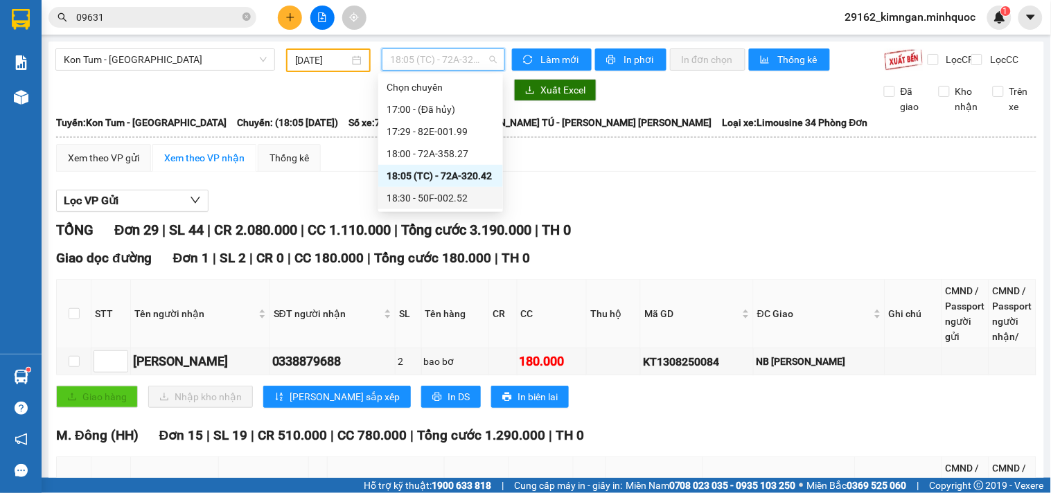
click at [432, 197] on div "18:30 - 50F-002.52" at bounding box center [440, 197] width 108 height 15
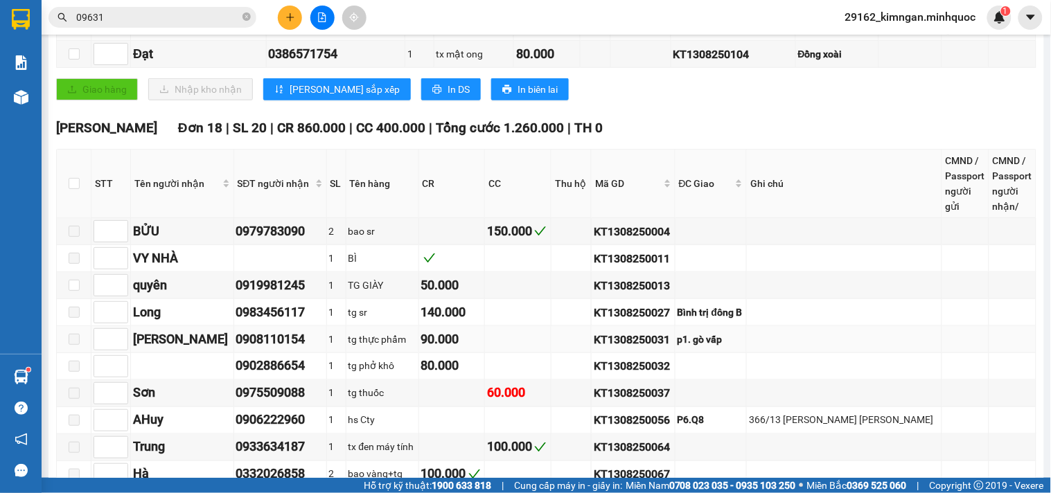
scroll to position [384, 0]
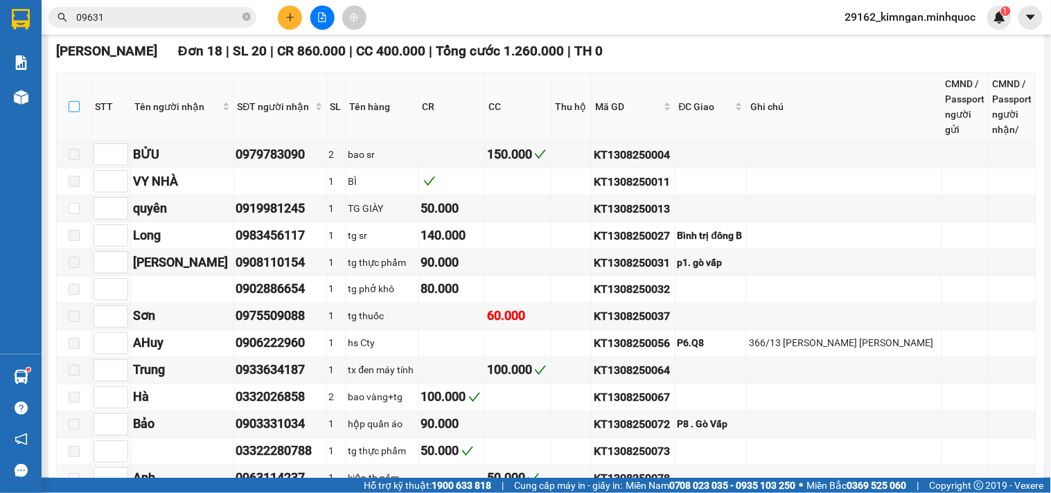
click at [74, 112] on input "checkbox" at bounding box center [74, 106] width 11 height 11
checkbox input "true"
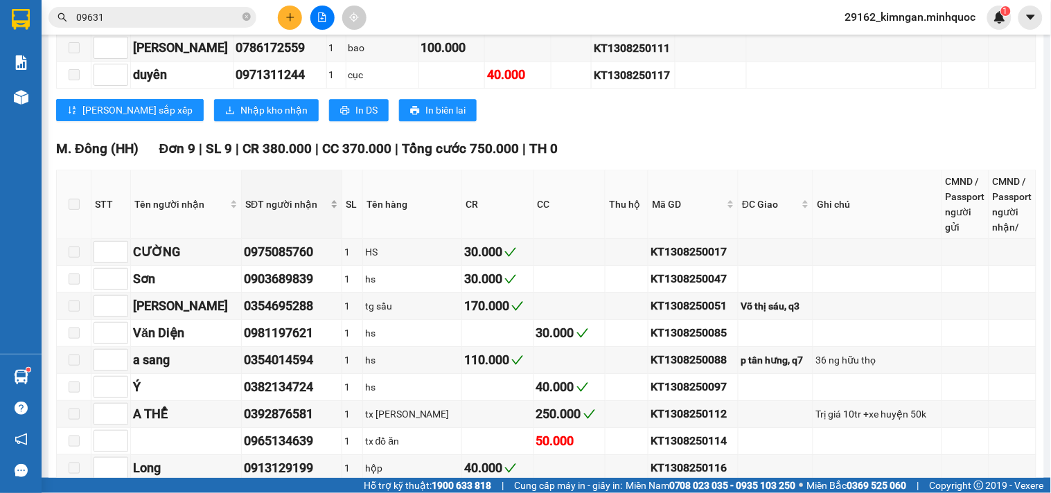
scroll to position [846, 0]
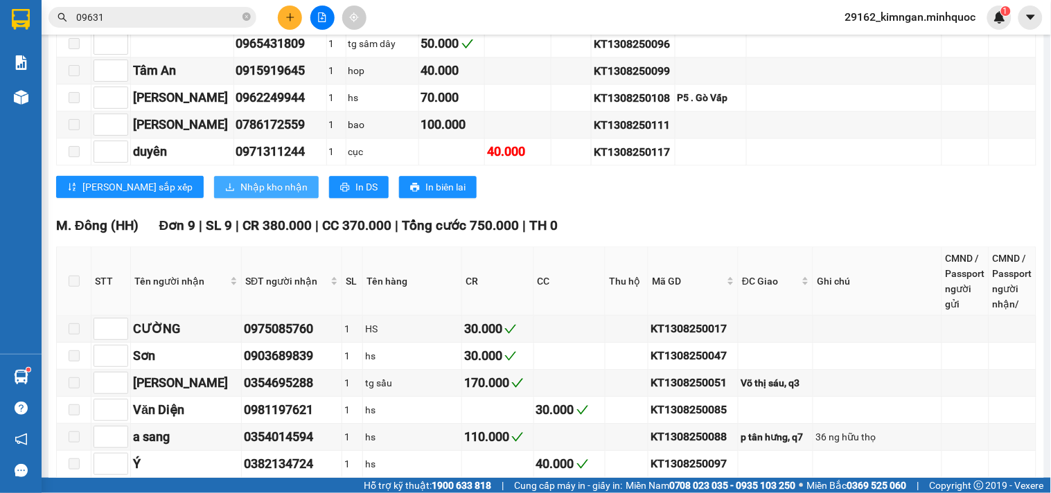
click at [240, 195] on span "Nhập kho nhận" at bounding box center [273, 186] width 67 height 15
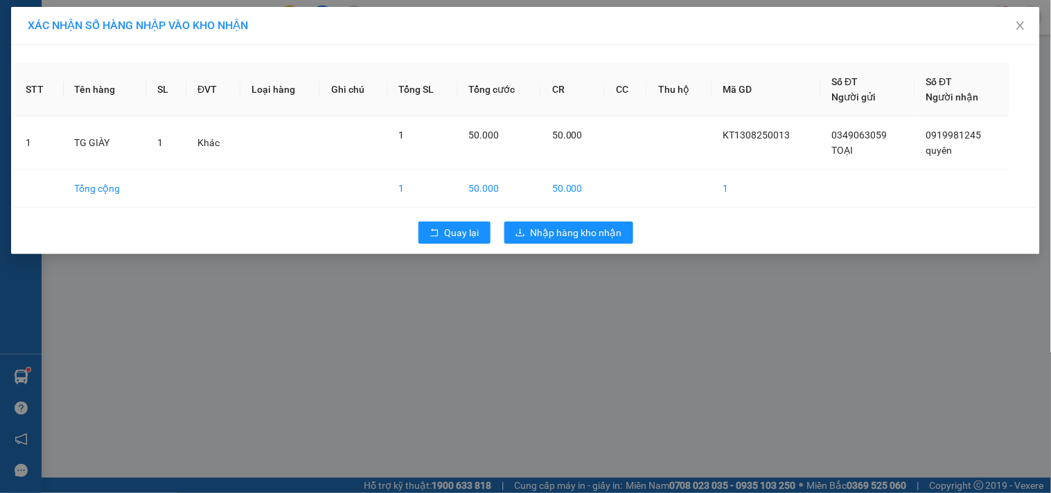
click at [531, 218] on div "Quay lại Nhập hàng kho nhận" at bounding box center [526, 233] width 1022 height 36
click at [531, 229] on span "Nhập hàng kho nhận" at bounding box center [576, 232] width 91 height 15
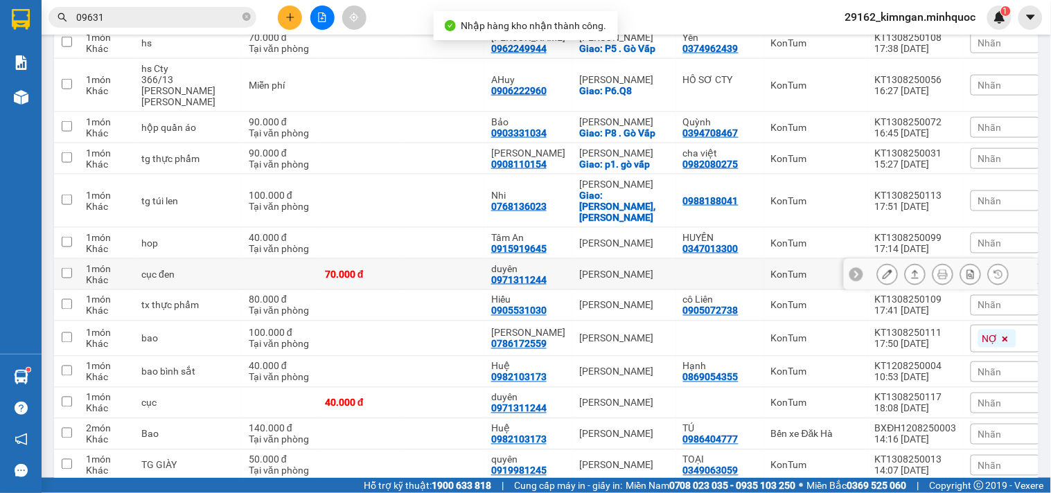
scroll to position [594, 0]
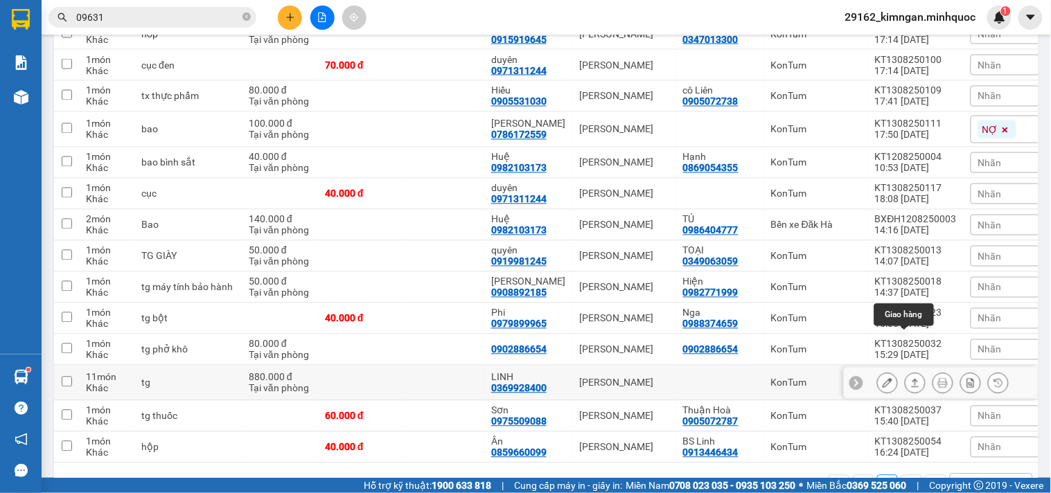
click at [910, 378] on icon at bounding box center [915, 383] width 10 height 10
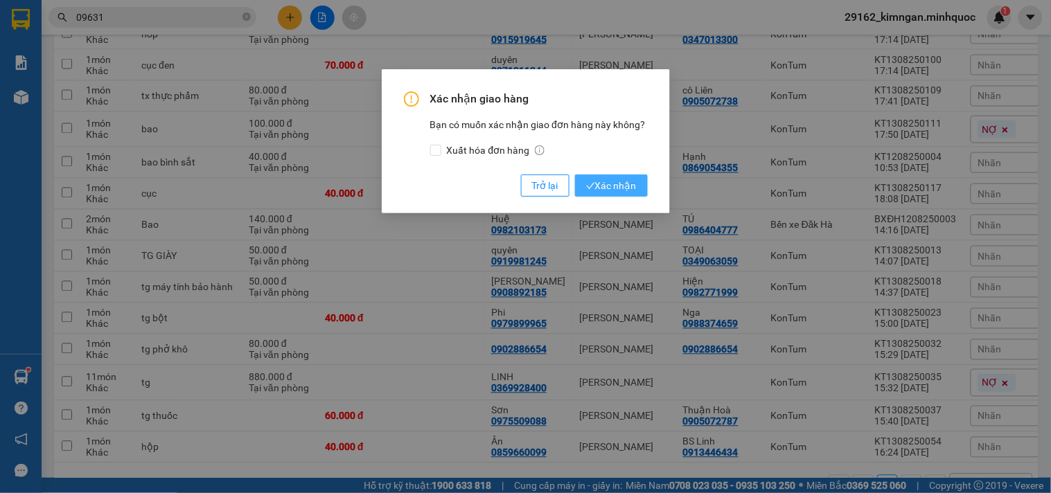
click at [621, 184] on span "Xác nhận" at bounding box center [611, 185] width 51 height 15
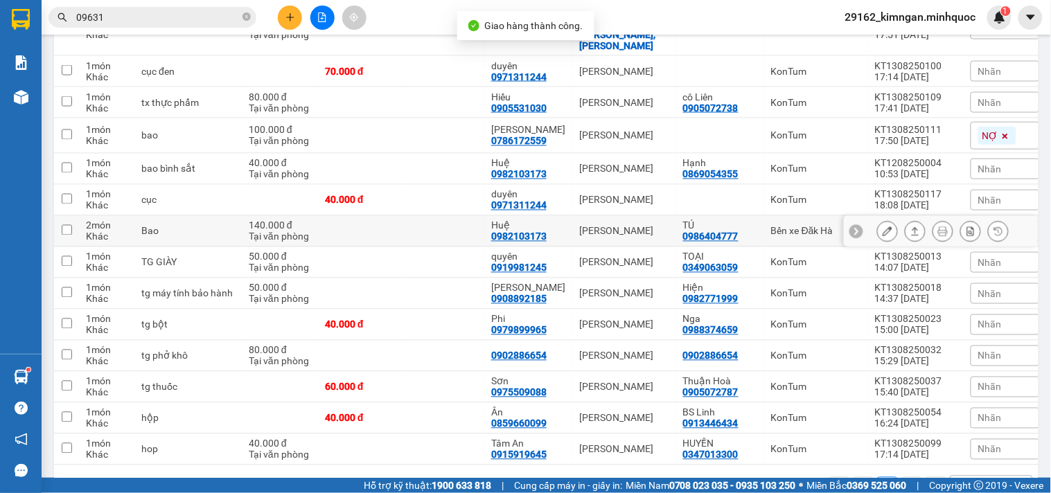
scroll to position [558, 0]
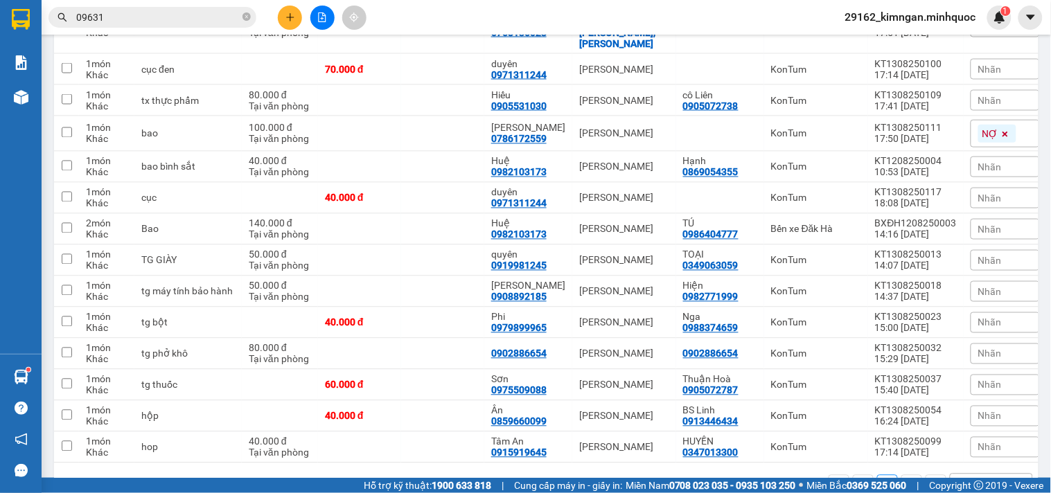
click at [296, 21] on button at bounding box center [290, 18] width 24 height 24
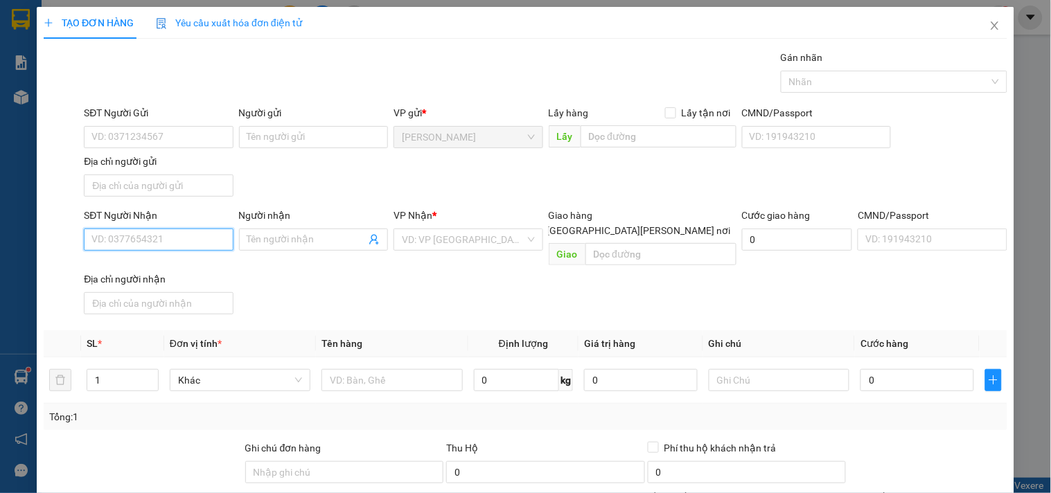
click at [132, 231] on input "SĐT Người Nhận" at bounding box center [158, 240] width 149 height 22
drag, startPoint x: 219, startPoint y: 273, endPoint x: 206, endPoint y: 281, distance: 14.6
click at [215, 274] on div "0909284028 - Lâm Sơn" at bounding box center [159, 267] width 136 height 15
type input "0909284028"
type input "Lâm Sơn"
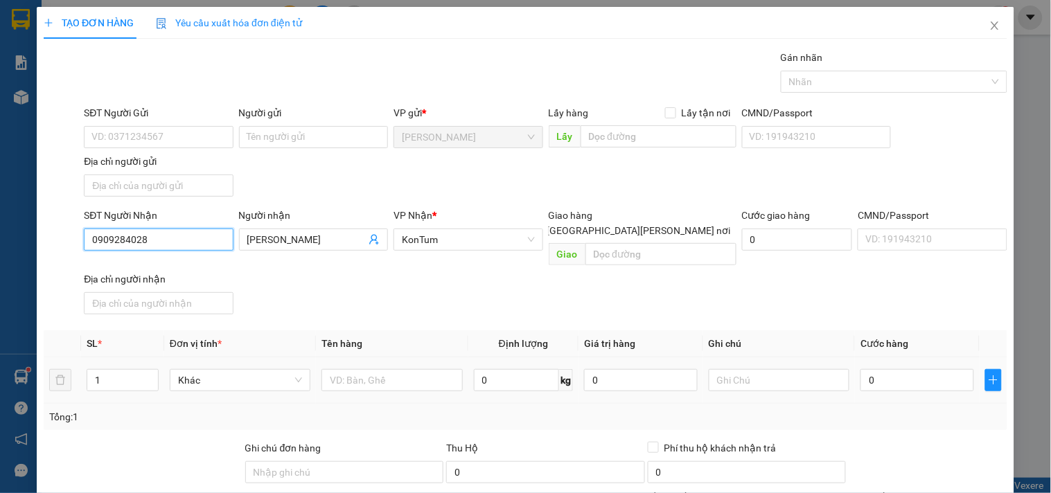
type input "0909284028"
click at [390, 381] on td at bounding box center [392, 380] width 152 height 46
click at [397, 369] on input "text" at bounding box center [391, 380] width 141 height 22
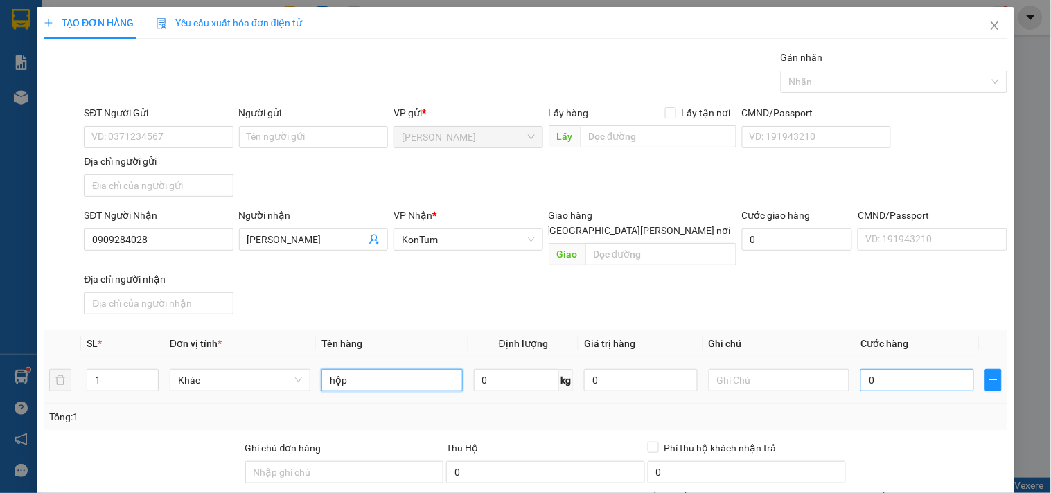
type input "hộp"
click at [931, 369] on input "0" at bounding box center [917, 380] width 114 height 22
type input "4"
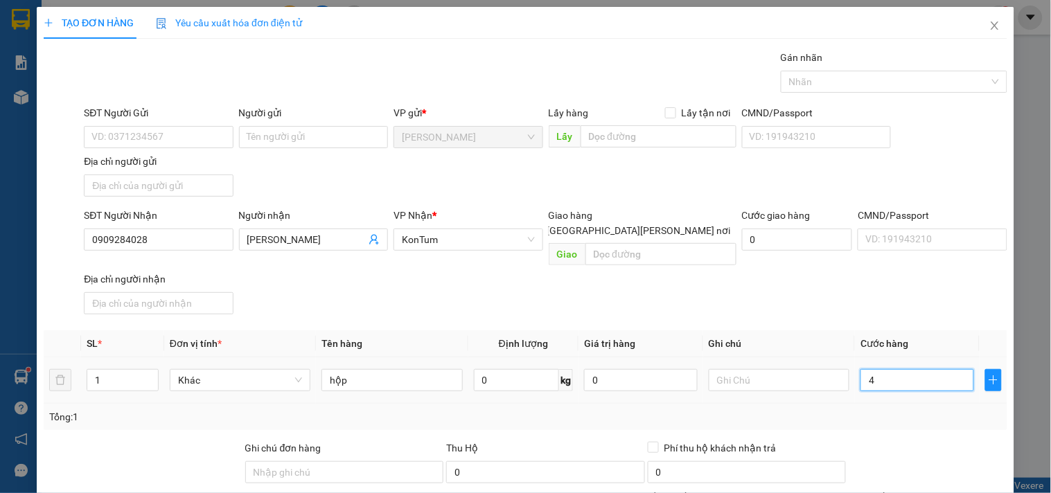
type input "40"
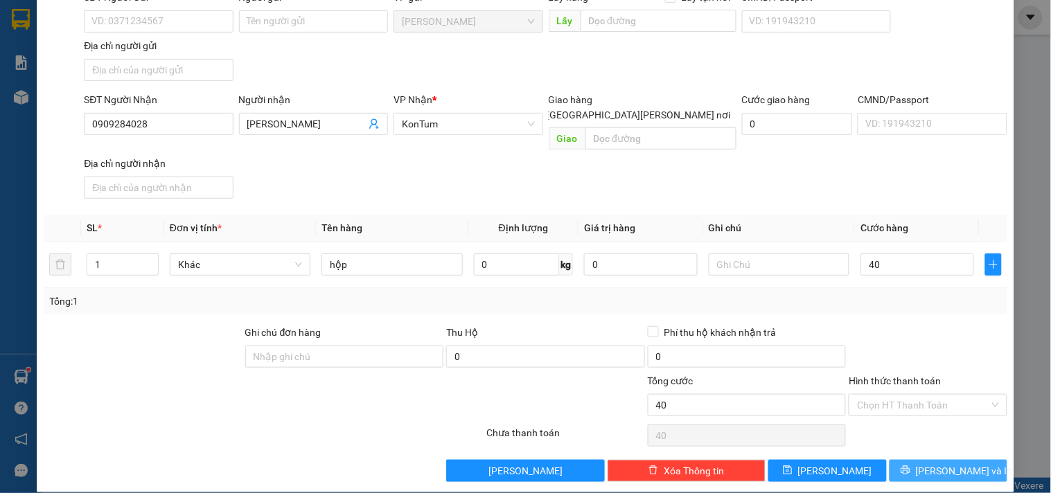
type input "40.000"
click at [937, 463] on span "[PERSON_NAME] và In" at bounding box center [964, 470] width 97 height 15
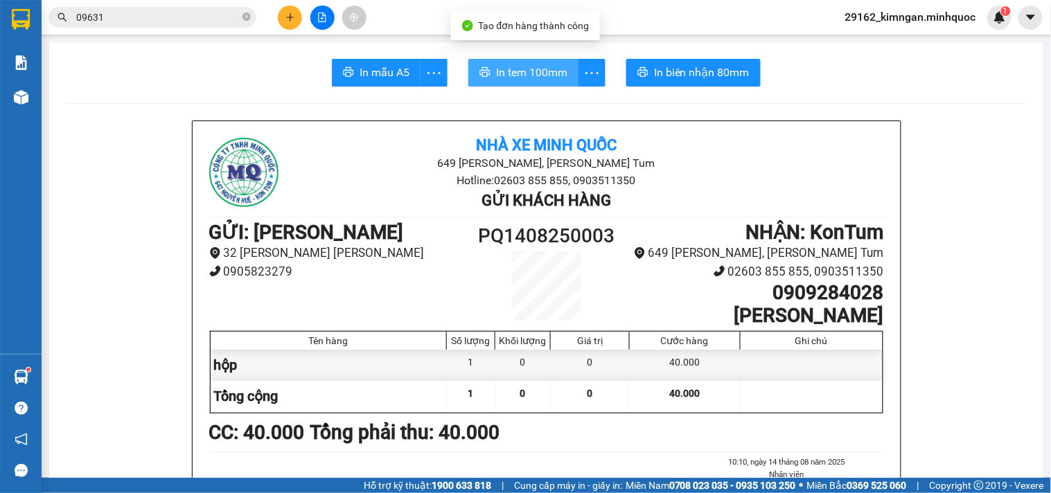
click at [513, 71] on span "In tem 100mm" at bounding box center [531, 72] width 71 height 17
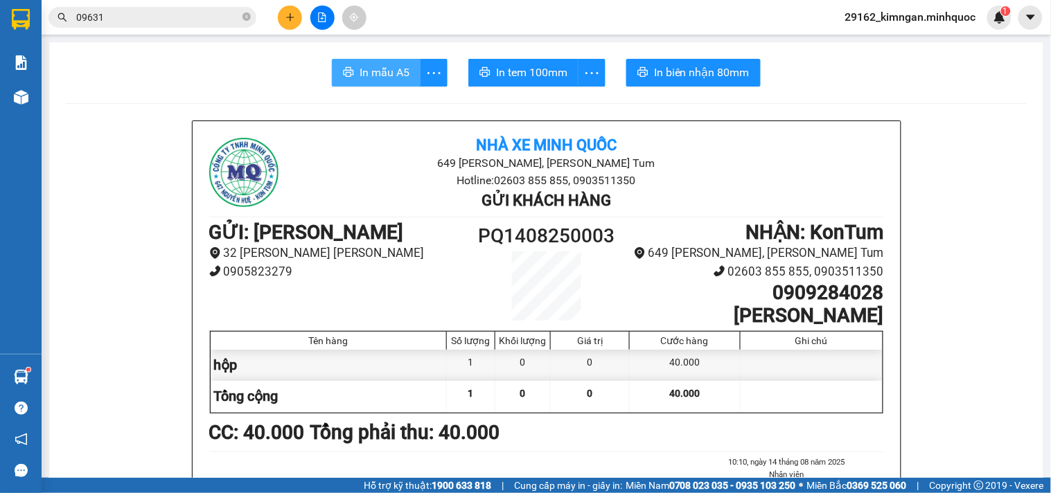
click at [380, 77] on span "In mẫu A5" at bounding box center [384, 72] width 50 height 17
drag, startPoint x: 758, startPoint y: 292, endPoint x: 889, endPoint y: 303, distance: 132.0
click at [889, 302] on div "Nhà xe Minh Quốc 649 Nguyễn Huệ, Phường Kon Tum Hotline: 02603 855 855, 0903511…" at bounding box center [547, 382] width 708 height 522
copy h1 "0909284028"
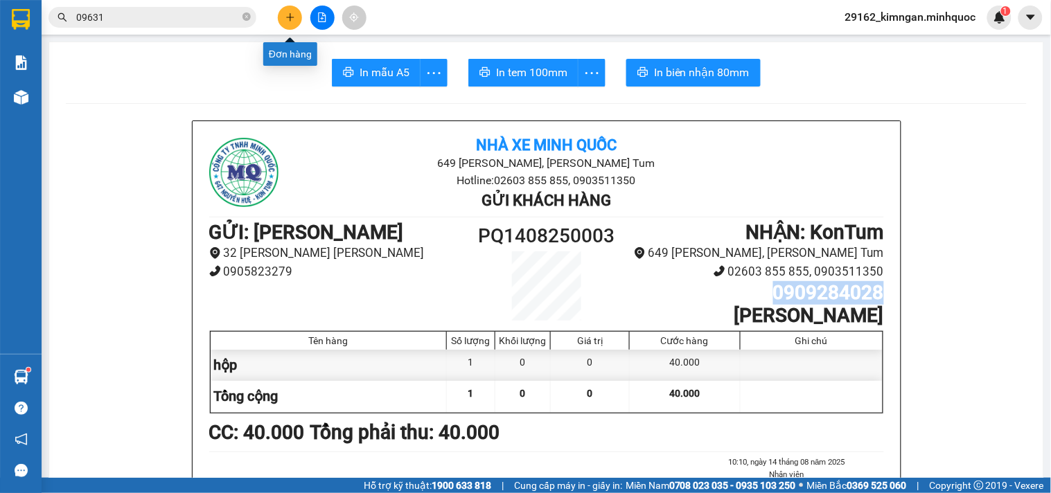
click at [286, 12] on icon "plus" at bounding box center [290, 17] width 10 height 10
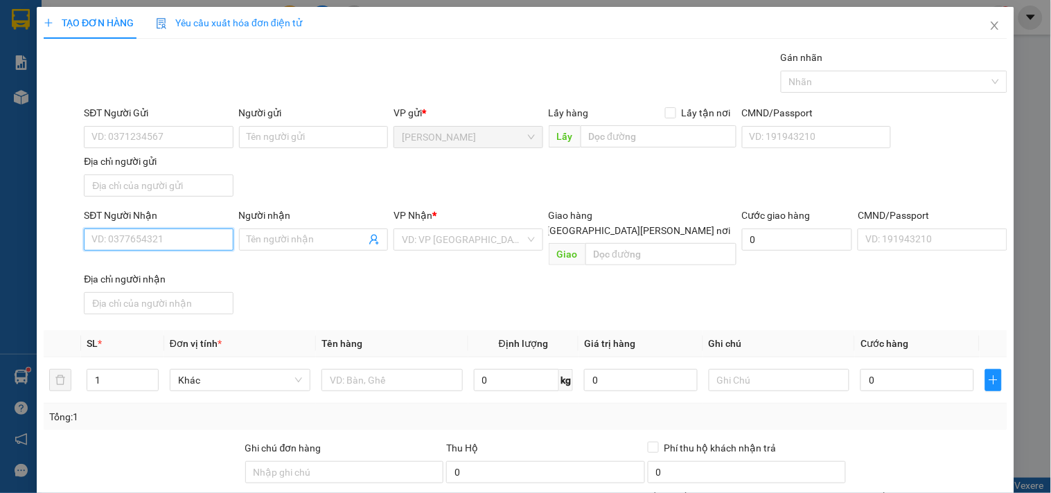
click at [141, 234] on input "SĐT Người Nhận" at bounding box center [158, 240] width 149 height 22
paste input "0909284028"
type input "0909284028"
click at [161, 242] on input "0909284028" at bounding box center [158, 240] width 149 height 22
click at [185, 265] on div "0909284028 - Lâm Sơn" at bounding box center [159, 267] width 136 height 15
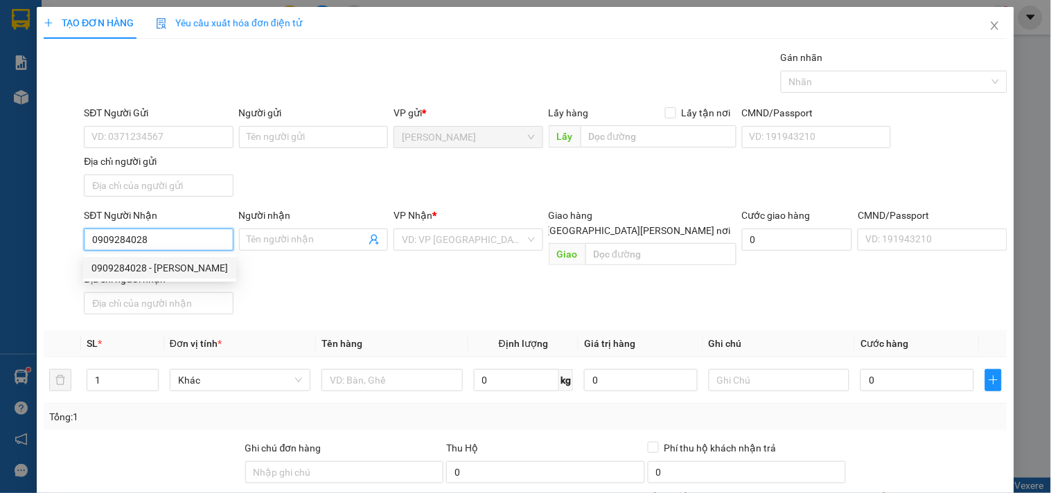
type input "Lâm Sơn"
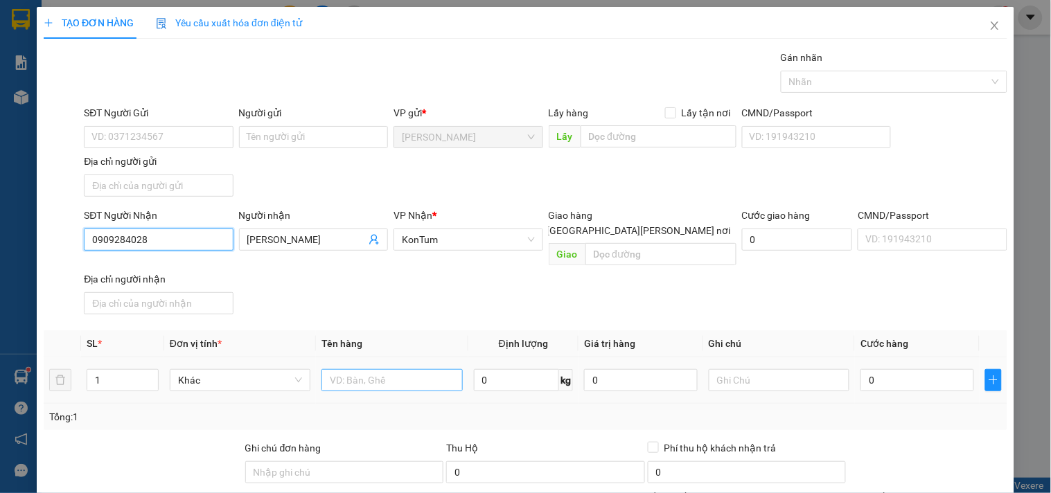
type input "0909284028"
click at [358, 376] on input "text" at bounding box center [391, 380] width 141 height 22
type input "kiện"
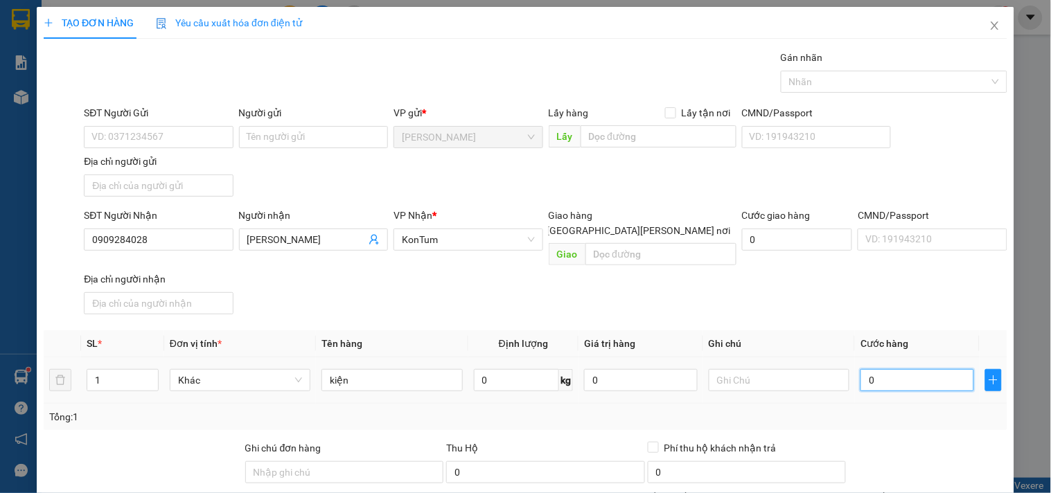
click at [889, 369] on input "0" at bounding box center [917, 380] width 114 height 22
type input "7"
type input "70"
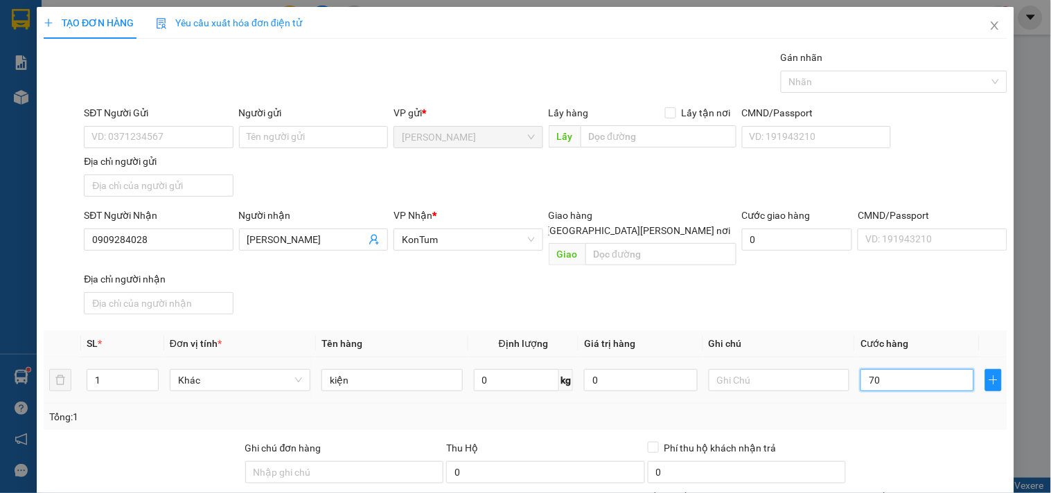
type input "70"
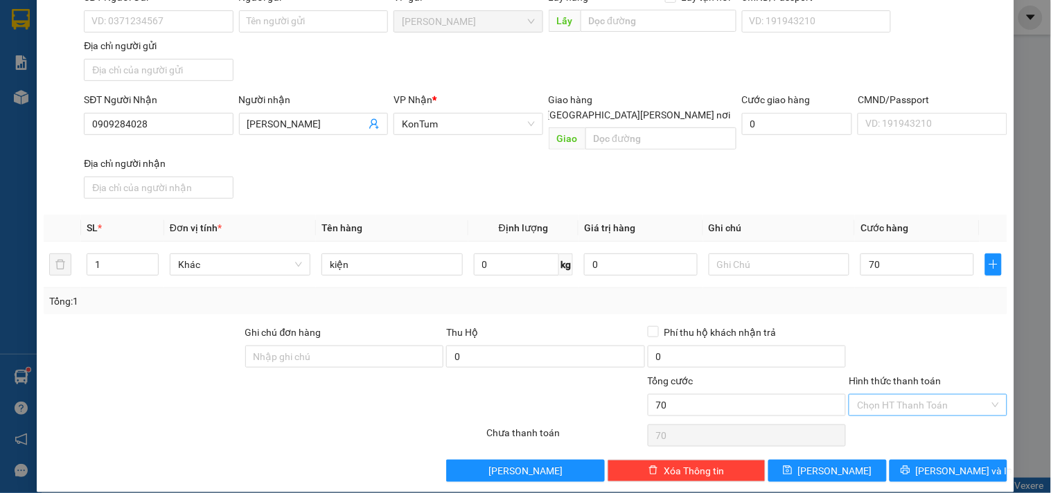
type input "70.000"
click at [888, 395] on input "Hình thức thanh toán" at bounding box center [923, 405] width 132 height 21
click at [891, 407] on div "Tại văn phòng" at bounding box center [919, 418] width 157 height 22
type input "0"
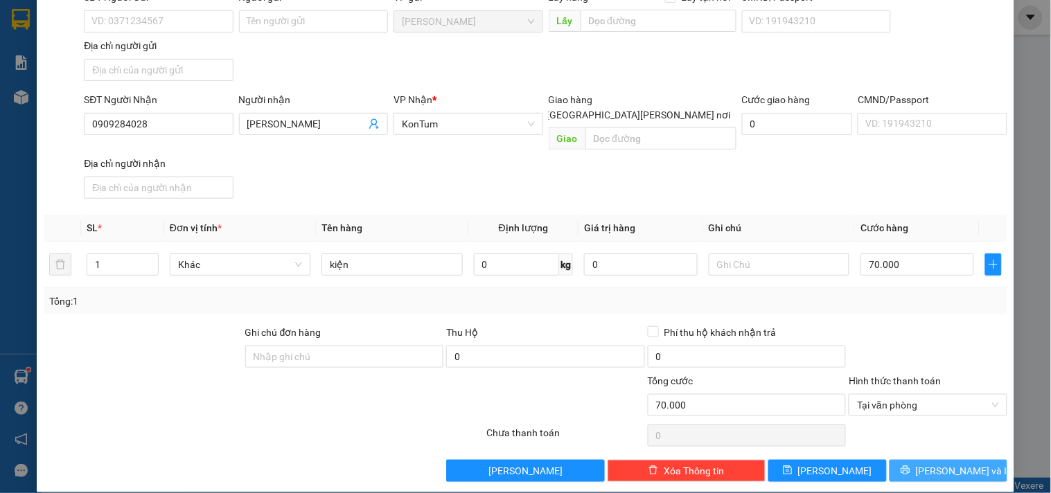
click at [957, 466] on button "[PERSON_NAME] và In" at bounding box center [948, 471] width 118 height 22
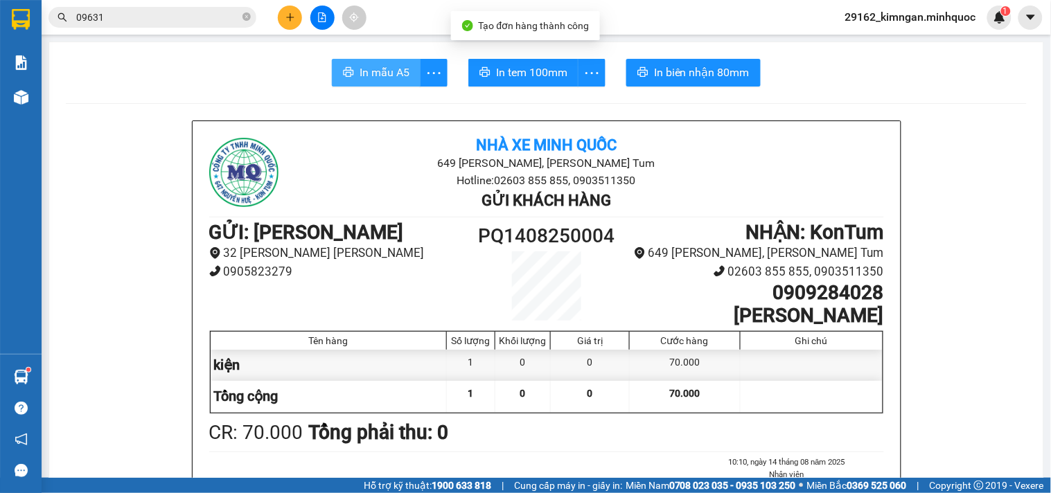
click at [368, 64] on span "In mẫu A5" at bounding box center [384, 72] width 50 height 17
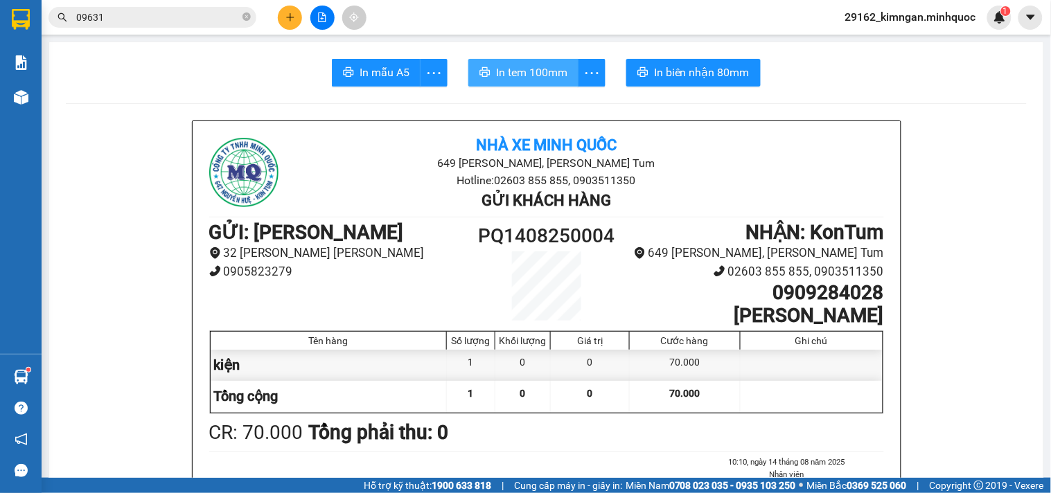
click at [525, 67] on span "In tem 100mm" at bounding box center [531, 72] width 71 height 17
click at [296, 11] on button at bounding box center [290, 18] width 24 height 24
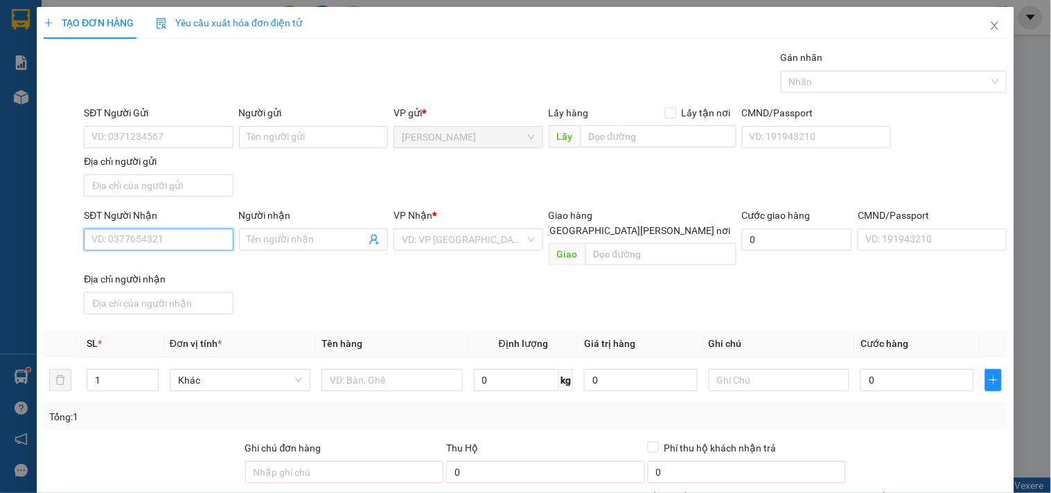
click at [202, 242] on input "SĐT Người Nhận" at bounding box center [158, 240] width 149 height 22
type input "0387451434"
click at [186, 259] on div "0387451434 - NGÀ" at bounding box center [157, 268] width 148 height 22
type input "NGÀ"
type input "0387451434"
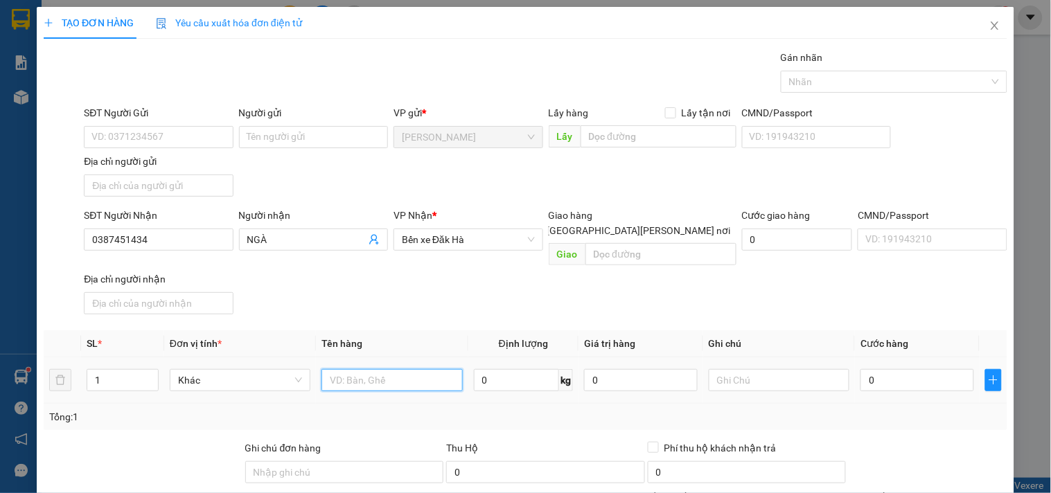
click at [399, 370] on input "text" at bounding box center [391, 380] width 141 height 22
type input "tg"
click at [894, 369] on input "0" at bounding box center [917, 380] width 114 height 22
type input "4"
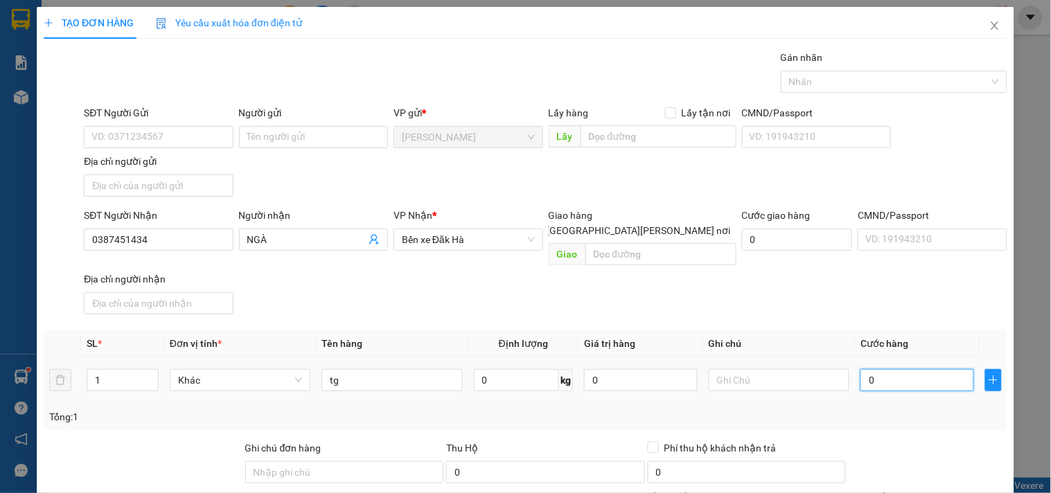
type input "4"
type input "40"
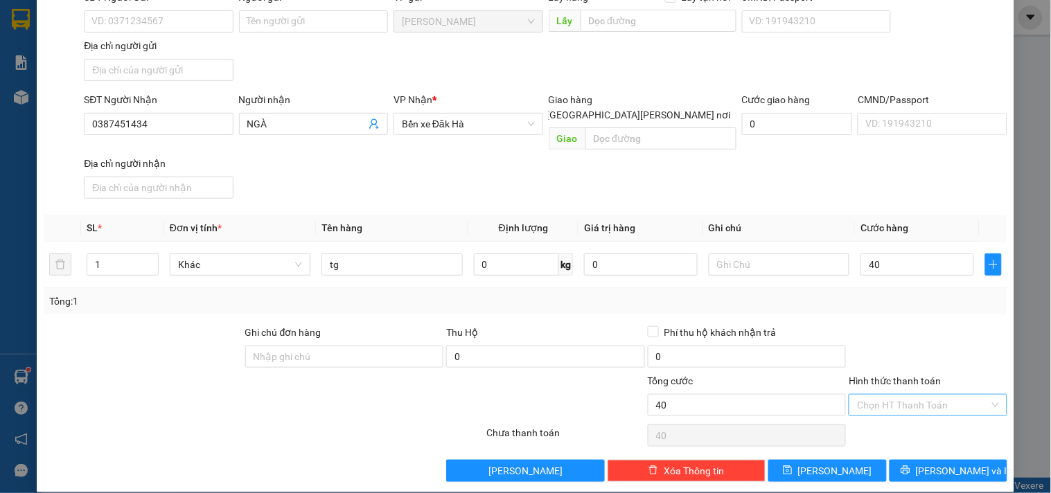
type input "40.000"
click at [924, 395] on input "Hình thức thanh toán" at bounding box center [923, 405] width 132 height 21
click at [930, 413] on div "Tại văn phòng" at bounding box center [919, 418] width 140 height 15
type input "0"
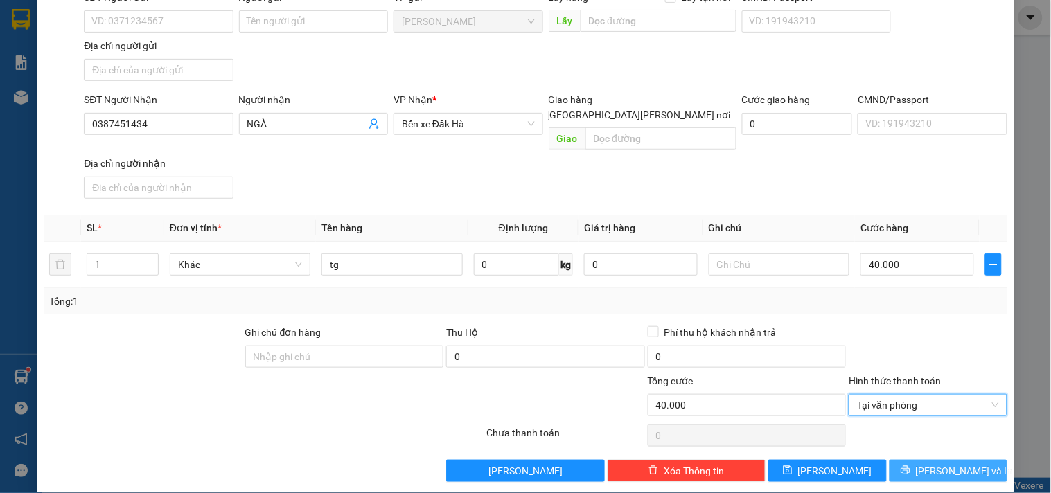
click at [943, 463] on span "[PERSON_NAME] và In" at bounding box center [964, 470] width 97 height 15
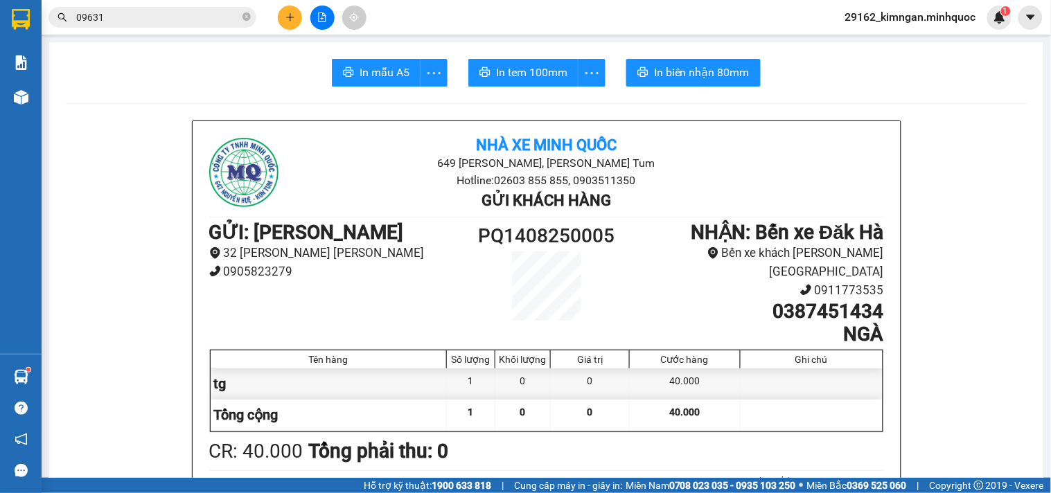
click at [503, 76] on span "In tem 100mm" at bounding box center [531, 72] width 71 height 17
click at [366, 72] on span "In mẫu A5" at bounding box center [384, 72] width 50 height 17
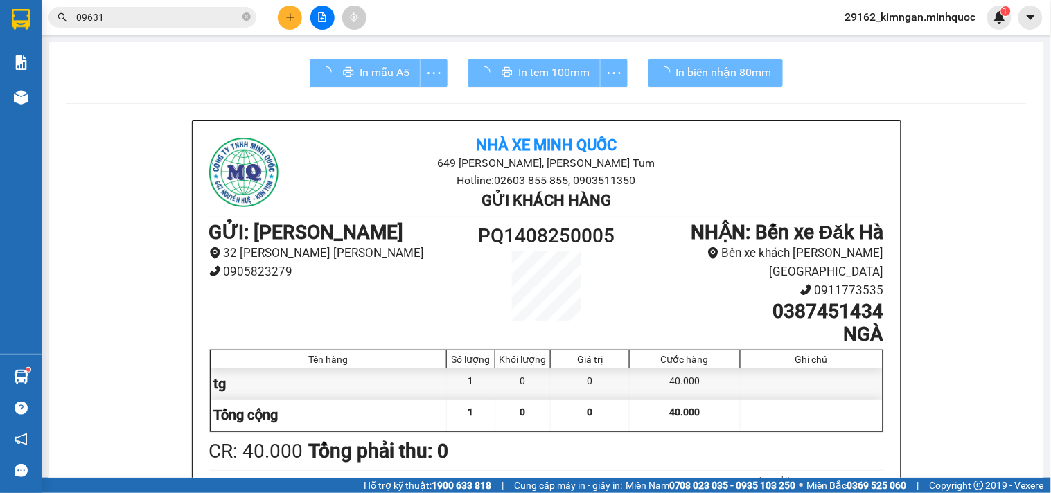
click at [289, 14] on icon "plus" at bounding box center [290, 17] width 10 height 10
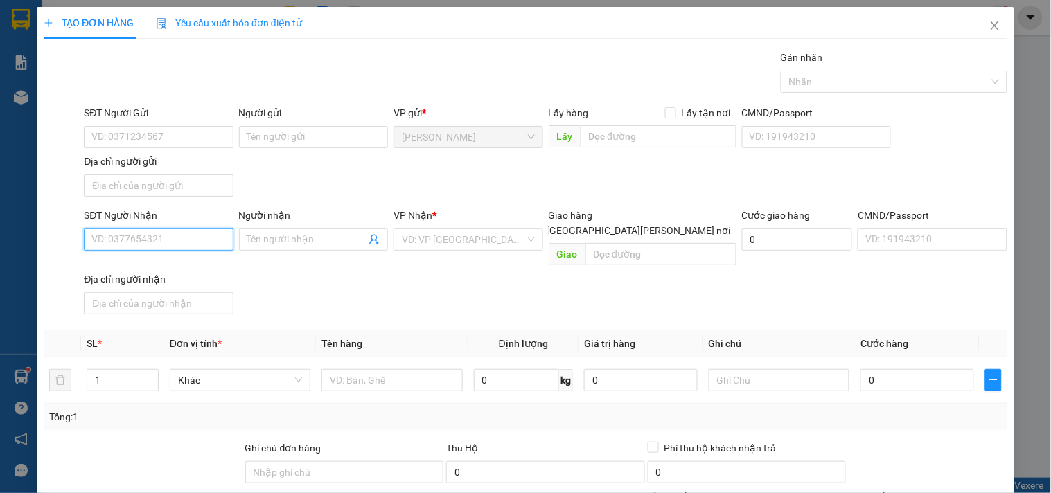
click at [114, 236] on input "SĐT Người Nhận" at bounding box center [158, 240] width 149 height 22
click at [166, 229] on input "0899746726" at bounding box center [158, 240] width 149 height 22
type input "0899746726"
click at [309, 242] on input "Người nhận" at bounding box center [306, 239] width 118 height 15
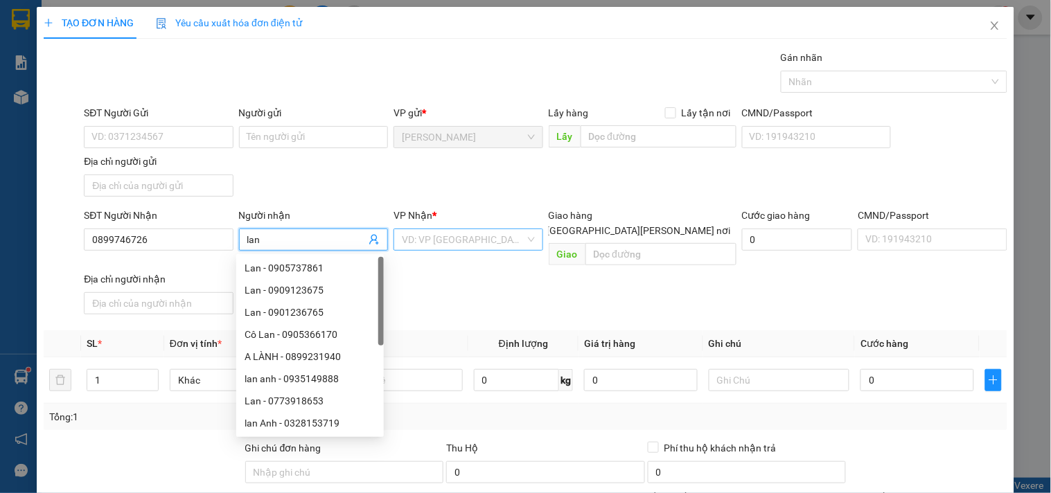
type input "lan"
click at [461, 238] on input "search" at bounding box center [463, 239] width 123 height 21
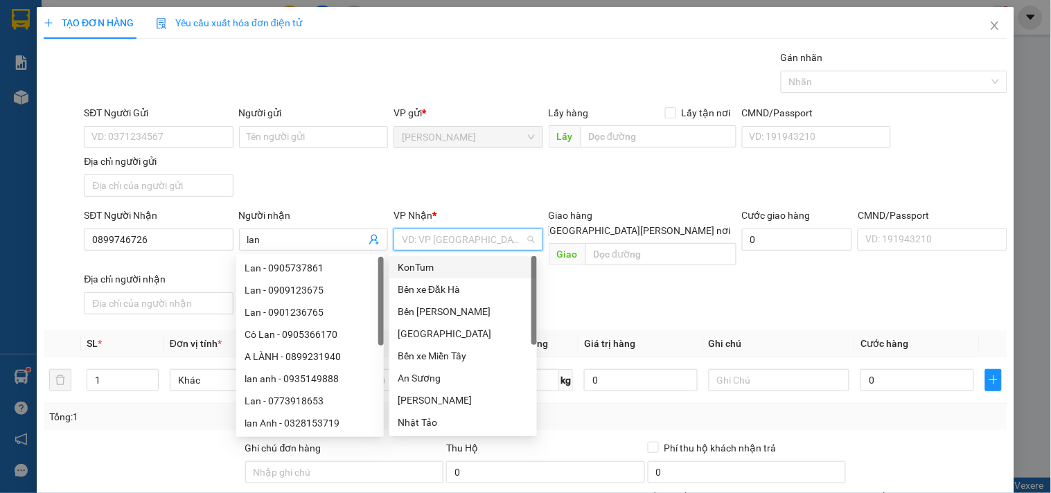
type input "k"
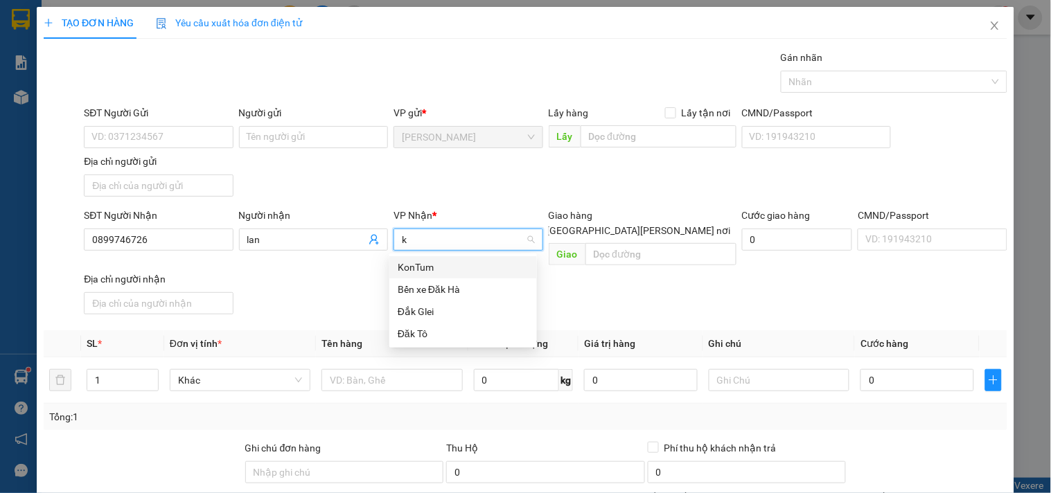
click at [447, 263] on div "KonTum" at bounding box center [463, 267] width 131 height 15
click at [150, 123] on div "SĐT Người Gửi" at bounding box center [158, 115] width 149 height 21
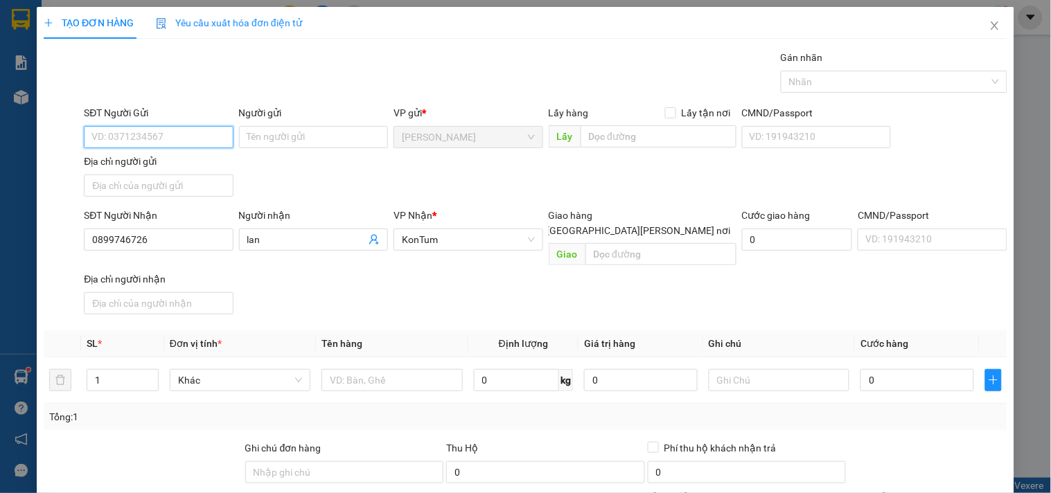
click at [148, 128] on input "SĐT Người Gửi" at bounding box center [158, 137] width 149 height 22
click at [349, 369] on input "text" at bounding box center [391, 380] width 141 height 22
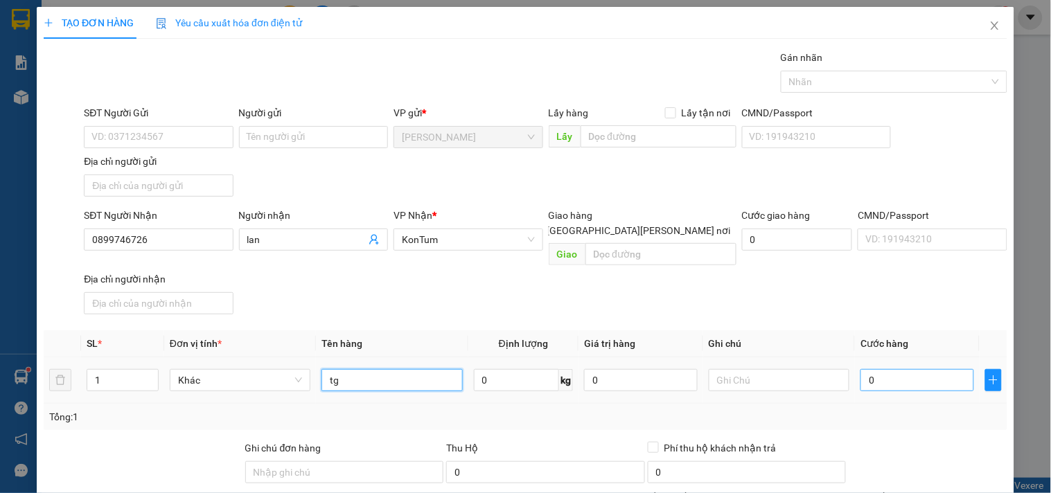
type input "tg"
click at [860, 369] on input "0" at bounding box center [917, 380] width 114 height 22
type input "4"
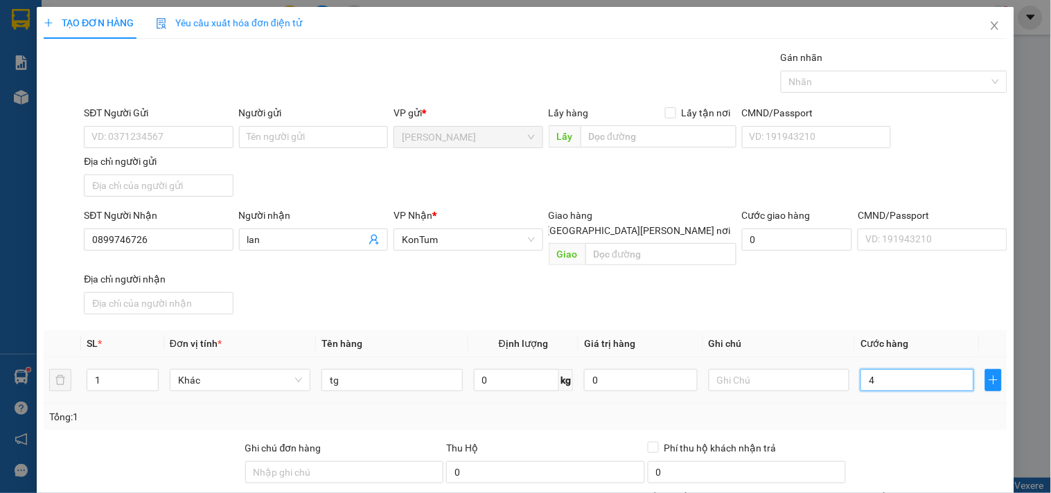
type input "40"
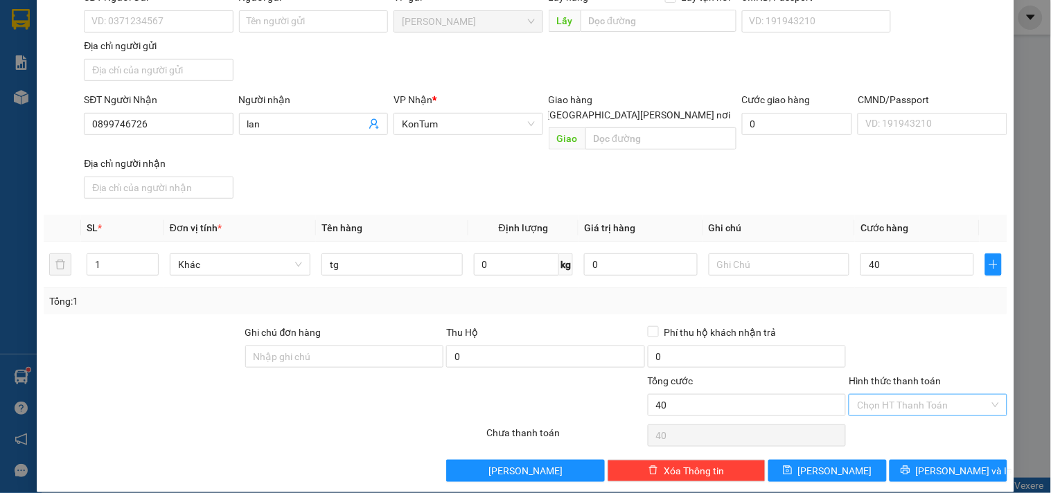
type input "40.000"
click at [892, 395] on input "Hình thức thanh toán" at bounding box center [923, 405] width 132 height 21
click at [892, 411] on div "Tại văn phòng" at bounding box center [919, 418] width 140 height 15
type input "0"
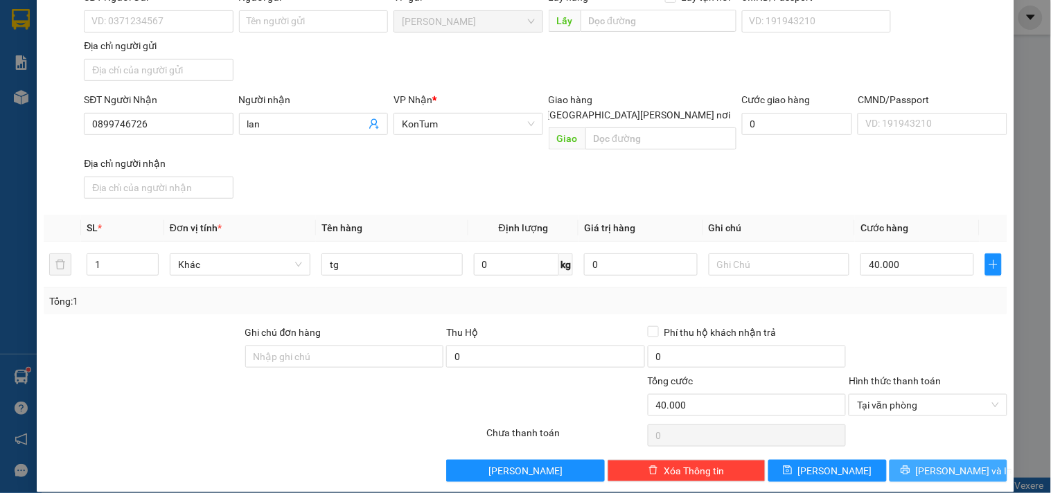
click at [912, 463] on button "[PERSON_NAME] và In" at bounding box center [948, 471] width 118 height 22
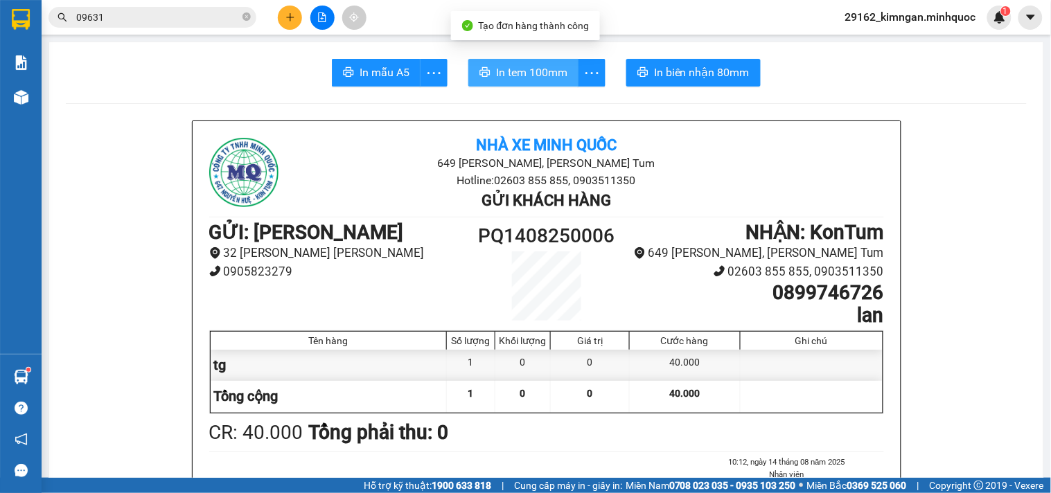
click at [536, 68] on span "In tem 100mm" at bounding box center [531, 72] width 71 height 17
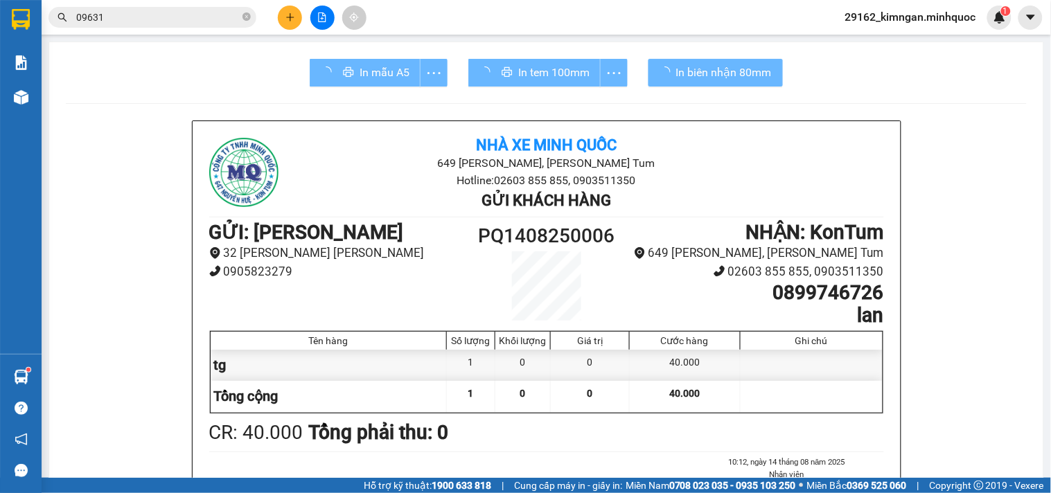
click at [386, 81] on div "In mẫu A5" at bounding box center [379, 73] width 138 height 28
click at [389, 76] on div "In mẫu A5" at bounding box center [379, 73] width 138 height 28
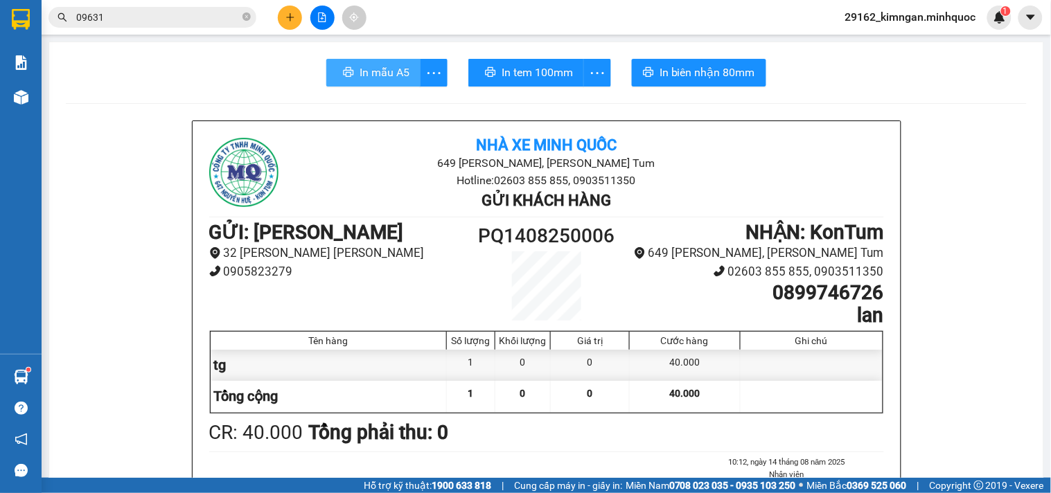
click at [389, 76] on span "In mẫu A5" at bounding box center [384, 72] width 50 height 17
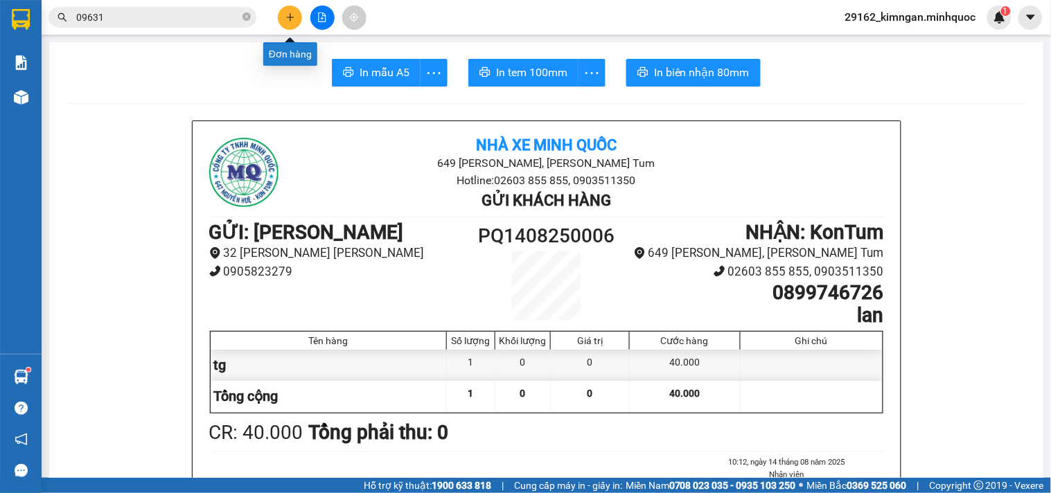
click at [287, 10] on button at bounding box center [290, 18] width 24 height 24
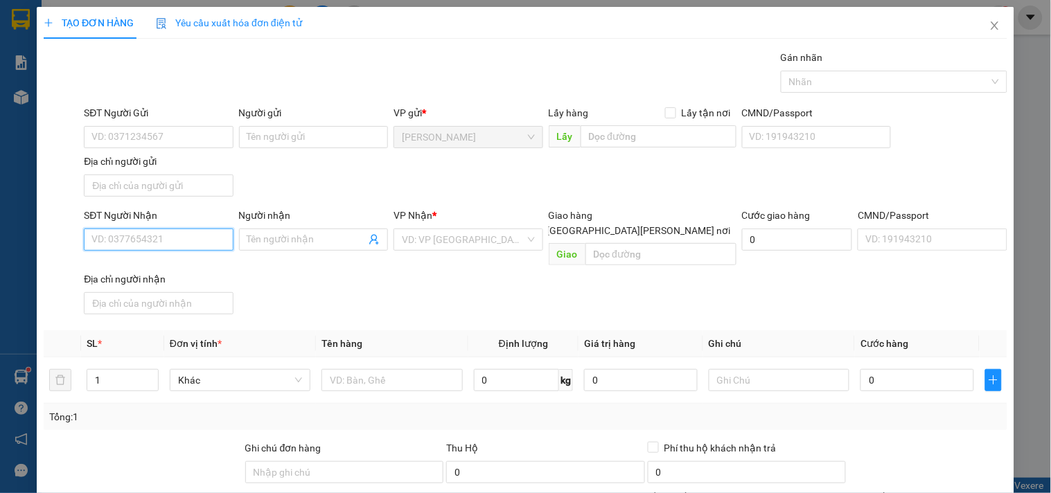
drag, startPoint x: 178, startPoint y: 232, endPoint x: 177, endPoint y: 244, distance: 11.8
click at [178, 240] on input "SĐT Người Nhận" at bounding box center [158, 240] width 149 height 22
type input "0963460437"
click at [168, 260] on div "0963460437 - OANH" at bounding box center [159, 267] width 136 height 15
type input "OANH"
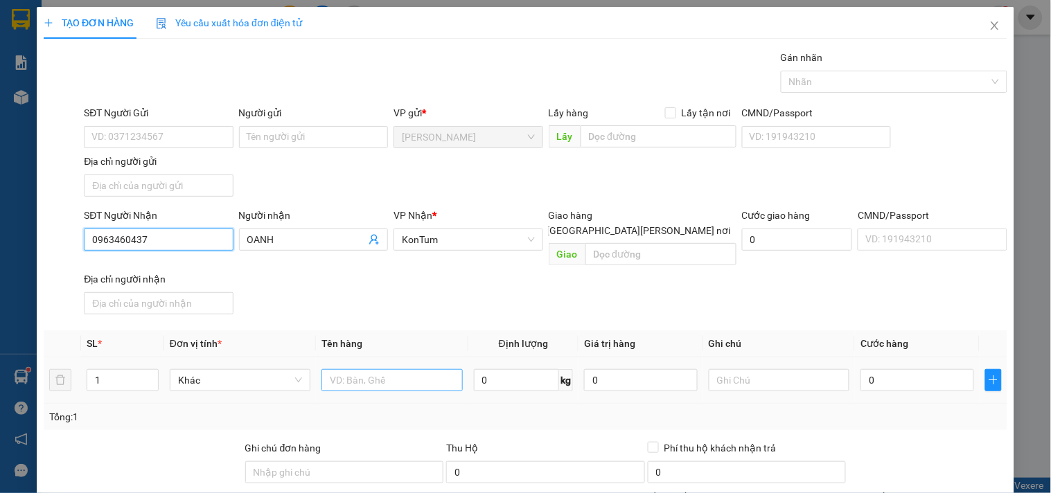
type input "0963460437"
click at [404, 370] on input "text" at bounding box center [391, 380] width 141 height 22
type input "tg"
click at [906, 366] on div "0" at bounding box center [917, 380] width 114 height 28
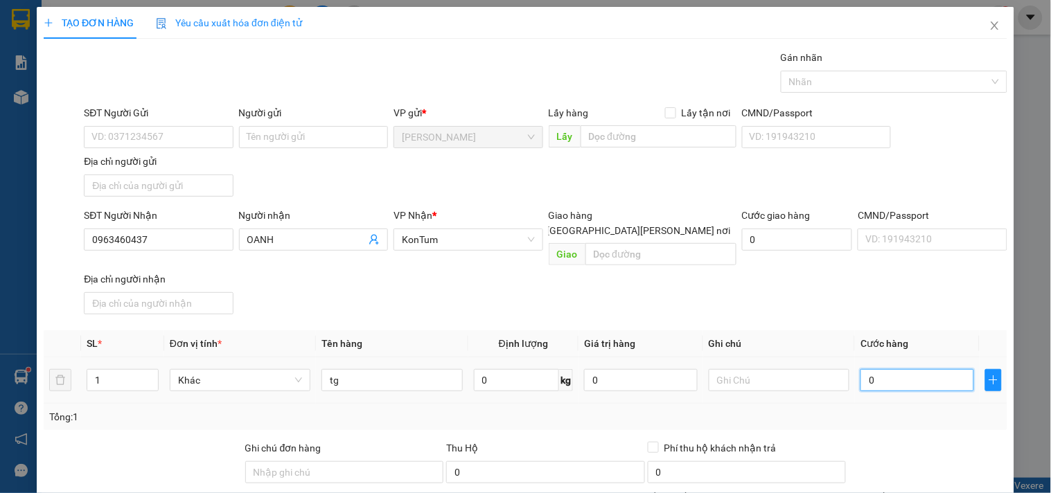
click at [911, 369] on input "0" at bounding box center [917, 380] width 114 height 22
type input "1"
type input "12"
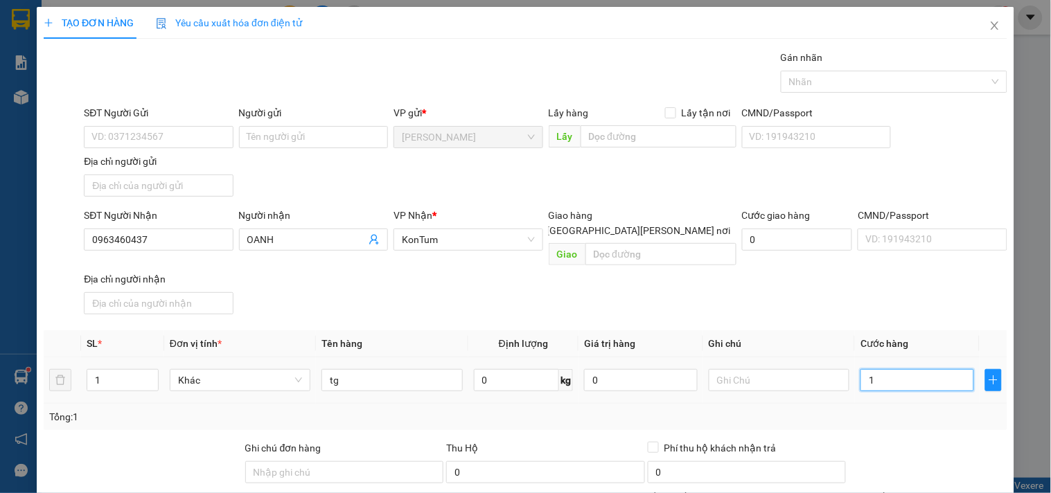
type input "12"
type input "120"
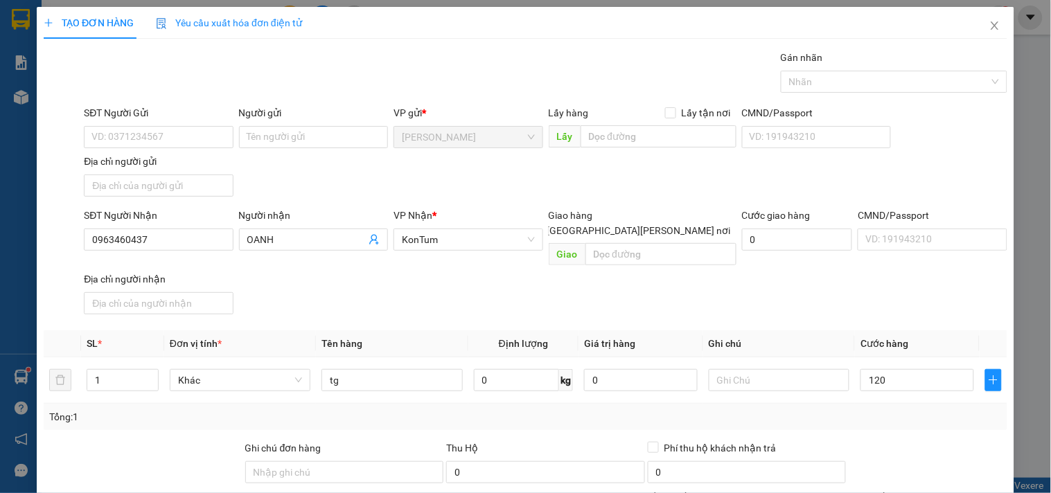
type input "120.000"
click at [904, 409] on div "Tổng: 1" at bounding box center [525, 416] width 952 height 15
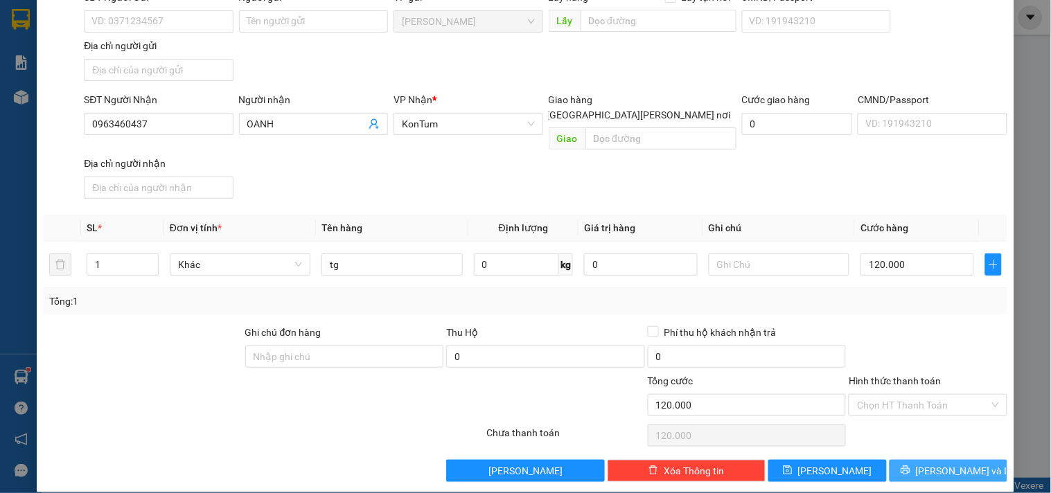
click at [909, 466] on icon "printer" at bounding box center [904, 470] width 9 height 9
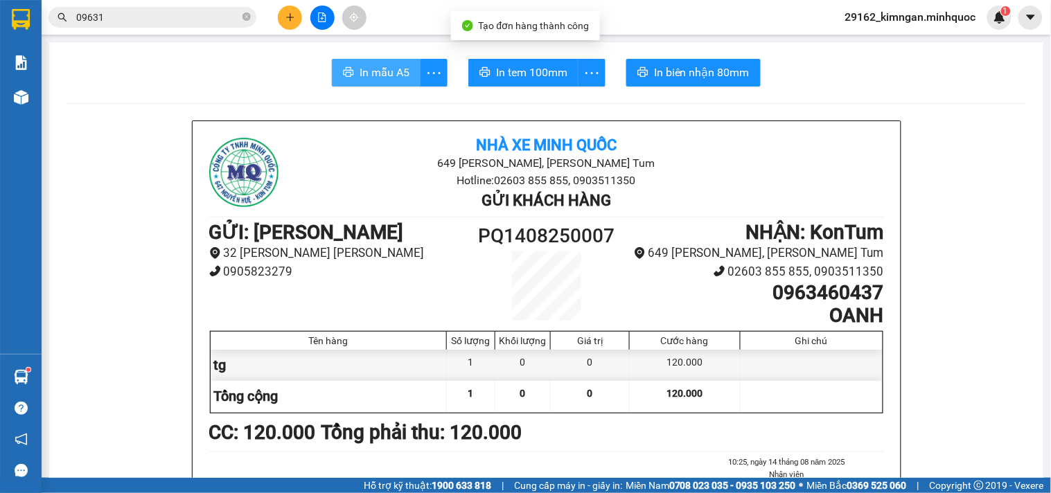
click at [393, 60] on button "In mẫu A5" at bounding box center [376, 73] width 89 height 28
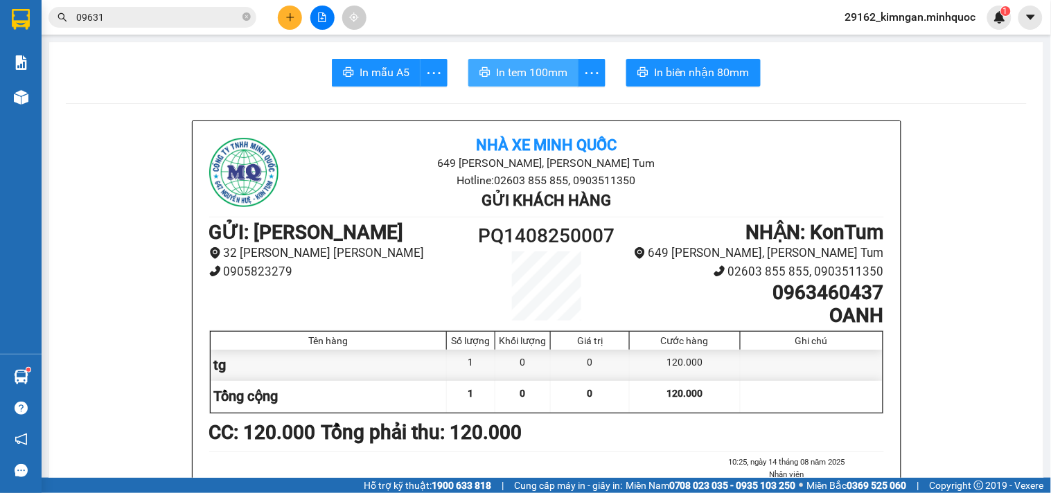
click at [499, 81] on button "In tem 100mm" at bounding box center [523, 73] width 110 height 28
click at [246, 16] on icon "close-circle" at bounding box center [246, 16] width 8 height 8
click at [220, 17] on input "text" at bounding box center [157, 17] width 163 height 15
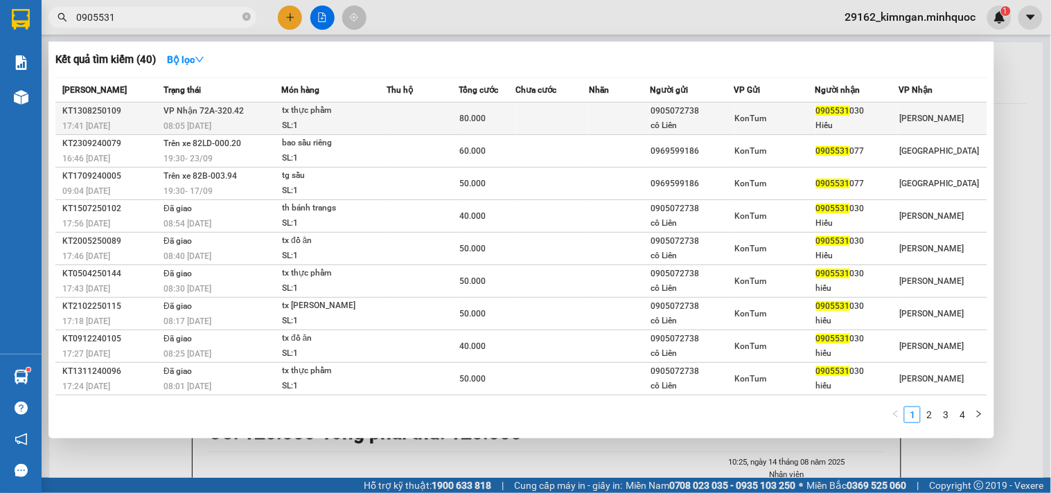
type input "0905531"
click at [488, 130] on td "80.000" at bounding box center [487, 119] width 57 height 33
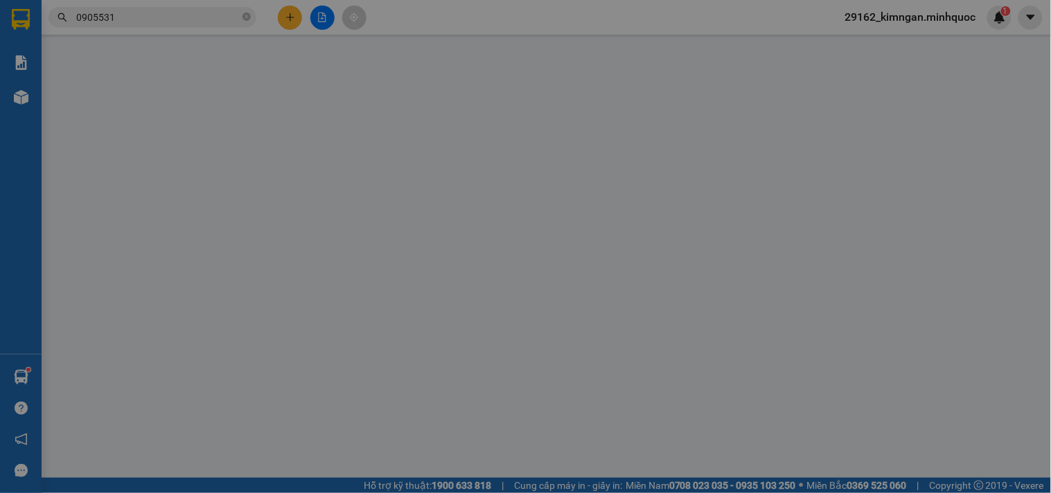
type input "0905072738"
type input "cô Liên"
type input "0905531030"
type input "Hiếu"
type input "80.000"
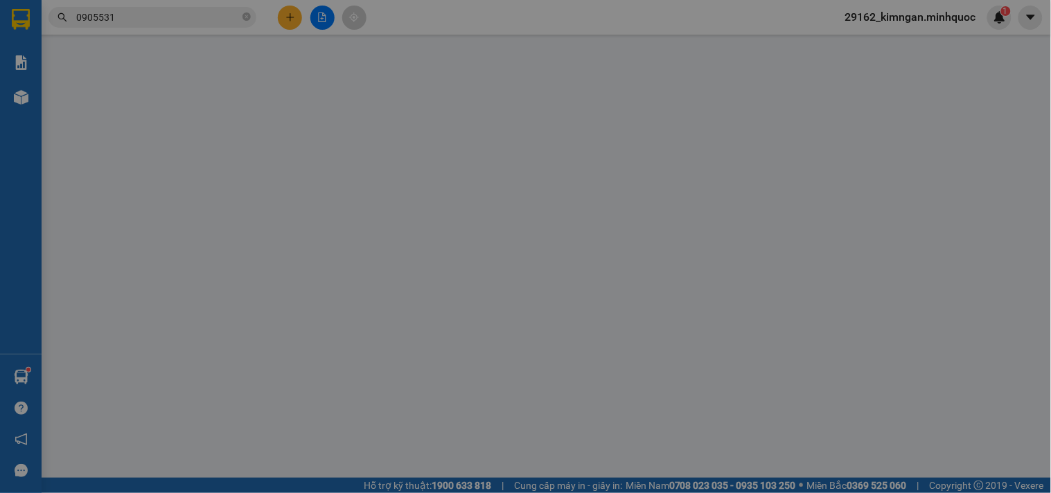
type input "0"
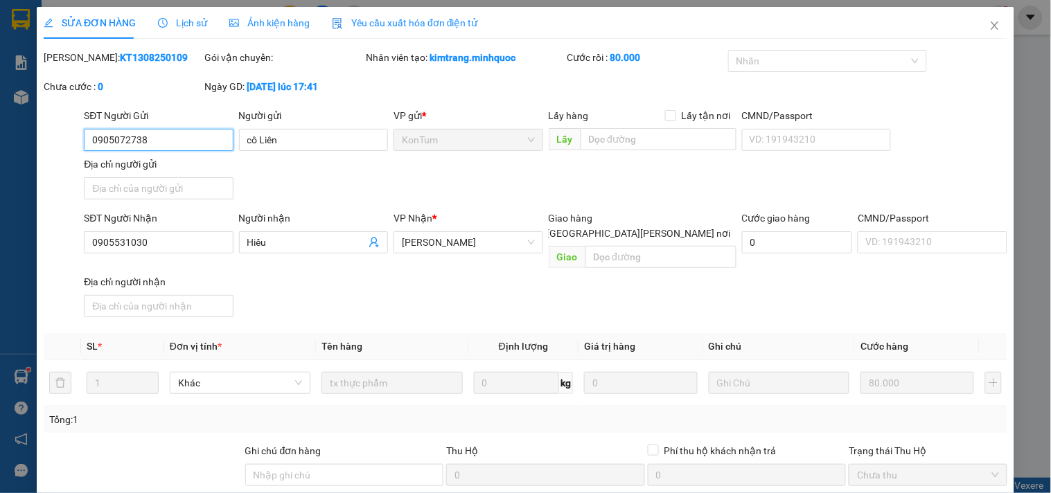
scroll to position [119, 0]
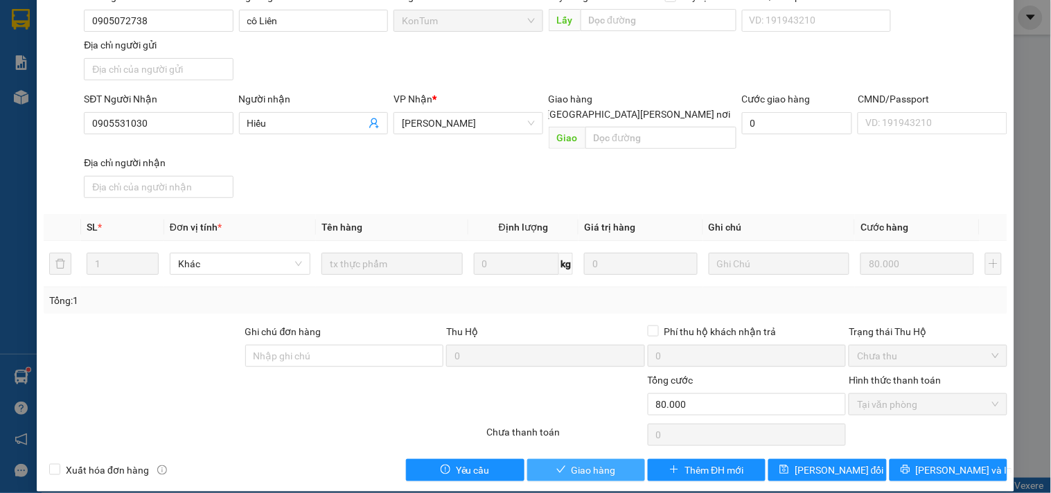
click at [571, 463] on span "Giao hàng" at bounding box center [593, 470] width 44 height 15
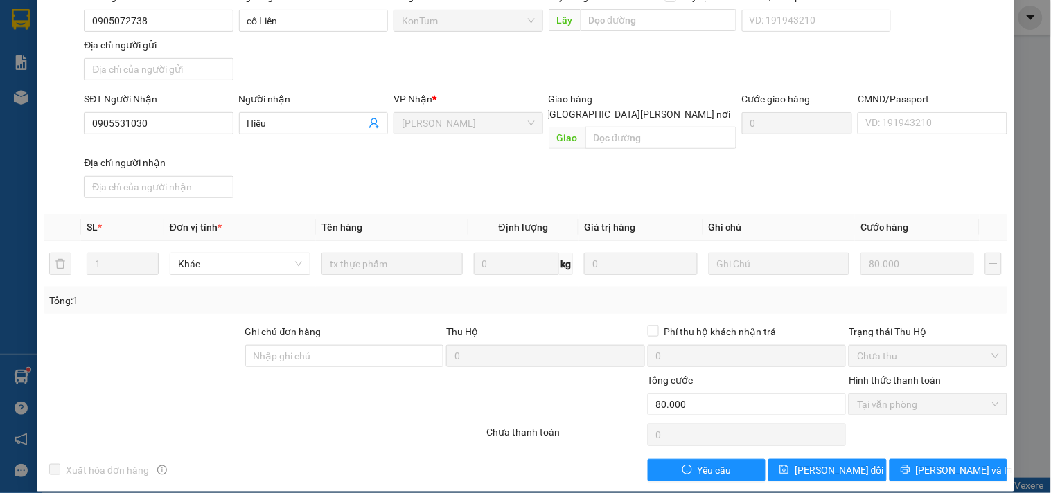
scroll to position [0, 0]
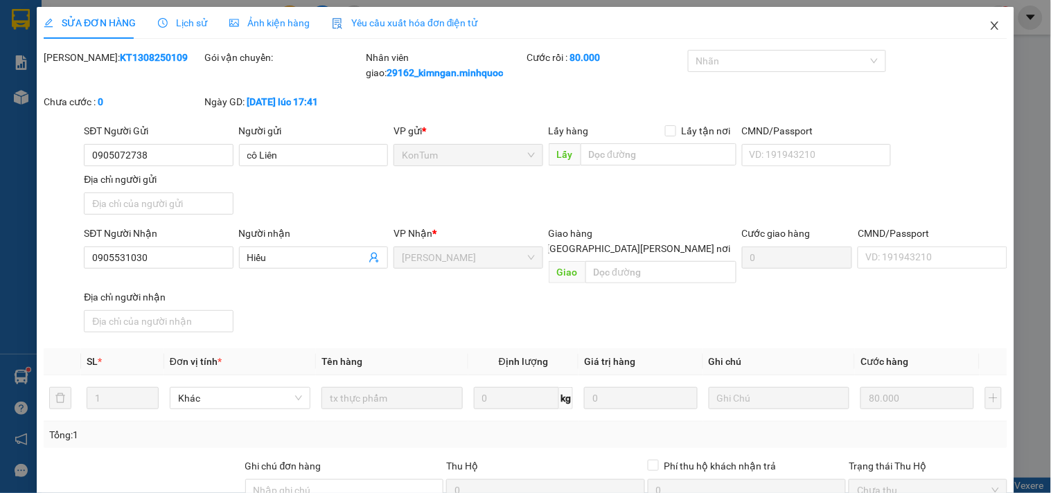
click at [989, 30] on icon "close" at bounding box center [994, 25] width 11 height 11
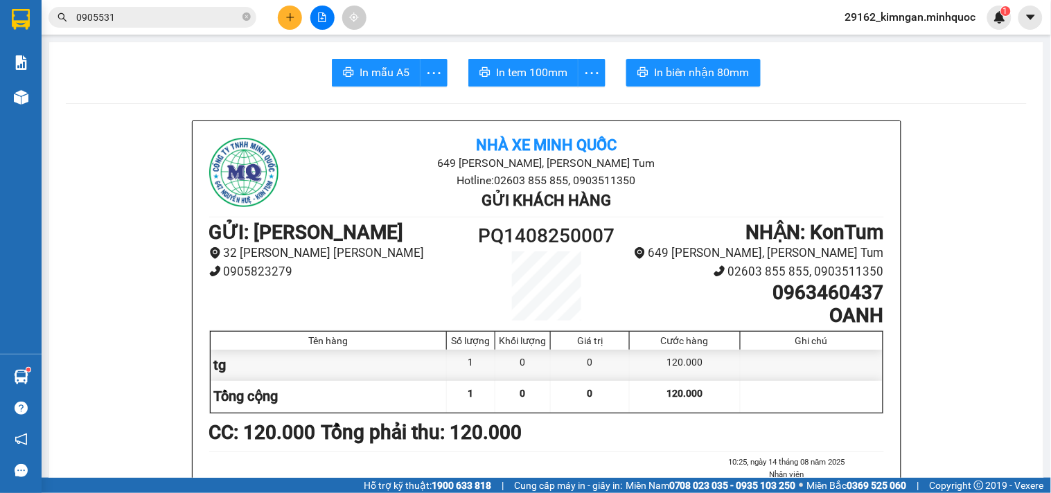
click at [180, 30] on div "Kết quả tìm kiếm ( 40 ) Bộ lọc Mã ĐH Trạng thái Món hàng Thu hộ Tổng cước Chưa …" at bounding box center [525, 17] width 1051 height 35
click at [187, 19] on input "0905531" at bounding box center [157, 17] width 163 height 15
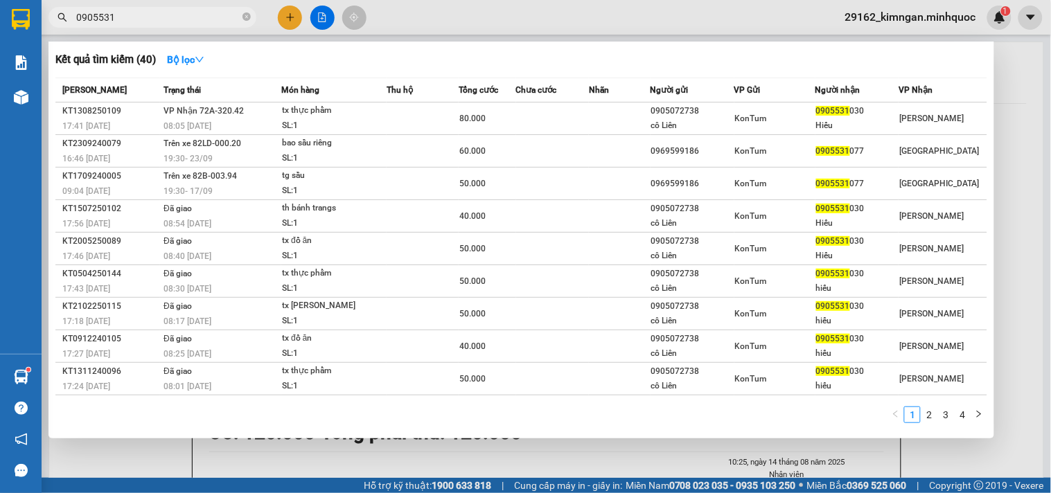
click at [182, 25] on span "0905531" at bounding box center [152, 17] width 208 height 21
drag, startPoint x: 177, startPoint y: 19, endPoint x: 28, endPoint y: 26, distance: 148.4
click at [31, 23] on section "Kết quả tìm kiếm ( 40 ) Bộ lọc Mã ĐH Trạng thái Món hàng Thu hộ Tổng cước Chưa …" at bounding box center [525, 246] width 1051 height 493
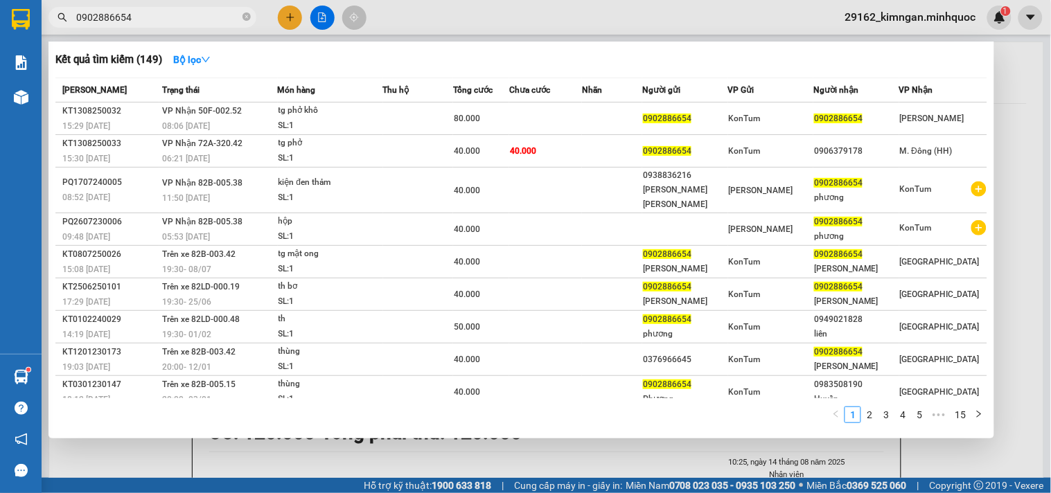
type input "0902886654"
click at [536, 116] on td at bounding box center [545, 119] width 73 height 33
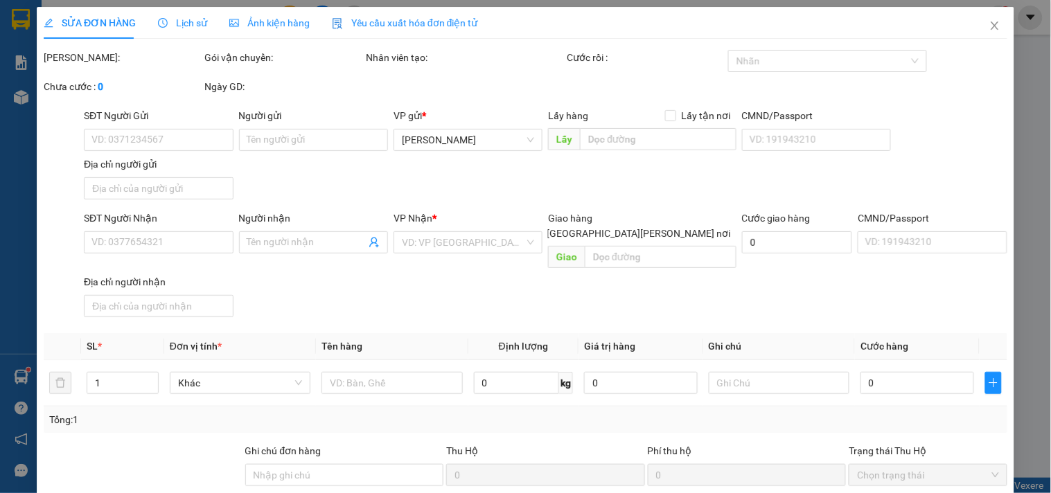
type input "0902886654"
type input "80.000"
type input "0"
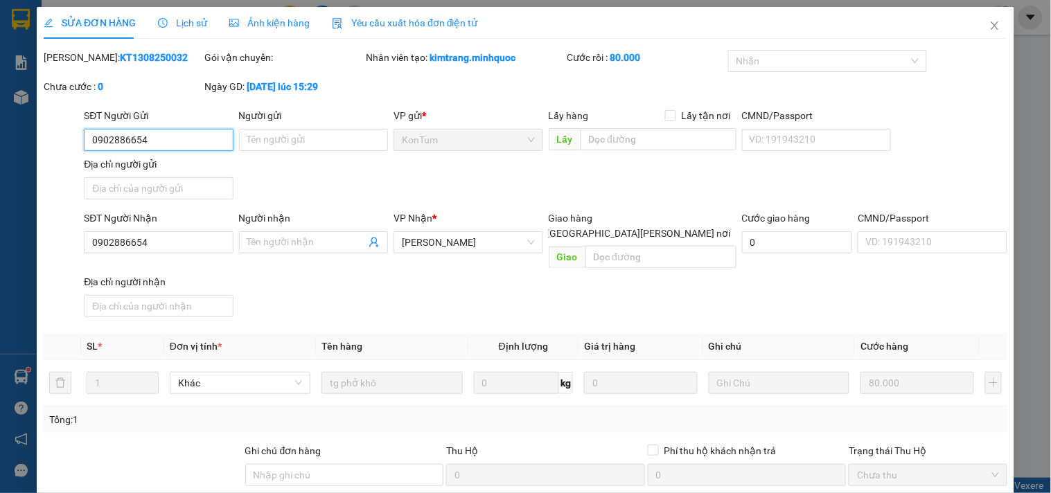
scroll to position [119, 0]
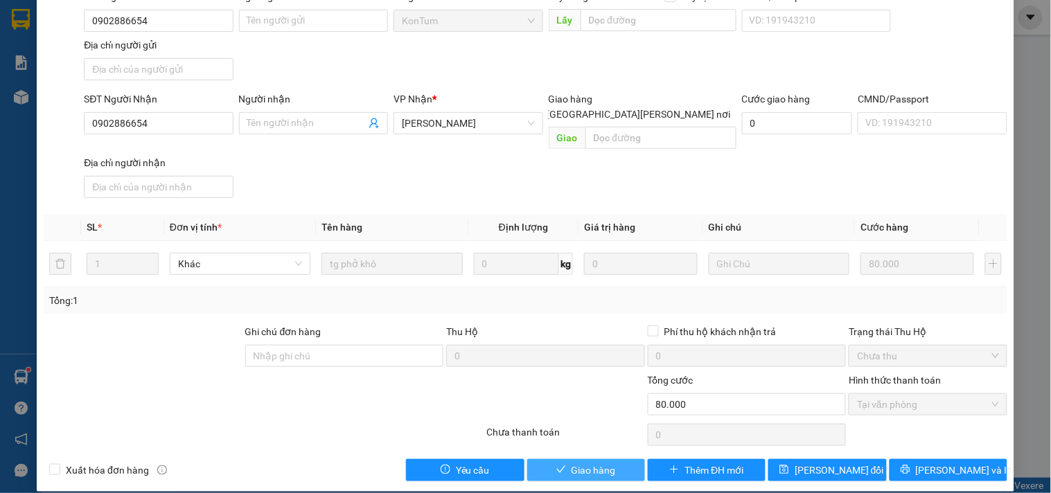
click at [578, 459] on button "Giao hàng" at bounding box center [586, 470] width 118 height 22
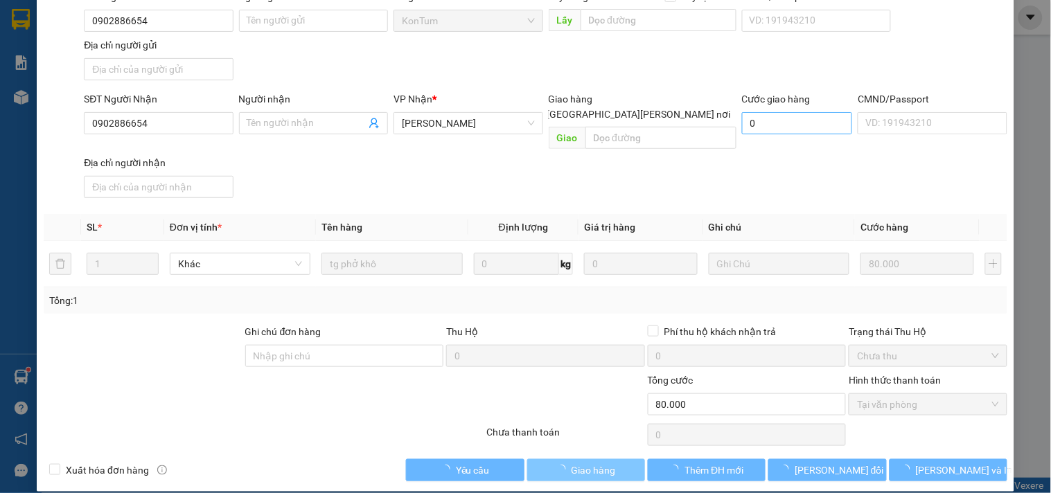
scroll to position [0, 0]
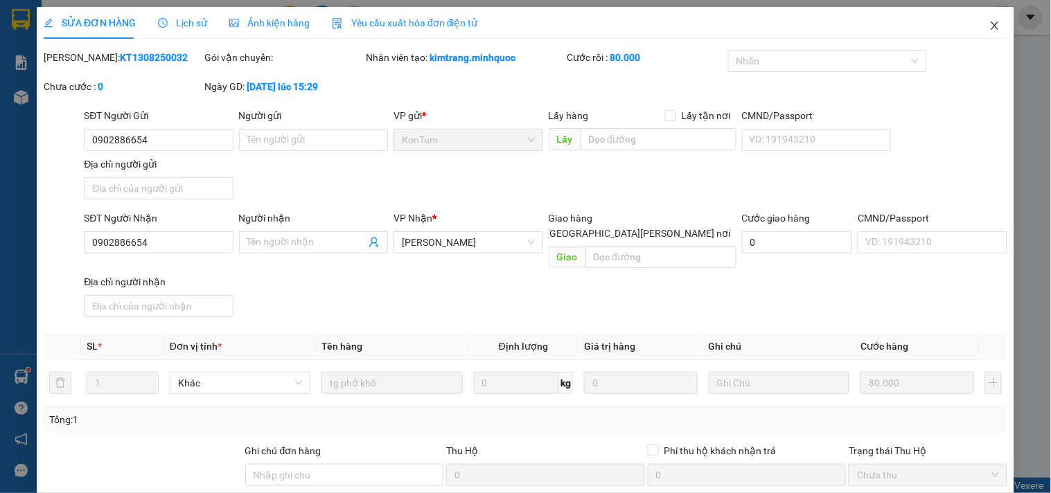
click at [989, 25] on icon "close" at bounding box center [994, 25] width 11 height 11
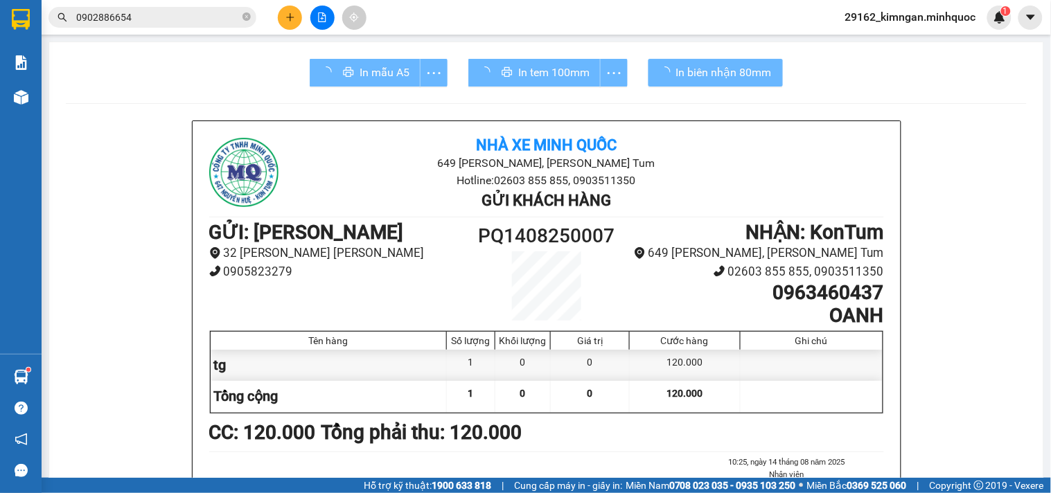
click at [170, 7] on span "0902886654" at bounding box center [152, 17] width 208 height 21
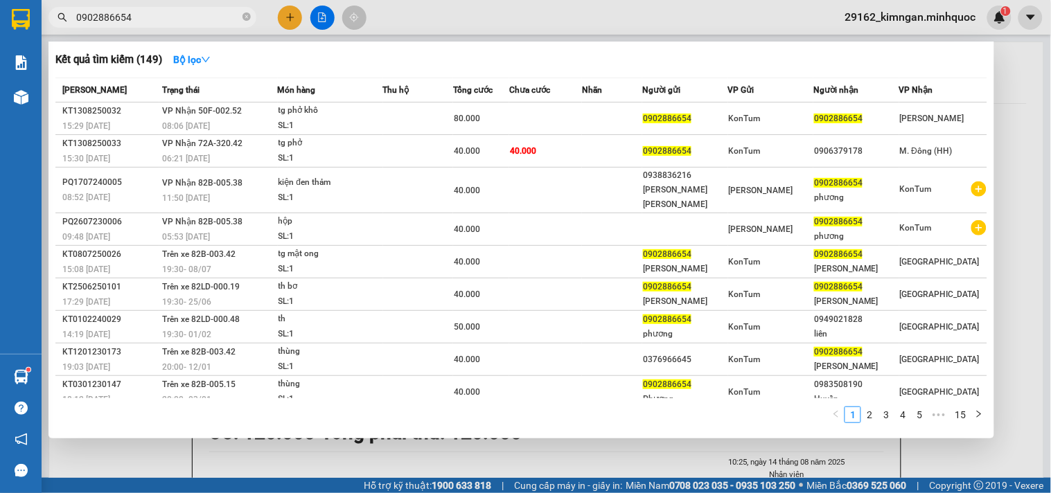
click at [170, 14] on input "0902886654" at bounding box center [157, 17] width 163 height 15
click at [170, 18] on input "0902886654" at bounding box center [157, 17] width 163 height 15
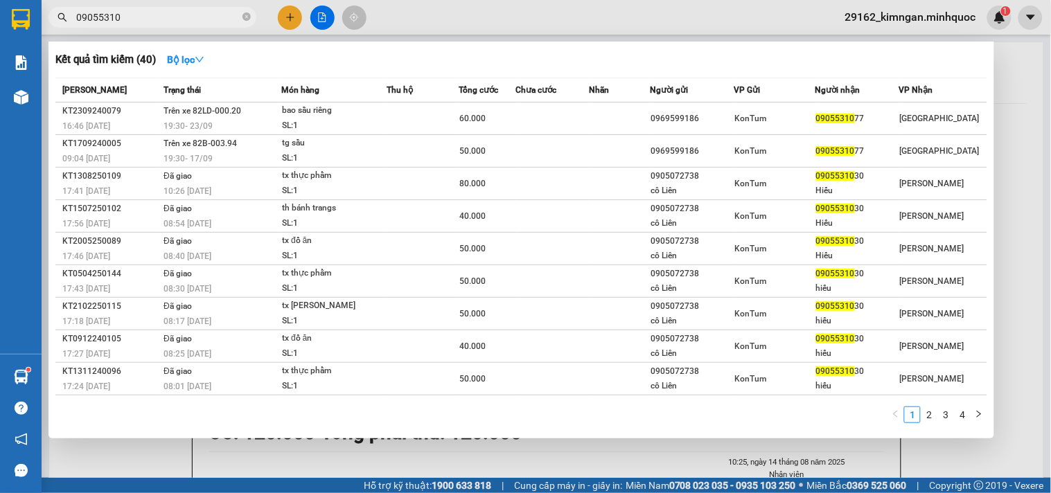
drag, startPoint x: 135, startPoint y: 18, endPoint x: 3, endPoint y: 17, distance: 131.6
click at [3, 17] on section "Kết quả tìm kiếm ( 40 ) Bộ lọc Mã ĐH Trạng thái Món hàng Thu hộ Tổng cước Chưa …" at bounding box center [525, 246] width 1051 height 493
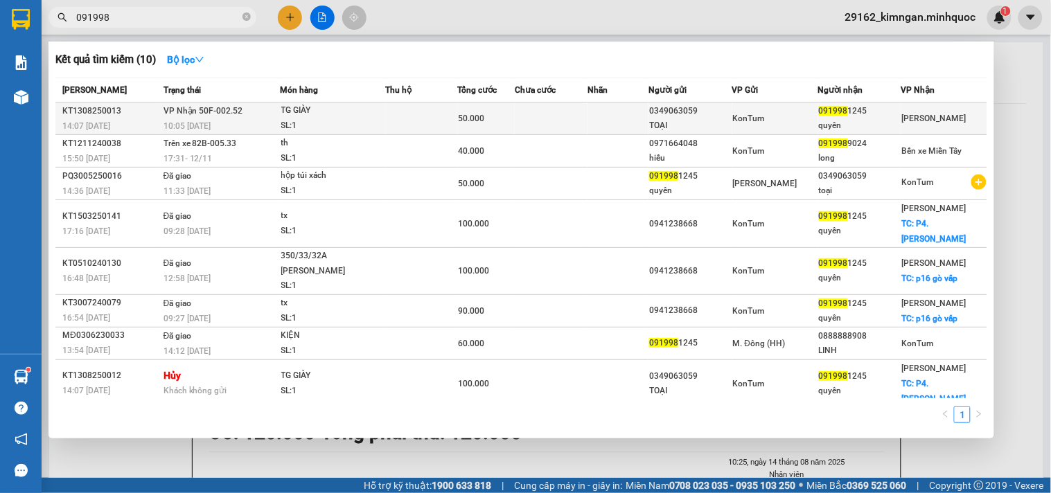
type input "091998"
click at [614, 125] on td at bounding box center [617, 119] width 61 height 33
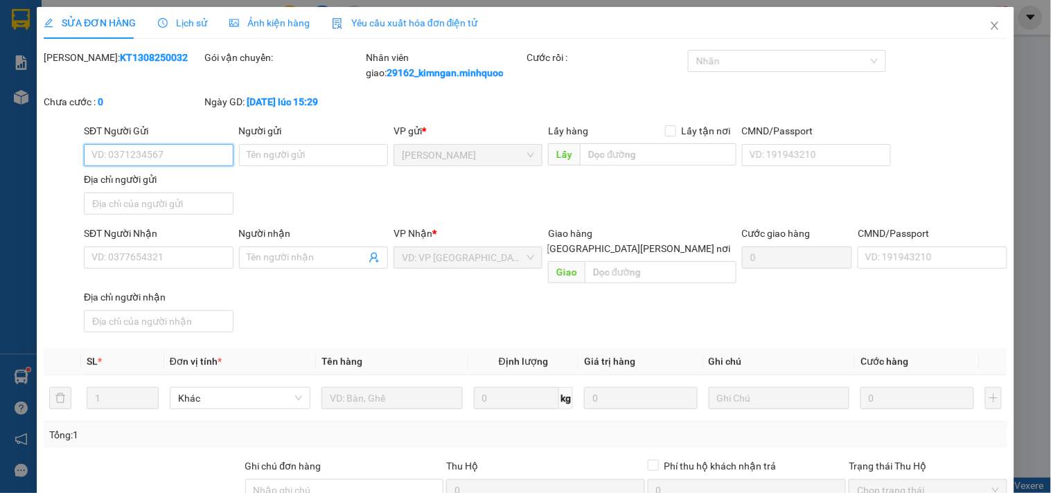
type input "0349063059"
type input "TOẠI"
type input "0919981245"
type input "quyên"
type input "50.000"
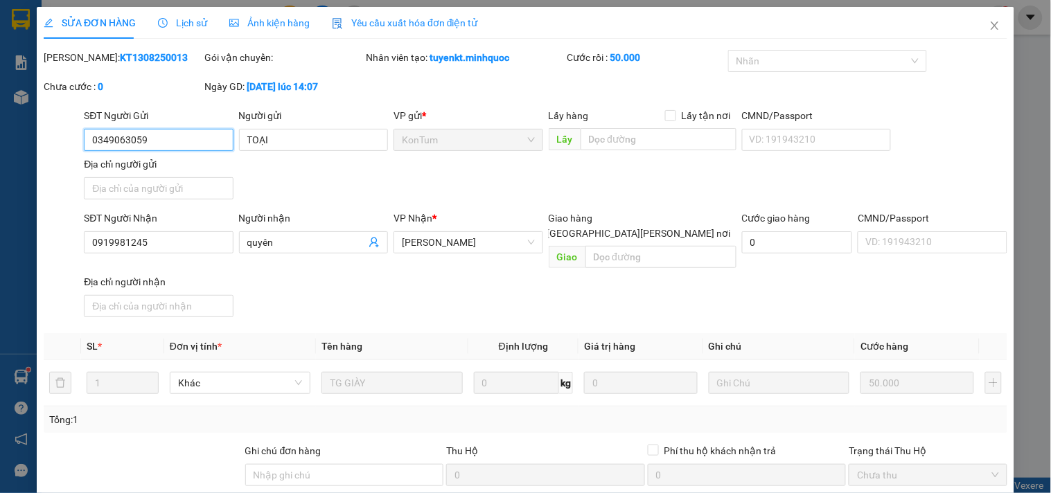
scroll to position [119, 0]
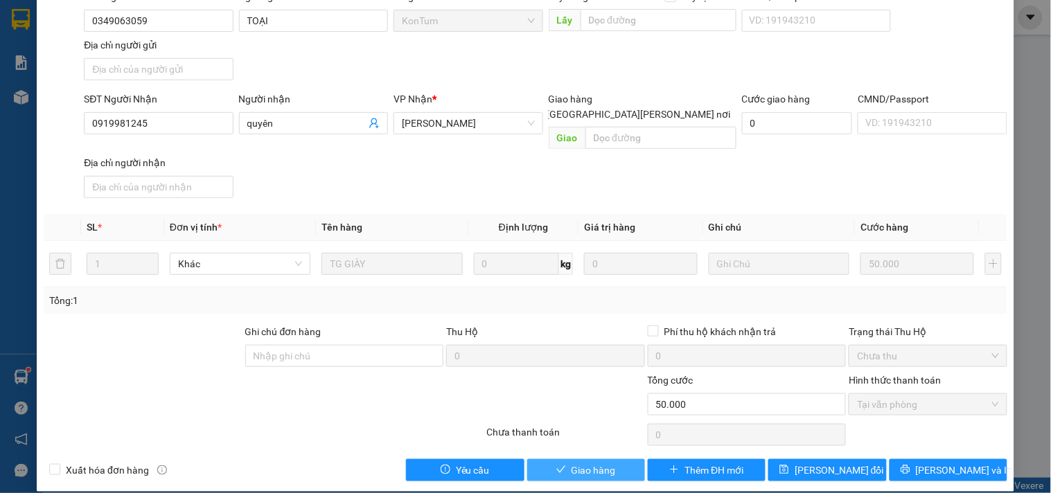
click at [556, 465] on icon "check" at bounding box center [561, 470] width 10 height 10
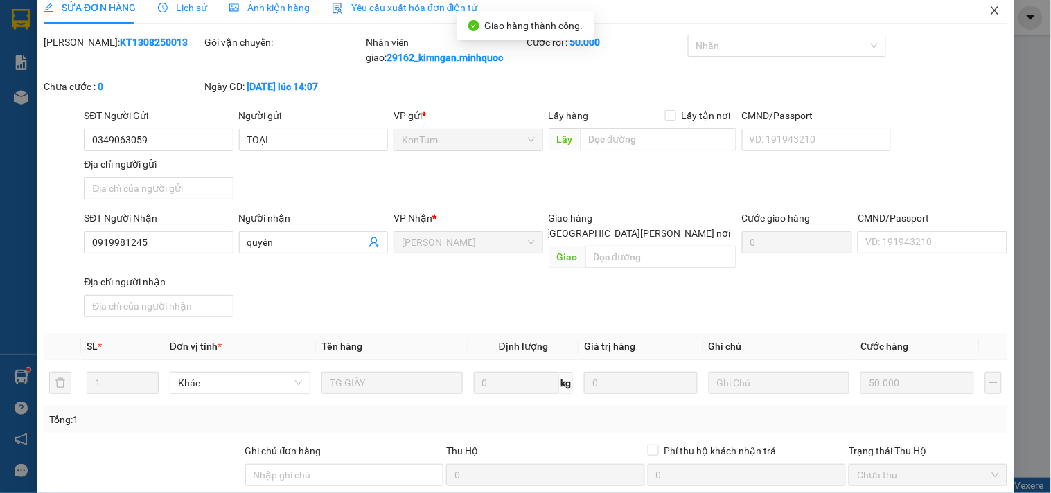
scroll to position [0, 0]
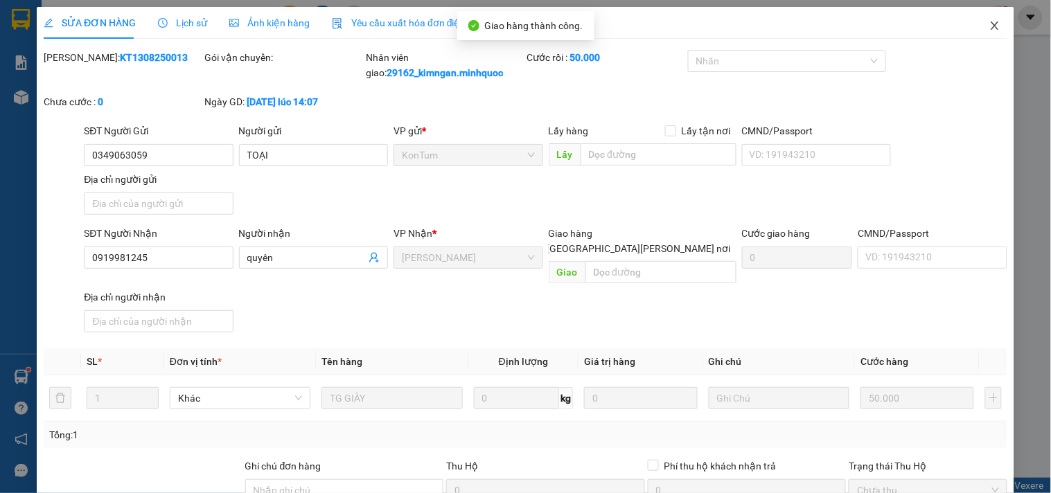
click at [989, 24] on icon "close" at bounding box center [994, 25] width 11 height 11
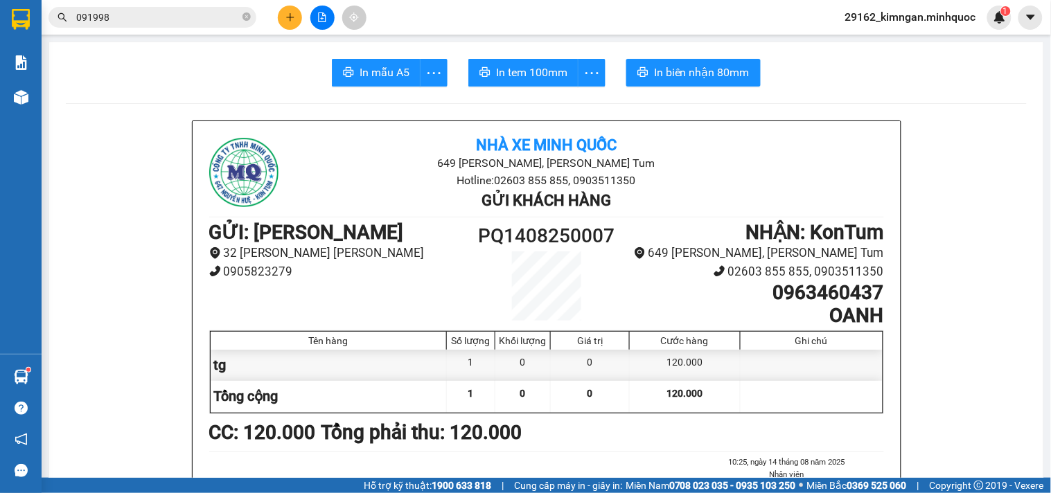
click at [281, 12] on button at bounding box center [290, 18] width 24 height 24
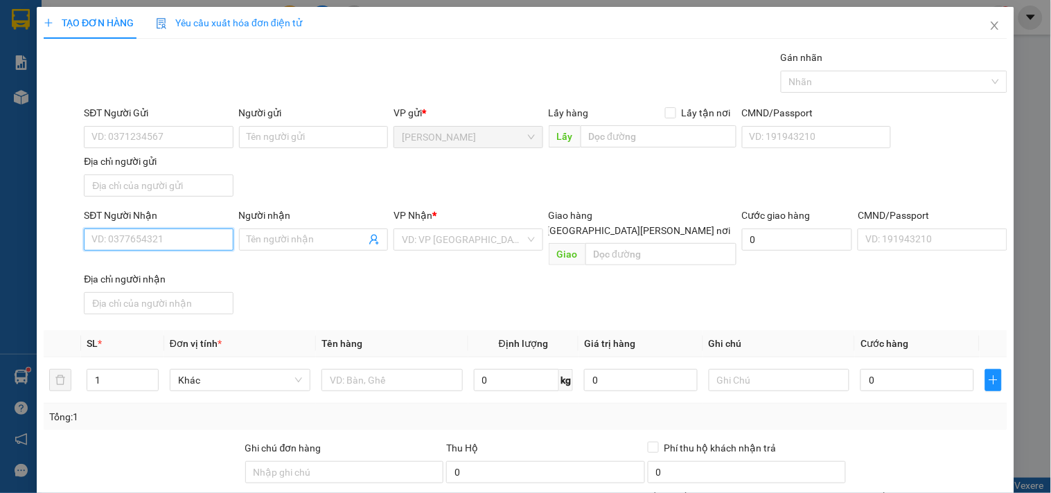
click at [160, 243] on input "SĐT Người Nhận" at bounding box center [158, 240] width 149 height 22
type input "0904427113"
click at [157, 277] on div "0904427113 - Vi" at bounding box center [157, 268] width 148 height 22
type input "Vi"
type input "0904427113"
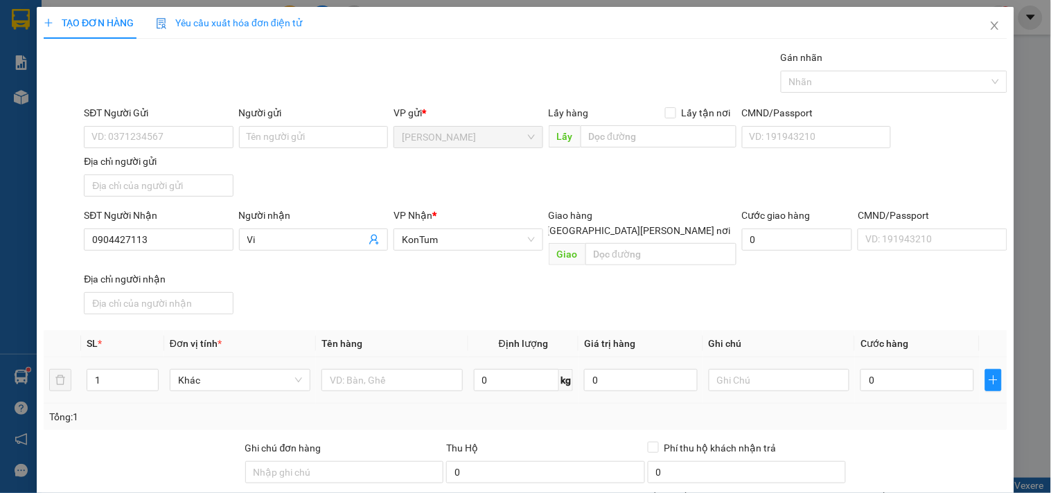
click at [341, 366] on div at bounding box center [391, 380] width 141 height 28
click at [353, 369] on input "text" at bounding box center [391, 380] width 141 height 22
type input "tg"
click at [913, 369] on input "0" at bounding box center [917, 380] width 114 height 22
type input "5"
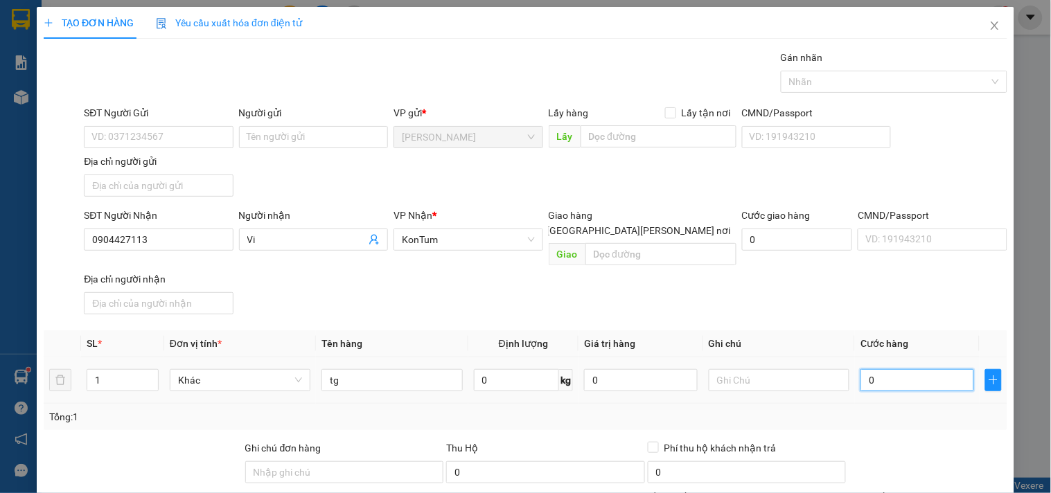
type input "5"
type input "50"
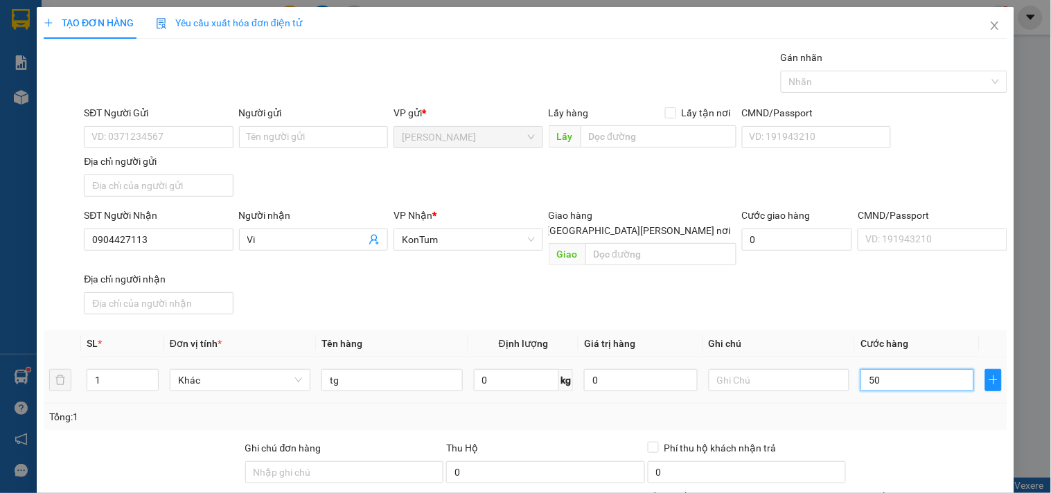
scroll to position [116, 0]
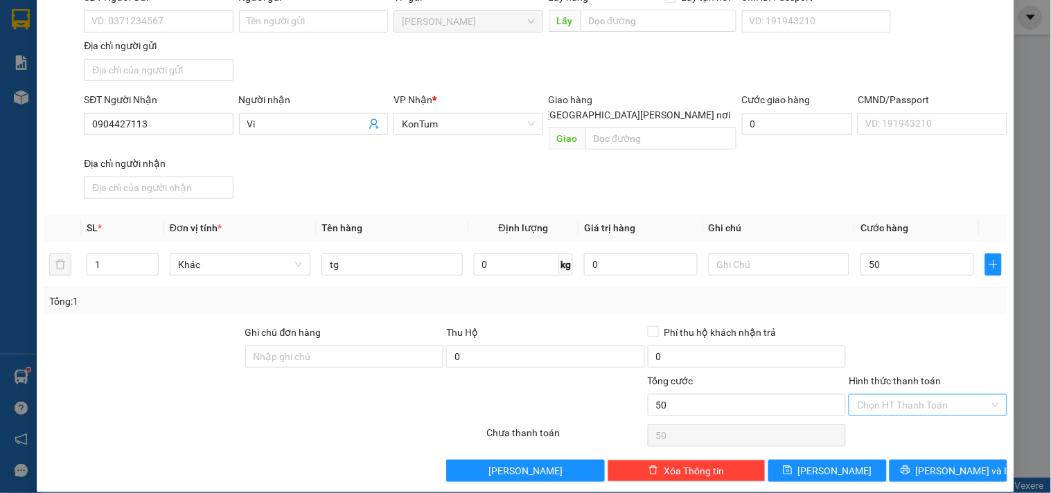
type input "50.000"
click at [895, 395] on input "Hình thức thanh toán" at bounding box center [923, 405] width 132 height 21
click at [901, 411] on div "Tại văn phòng" at bounding box center [919, 418] width 140 height 15
type input "0"
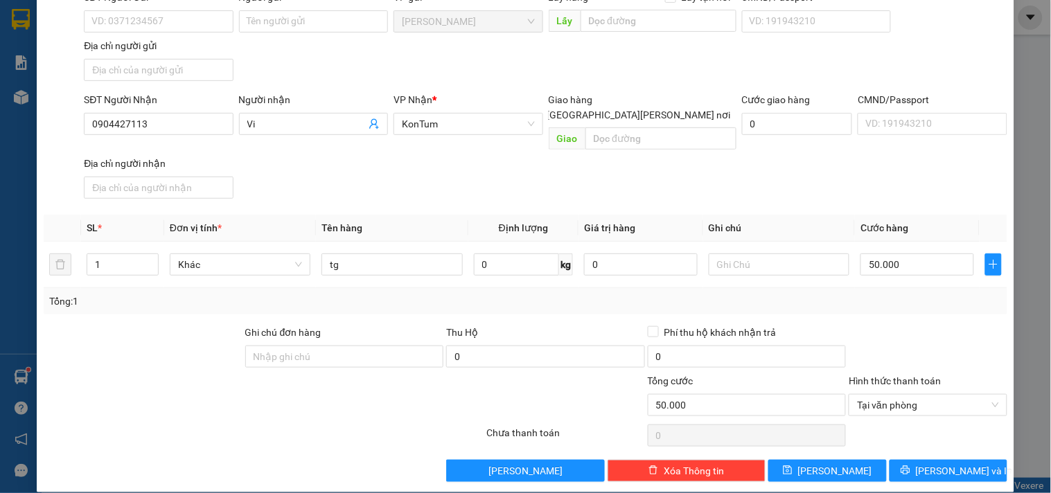
click at [925, 434] on div at bounding box center [927, 436] width 161 height 28
click at [929, 463] on span "[PERSON_NAME] và In" at bounding box center [964, 470] width 97 height 15
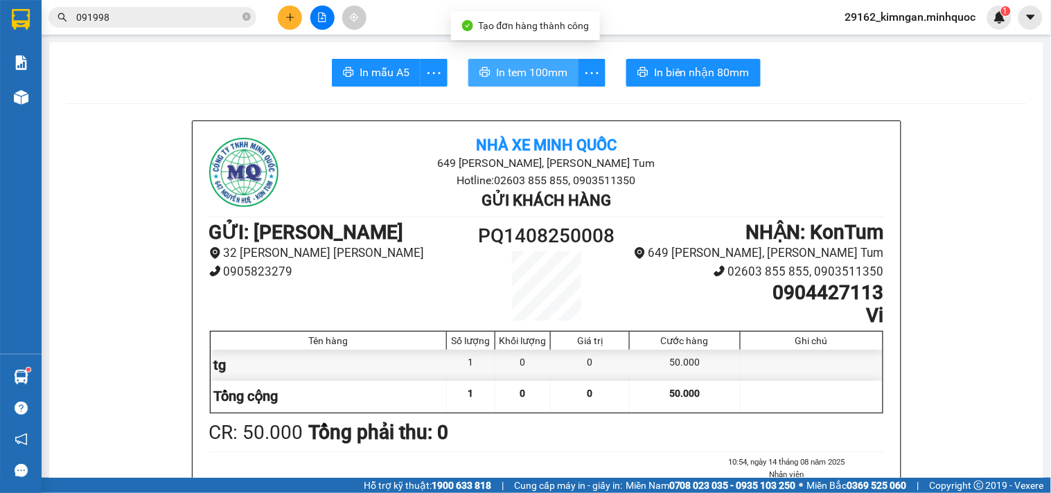
click at [506, 85] on button "In tem 100mm" at bounding box center [523, 73] width 110 height 28
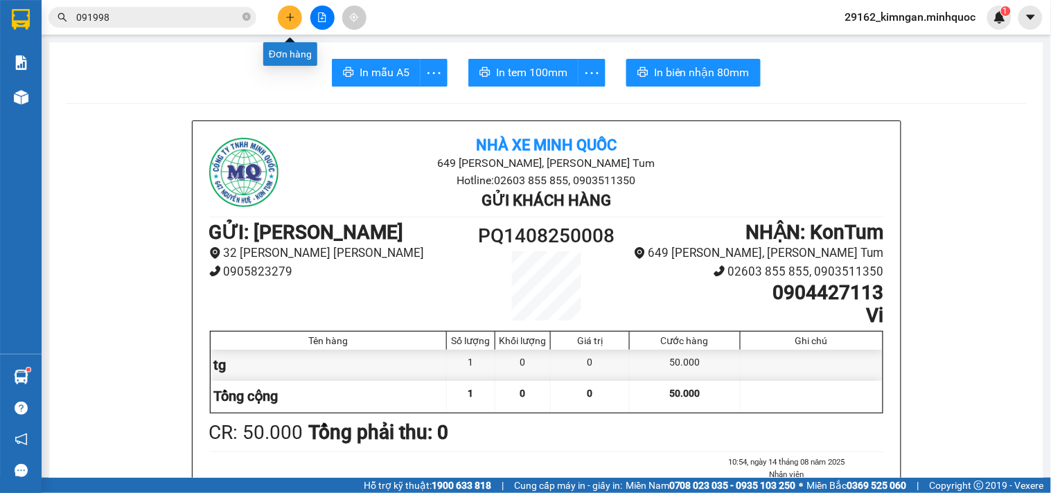
click at [299, 16] on button at bounding box center [290, 18] width 24 height 24
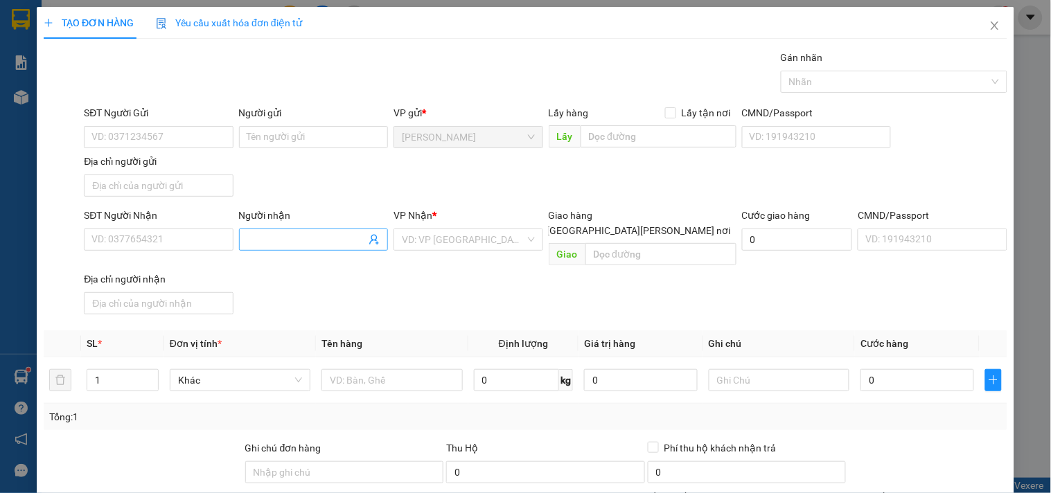
click at [282, 238] on input "Người nhận" at bounding box center [306, 239] width 118 height 15
type input "chú hưng qli"
click at [438, 243] on input "search" at bounding box center [463, 239] width 123 height 21
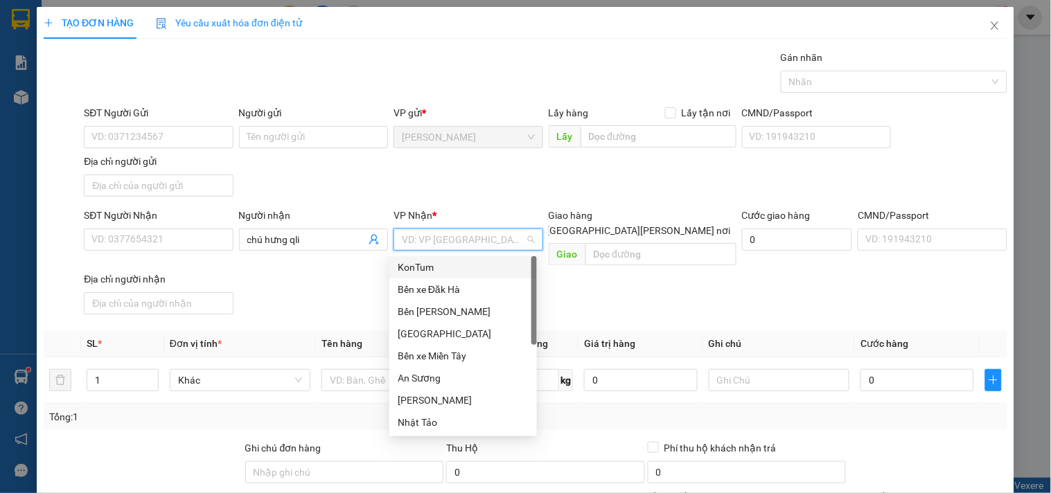
type input "k"
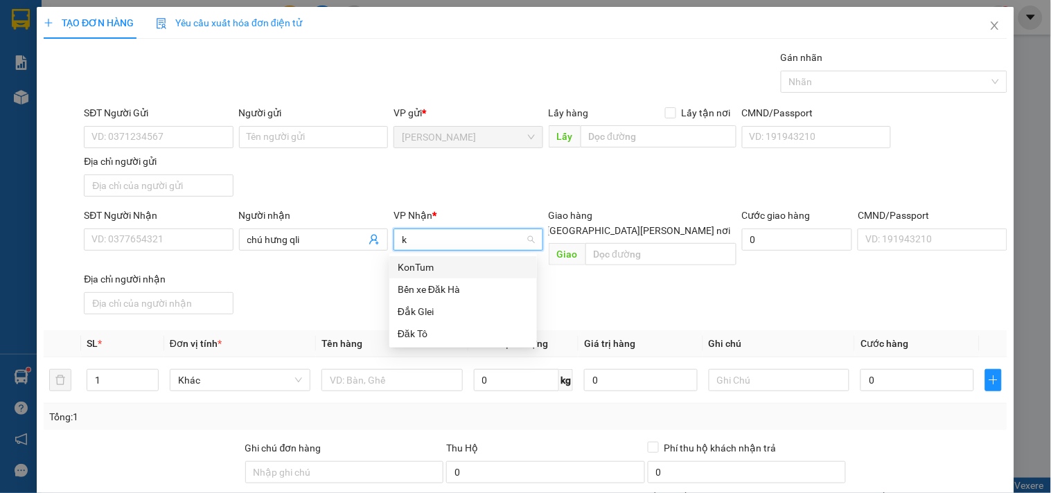
click at [428, 272] on div "KonTum" at bounding box center [463, 267] width 131 height 15
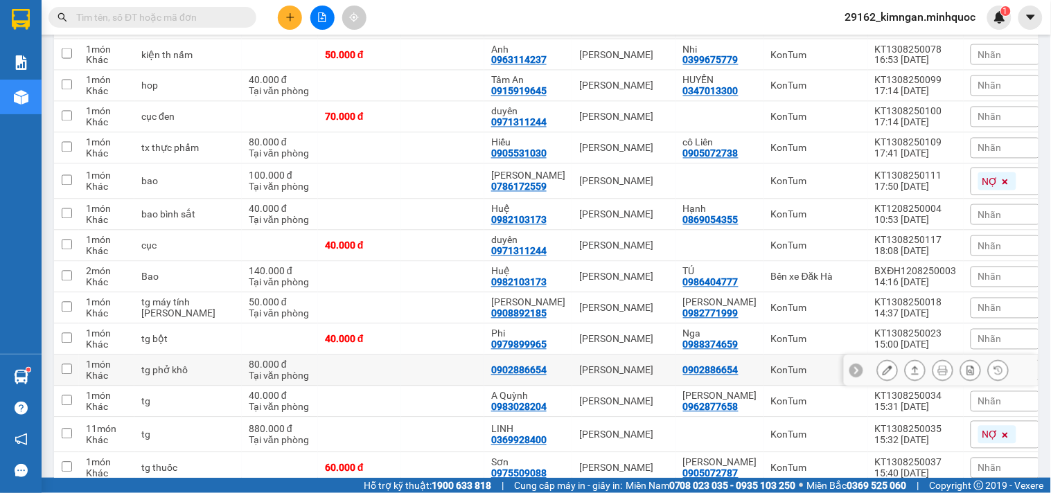
scroll to position [656, 0]
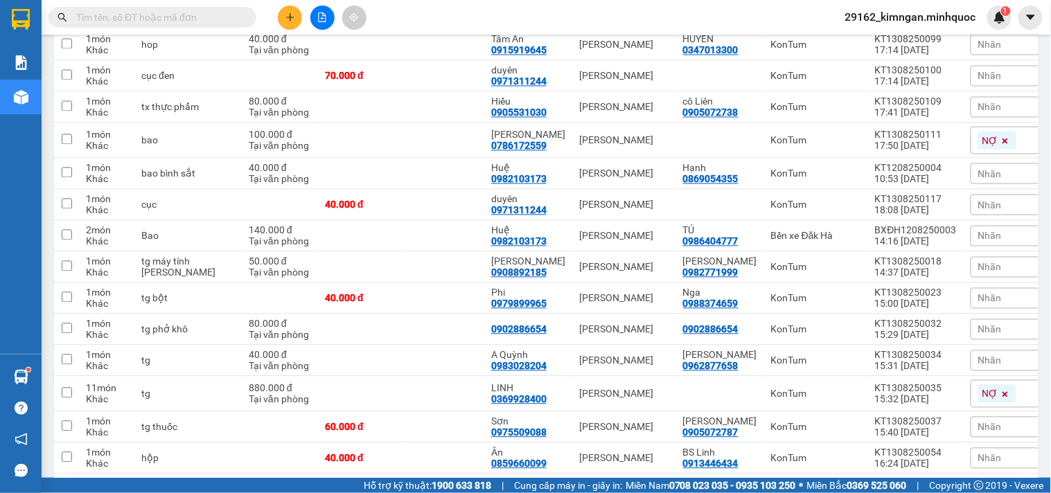
click at [182, 18] on input "text" at bounding box center [157, 17] width 163 height 15
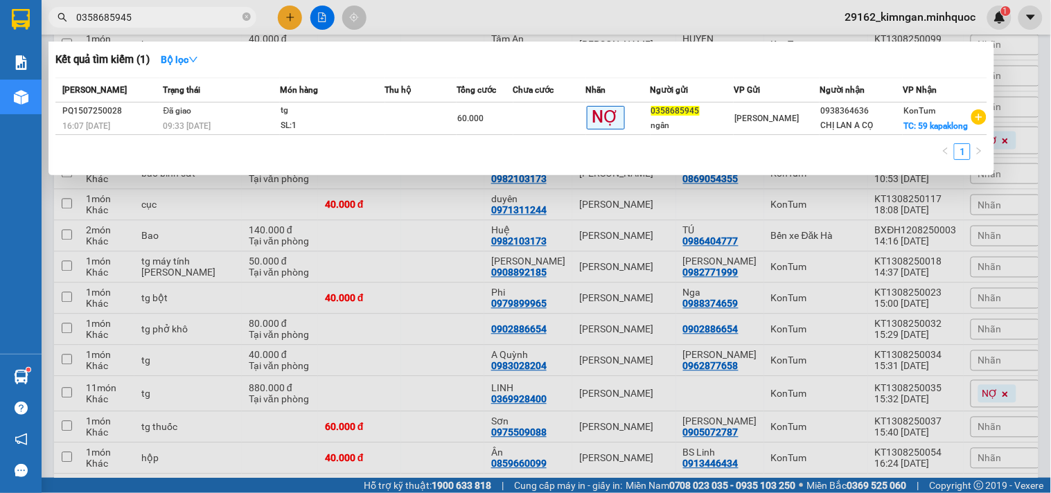
type input "0358685945"
click at [849, 236] on div at bounding box center [525, 246] width 1051 height 493
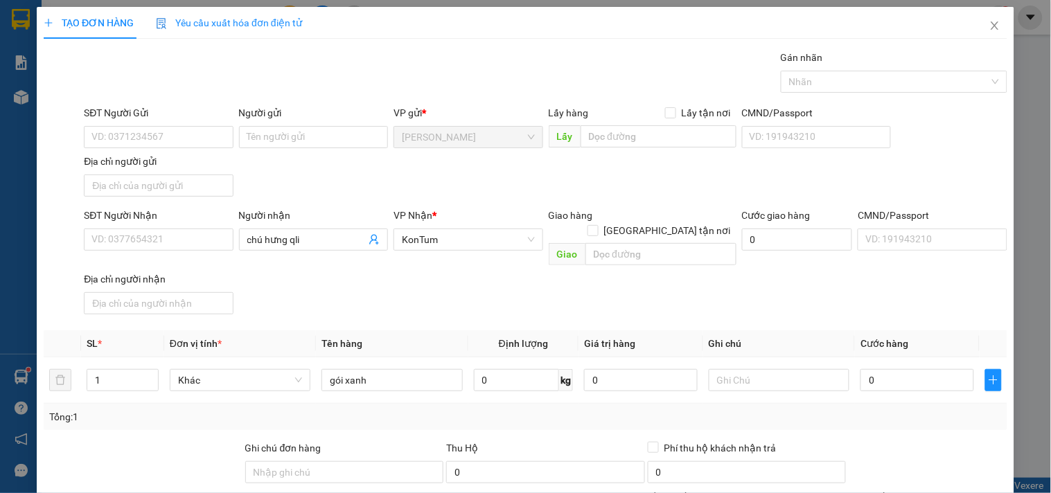
scroll to position [116, 0]
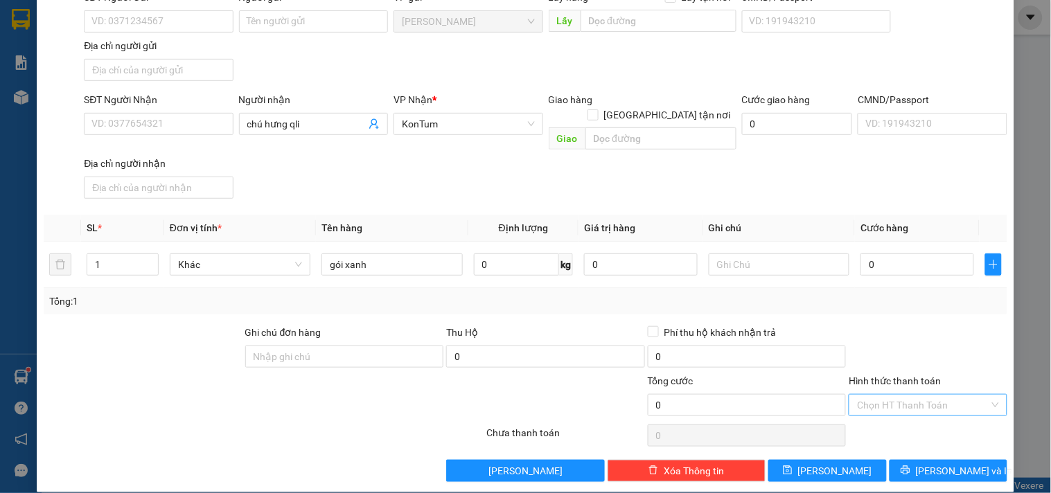
type input "gói xanh"
click at [882, 395] on input "Hình thức thanh toán" at bounding box center [923, 405] width 132 height 21
click at [876, 429] on div "Miễn phí" at bounding box center [919, 440] width 157 height 22
click at [926, 463] on span "[PERSON_NAME] và In" at bounding box center [964, 470] width 97 height 15
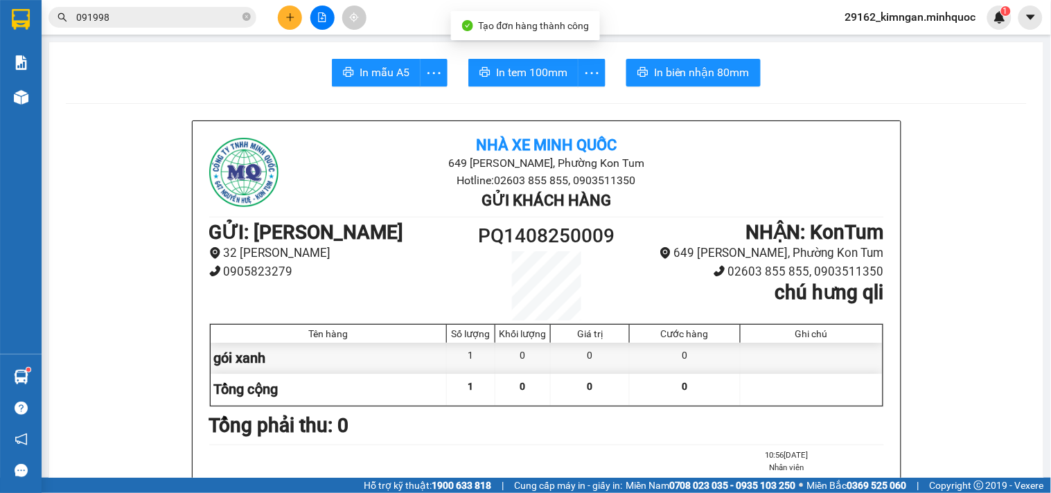
click at [525, 71] on span "In tem 100mm" at bounding box center [531, 72] width 71 height 17
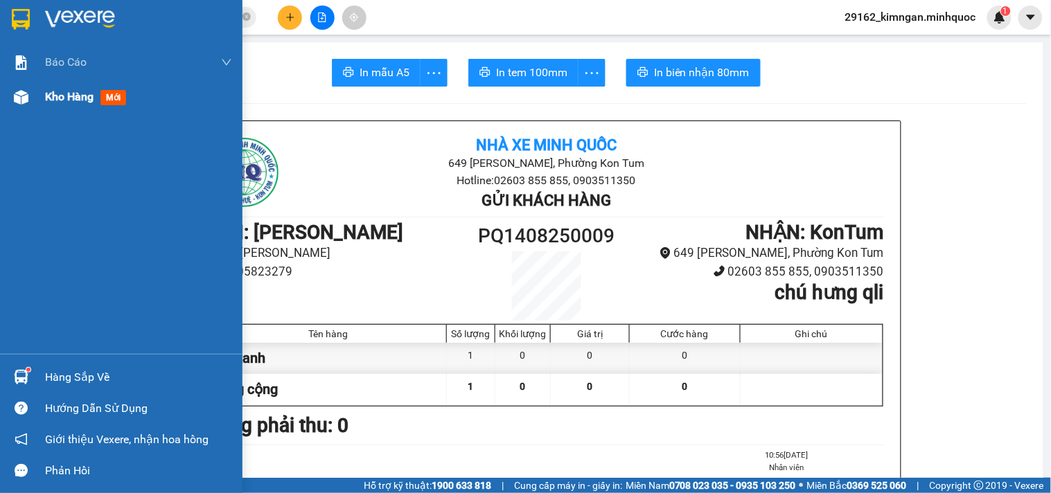
click at [57, 98] on span "Kho hàng" at bounding box center [69, 96] width 48 height 13
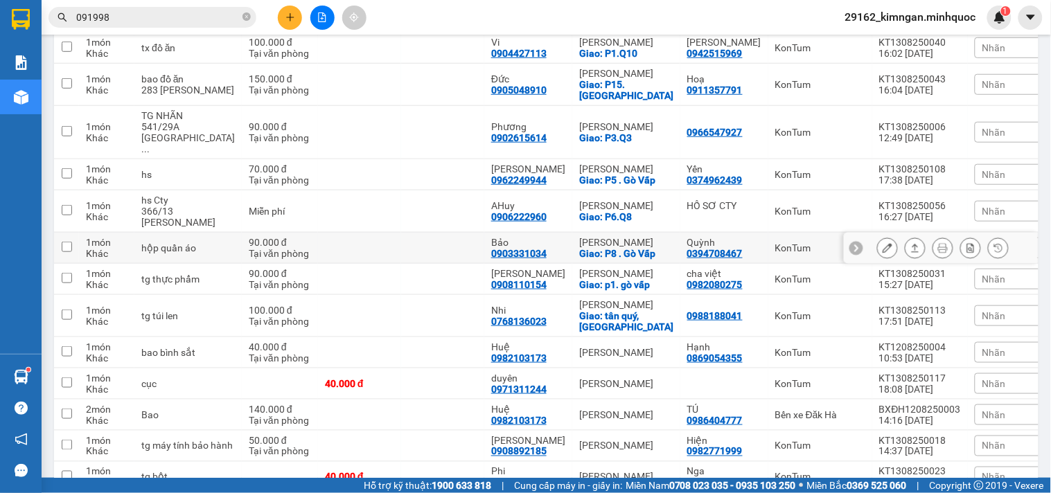
scroll to position [461, 0]
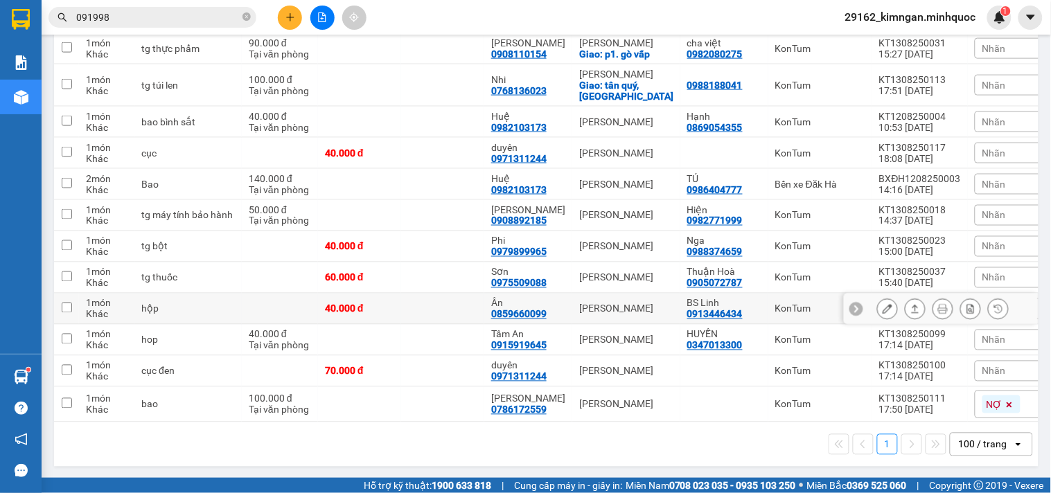
click at [910, 310] on icon at bounding box center [915, 309] width 10 height 10
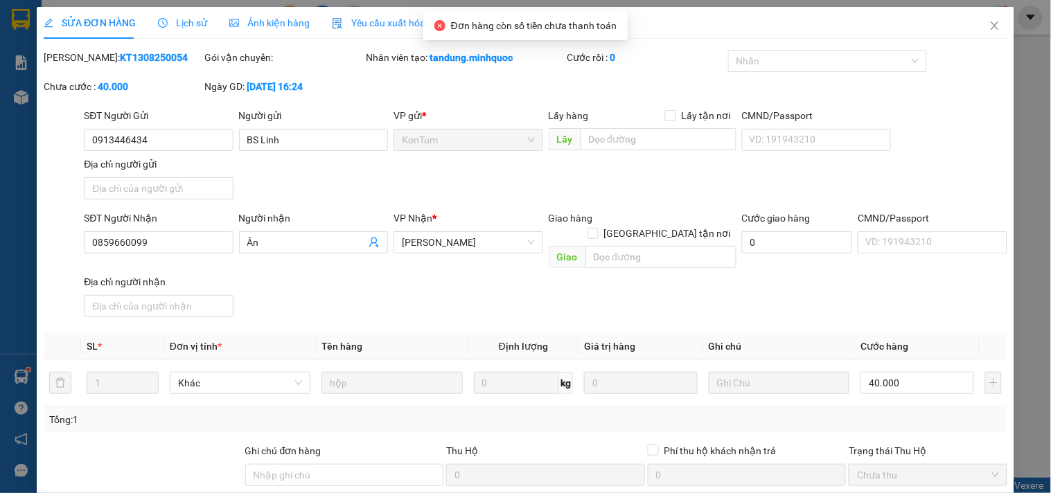
type input "0913446434"
type input "BS Linh"
type input "0859660099"
type input "Ân"
type input "40.000"
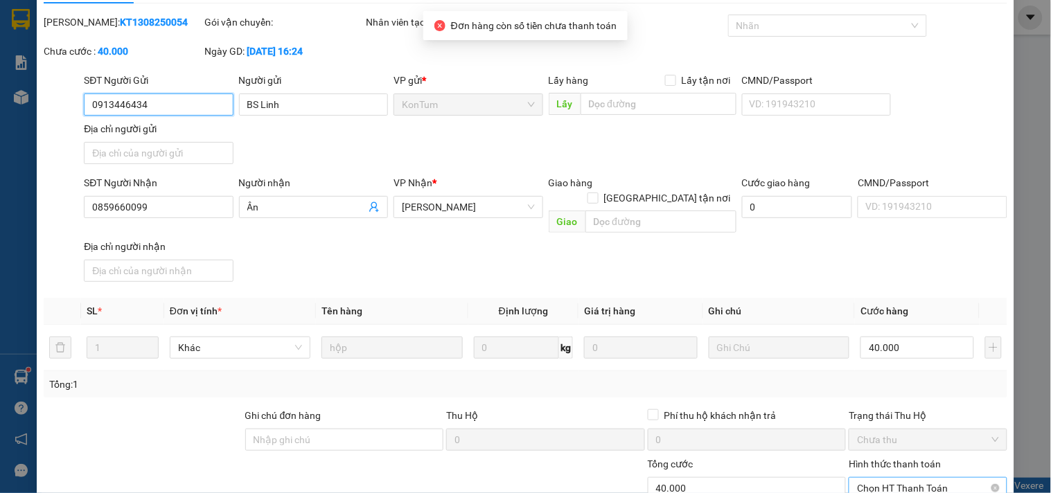
scroll to position [119, 0]
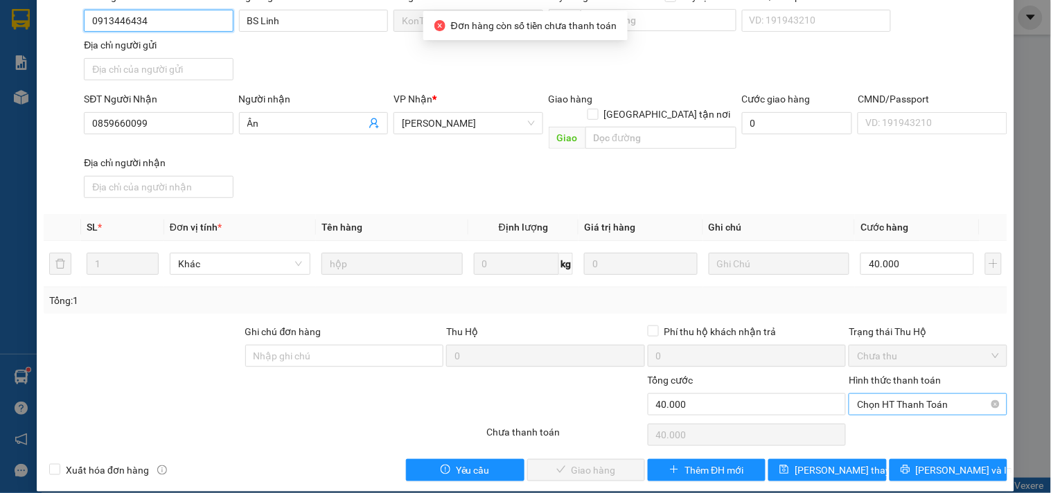
click at [898, 398] on span "Chọn HT Thanh Toán" at bounding box center [927, 404] width 141 height 21
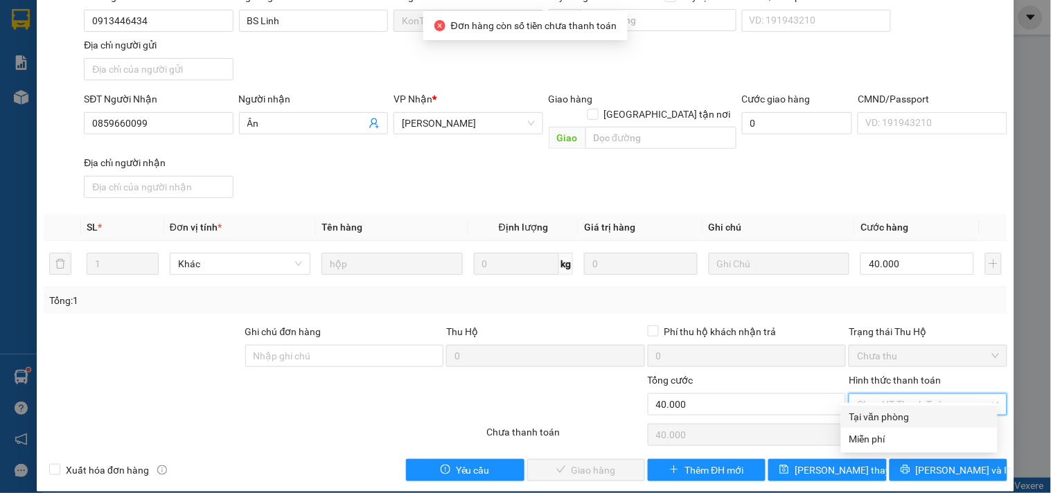
click at [896, 414] on div "Tại văn phòng" at bounding box center [919, 416] width 140 height 15
type input "0"
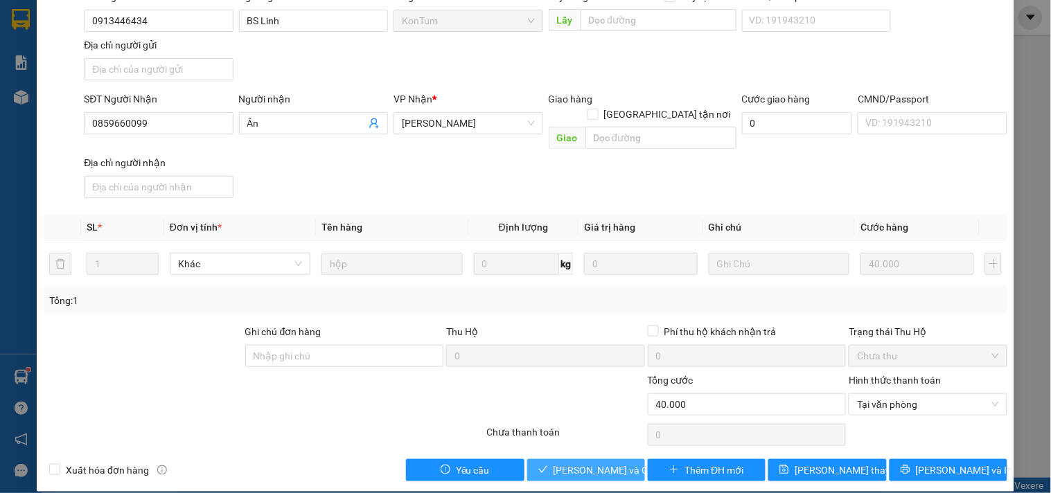
click at [614, 463] on span "[PERSON_NAME] và Giao hàng" at bounding box center [619, 470] width 133 height 15
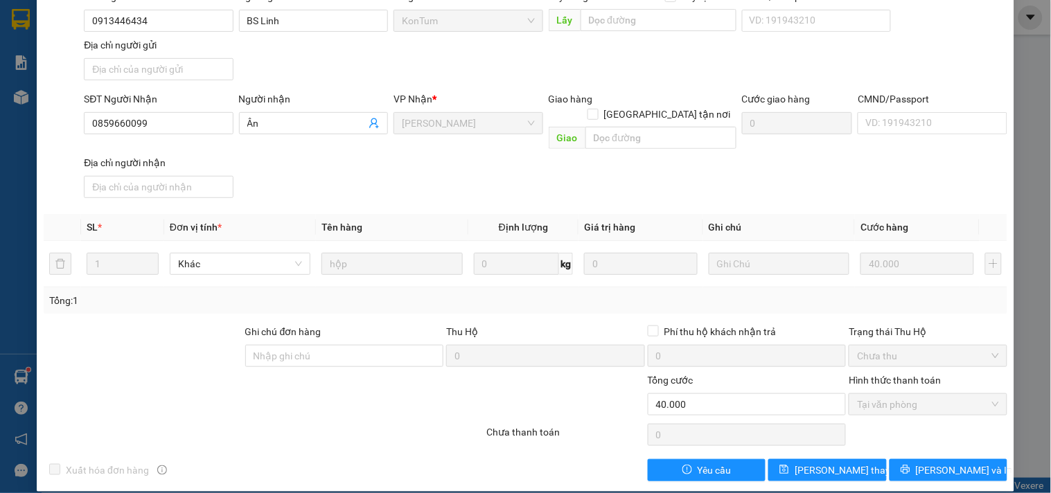
scroll to position [0, 0]
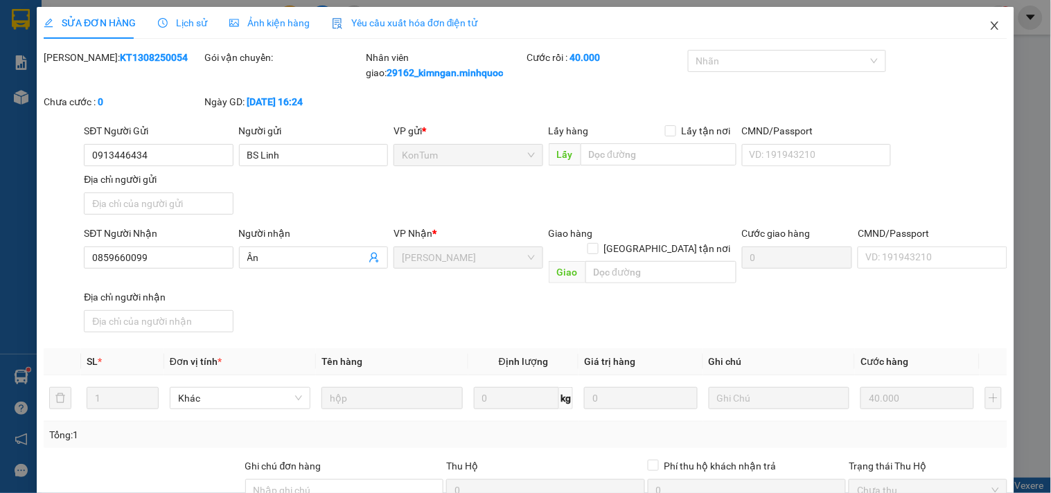
click at [986, 35] on span "Close" at bounding box center [994, 26] width 39 height 39
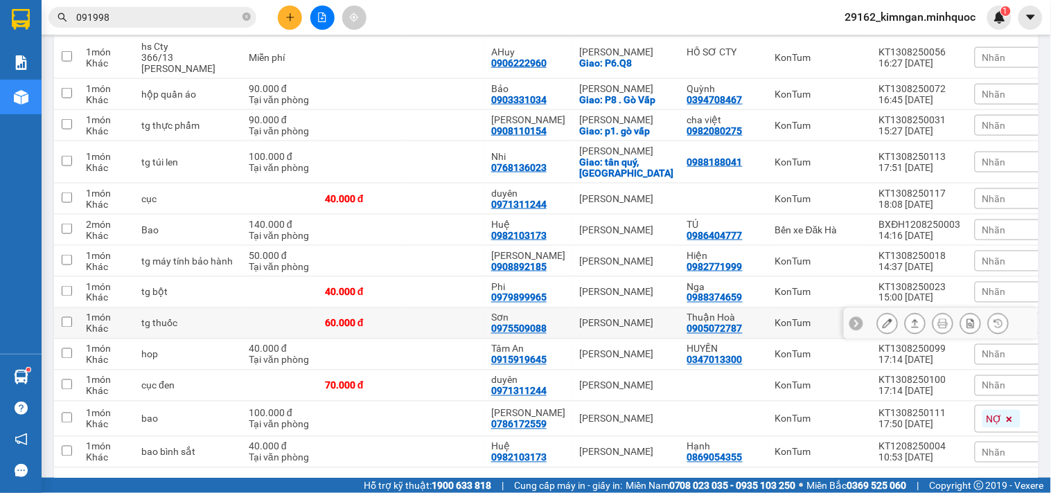
scroll to position [433, 0]
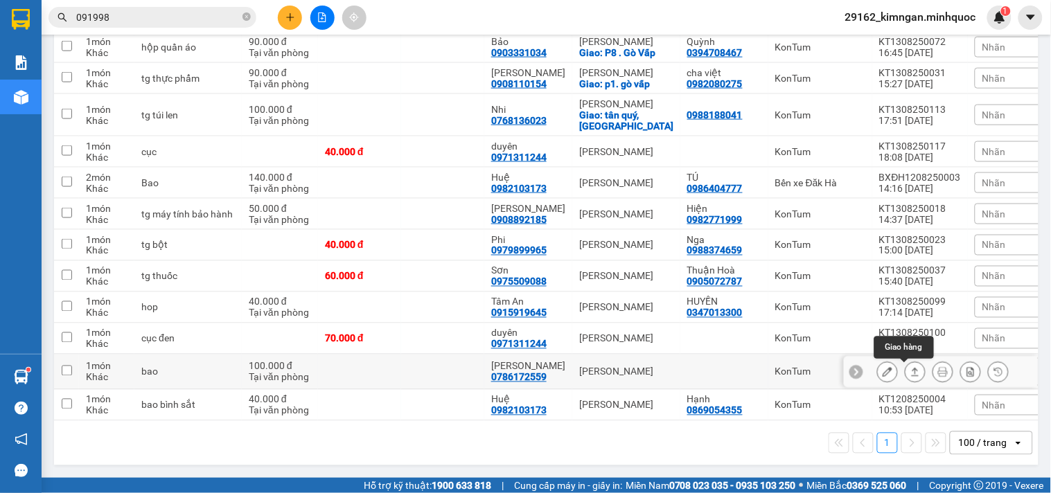
click at [910, 373] on icon at bounding box center [915, 372] width 10 height 10
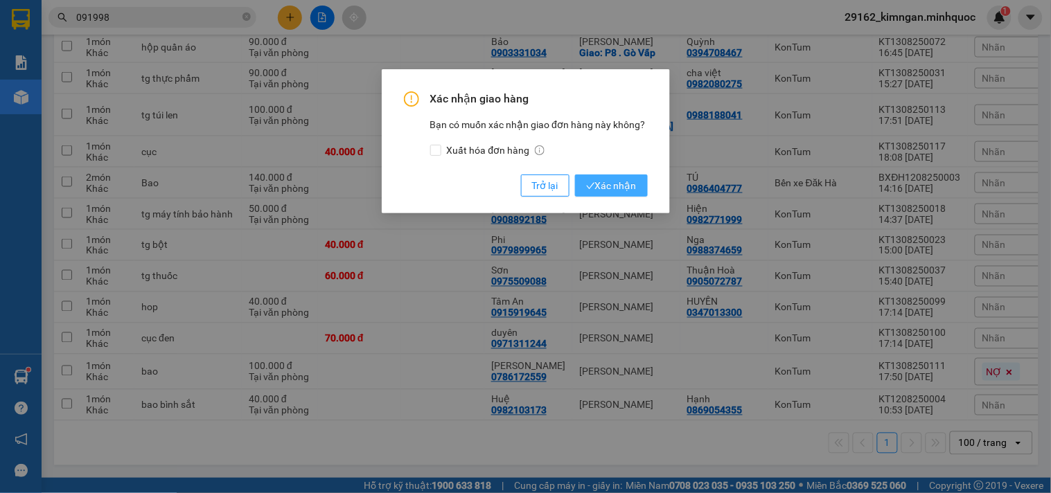
click at [632, 194] on button "Xác nhận" at bounding box center [611, 186] width 73 height 22
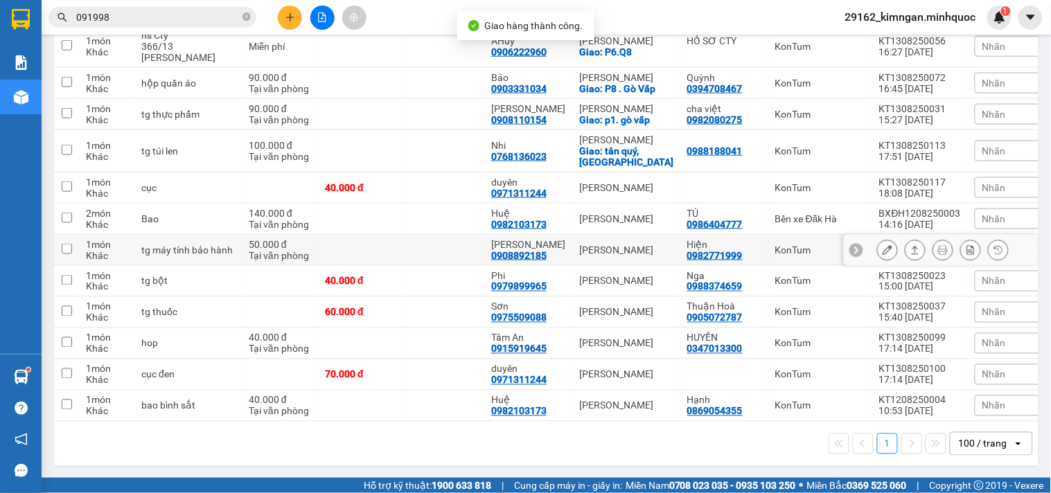
scroll to position [398, 0]
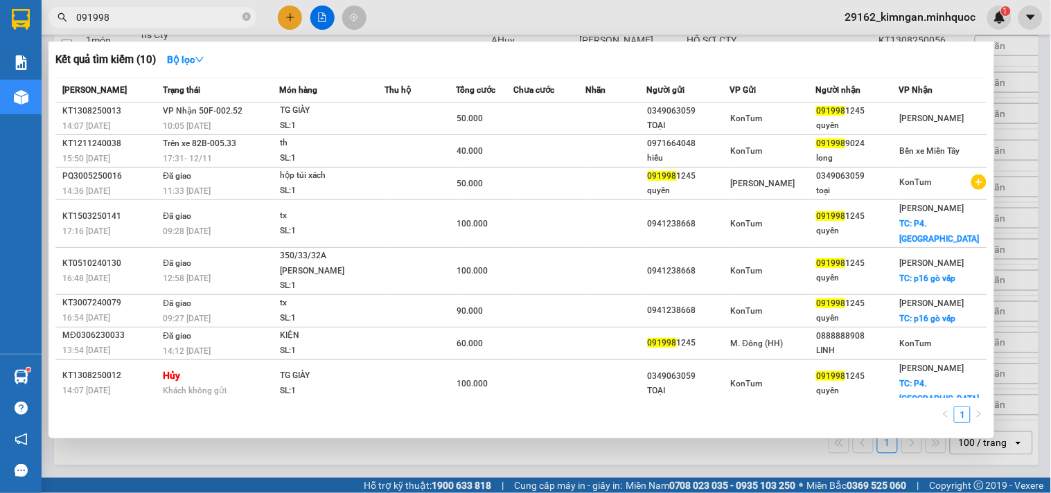
click at [157, 21] on input "091998" at bounding box center [157, 17] width 163 height 15
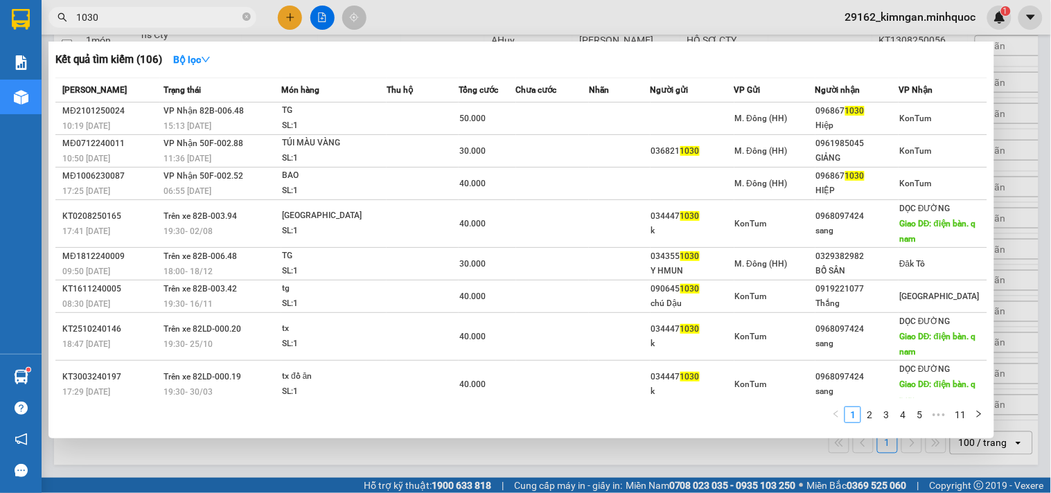
type input "1030"
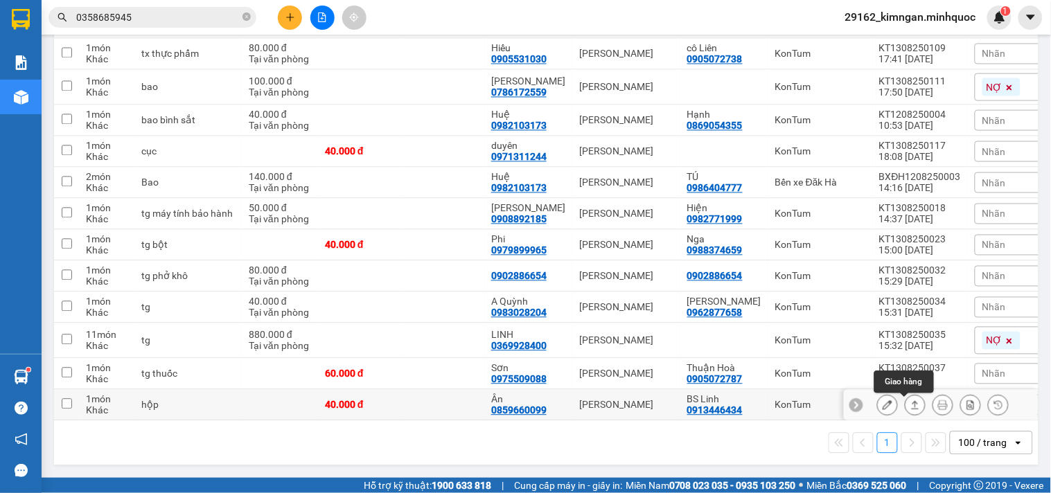
click at [910, 406] on icon at bounding box center [915, 405] width 10 height 10
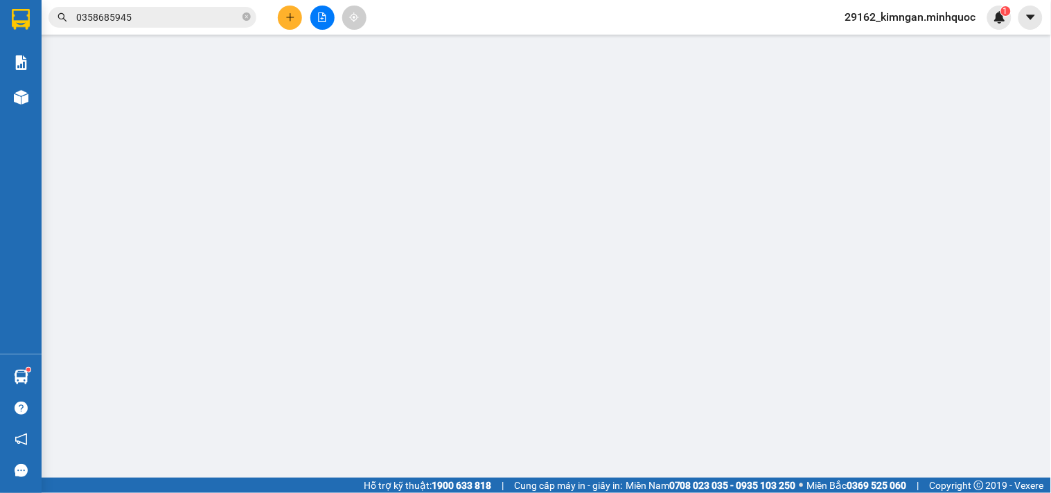
type input "0913446434"
type input "BS Linh"
type input "0859660099"
type input "Ân"
type input "40.000"
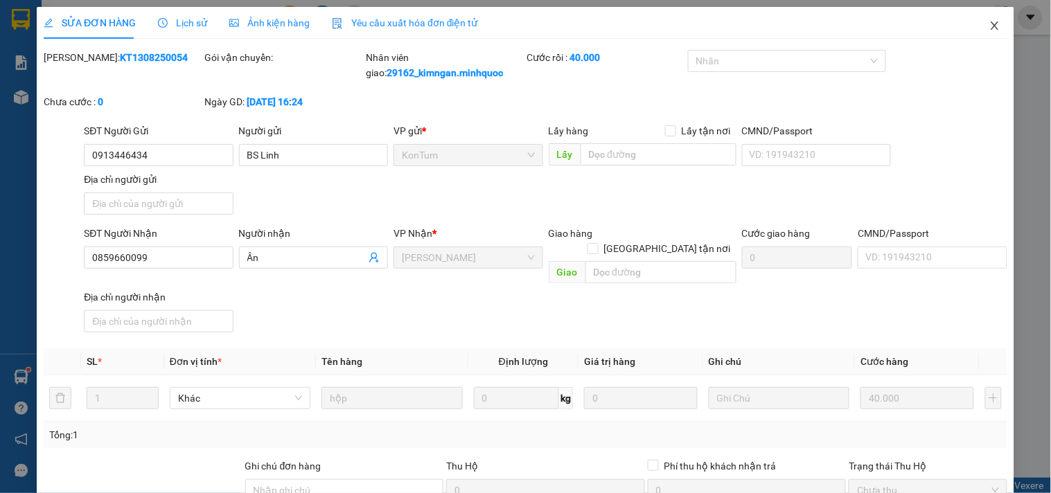
click at [986, 39] on span "Close" at bounding box center [994, 26] width 39 height 39
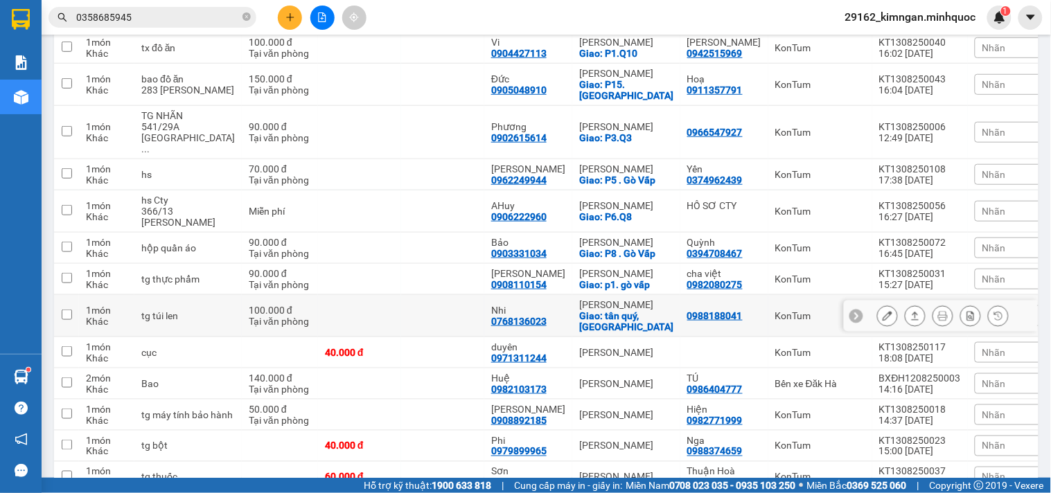
scroll to position [398, 0]
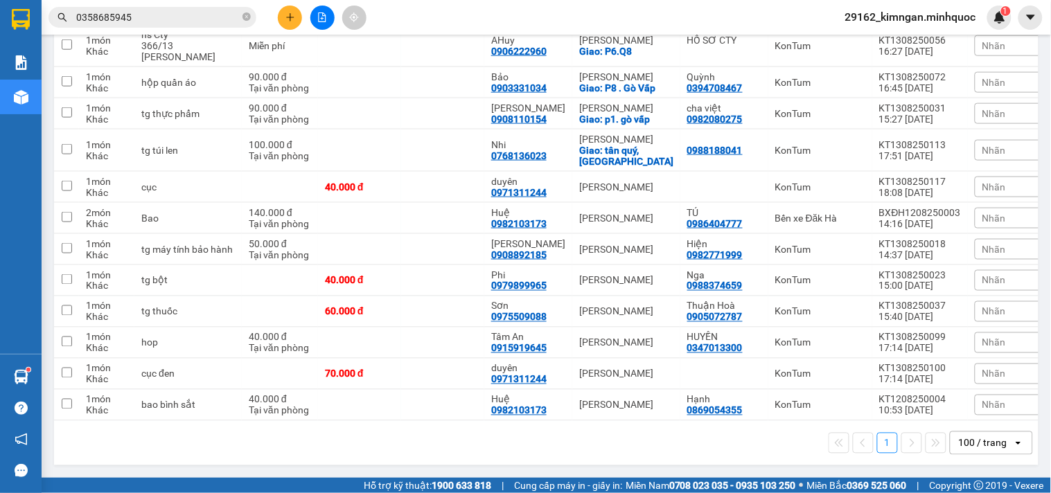
click at [283, 17] on button at bounding box center [290, 18] width 24 height 24
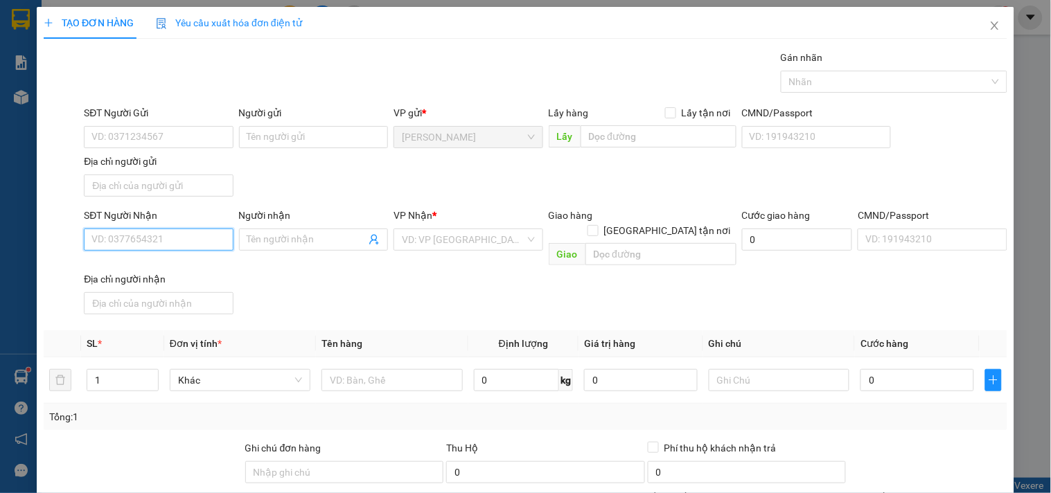
click at [107, 249] on input "SĐT Người Nhận" at bounding box center [158, 240] width 149 height 22
click at [153, 274] on div "0942959280 - phú" at bounding box center [156, 267] width 131 height 15
type input "0942959280"
type input "phú"
type input "0942959280"
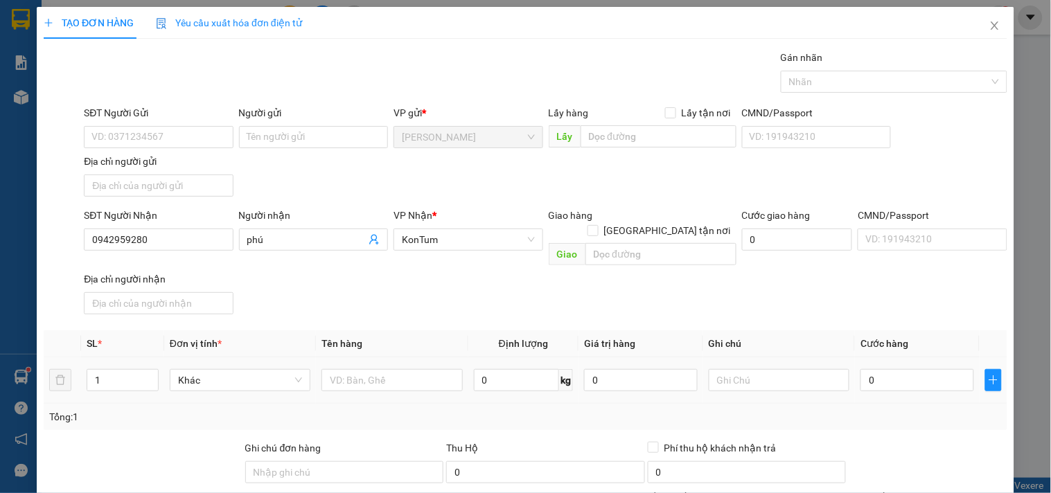
click at [357, 377] on div at bounding box center [391, 380] width 141 height 28
click at [364, 369] on input "text" at bounding box center [391, 380] width 141 height 22
type input "tg"
click at [904, 369] on input "0" at bounding box center [917, 380] width 114 height 22
type input "5"
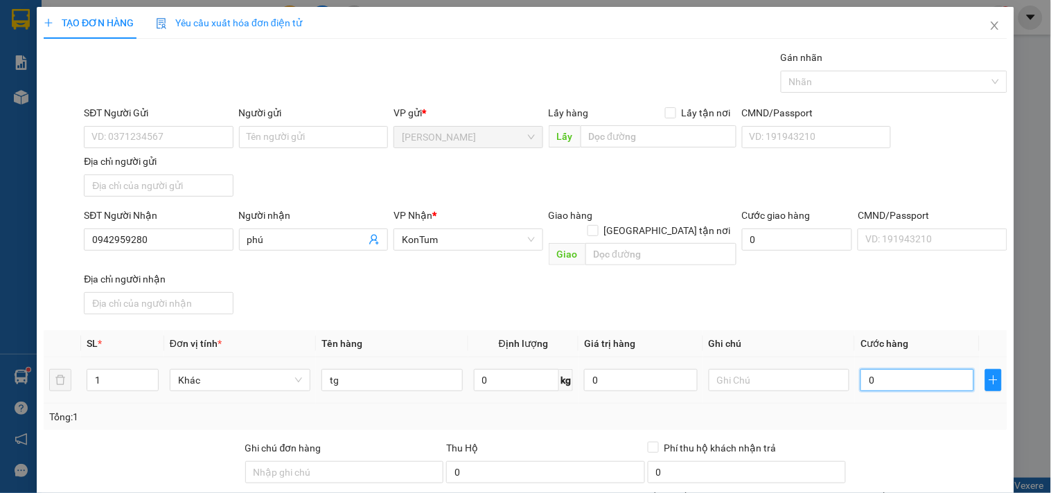
type input "5"
type input "50"
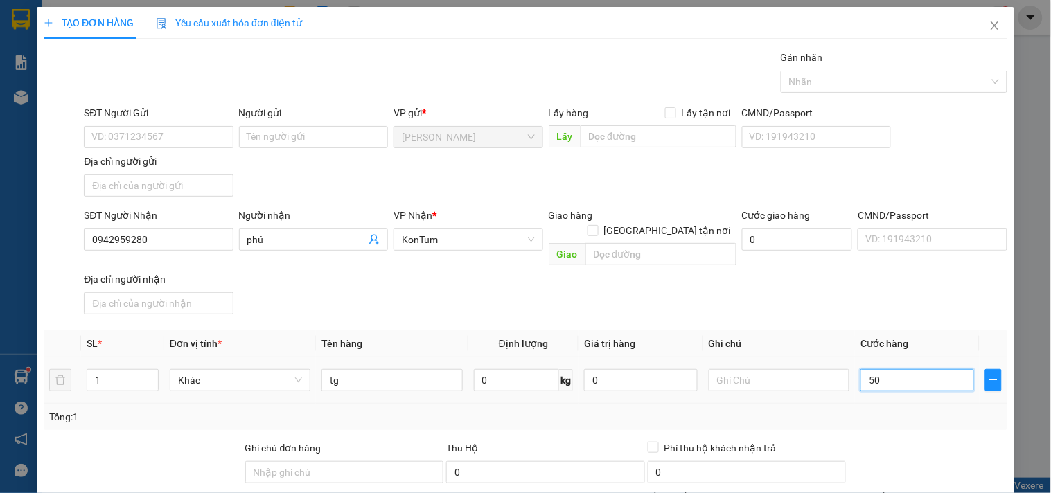
scroll to position [116, 0]
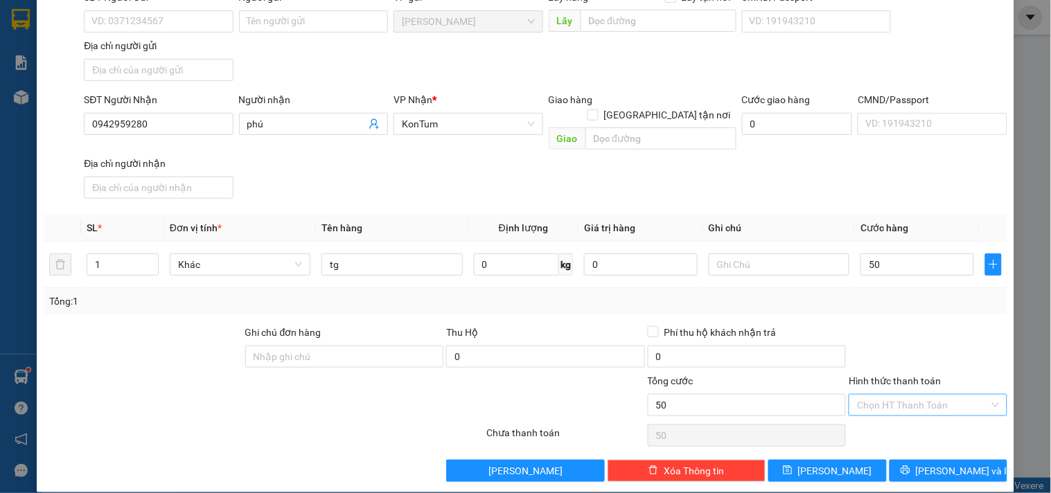
type input "50.000"
click at [910, 395] on input "Hình thức thanh toán" at bounding box center [923, 405] width 132 height 21
click at [911, 411] on div "Tại văn phòng" at bounding box center [919, 418] width 140 height 15
type input "0"
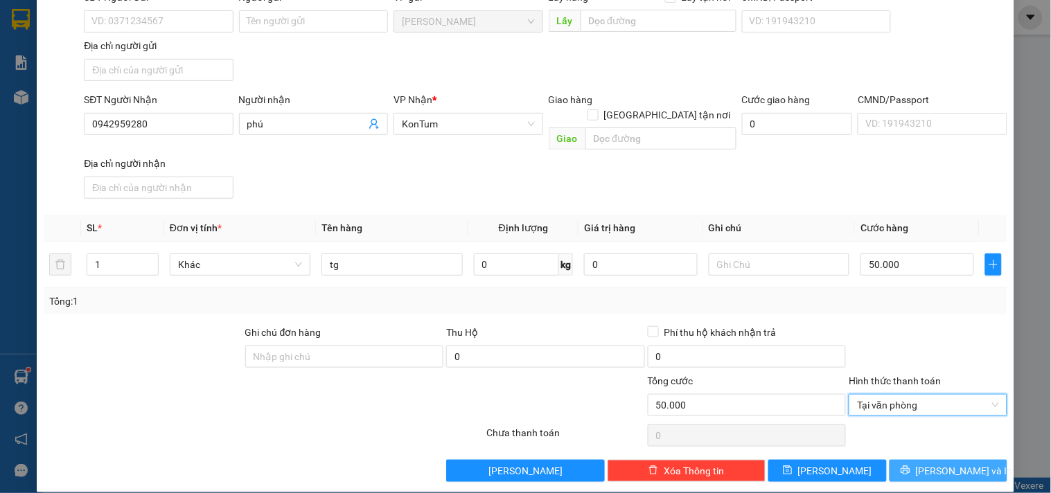
click at [925, 463] on span "[PERSON_NAME] và In" at bounding box center [964, 470] width 97 height 15
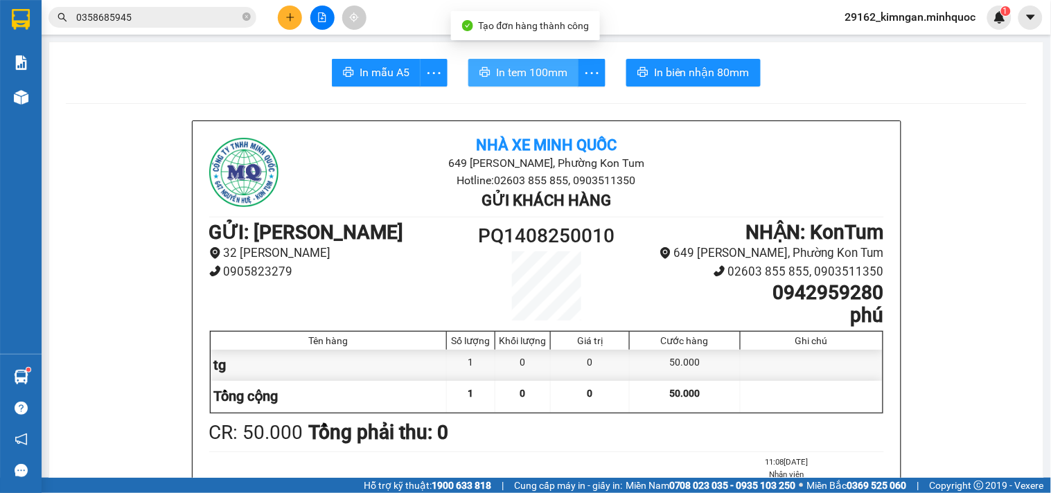
click at [516, 80] on span "In tem 100mm" at bounding box center [531, 72] width 71 height 17
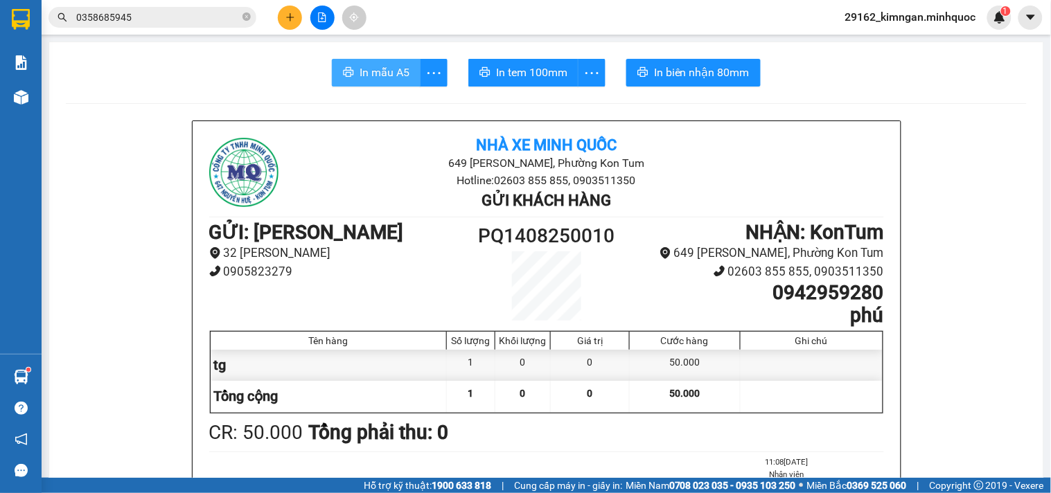
click at [377, 65] on span "In mẫu A5" at bounding box center [384, 72] width 50 height 17
click at [130, 21] on input "0358685945" at bounding box center [157, 17] width 163 height 15
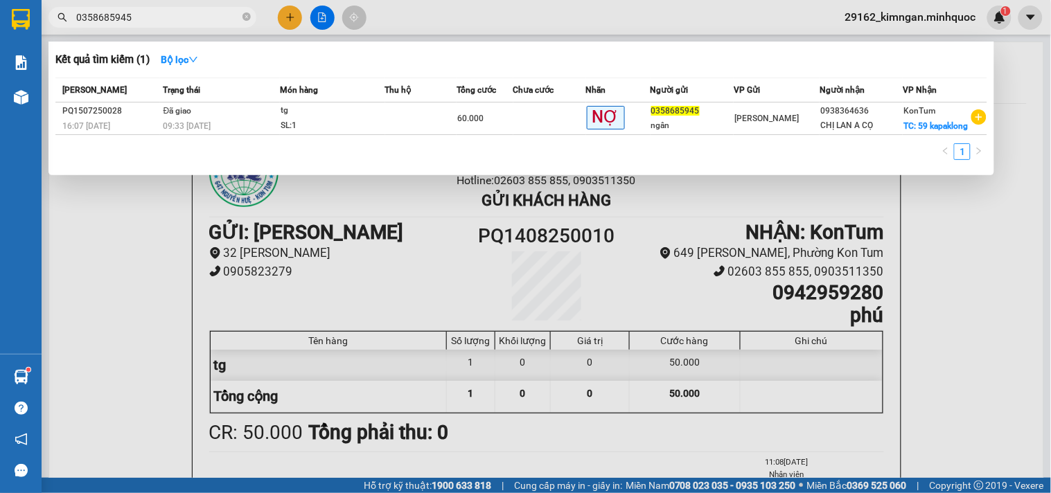
click at [130, 21] on input "0358685945" at bounding box center [157, 17] width 163 height 15
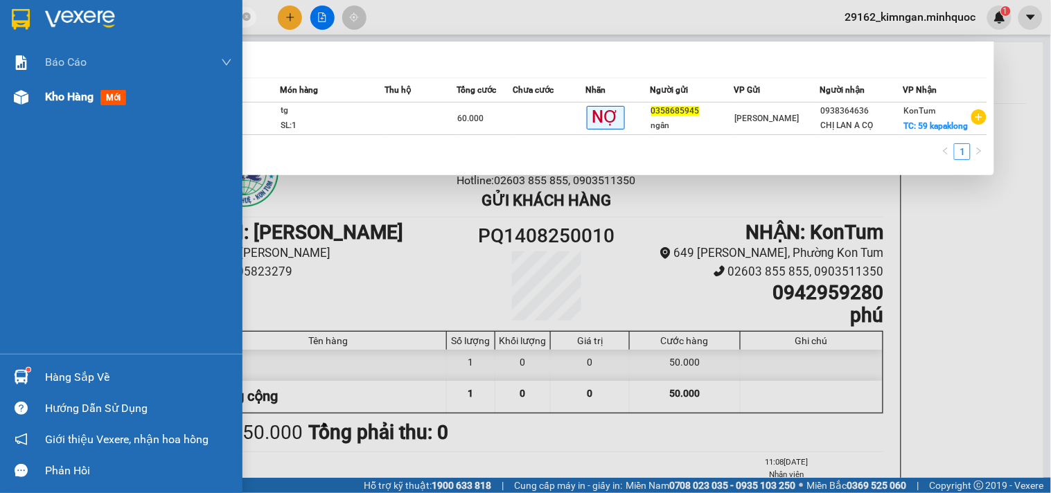
click at [14, 99] on img at bounding box center [21, 97] width 15 height 15
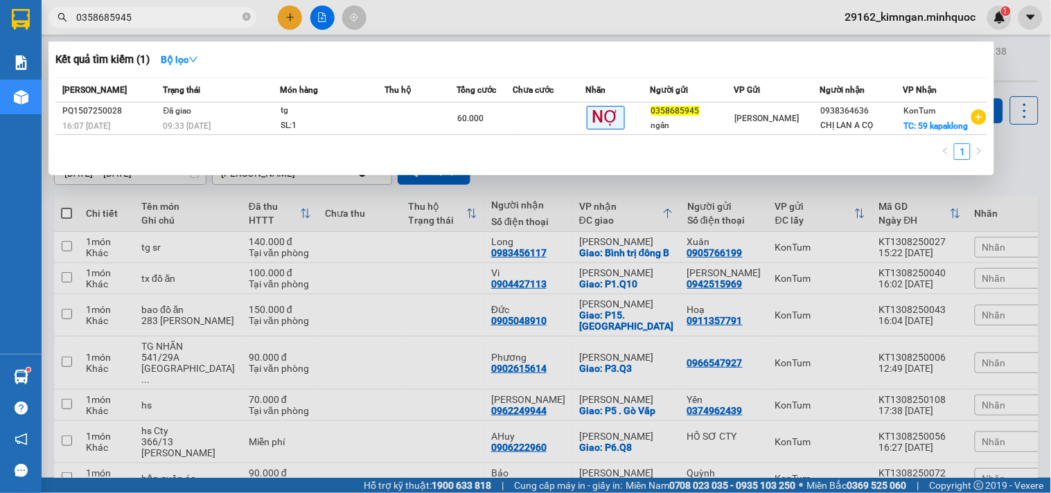
click at [492, 352] on div at bounding box center [525, 246] width 1051 height 493
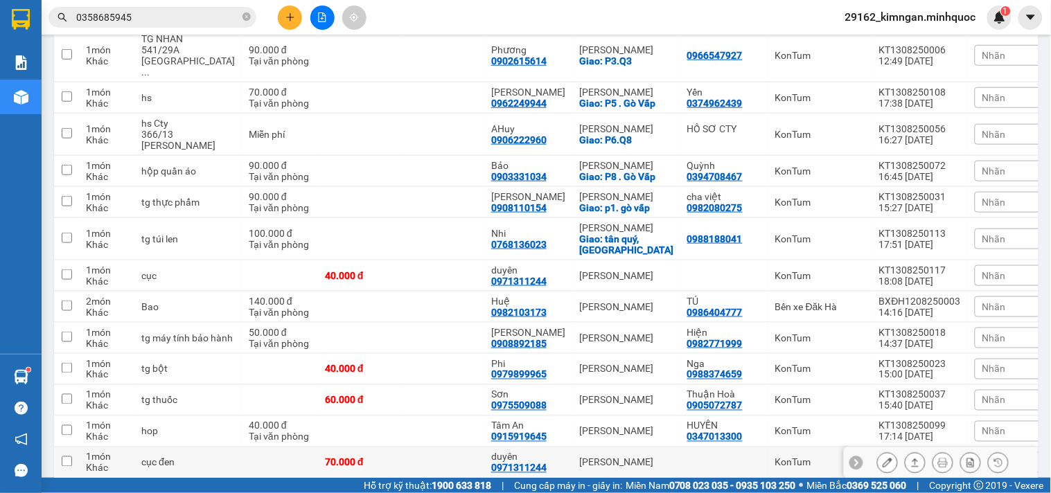
scroll to position [398, 0]
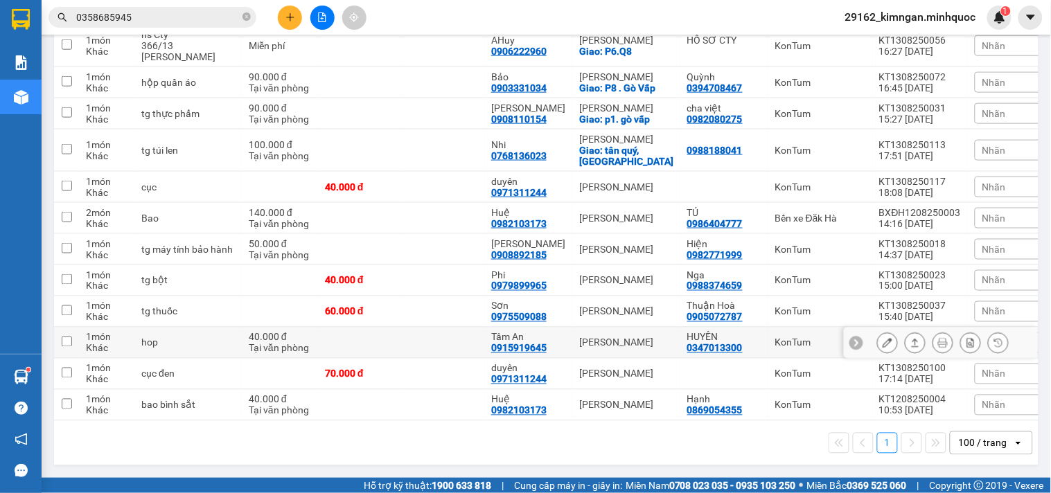
click at [910, 344] on icon at bounding box center [915, 343] width 10 height 10
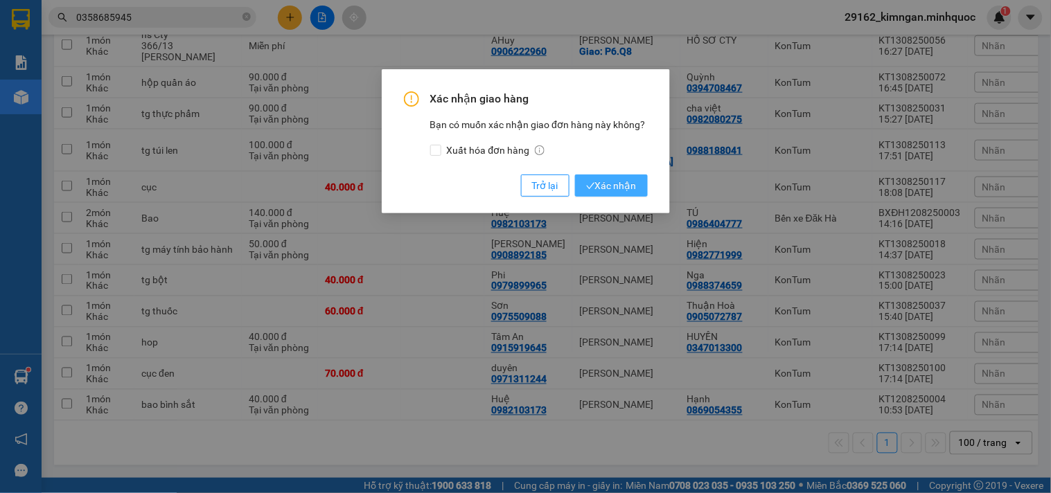
click at [632, 178] on span "Xác nhận" at bounding box center [611, 185] width 51 height 15
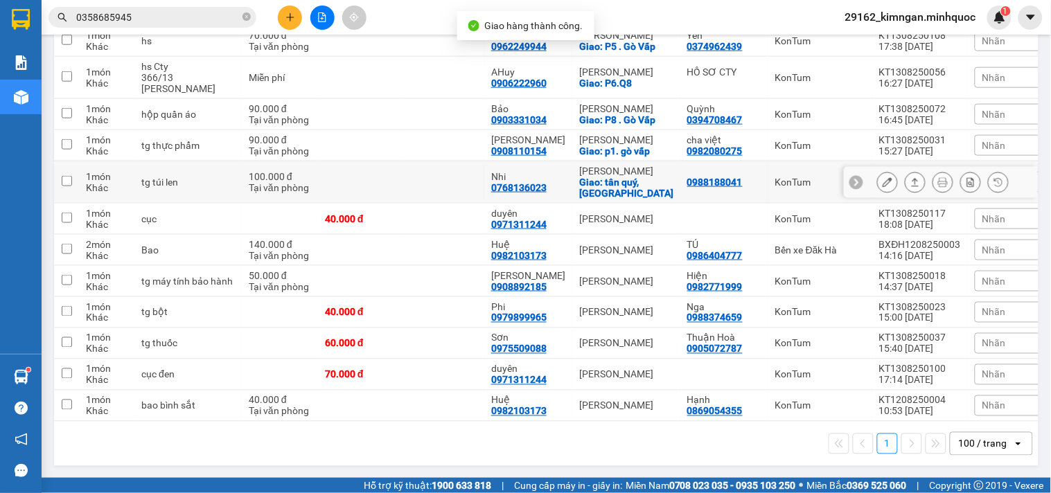
scroll to position [367, 0]
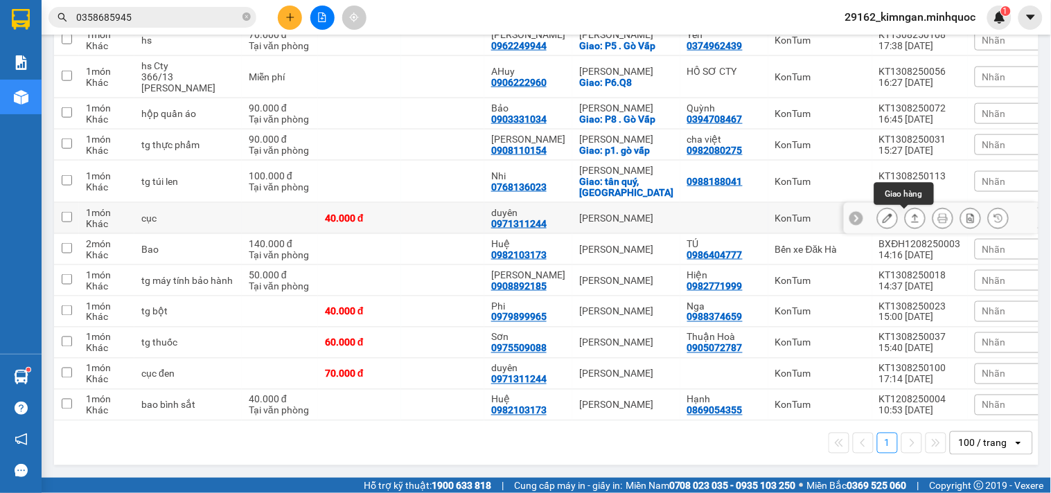
click at [910, 215] on icon at bounding box center [915, 218] width 10 height 10
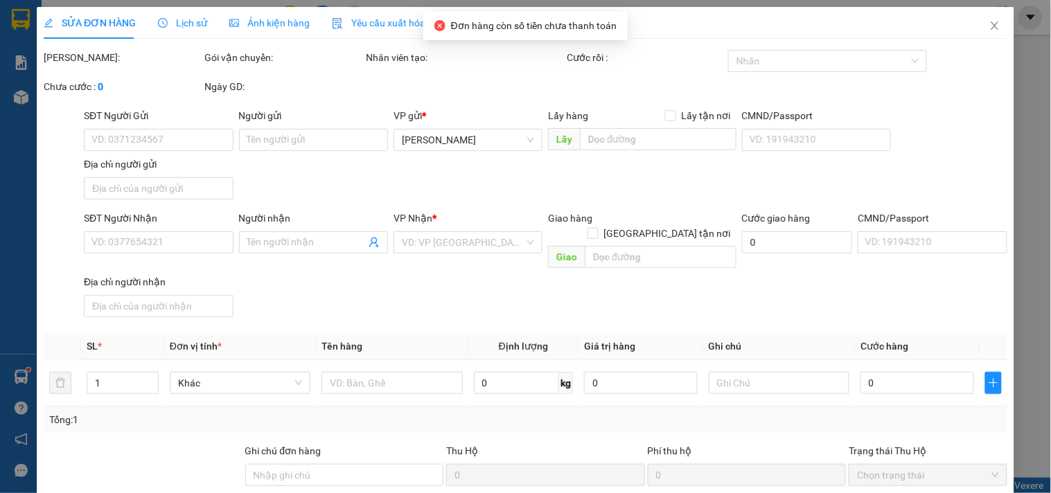
type input "0971311244"
type input "duyên"
type input "40.000"
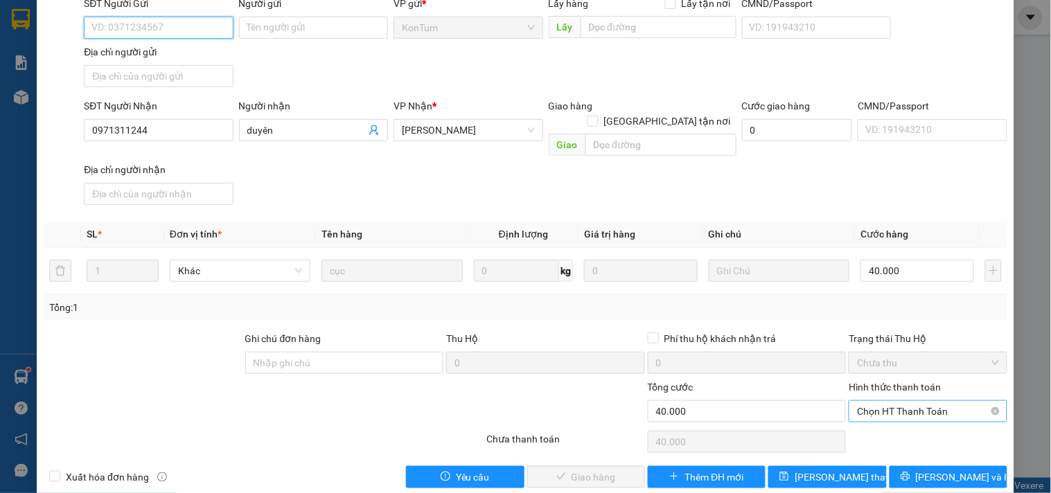
scroll to position [119, 0]
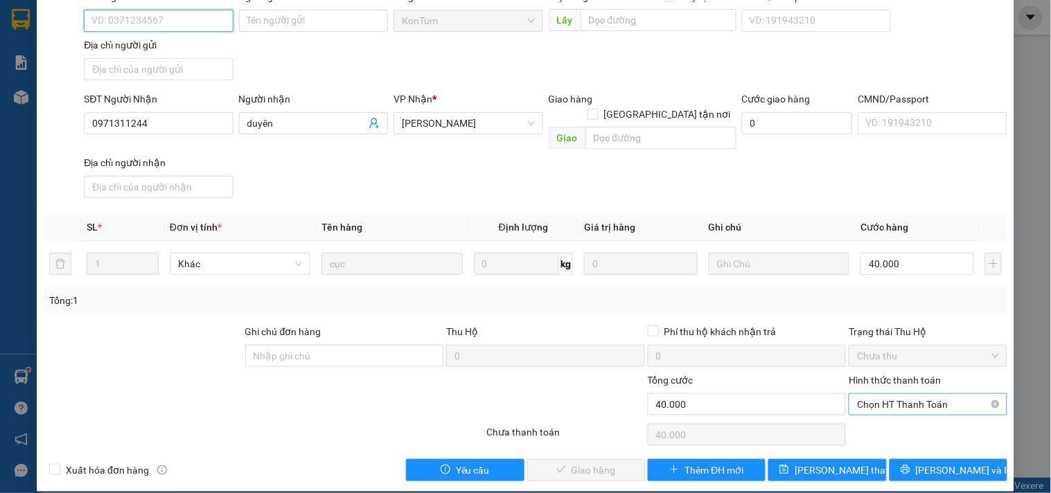
click at [940, 394] on span "Chọn HT Thanh Toán" at bounding box center [927, 404] width 141 height 21
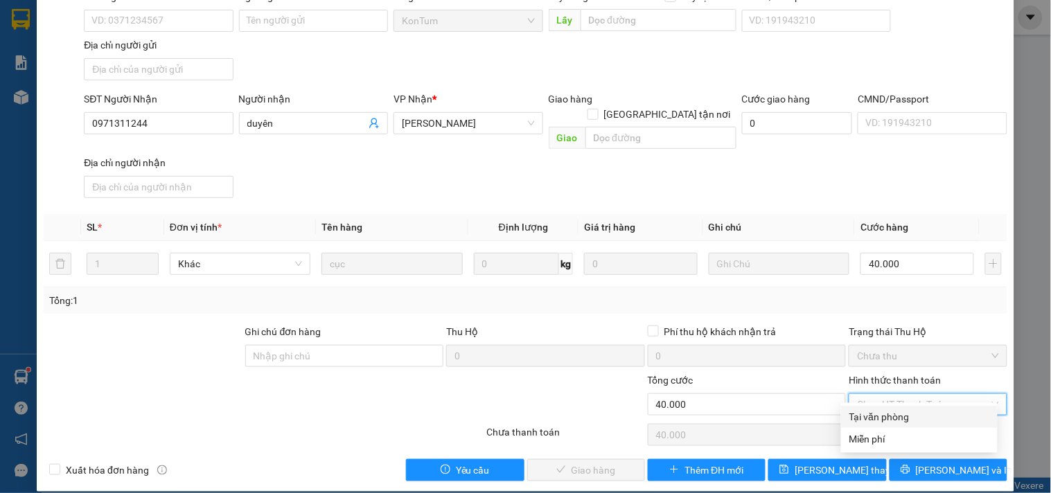
click at [903, 420] on div "Tại văn phòng" at bounding box center [919, 416] width 140 height 15
type input "0"
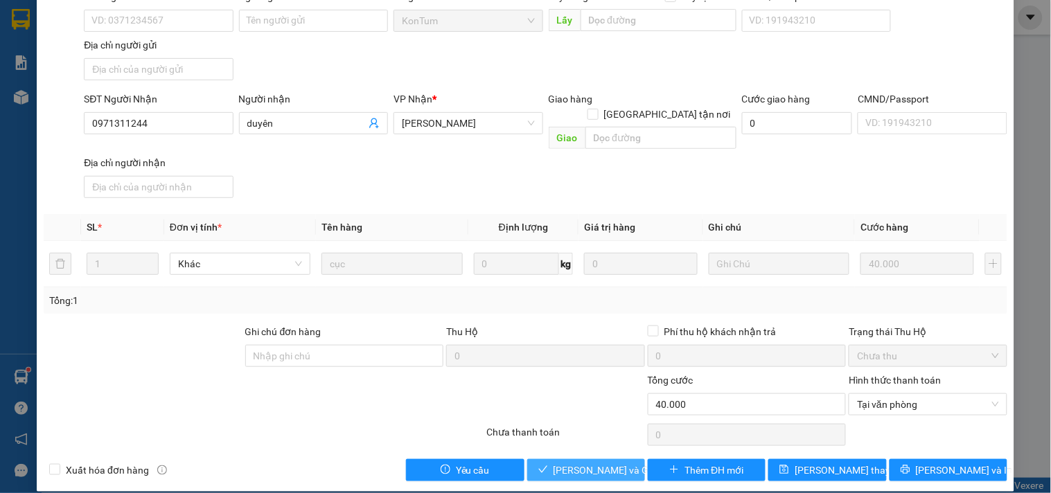
click at [545, 459] on button "[PERSON_NAME] và Giao hàng" at bounding box center [586, 470] width 118 height 22
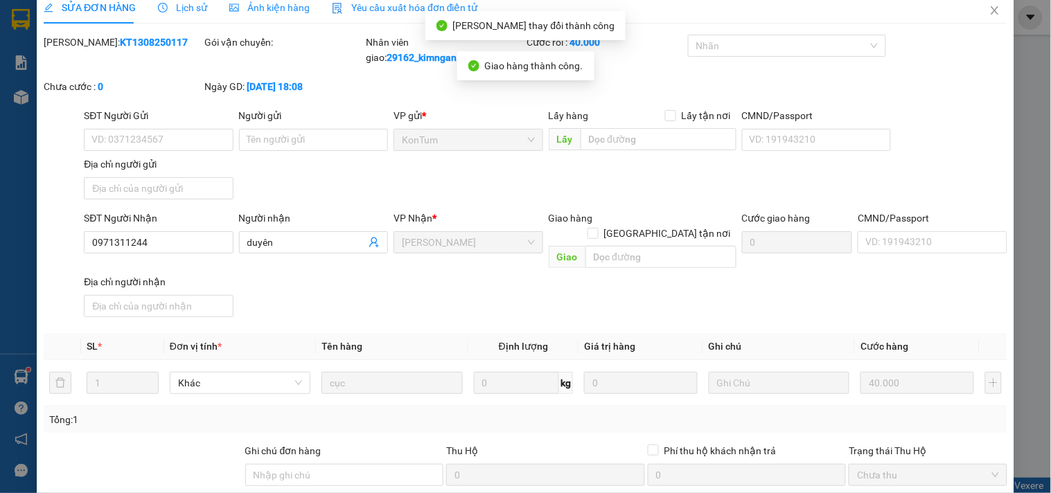
scroll to position [0, 0]
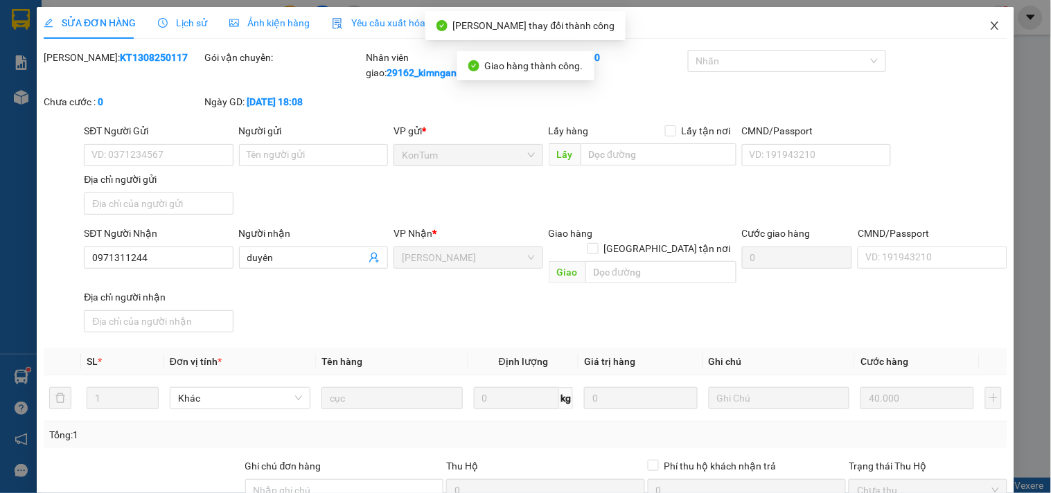
click at [984, 36] on span "Close" at bounding box center [994, 26] width 39 height 39
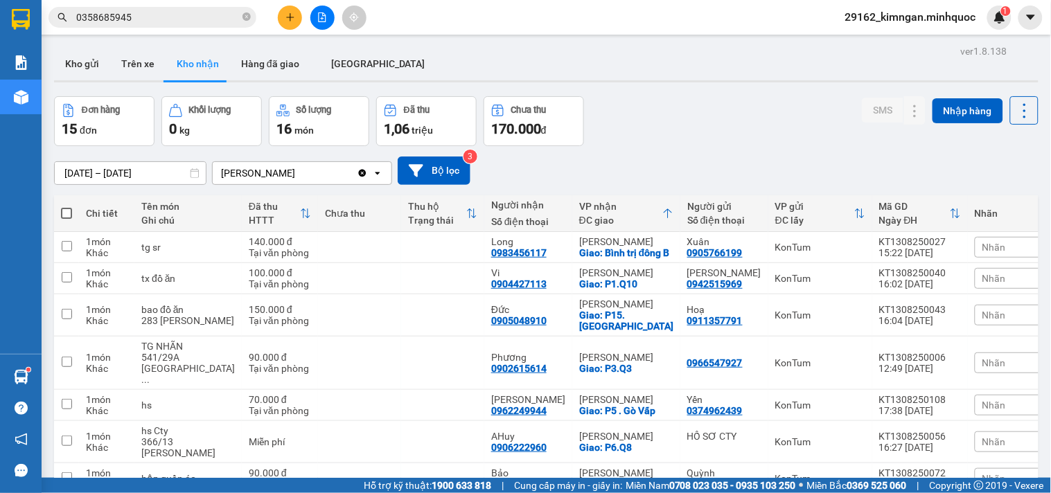
scroll to position [335, 0]
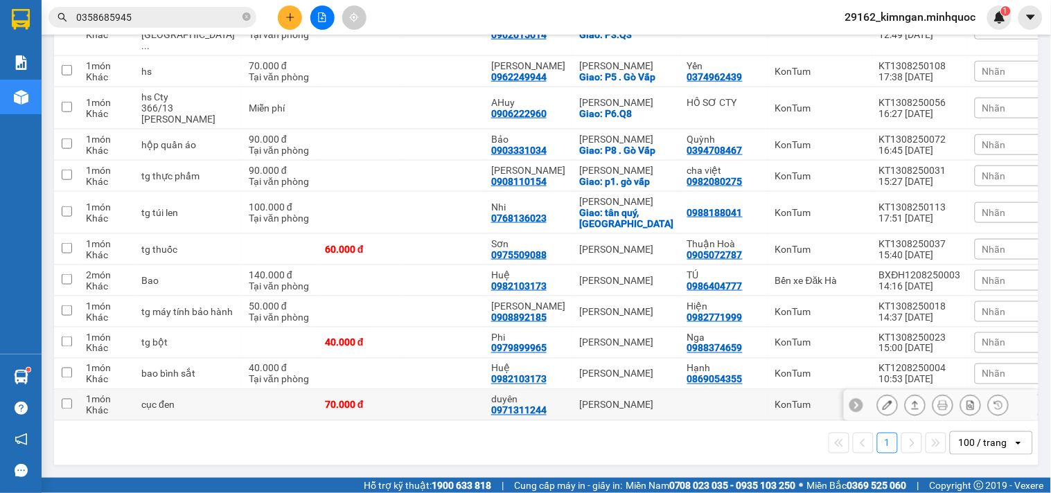
click at [915, 404] on div at bounding box center [943, 405] width 132 height 21
click at [910, 400] on icon at bounding box center [915, 405] width 10 height 10
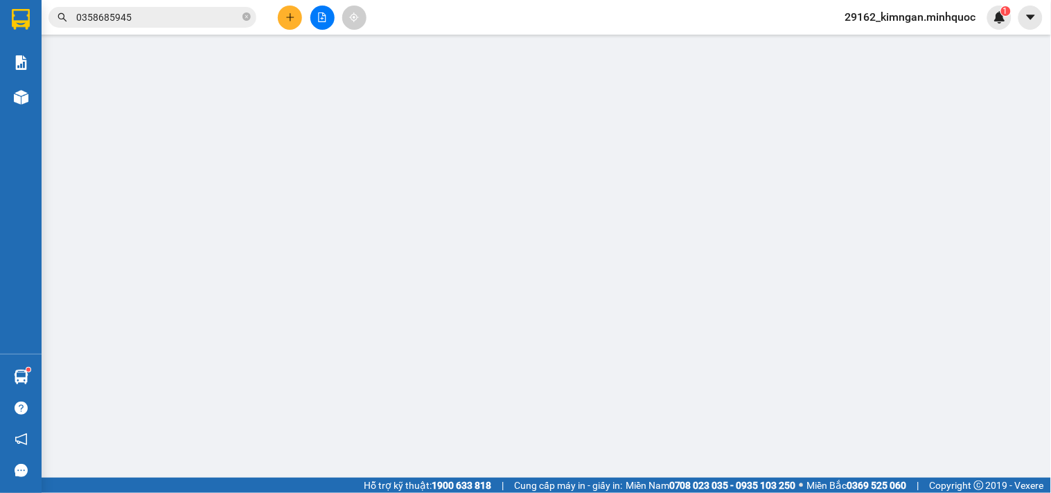
type input "0971311244"
type input "duyên"
type input "70.000"
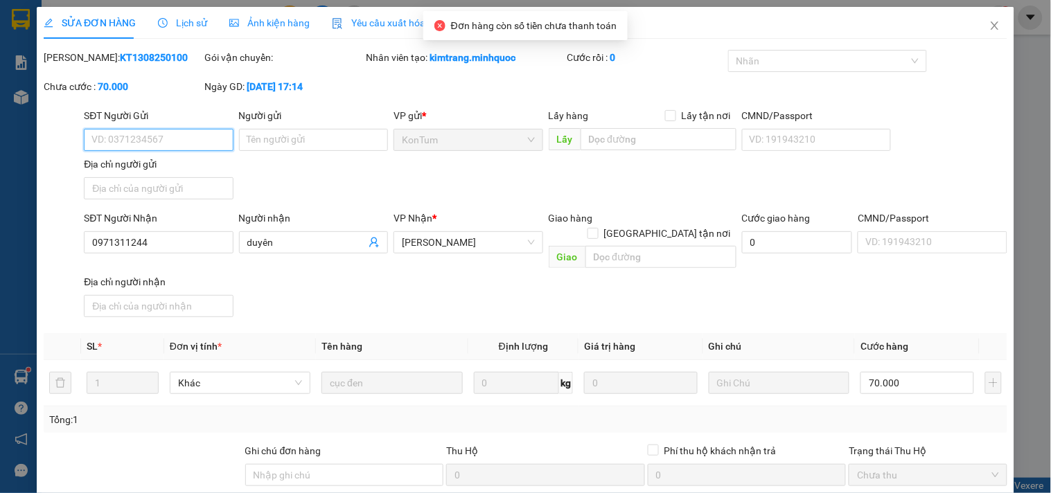
scroll to position [119, 0]
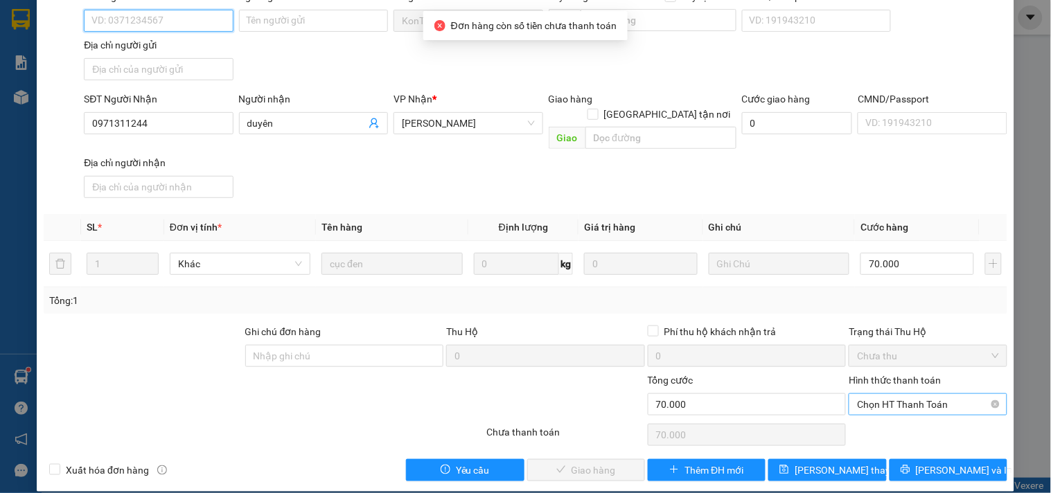
click at [887, 394] on span "Chọn HT Thanh Toán" at bounding box center [927, 404] width 141 height 21
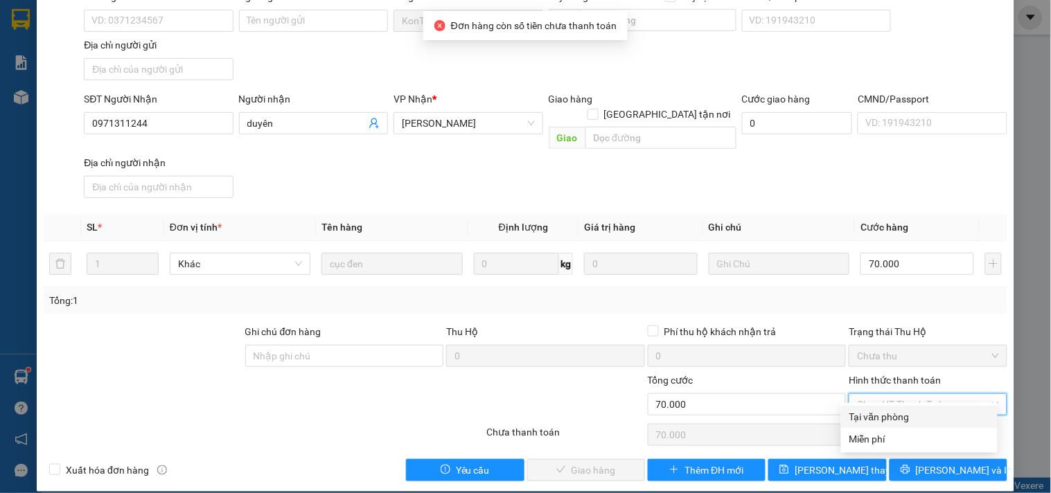
click at [884, 411] on div "Tại văn phòng" at bounding box center [919, 416] width 140 height 15
type input "0"
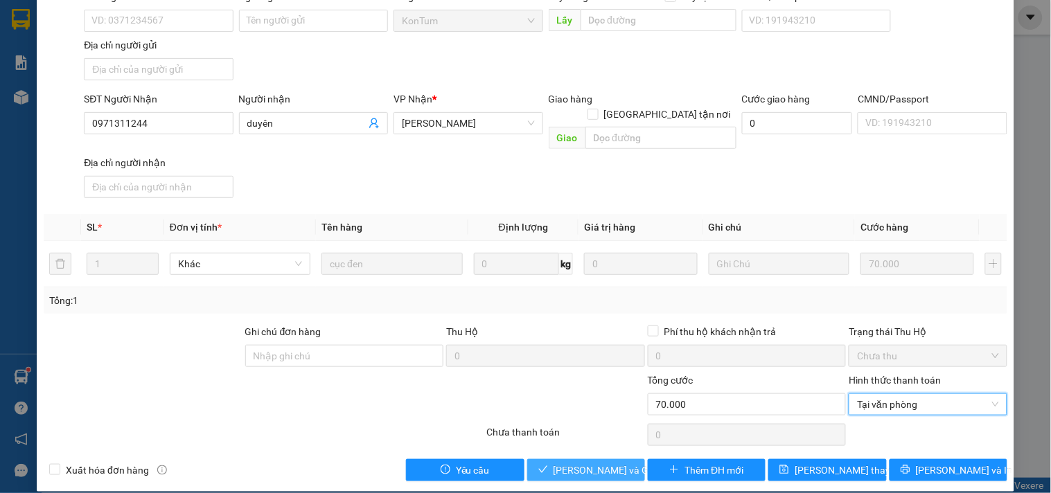
click at [612, 463] on span "[PERSON_NAME] và Giao hàng" at bounding box center [619, 470] width 133 height 15
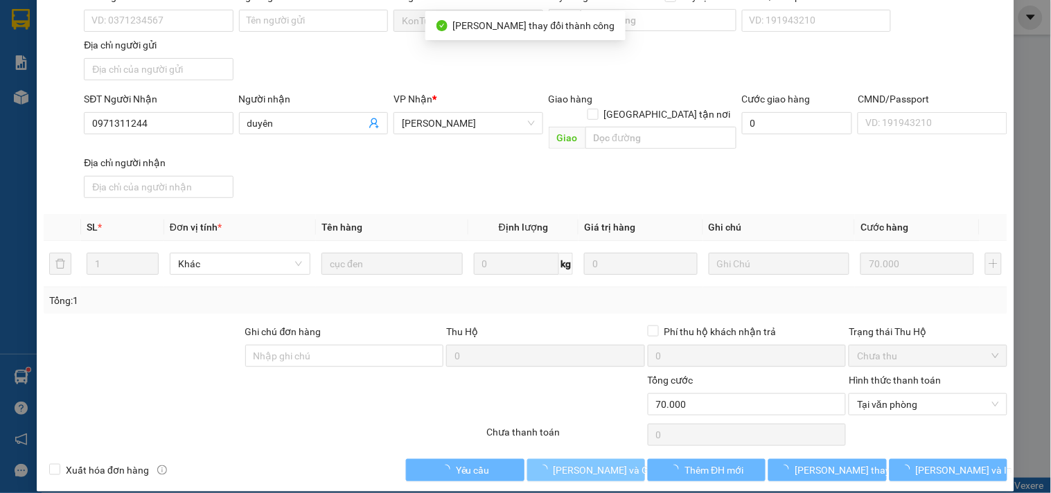
scroll to position [0, 0]
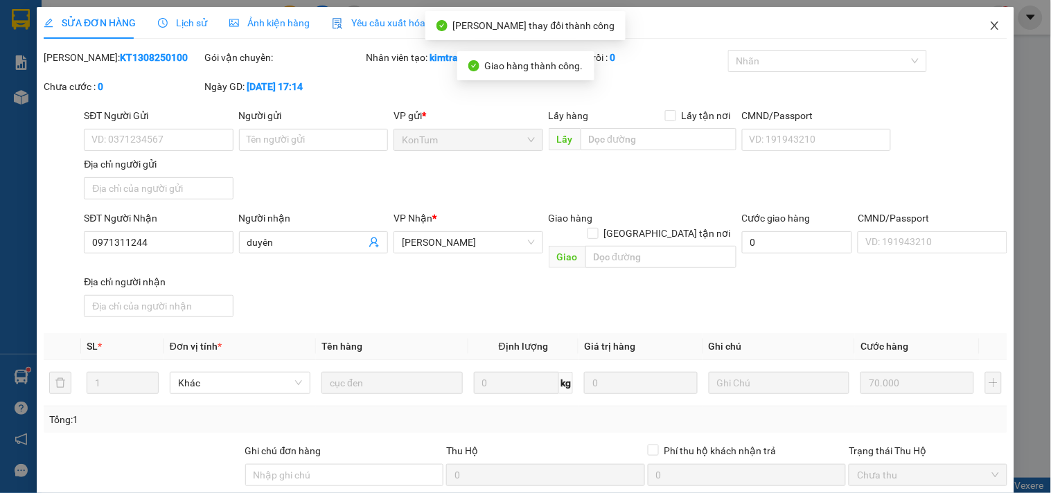
click at [992, 24] on span "Close" at bounding box center [994, 26] width 39 height 39
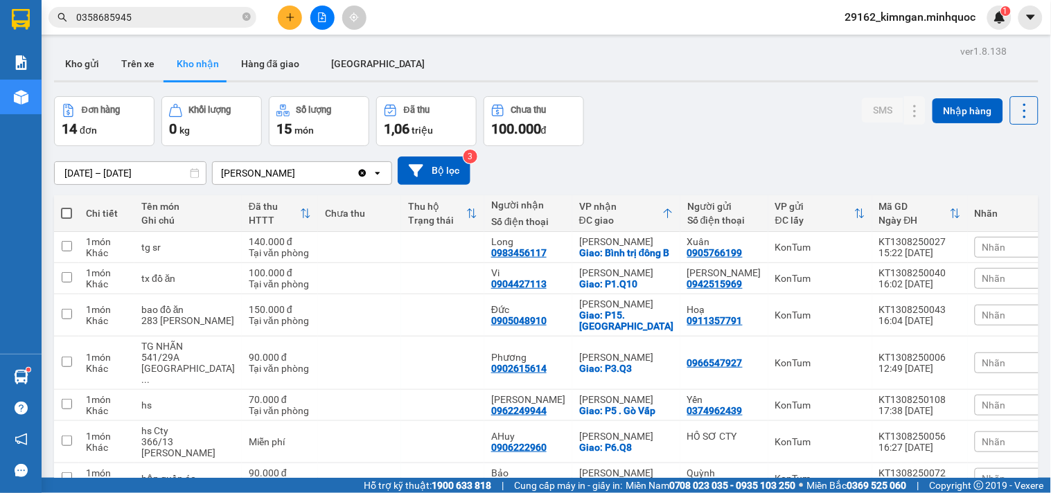
click at [287, 18] on icon "plus" at bounding box center [290, 17] width 10 height 10
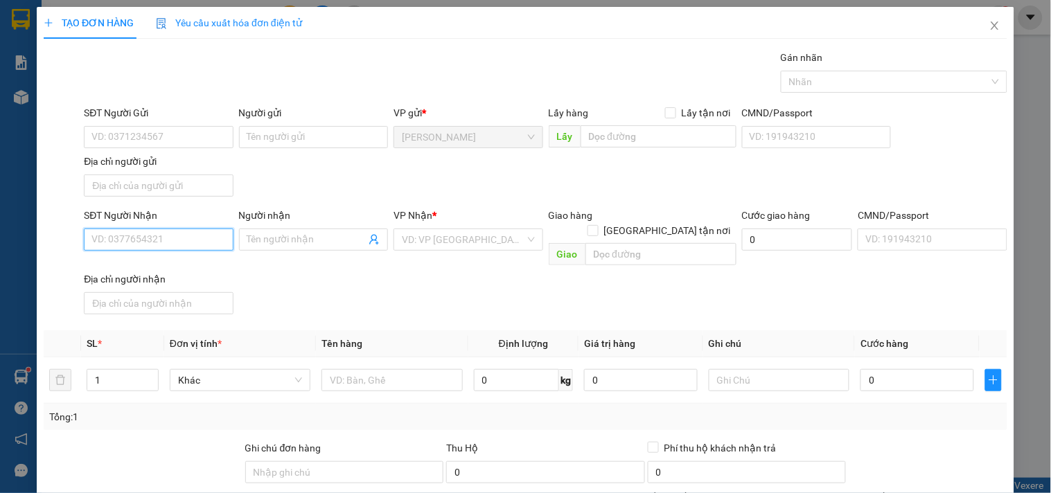
click at [192, 251] on input "SĐT Người Nhận" at bounding box center [158, 240] width 149 height 22
drag, startPoint x: 199, startPoint y: 248, endPoint x: 0, endPoint y: 210, distance: 202.4
click at [0, 215] on div "TẠO ĐƠN HÀNG Yêu cầu xuất hóa đơn điện tử Transit Pickup Surcharge Ids Transit …" at bounding box center [525, 246] width 1051 height 493
type input "0963778844"
click at [247, 232] on input "Người nhận" at bounding box center [306, 239] width 118 height 15
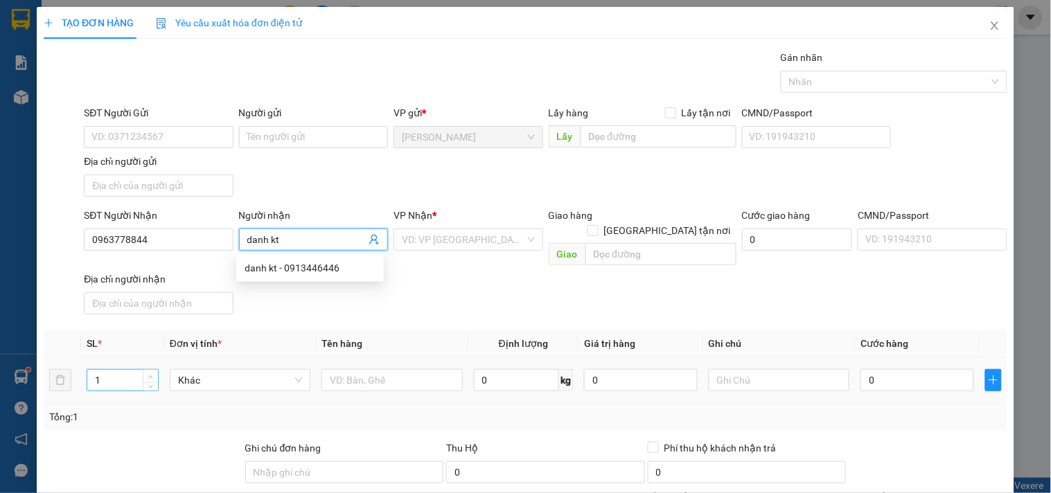
type input "danh kt"
click at [143, 370] on span "Increase Value" at bounding box center [150, 376] width 15 height 12
click at [303, 243] on input "danh kt" at bounding box center [306, 239] width 118 height 15
click at [358, 372] on input "text" at bounding box center [391, 380] width 141 height 22
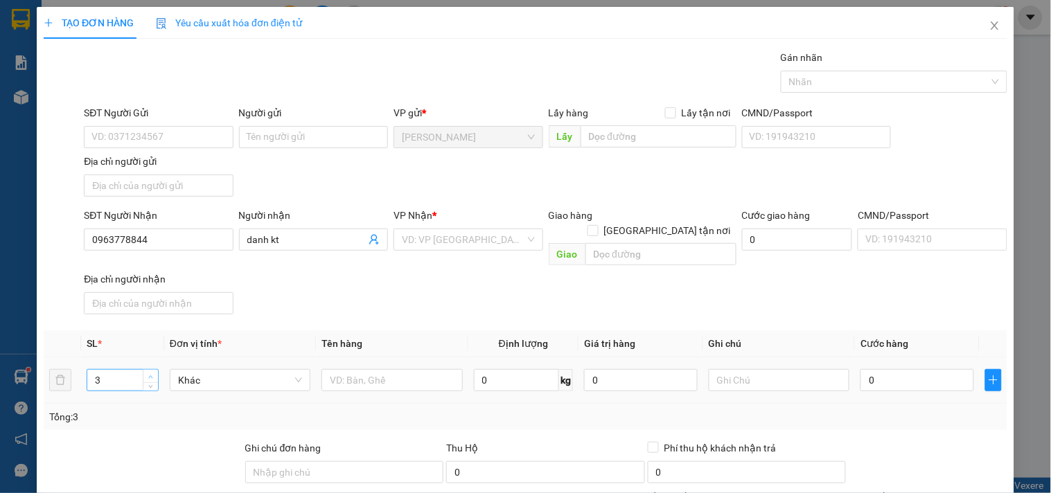
type input "4"
click at [150, 370] on span "Increase Value" at bounding box center [150, 376] width 15 height 12
click at [372, 376] on input "text" at bounding box center [391, 380] width 141 height 22
type input "2 bao+1tg+1 ống giấy"
click at [882, 369] on input "0" at bounding box center [917, 380] width 114 height 22
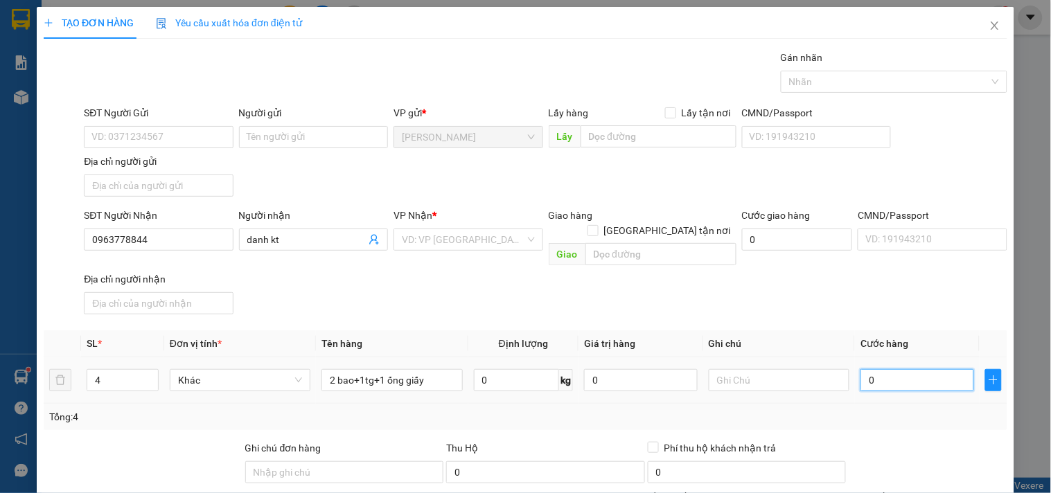
type input "2"
type input "25"
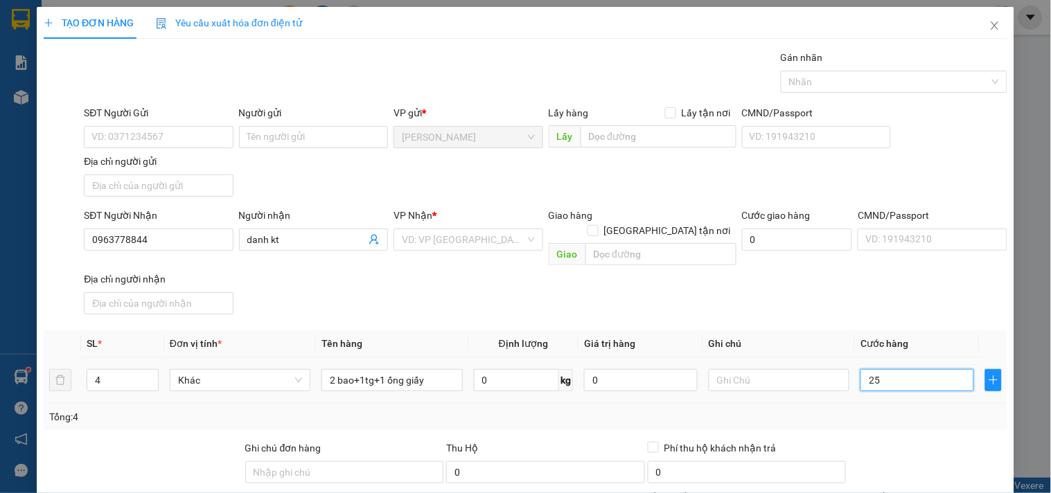
type input "25"
type input "250"
type input "250.000"
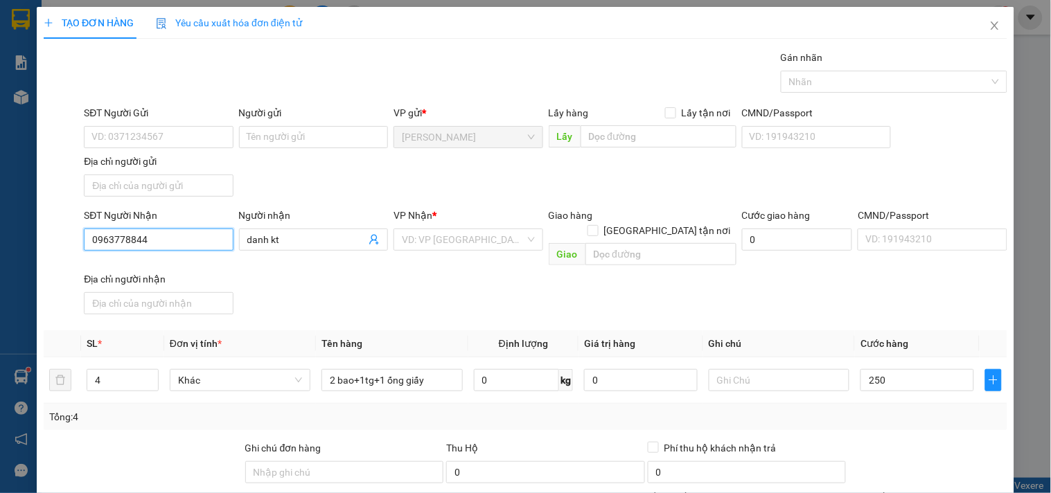
type input "250.000"
click at [199, 229] on input "0963778844" at bounding box center [158, 240] width 149 height 22
click at [203, 224] on div "SĐT Người Nhận" at bounding box center [158, 218] width 149 height 21
click at [188, 239] on input "0963778844" at bounding box center [158, 240] width 149 height 22
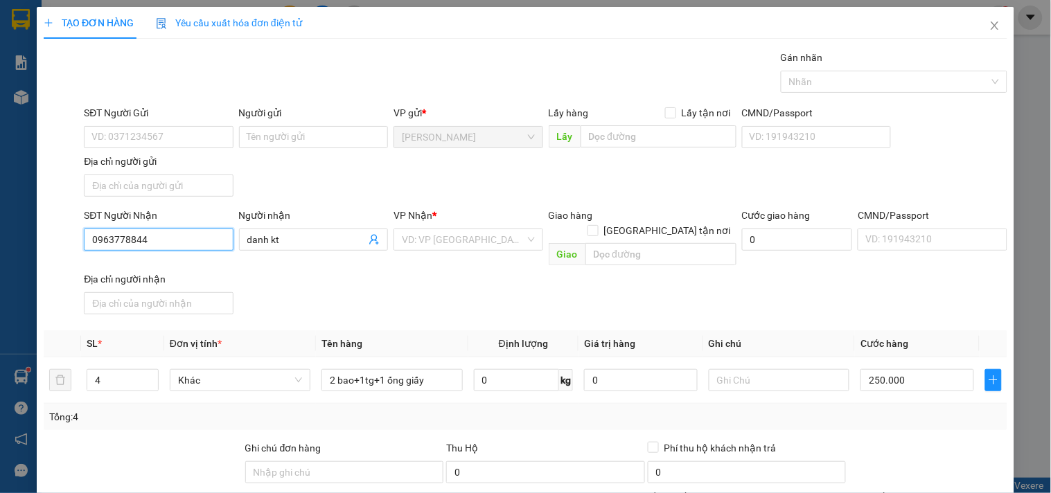
click at [188, 239] on input "0963778844" at bounding box center [158, 240] width 149 height 22
type input "0963774488"
click at [179, 260] on div "0963774488 - danh" at bounding box center [156, 267] width 131 height 15
type input "danh"
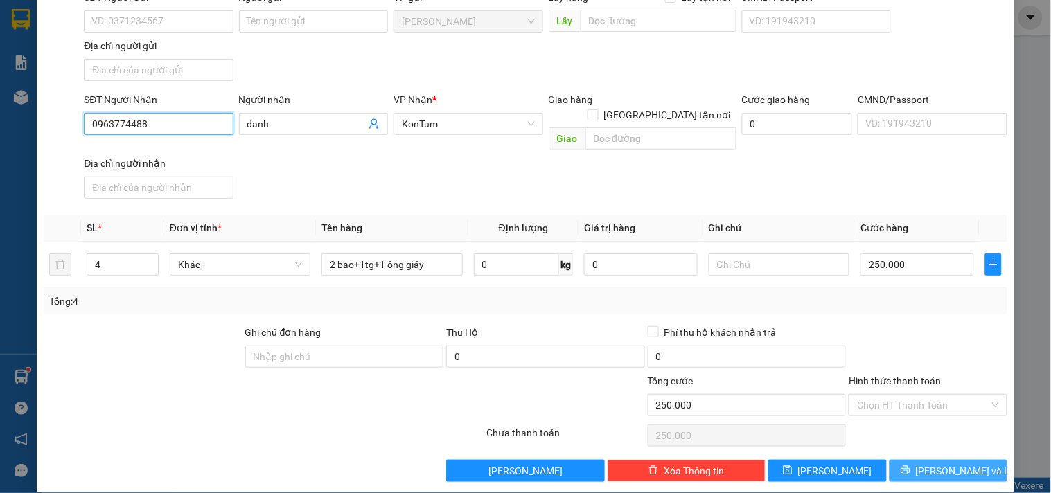
type input "0963774488"
click at [928, 460] on button "[PERSON_NAME] và In" at bounding box center [948, 471] width 118 height 22
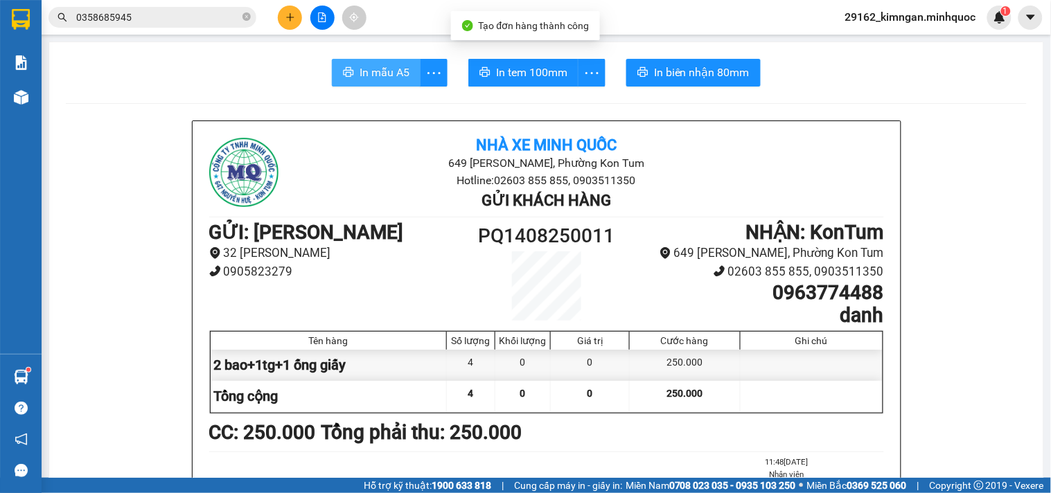
click at [342, 63] on button "In mẫu A5" at bounding box center [376, 73] width 89 height 28
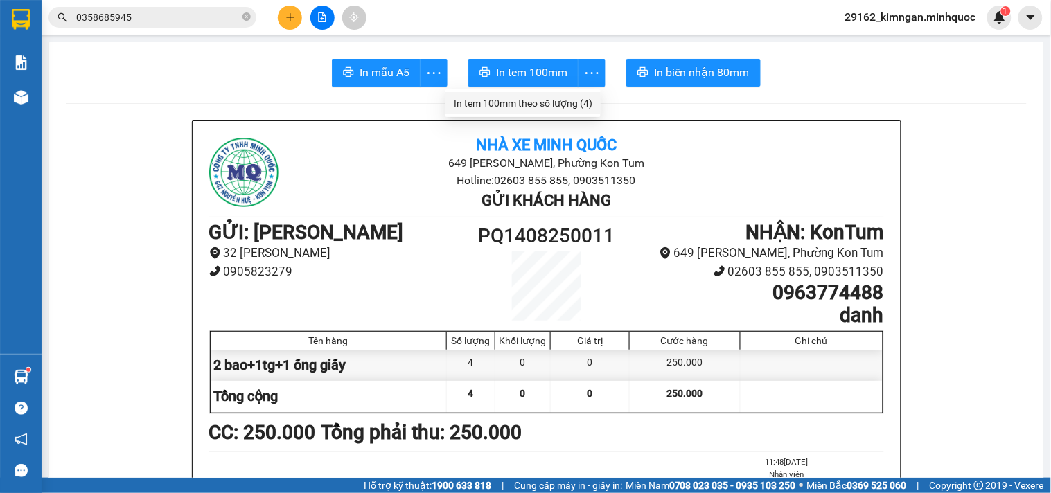
click at [562, 109] on div "In tem 100mm theo số lượng (4)" at bounding box center [523, 103] width 139 height 15
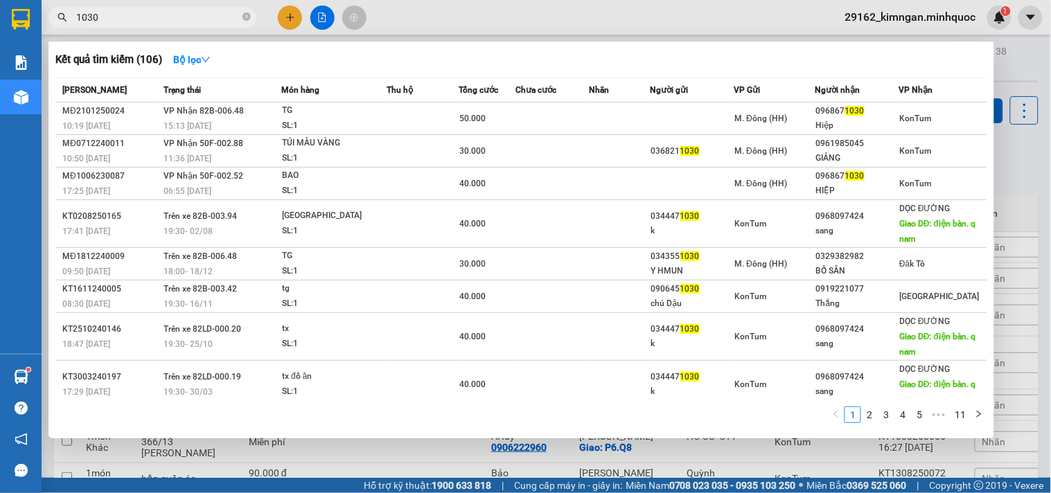
scroll to position [398, 0]
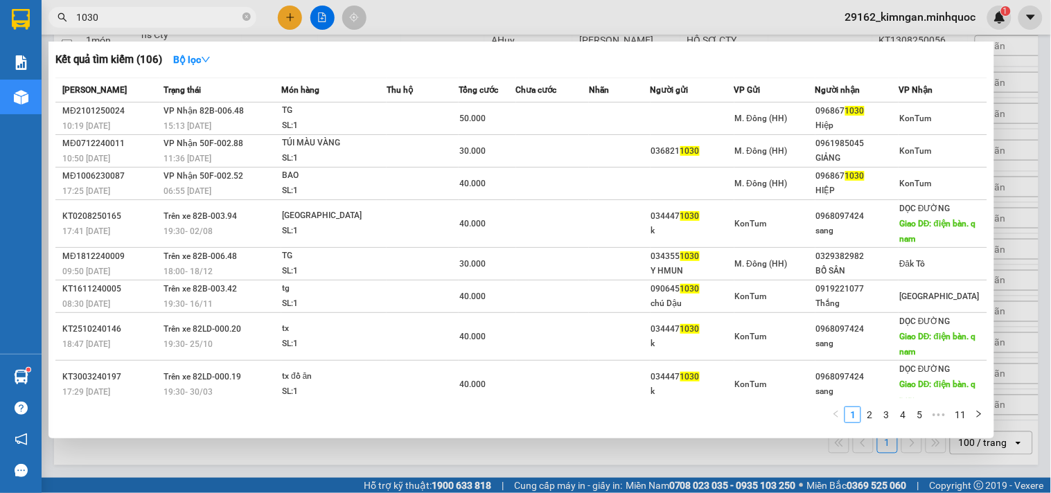
drag, startPoint x: 152, startPoint y: 10, endPoint x: 0, endPoint y: 22, distance: 152.8
click at [0, 21] on section "Kết quả tìm kiếm ( 106 ) Bộ lọc Mã ĐH Trạng thái Món hàng Thu hộ Tổng cước Chưa…" at bounding box center [525, 246] width 1051 height 493
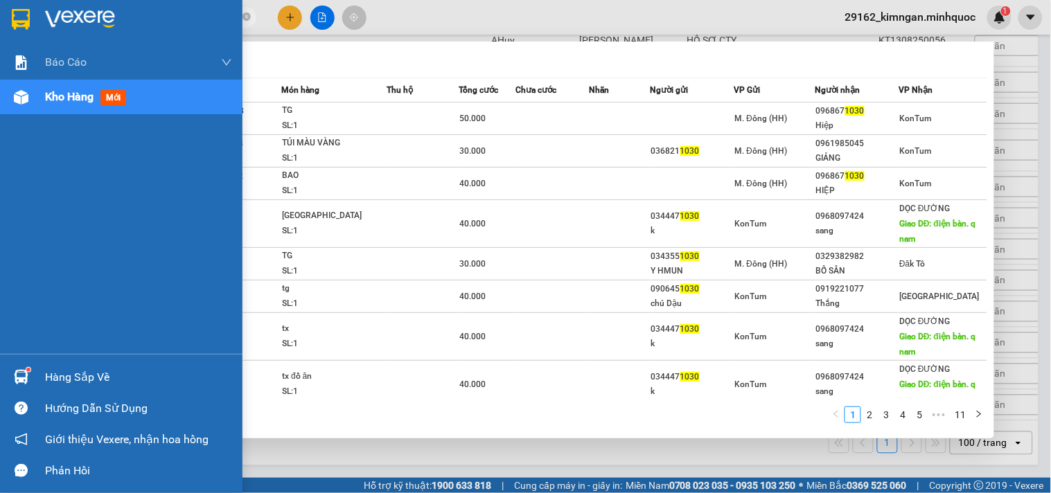
paste input "0963778844"
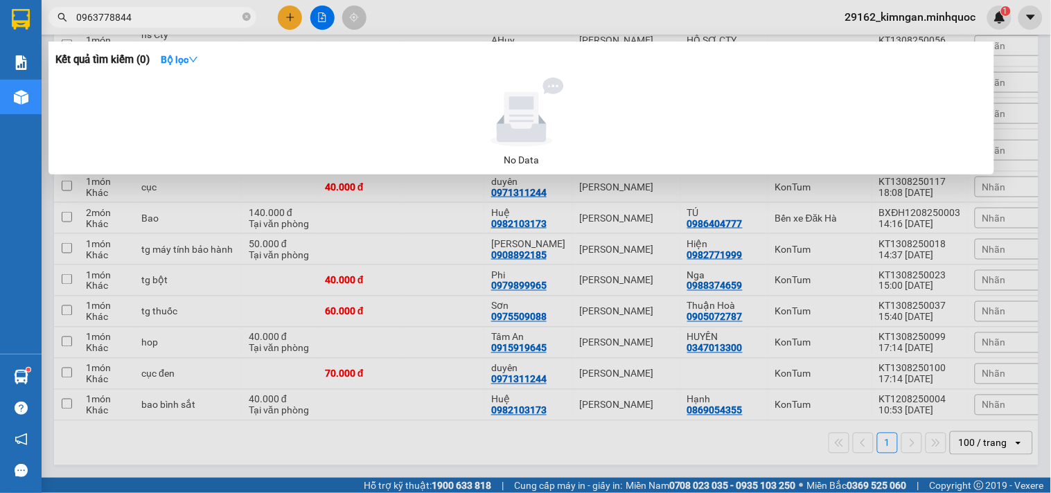
type input "0963778844"
click at [295, 28] on div at bounding box center [525, 246] width 1051 height 493
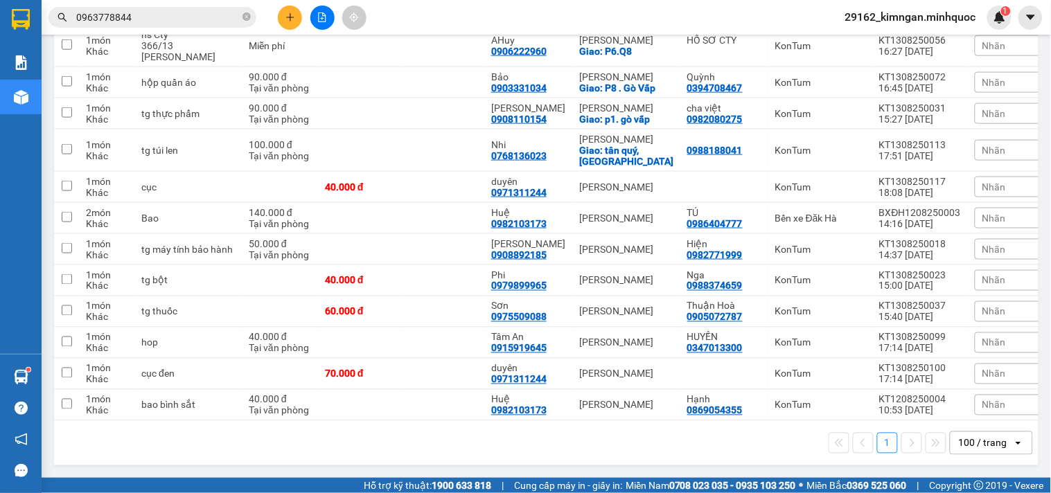
click at [292, 19] on icon "plus" at bounding box center [290, 17] width 10 height 10
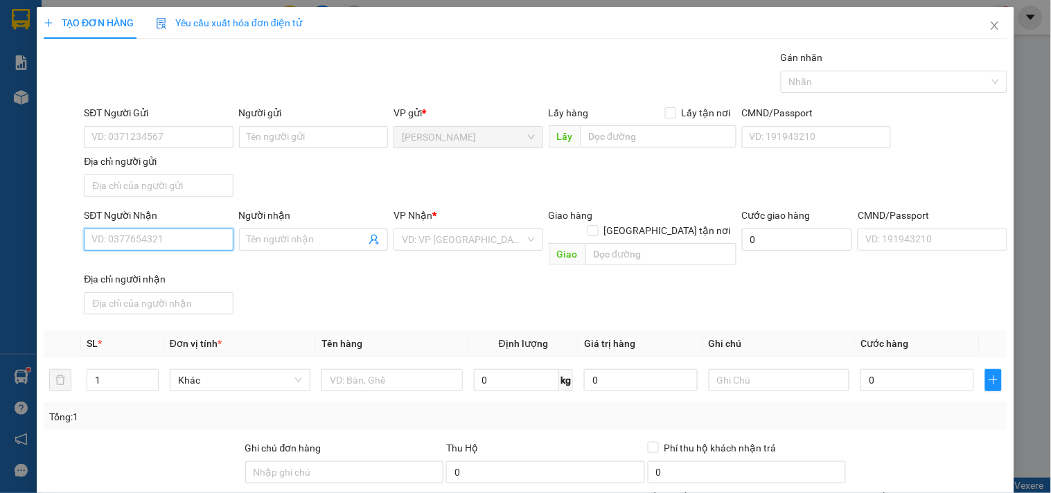
click at [142, 242] on input "SĐT Người Nhận" at bounding box center [158, 240] width 149 height 22
type input "0988337776"
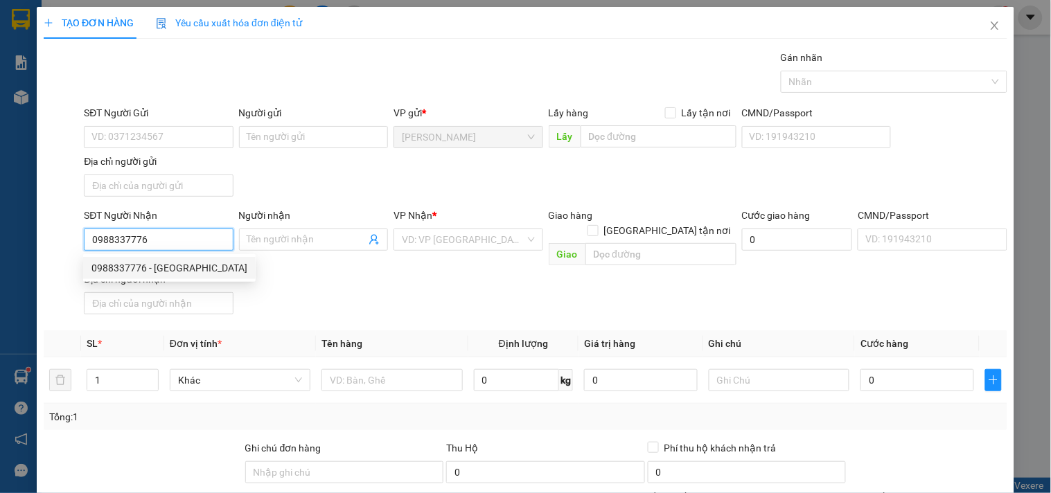
click at [171, 247] on input "0988337776" at bounding box center [158, 240] width 149 height 22
click at [202, 262] on div "0988337776 - [GEOGRAPHIC_DATA]" at bounding box center [169, 267] width 156 height 15
type input "Đức"
type input "0988337776"
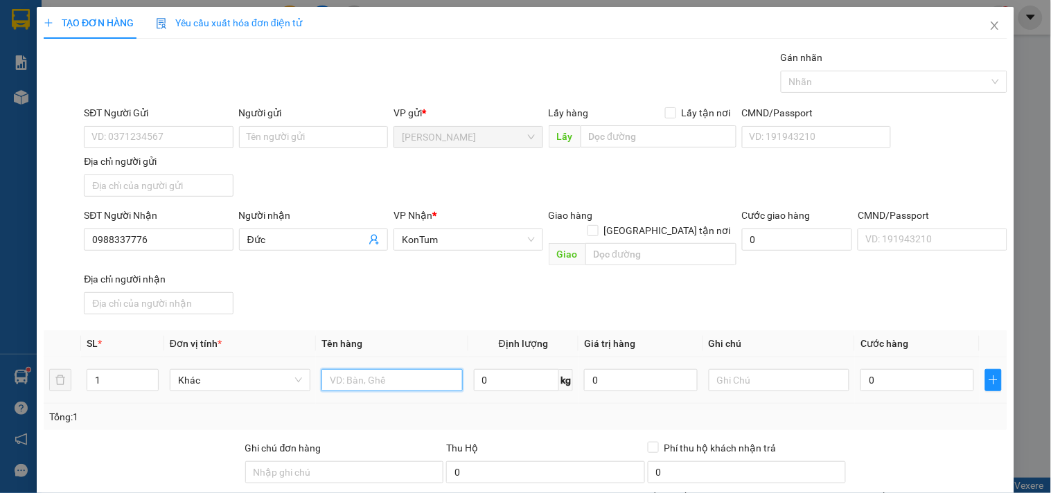
click at [376, 370] on input "text" at bounding box center [391, 380] width 141 height 22
type input "tg"
click at [878, 369] on input "0" at bounding box center [917, 380] width 114 height 22
type input "1"
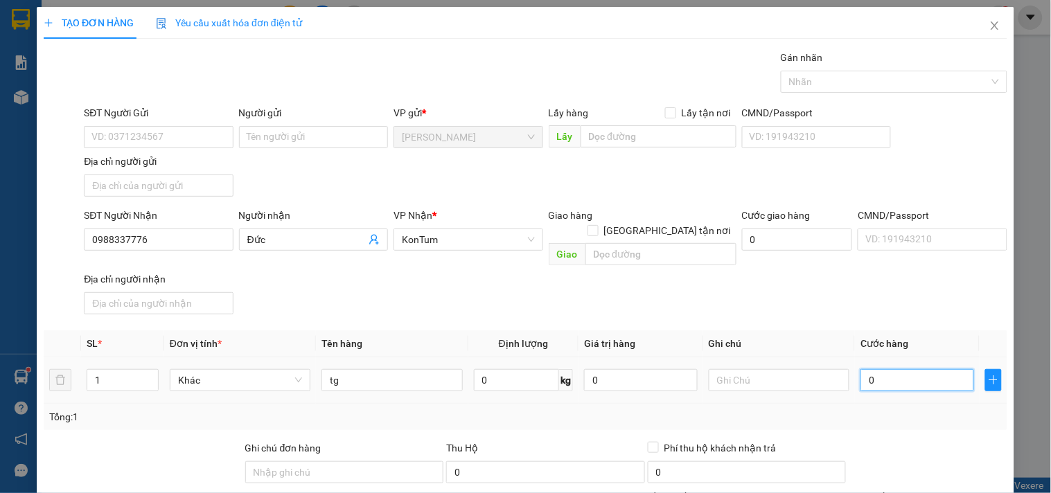
type input "1"
type input "12"
type input "120"
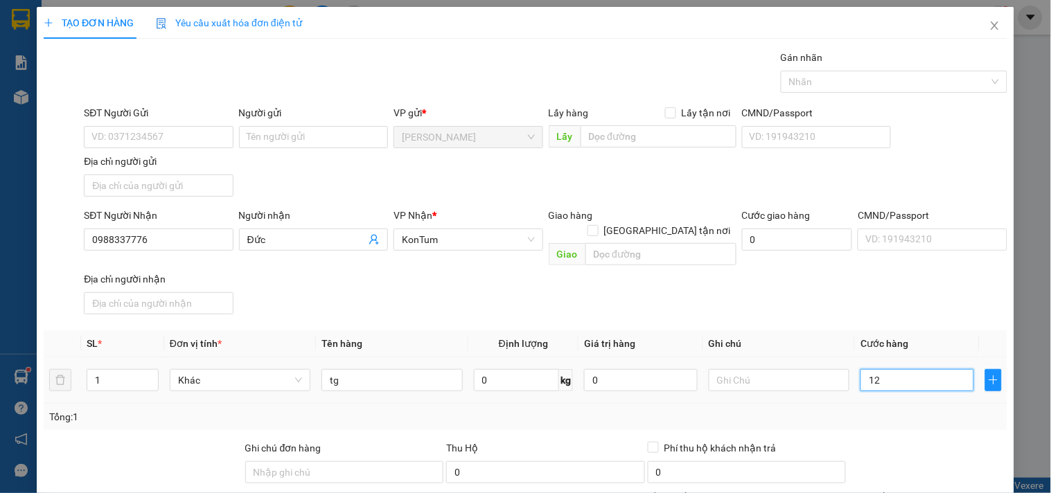
type input "120"
click at [860, 374] on input "120" at bounding box center [917, 380] width 114 height 22
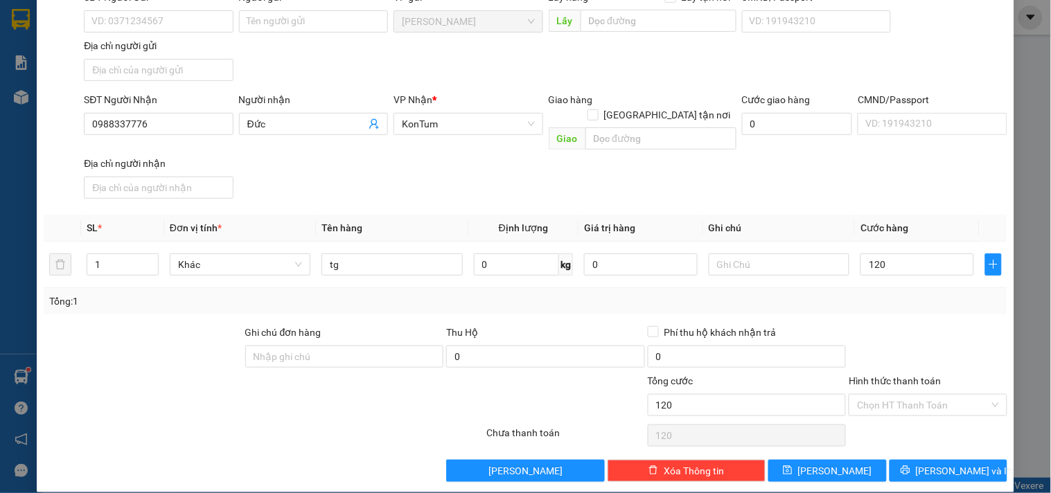
type input "120.000"
click at [891, 436] on div "Transit Pickup Surcharge Ids Transit Deliver Surcharge Ids Transit Deliver Surc…" at bounding box center [525, 208] width 963 height 548
click at [900, 460] on button "[PERSON_NAME] và In" at bounding box center [948, 471] width 118 height 22
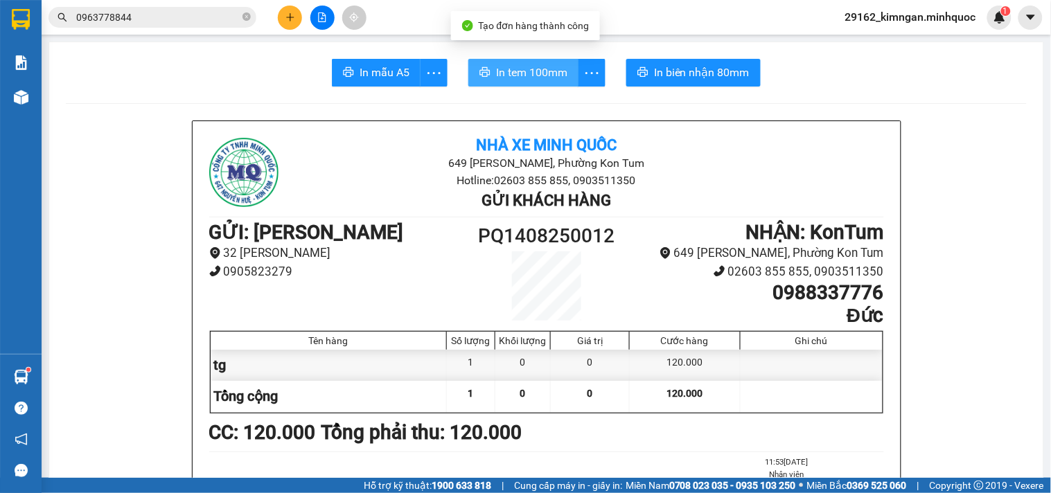
click at [556, 72] on span "In tem 100mm" at bounding box center [531, 72] width 71 height 17
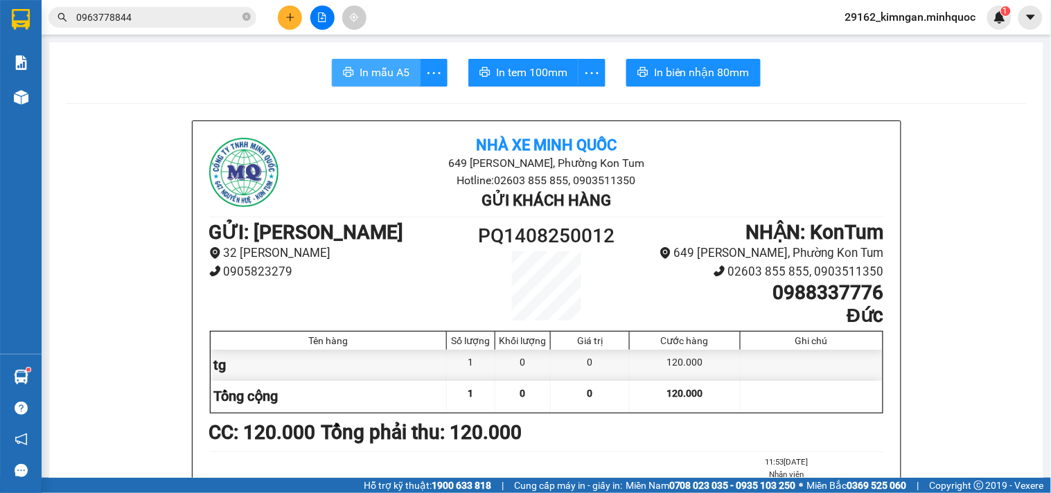
click at [390, 60] on button "In mẫu A5" at bounding box center [376, 73] width 89 height 28
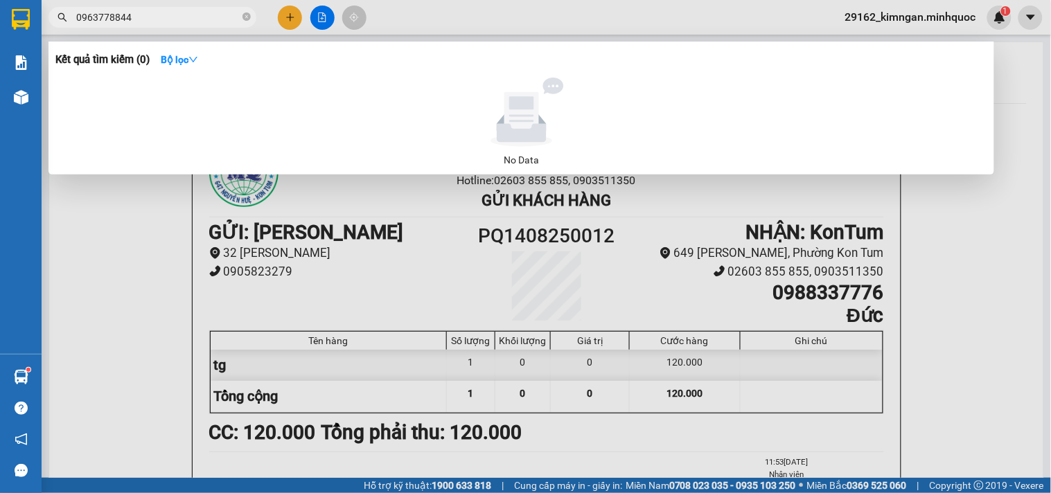
click at [215, 15] on input "0963778844" at bounding box center [157, 17] width 163 height 15
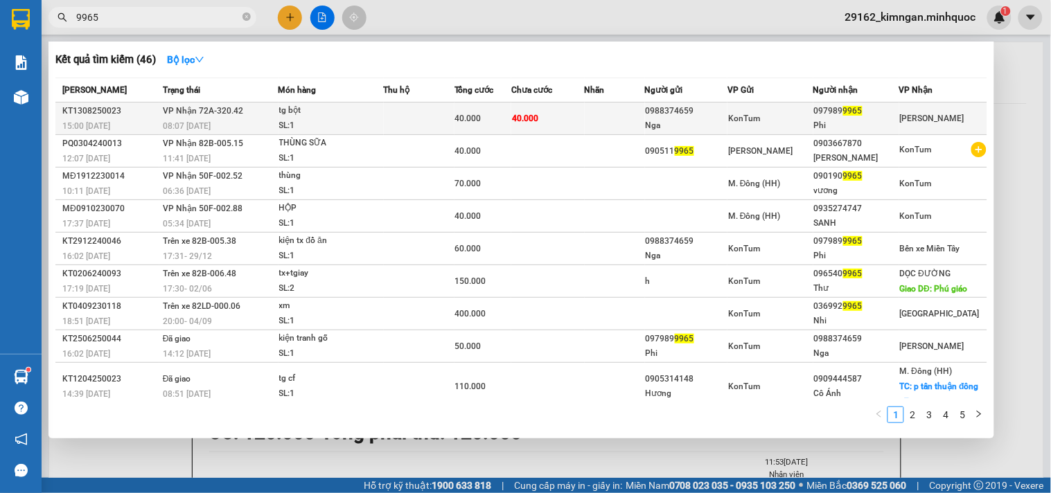
type input "9965"
click at [247, 107] on td "VP Nhận 72A-320.42 08:07 [DATE]" at bounding box center [218, 119] width 119 height 33
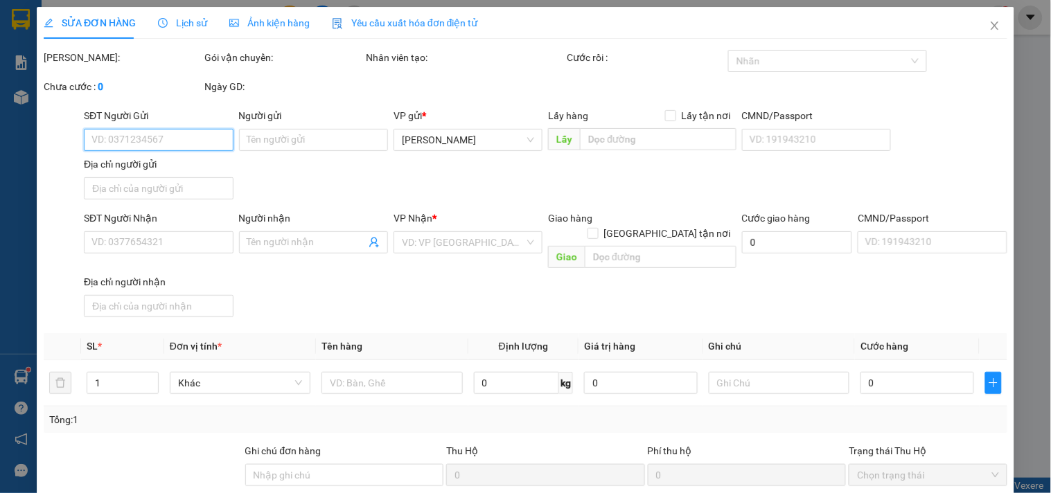
type input "0988374659"
type input "Nga"
type input "0979899965"
type input "Phi"
type input "40.000"
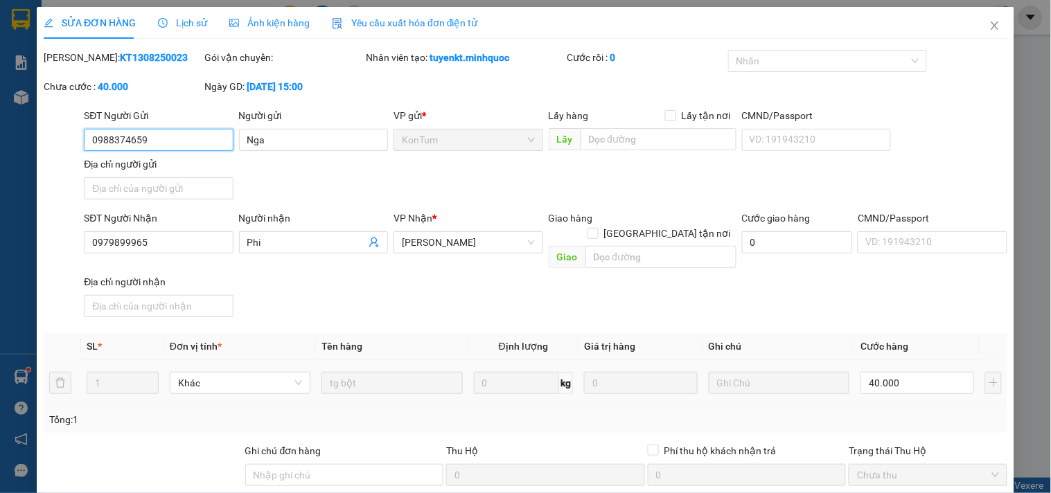
scroll to position [119, 0]
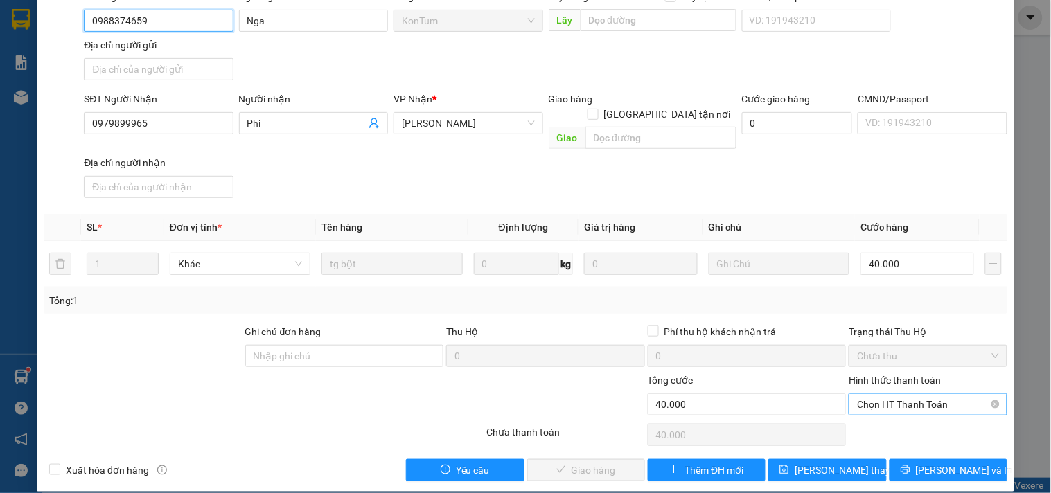
click at [909, 394] on span "Chọn HT Thanh Toán" at bounding box center [927, 404] width 141 height 21
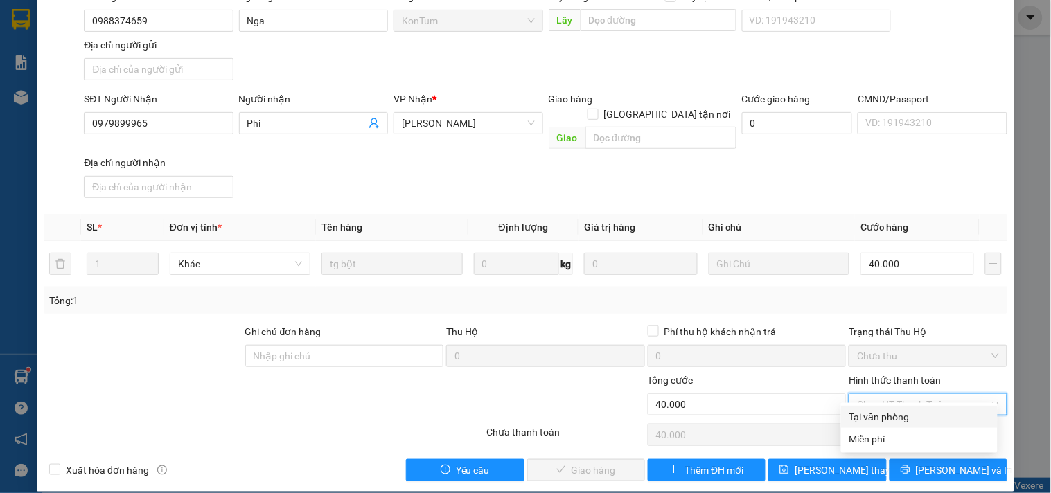
click at [903, 406] on div "Tại văn phòng" at bounding box center [919, 417] width 157 height 22
type input "0"
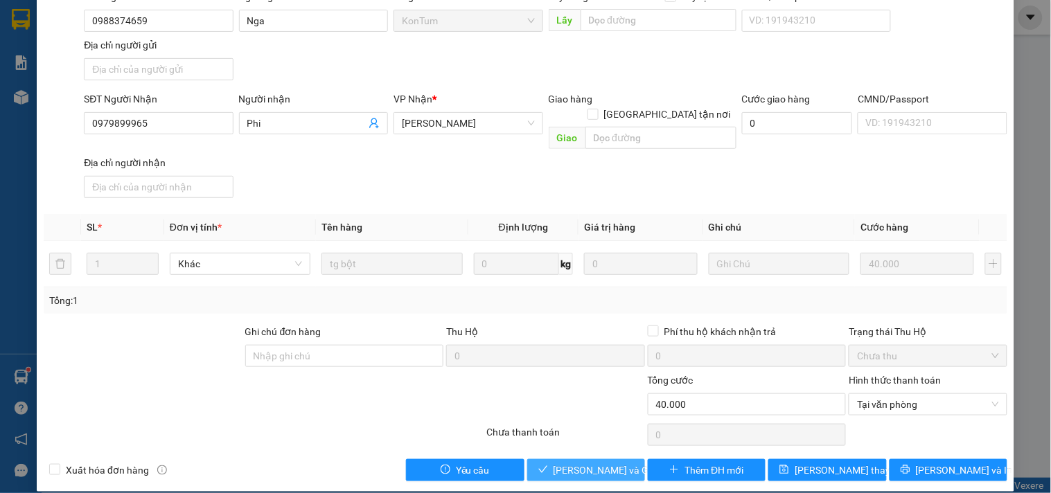
click at [558, 463] on span "[PERSON_NAME] và Giao hàng" at bounding box center [619, 470] width 133 height 15
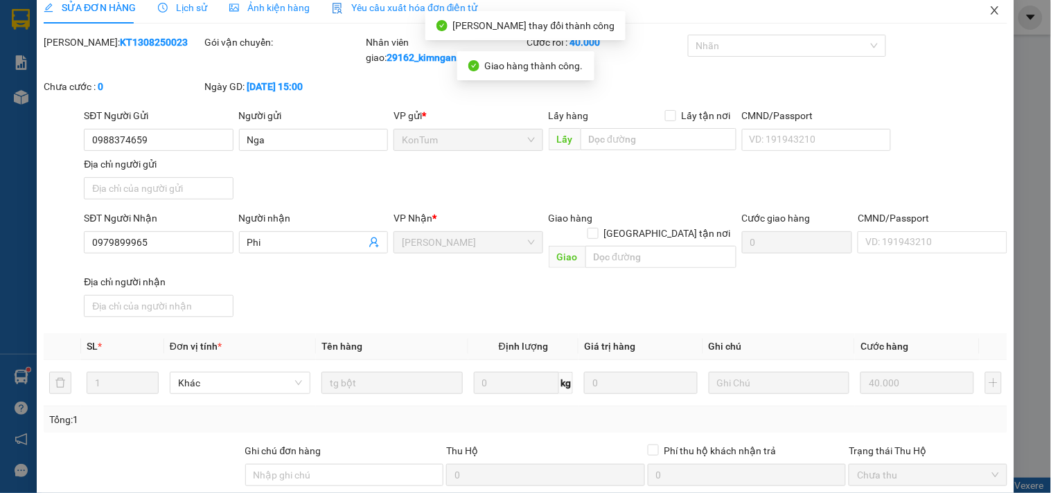
scroll to position [0, 0]
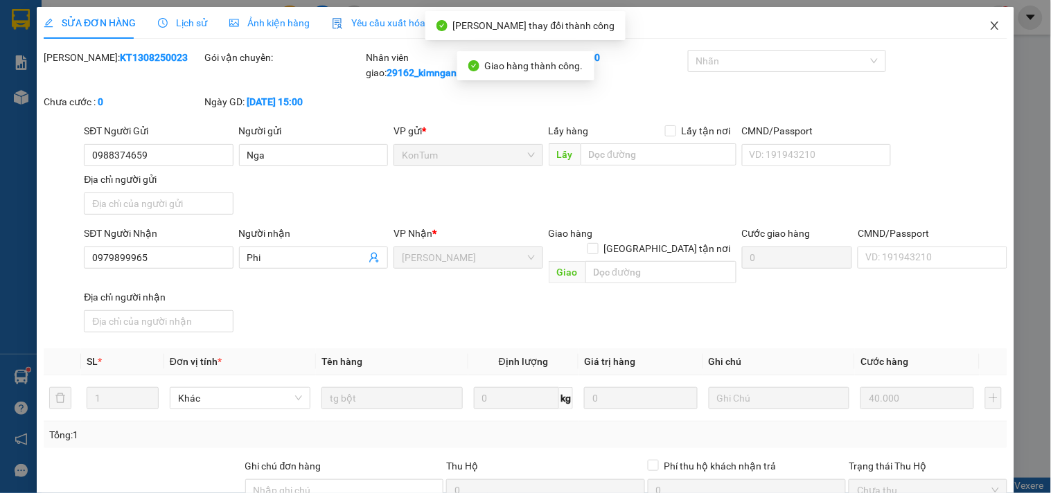
click at [975, 23] on span "Close" at bounding box center [994, 26] width 39 height 39
